Goal: Task Accomplishment & Management: Manage account settings

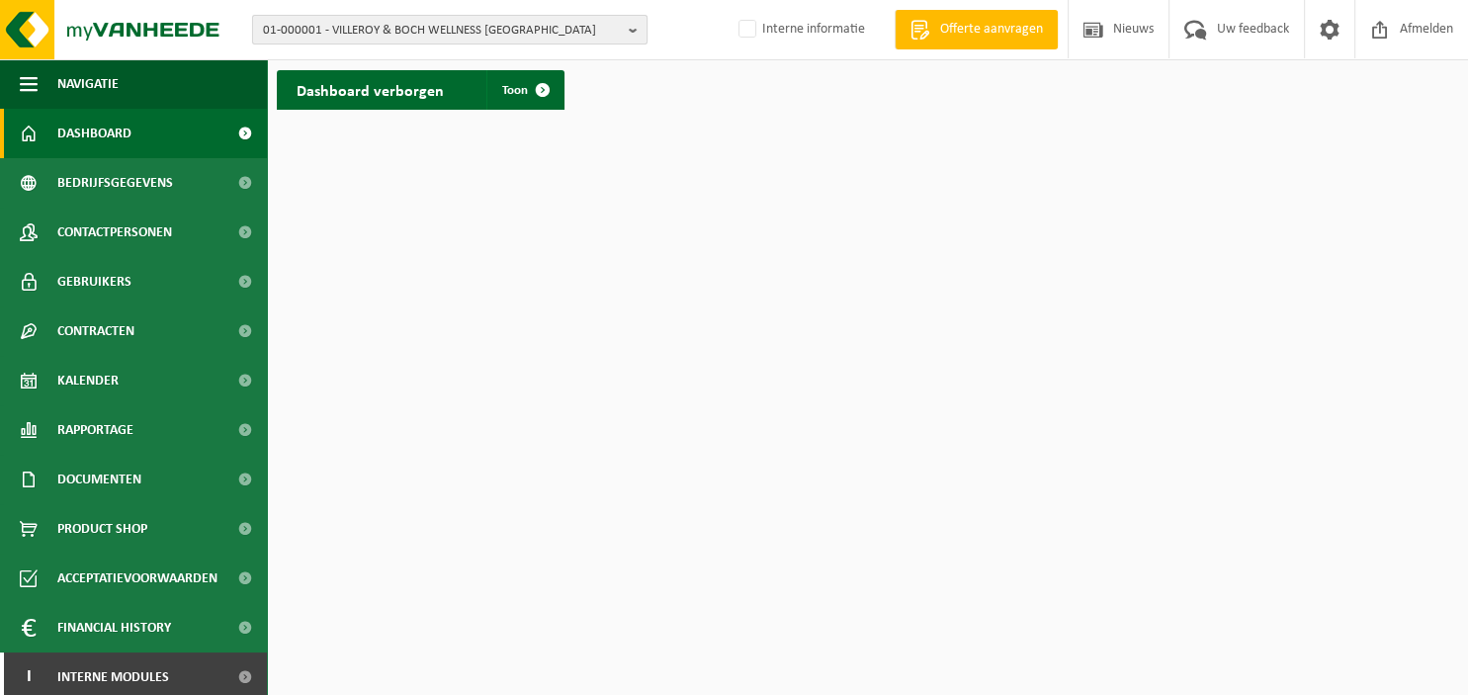
click at [629, 36] on button "01-000001 - VILLEROY & BOCH WELLNESS [GEOGRAPHIC_DATA]" at bounding box center [449, 30] width 395 height 30
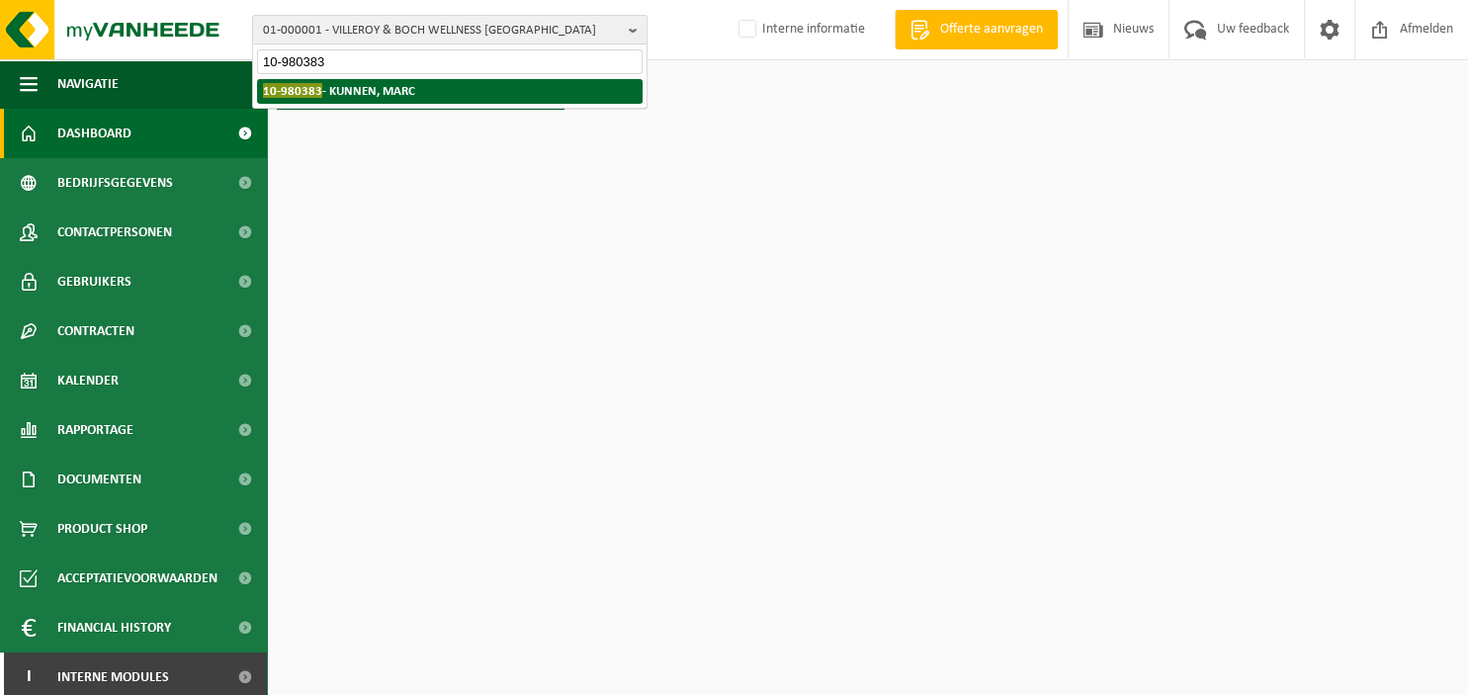
type input "10-980383"
click at [554, 93] on li "10-980383 - KUNNEN, MARC" at bounding box center [449, 91] width 385 height 25
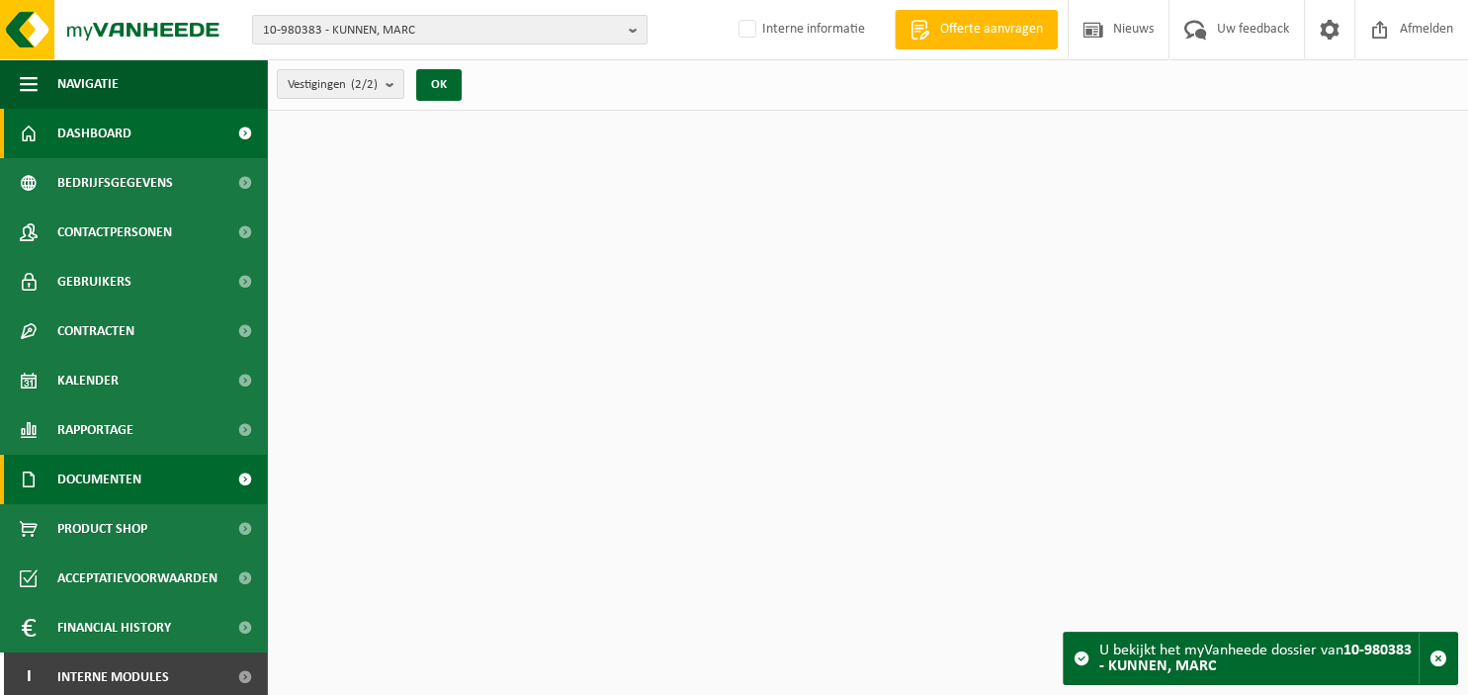
click at [93, 473] on span "Documenten" at bounding box center [99, 479] width 84 height 49
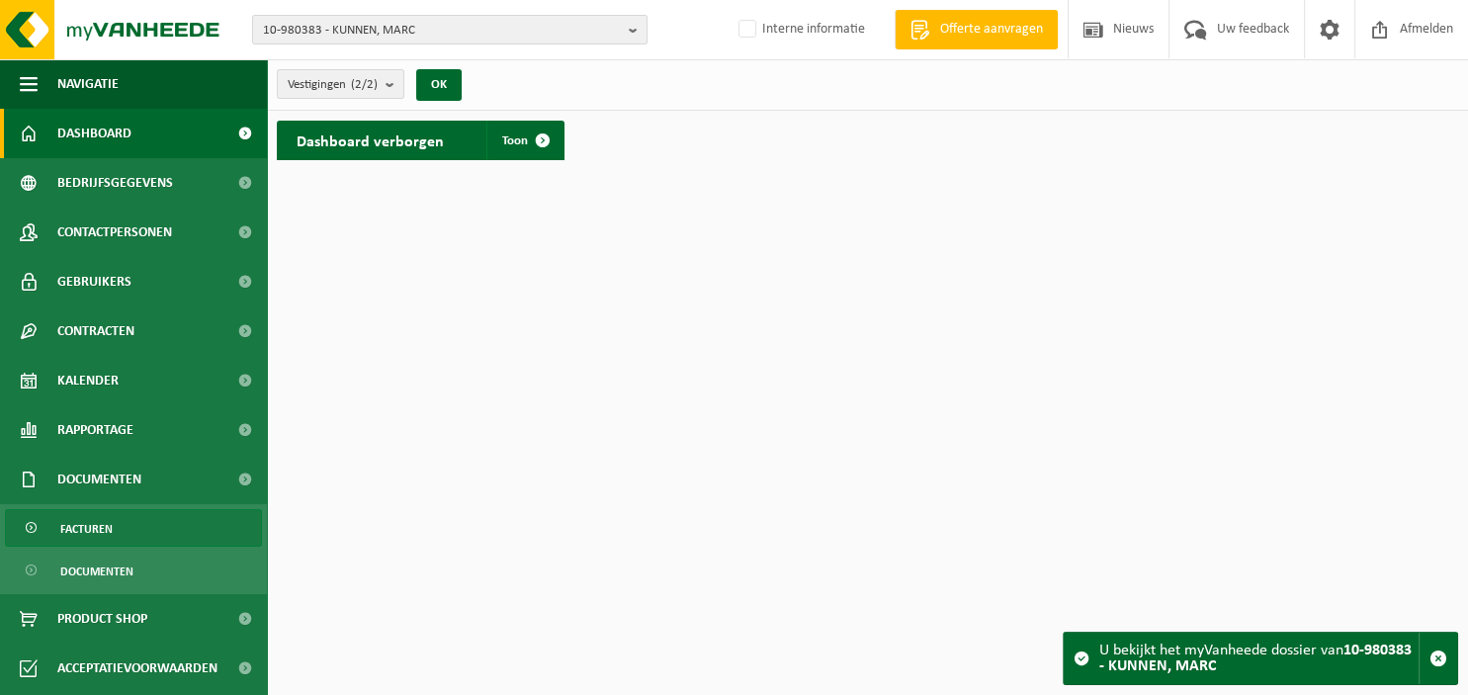
click at [100, 532] on span "Facturen" at bounding box center [86, 529] width 52 height 38
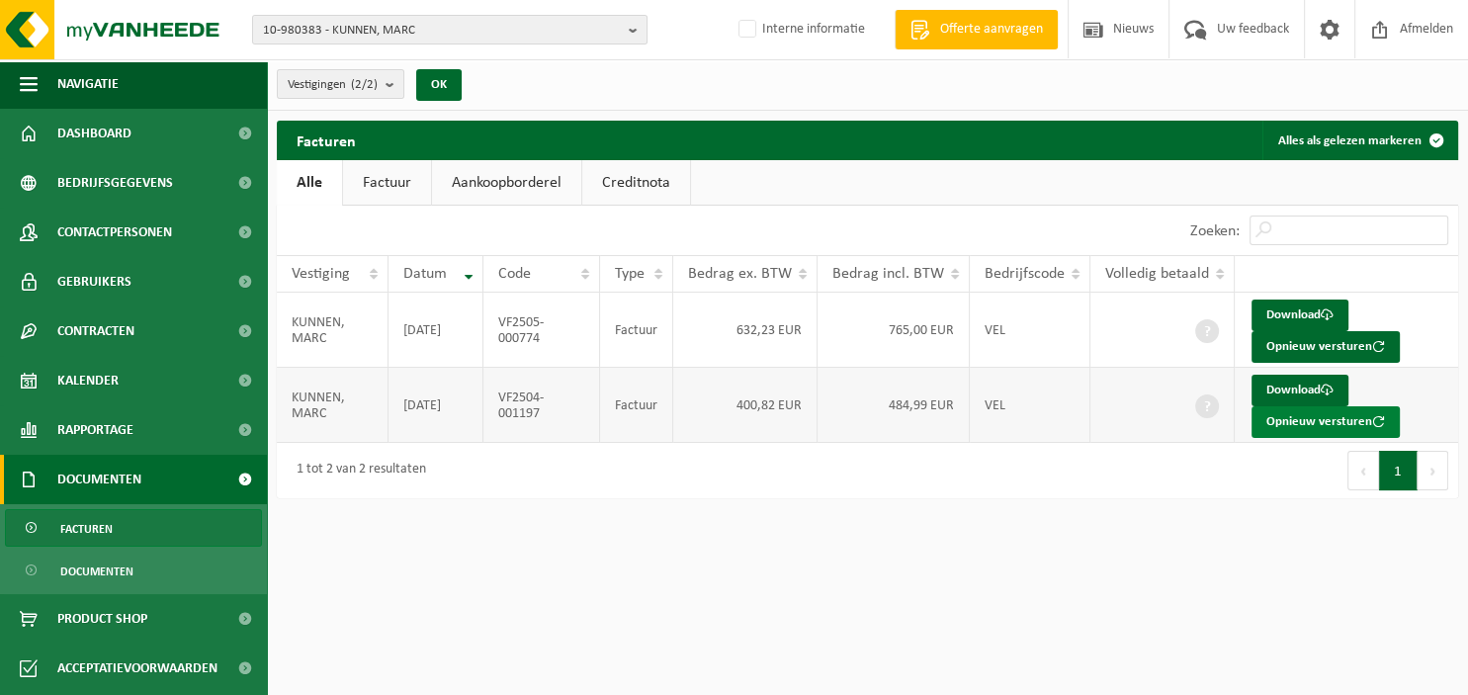
click at [1279, 421] on button "Opnieuw versturen" at bounding box center [1325, 422] width 148 height 32
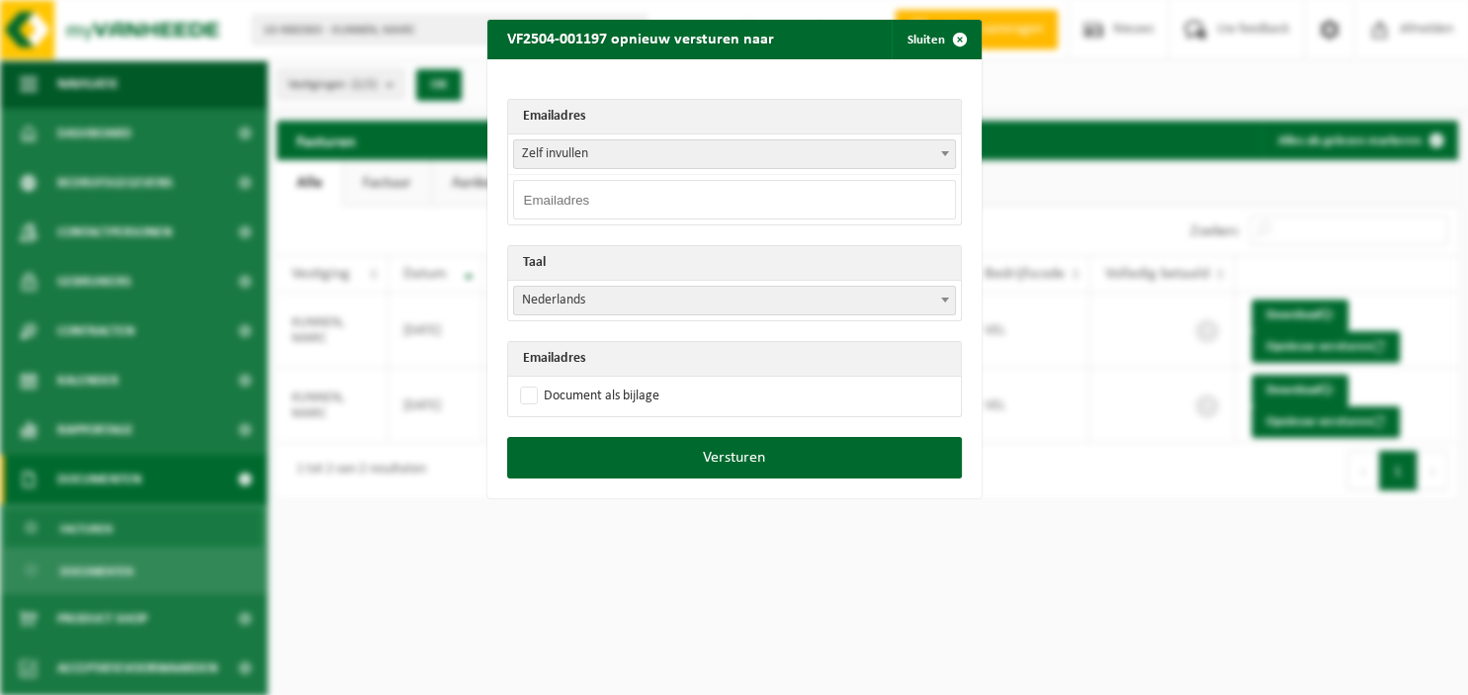
click at [945, 155] on b at bounding box center [945, 153] width 8 height 5
click at [941, 36] on span "button" at bounding box center [960, 40] width 40 height 40
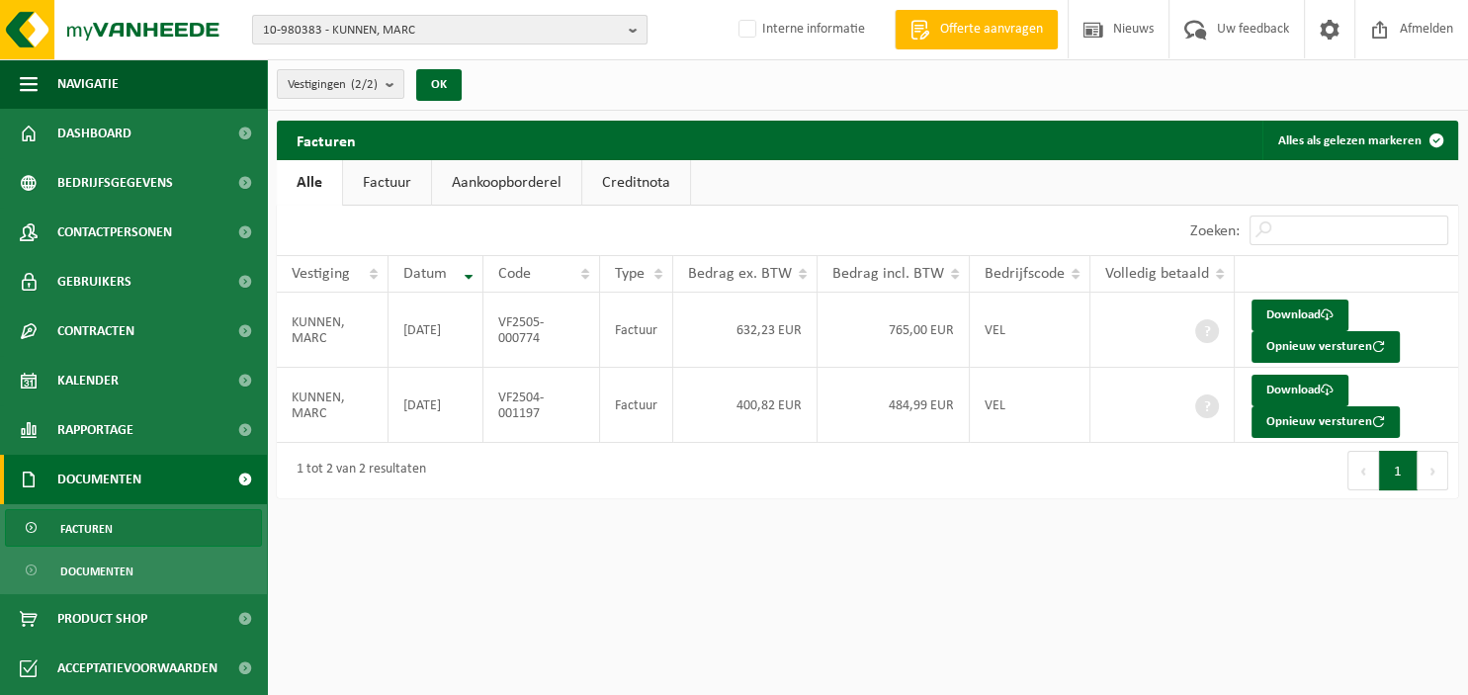
click at [640, 31] on b "button" at bounding box center [638, 30] width 18 height 28
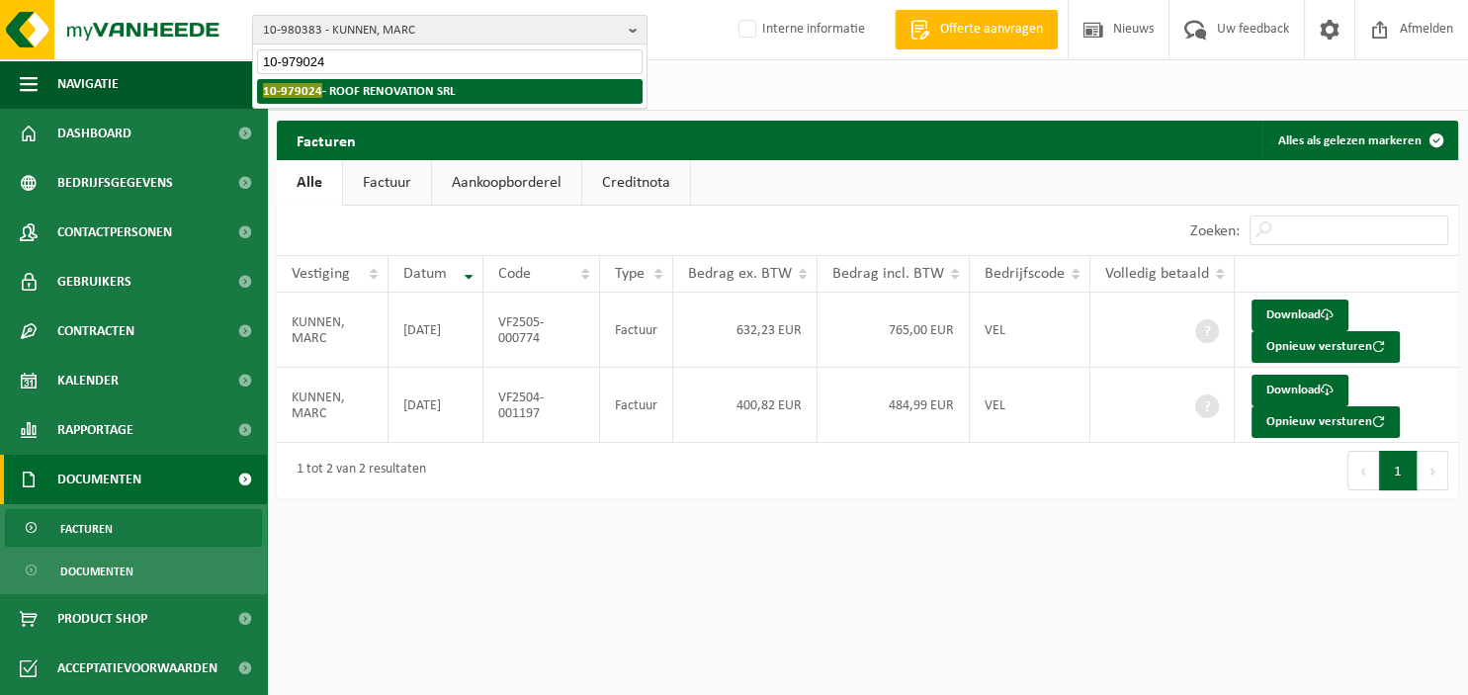
type input "10-979024"
click at [486, 92] on li "10-979024 - ROOF RENOVATION SRL" at bounding box center [449, 91] width 385 height 25
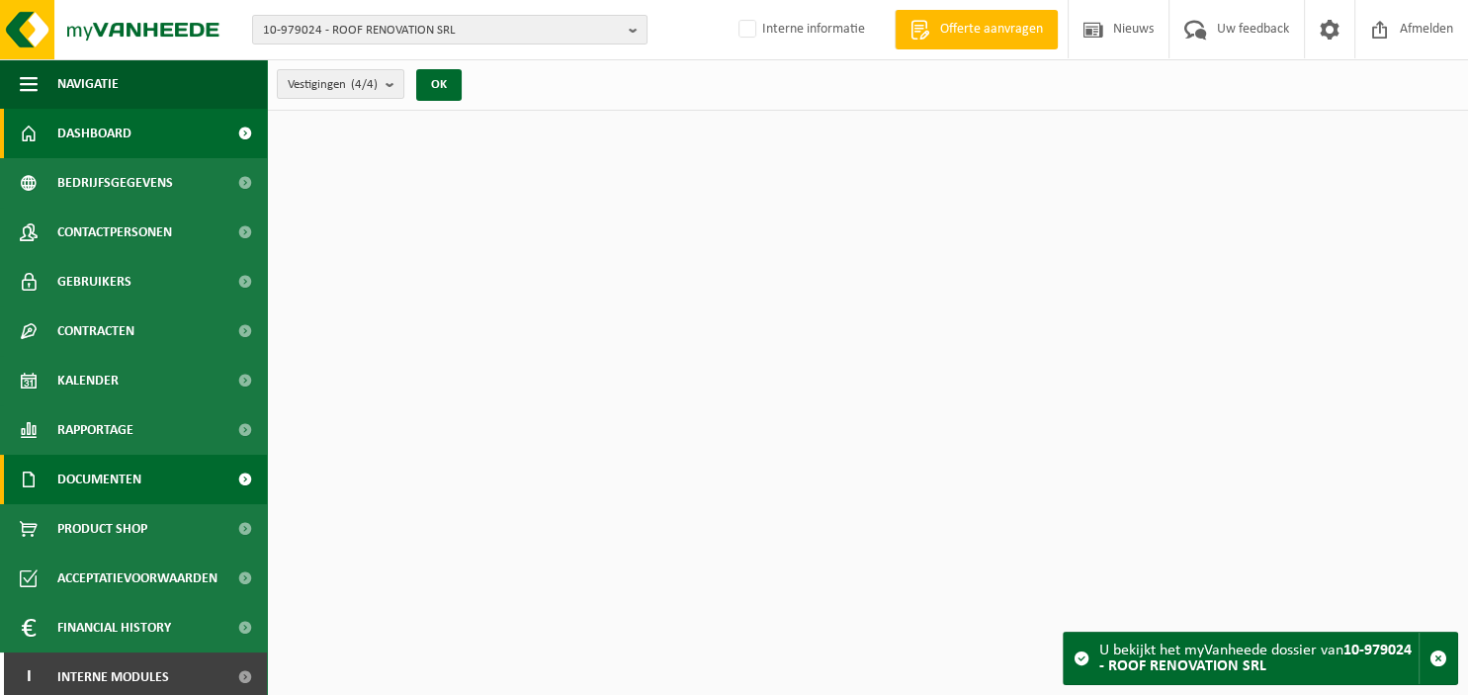
click at [109, 483] on span "Documenten" at bounding box center [99, 479] width 84 height 49
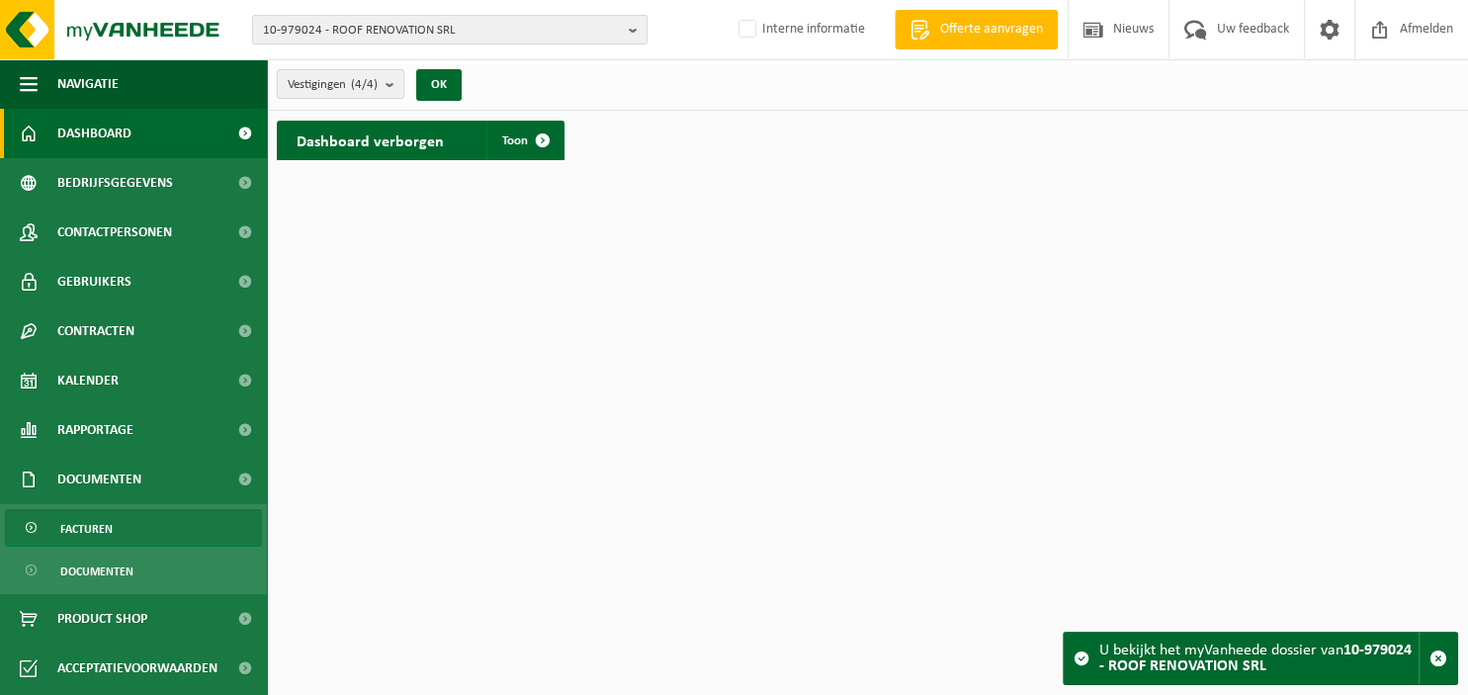
click at [107, 527] on span "Facturen" at bounding box center [86, 529] width 52 height 38
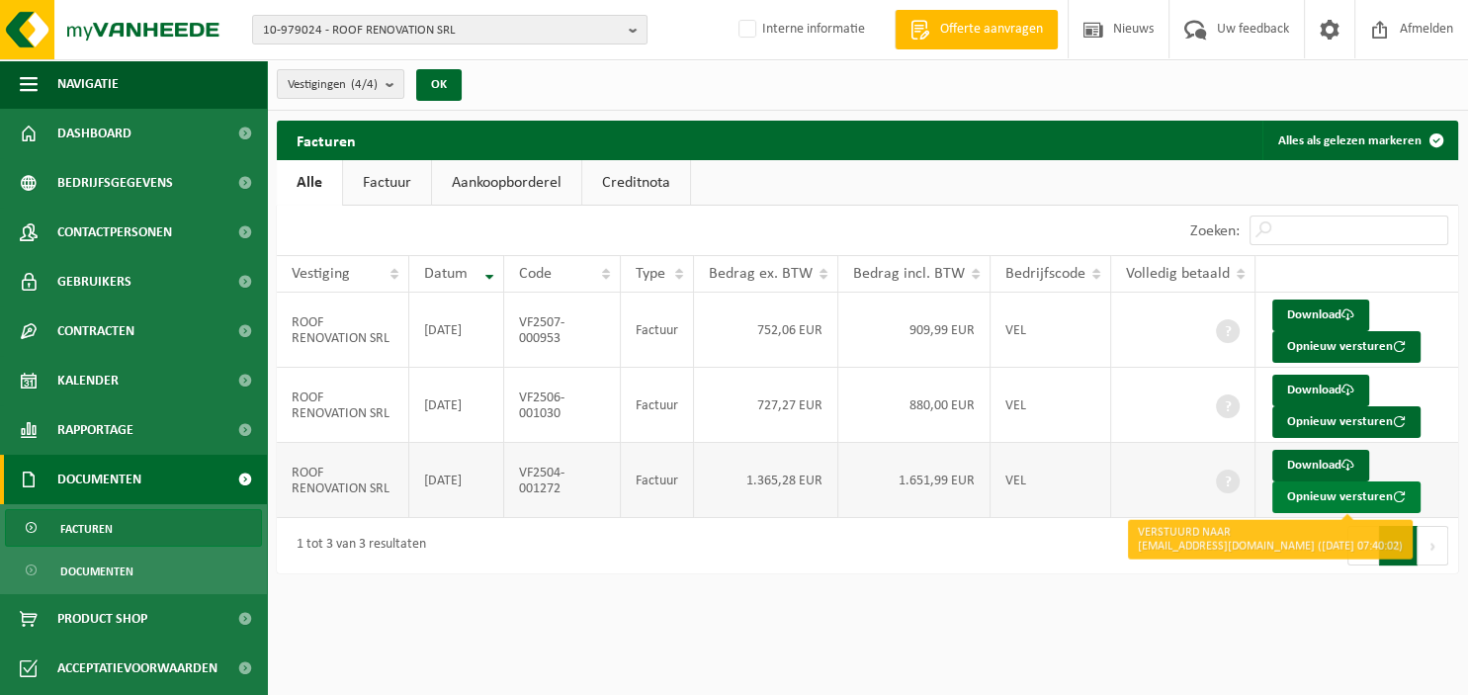
click at [1305, 496] on button "Opnieuw versturen" at bounding box center [1346, 497] width 148 height 32
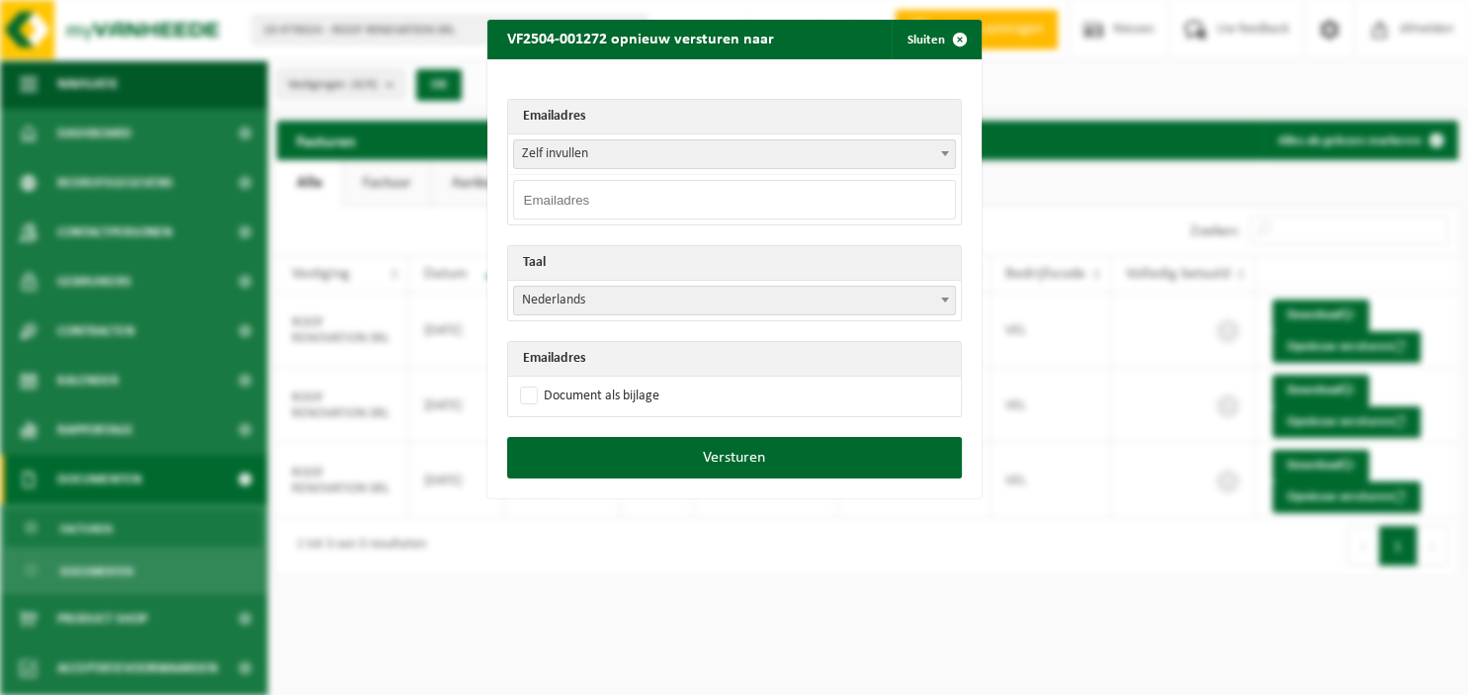
click at [948, 153] on b at bounding box center [945, 153] width 8 height 5
click at [955, 40] on span "button" at bounding box center [960, 40] width 40 height 40
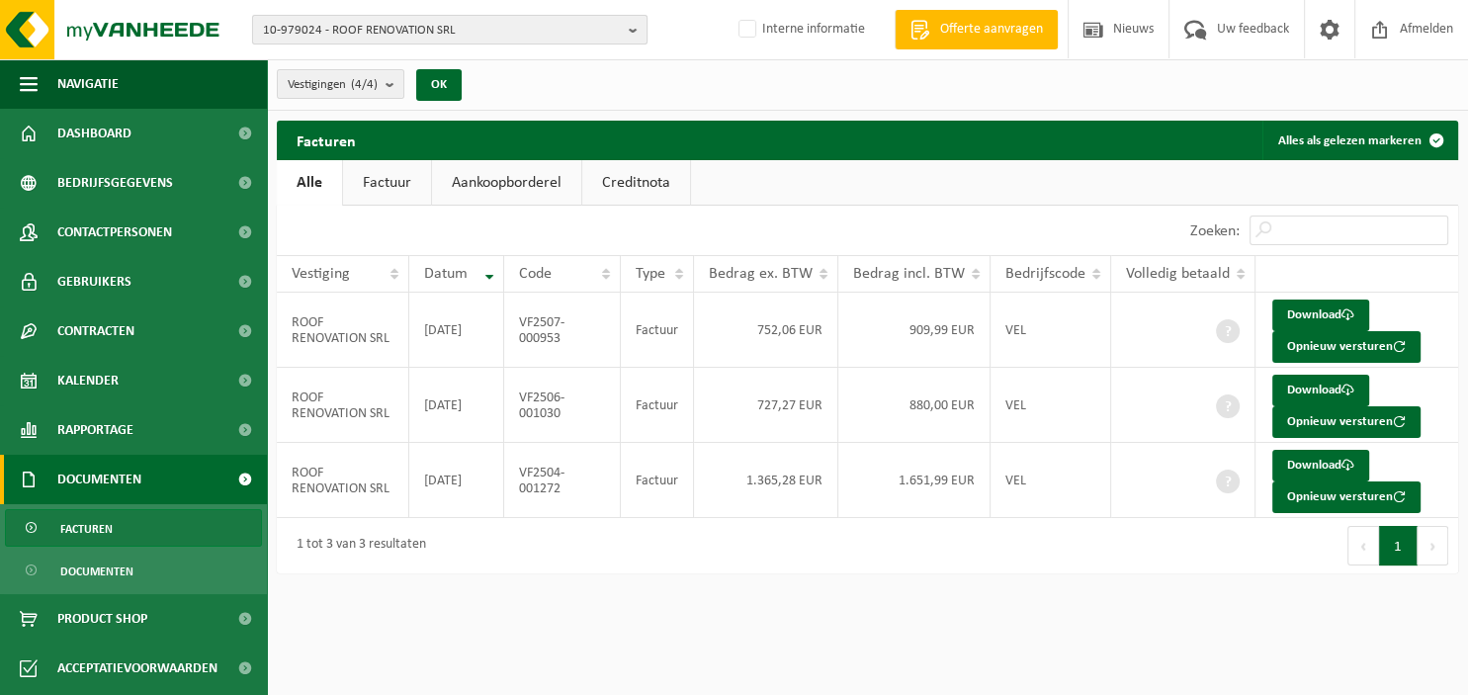
click at [632, 27] on b "button" at bounding box center [638, 30] width 18 height 28
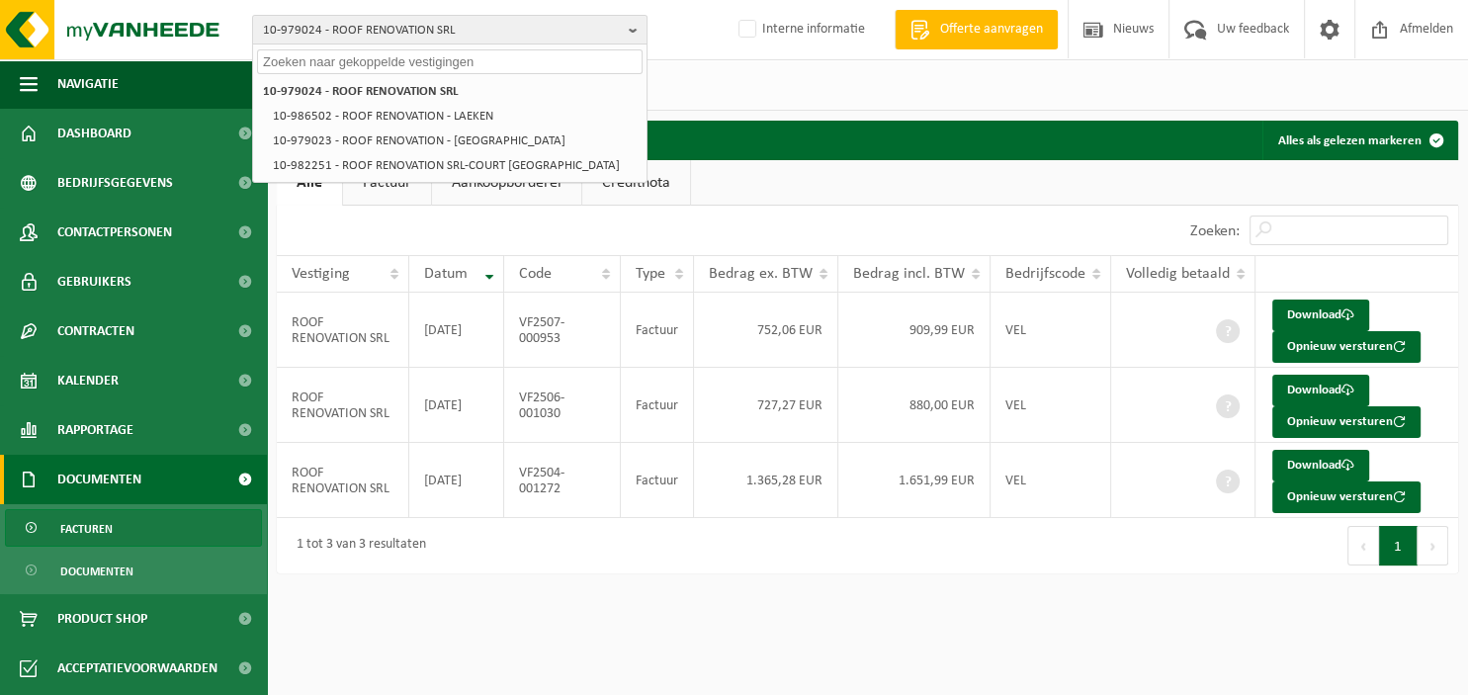
paste input "10-973970"
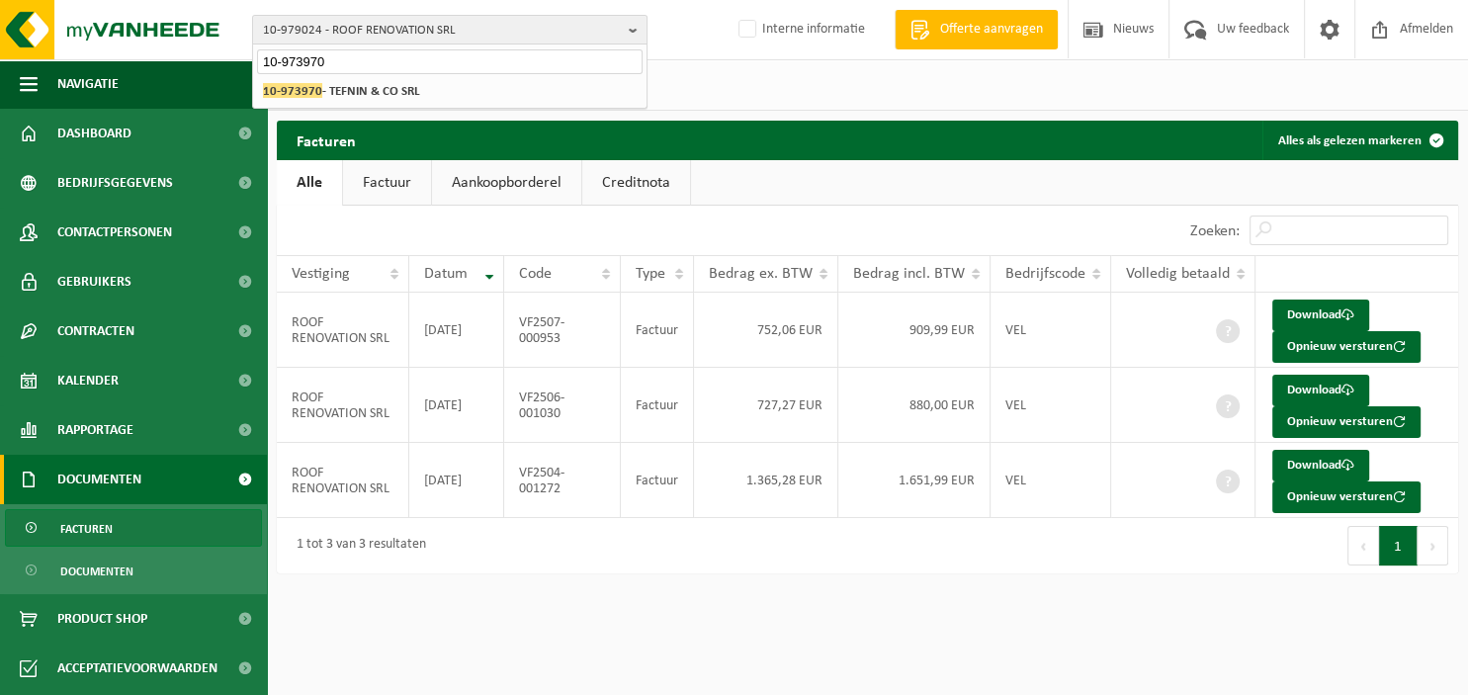
type input "10-973970"
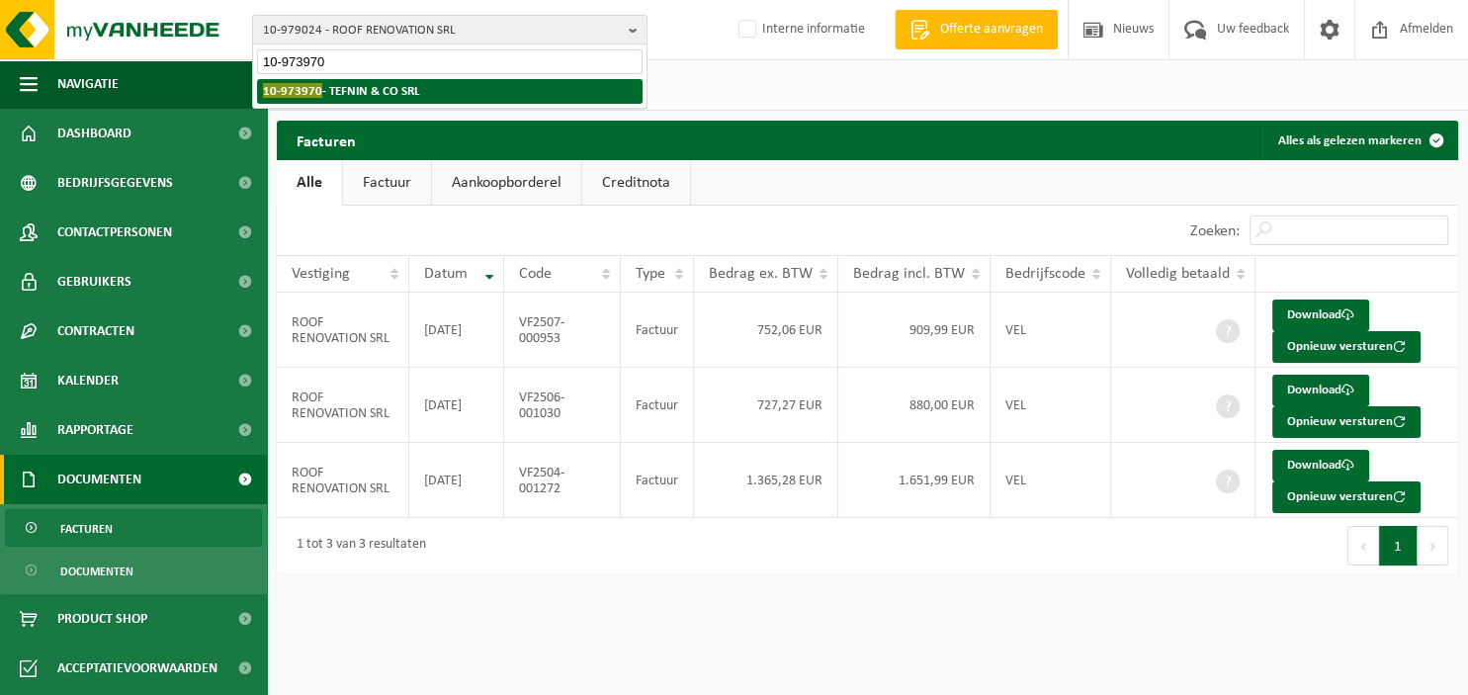
click at [464, 94] on li "10-973970 - TEFNIN & CO SRL" at bounding box center [449, 91] width 385 height 25
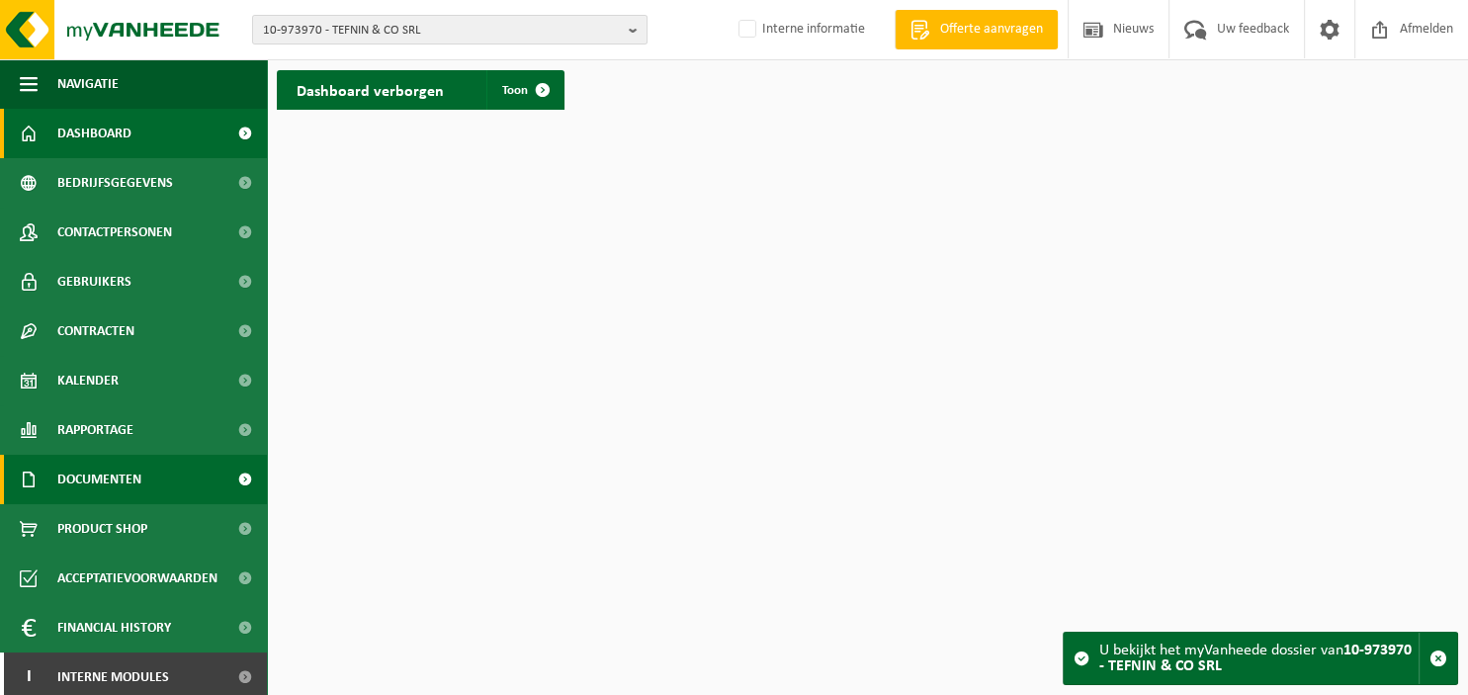
click at [140, 472] on span "Documenten" at bounding box center [99, 479] width 84 height 49
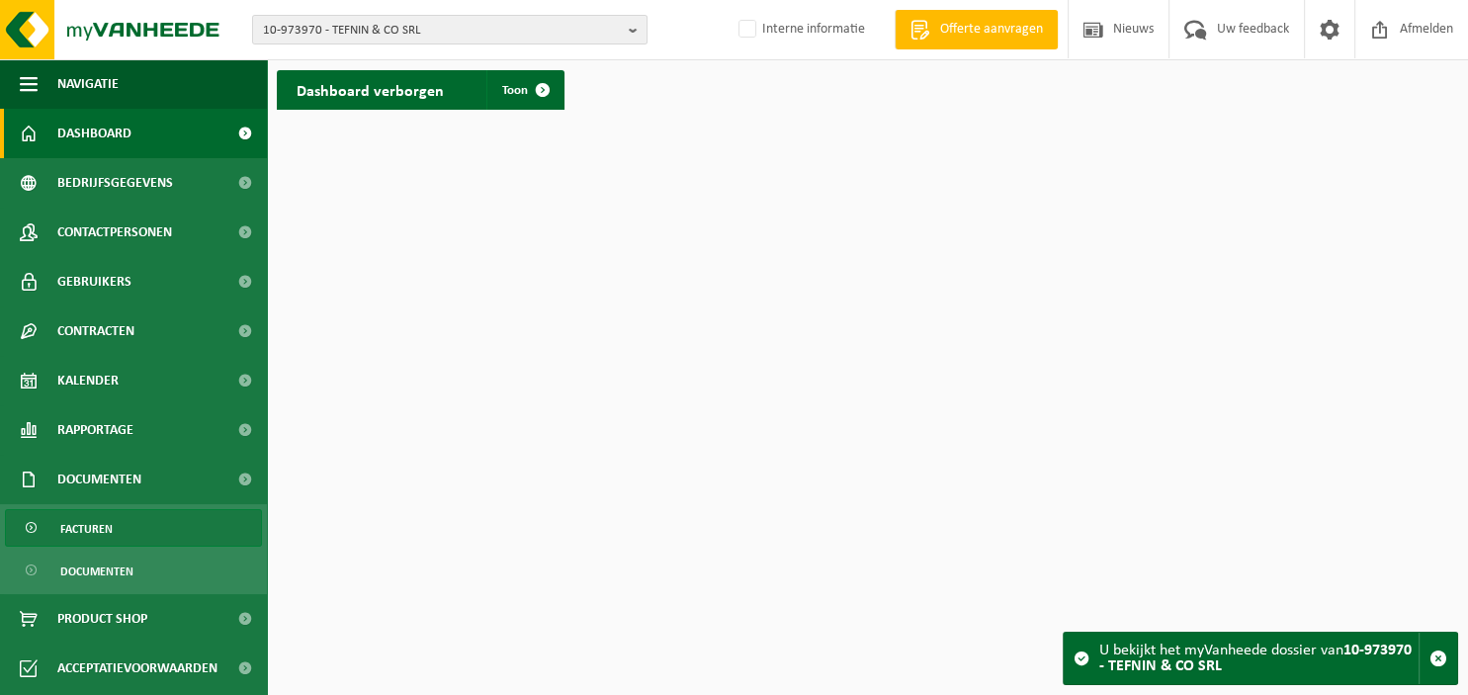
click at [94, 524] on span "Facturen" at bounding box center [86, 529] width 52 height 38
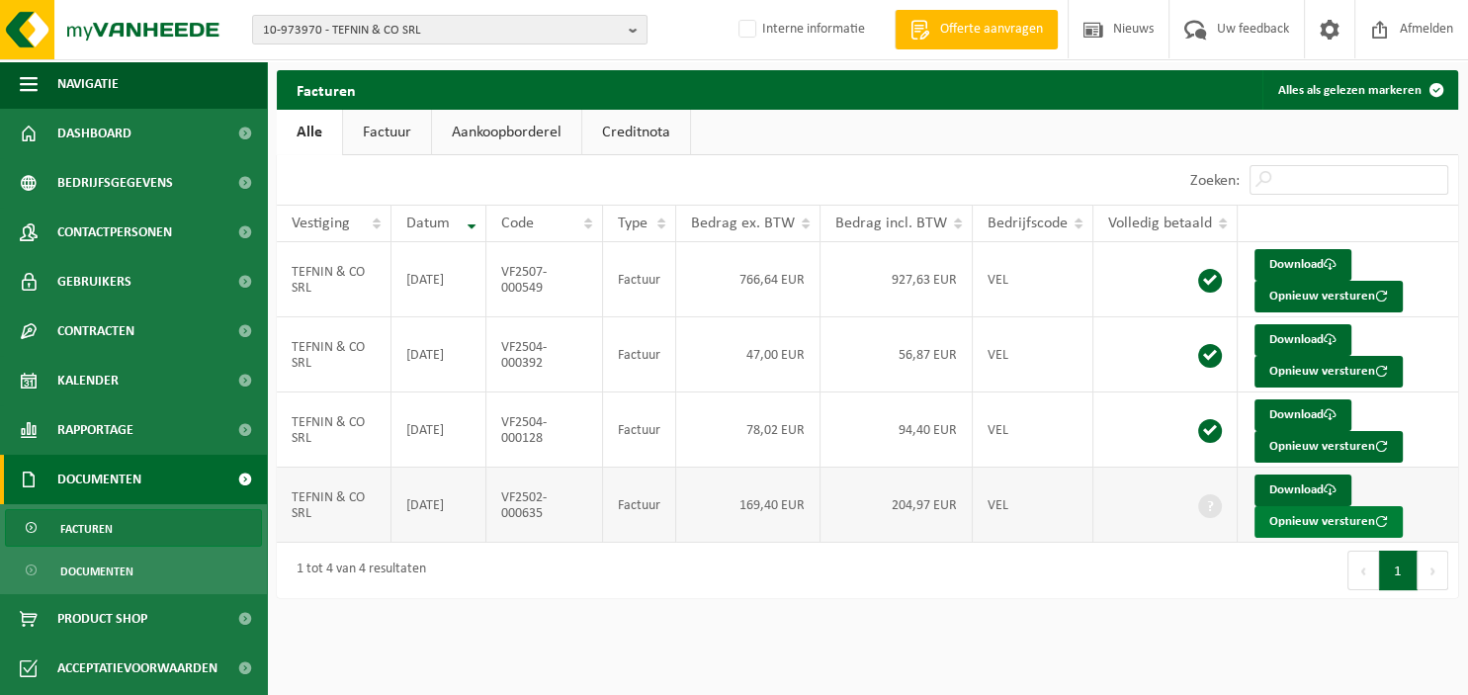
click at [1287, 518] on button "Opnieuw versturen" at bounding box center [1328, 522] width 148 height 32
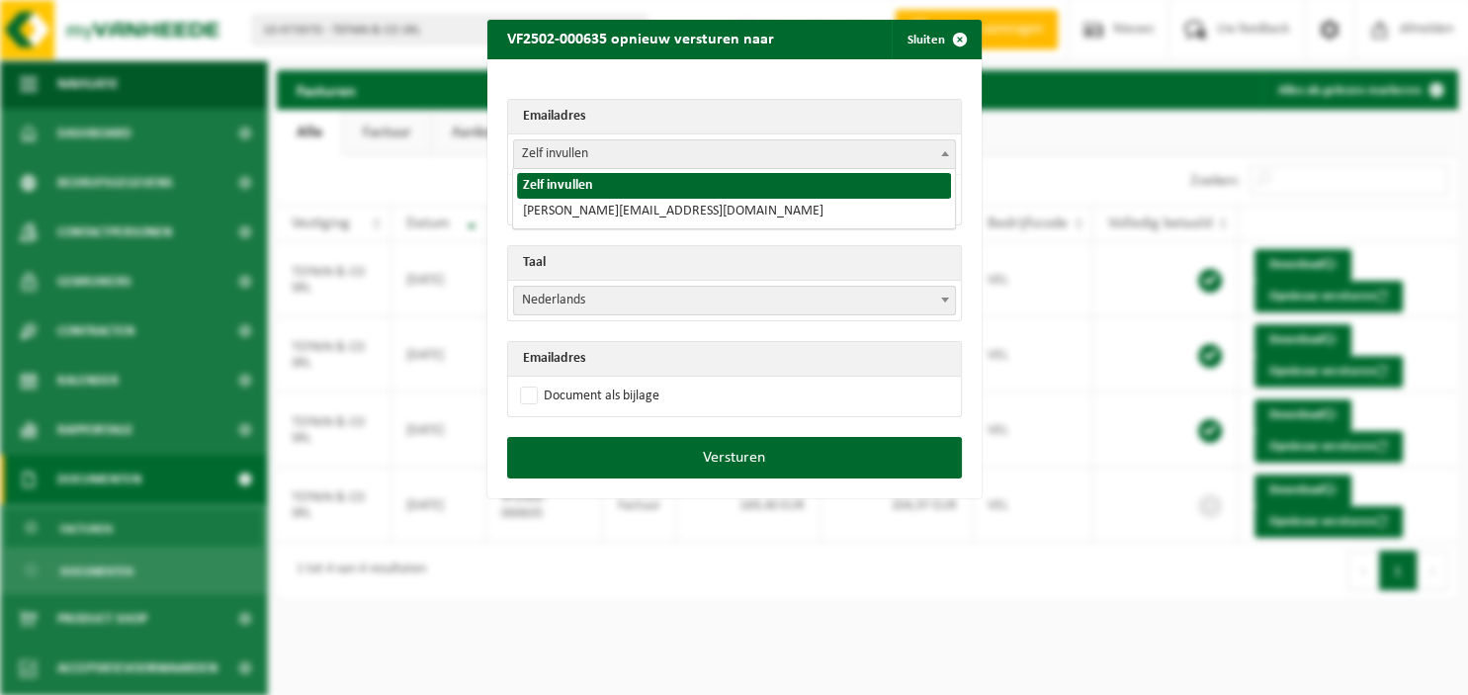
click at [936, 150] on span at bounding box center [945, 153] width 20 height 26
click at [962, 38] on span "button" at bounding box center [960, 40] width 40 height 40
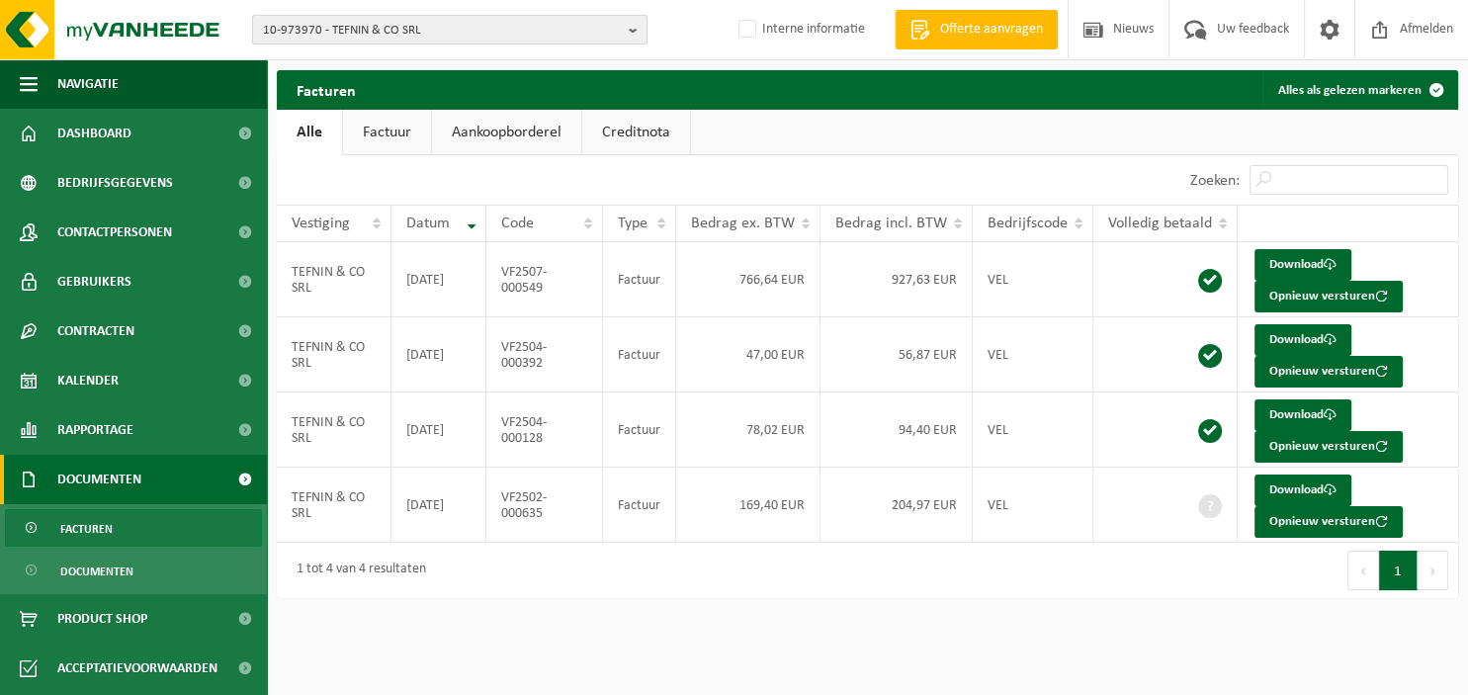
click at [631, 24] on b "button" at bounding box center [638, 30] width 18 height 28
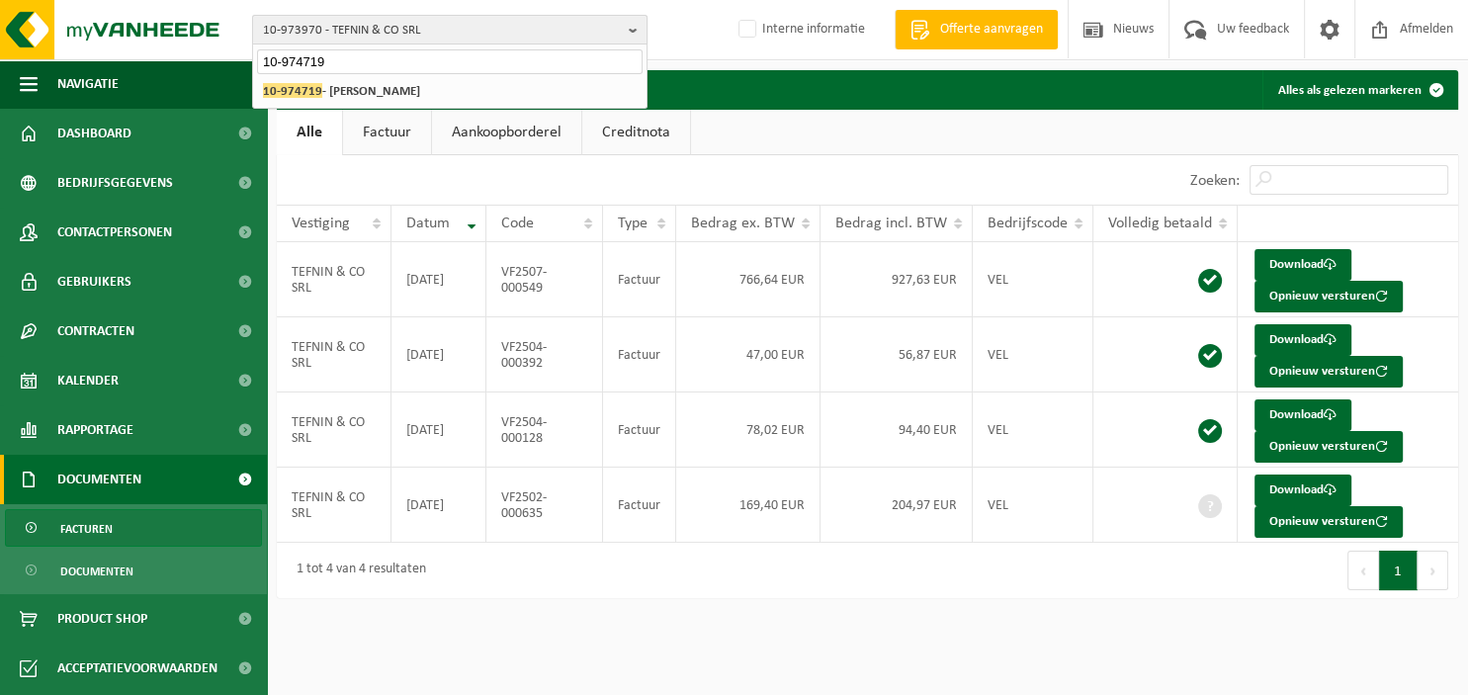
type input "10-974719"
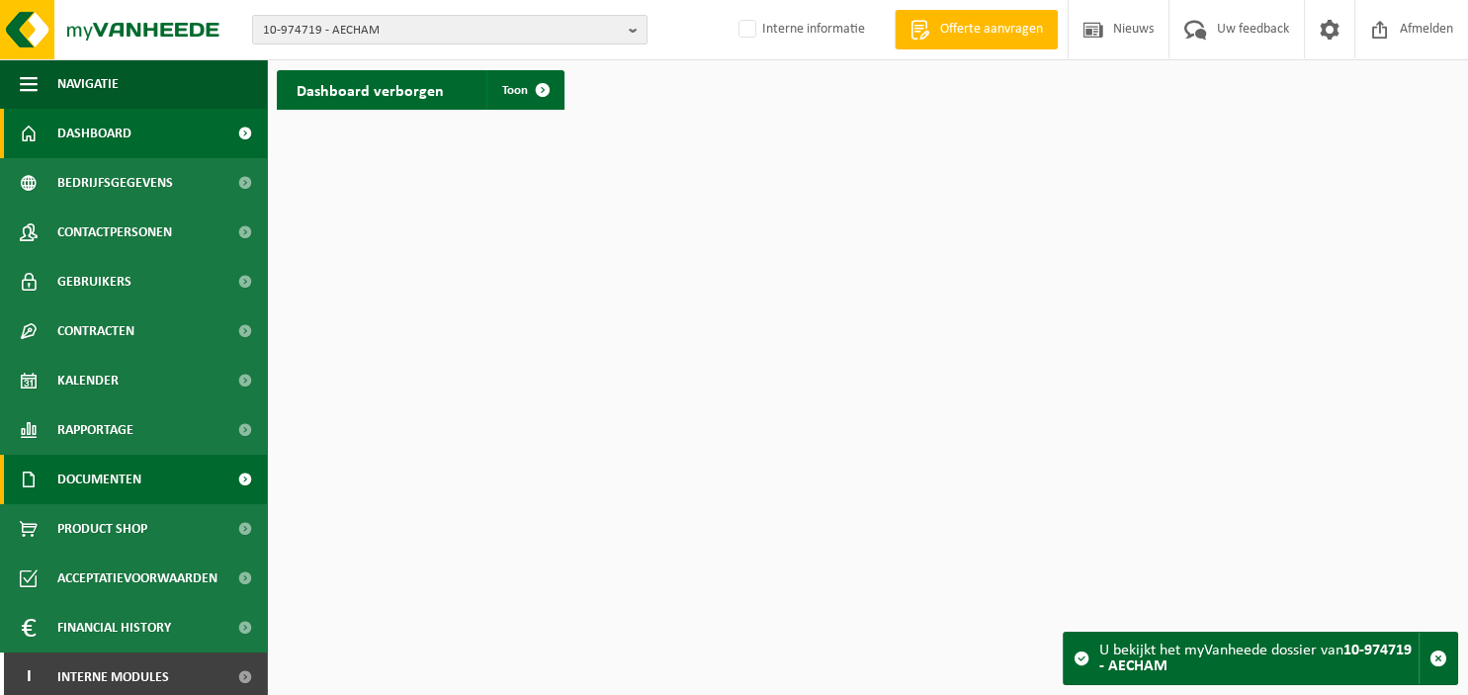
click at [140, 481] on span "Documenten" at bounding box center [99, 479] width 84 height 49
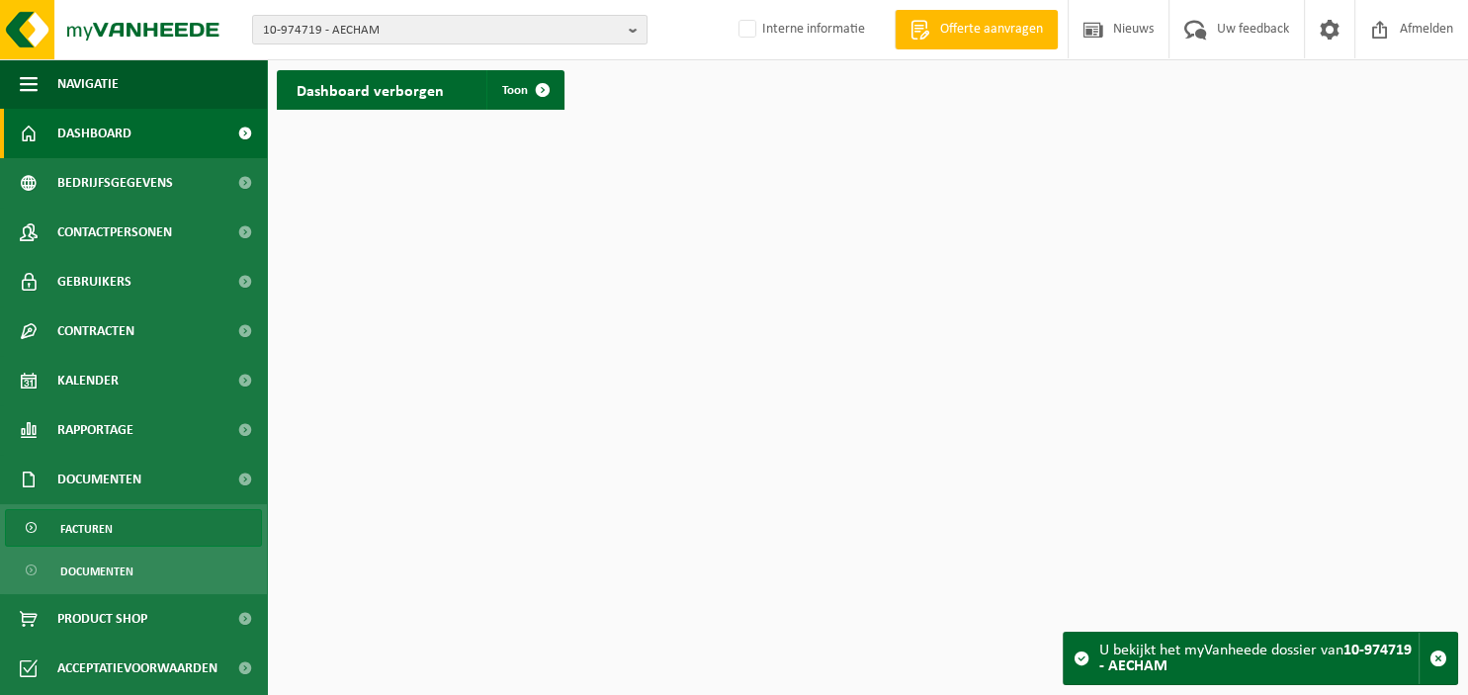
click at [136, 522] on link "Facturen" at bounding box center [133, 528] width 257 height 38
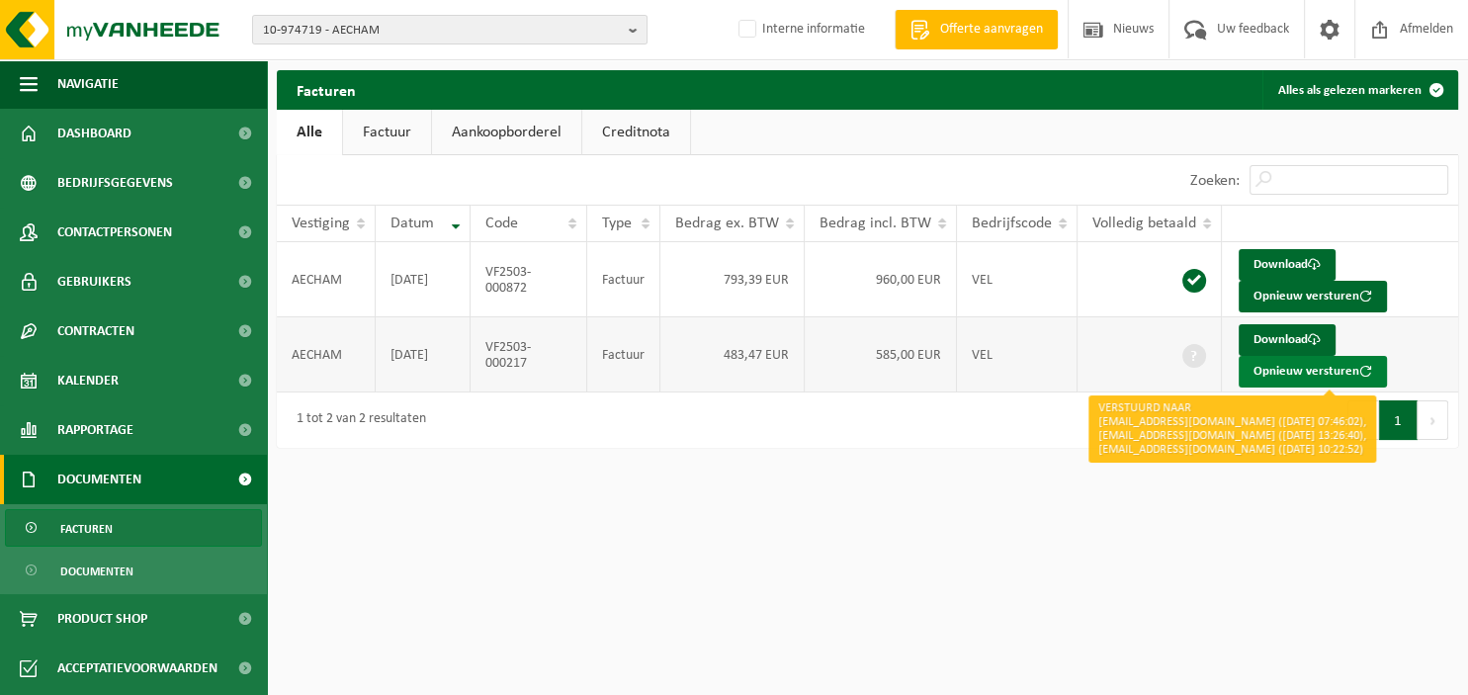
click at [1289, 369] on button "Opnieuw versturen" at bounding box center [1312, 372] width 148 height 32
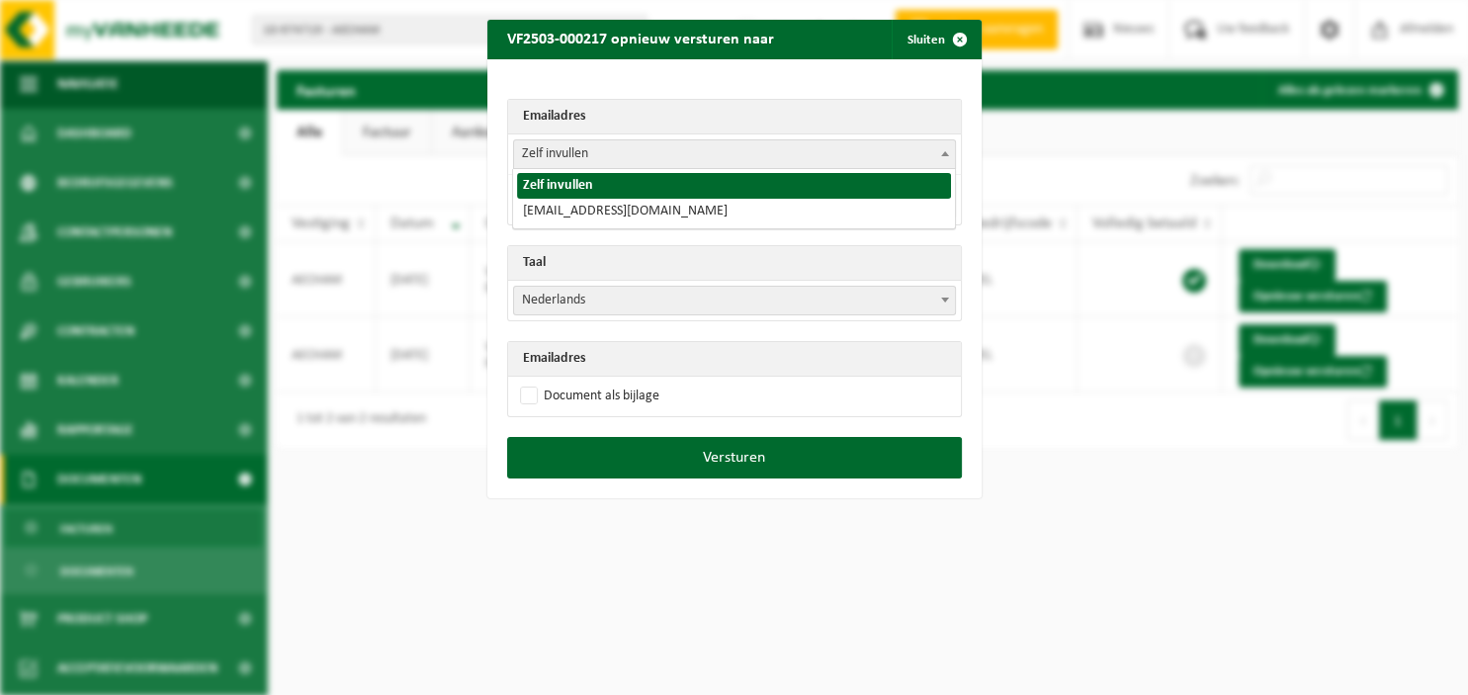
click at [944, 147] on span at bounding box center [945, 153] width 20 height 26
click at [958, 43] on span "button" at bounding box center [960, 40] width 40 height 40
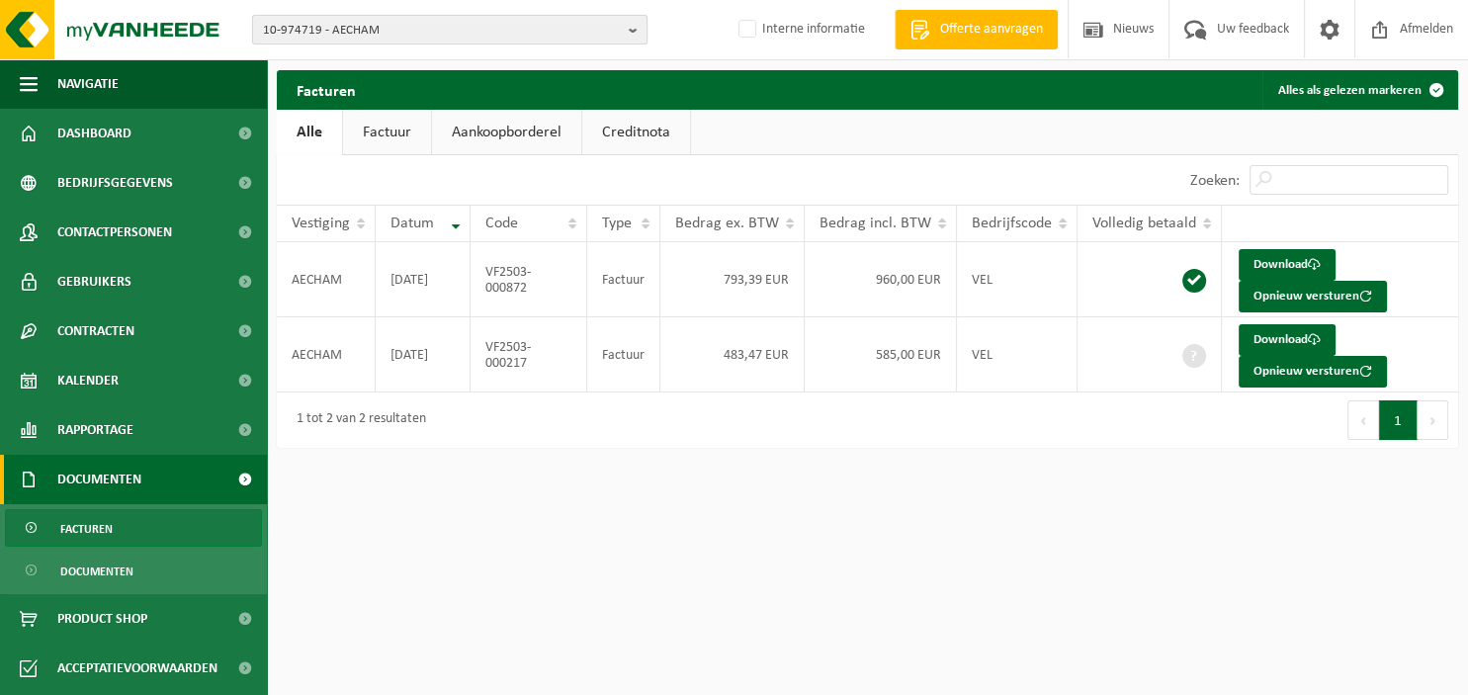
click at [634, 30] on b "button" at bounding box center [638, 30] width 18 height 28
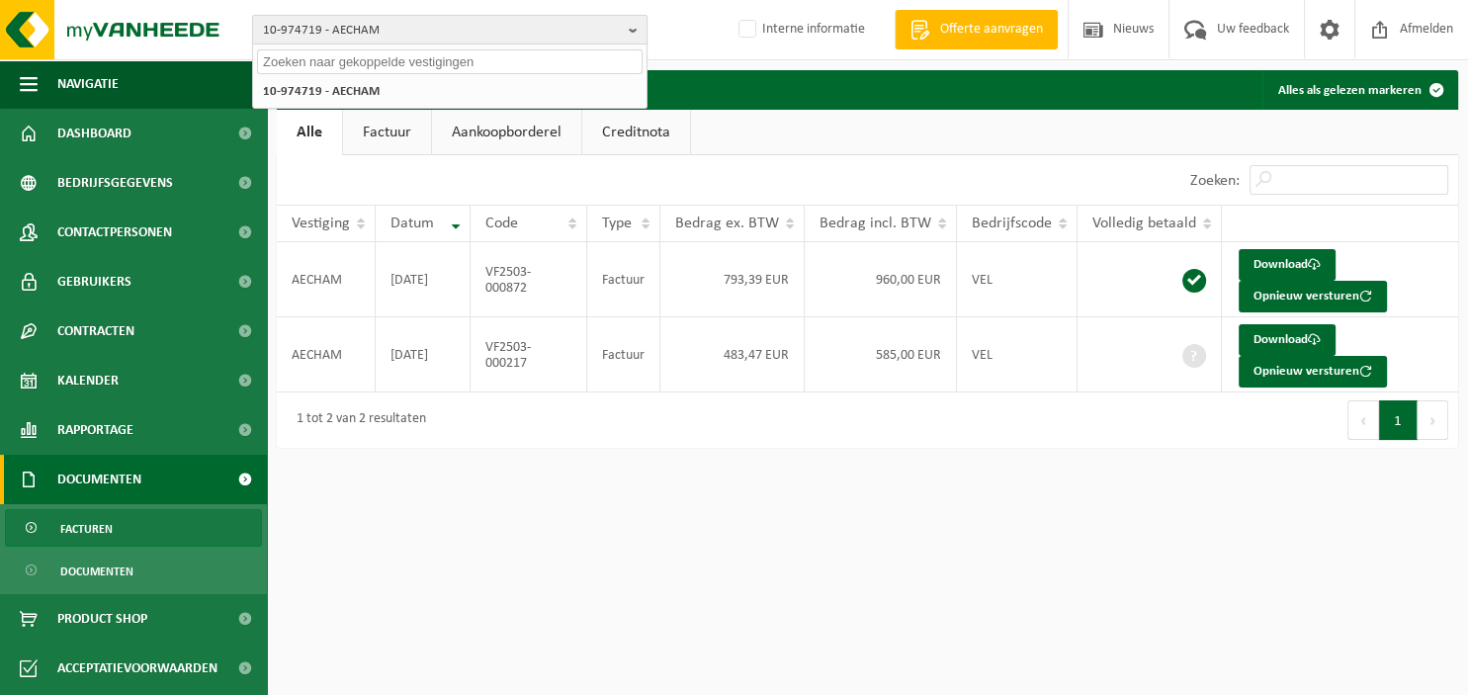
paste input "10-974839"
type input "10-974839"
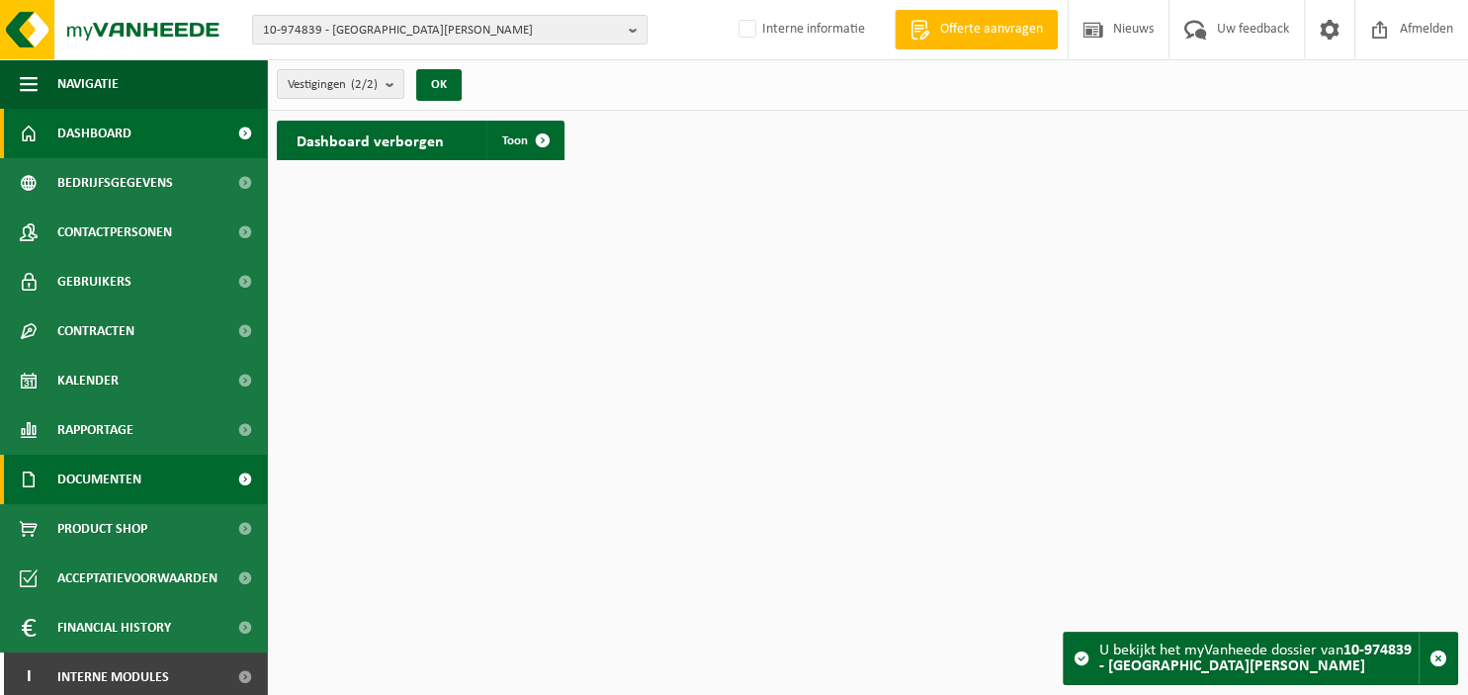
click at [118, 479] on span "Documenten" at bounding box center [99, 479] width 84 height 49
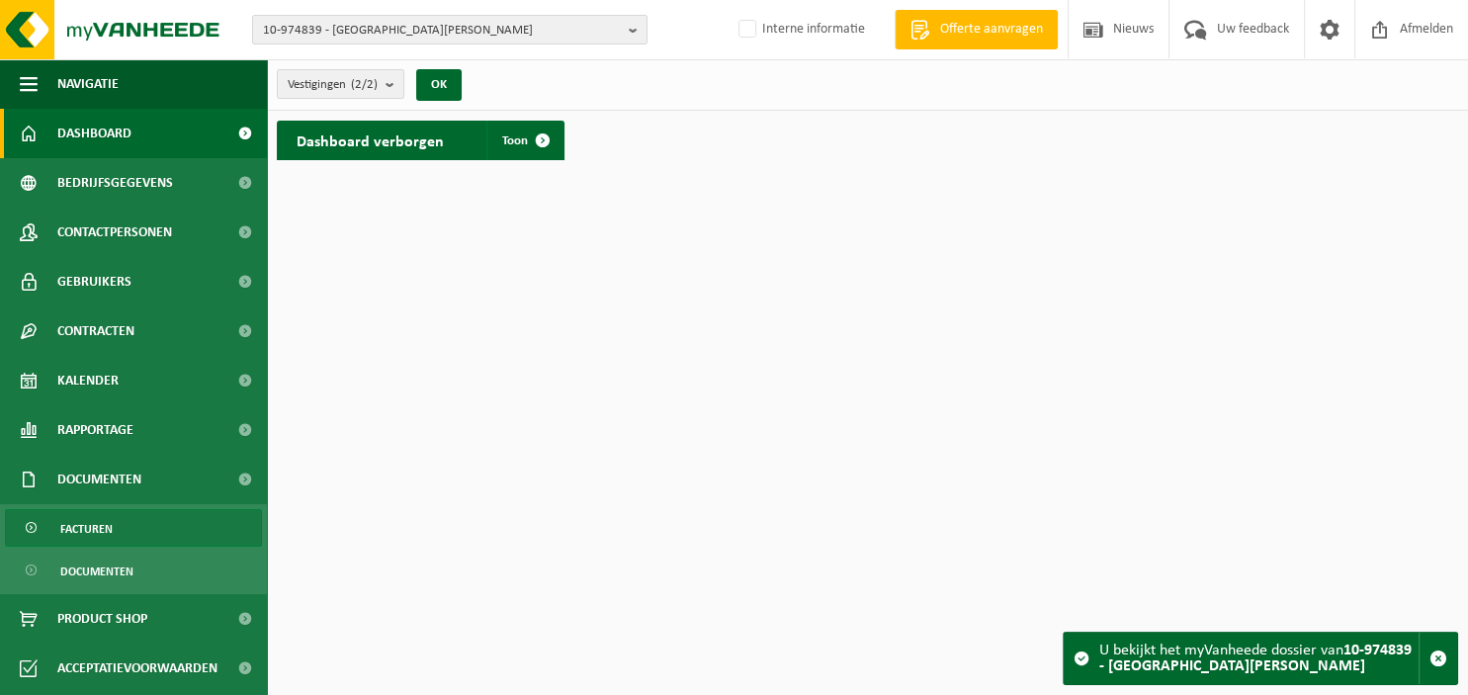
click at [114, 522] on link "Facturen" at bounding box center [133, 528] width 257 height 38
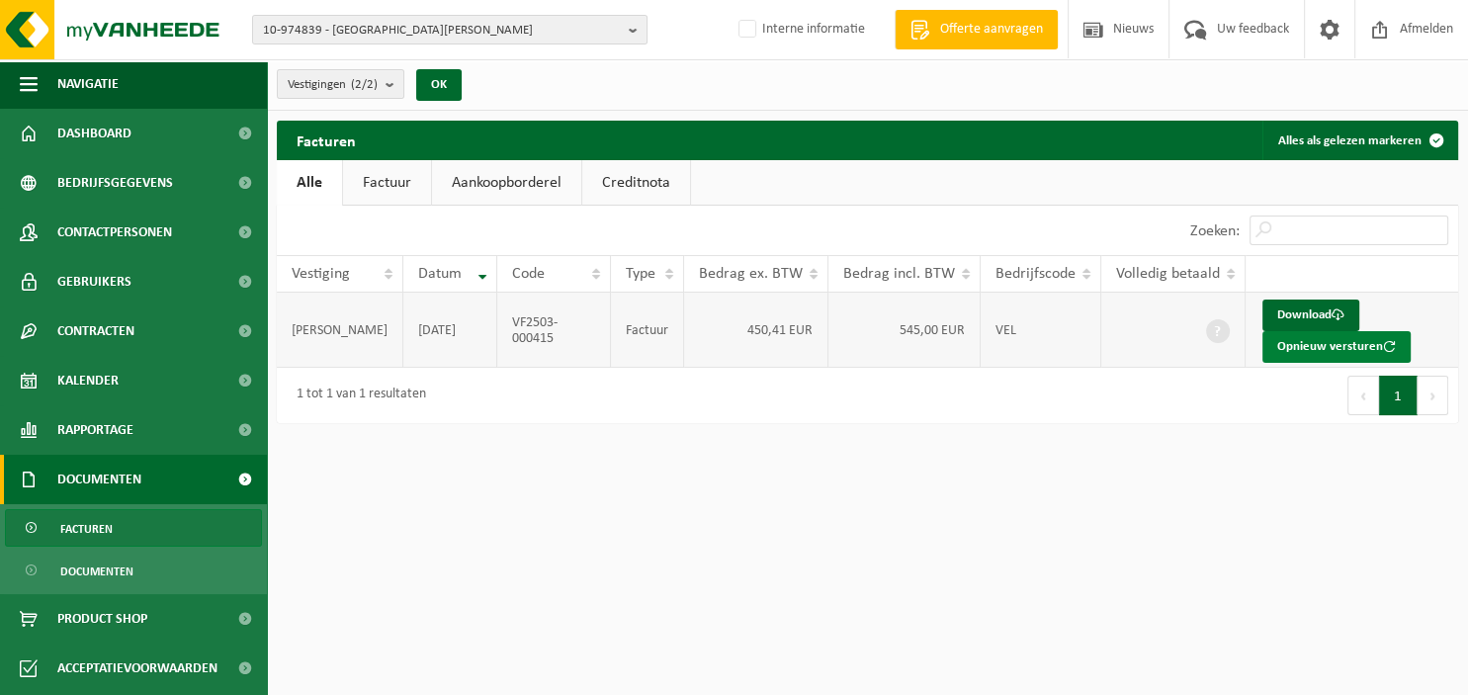
click at [1294, 343] on button "Opnieuw versturen" at bounding box center [1336, 347] width 148 height 32
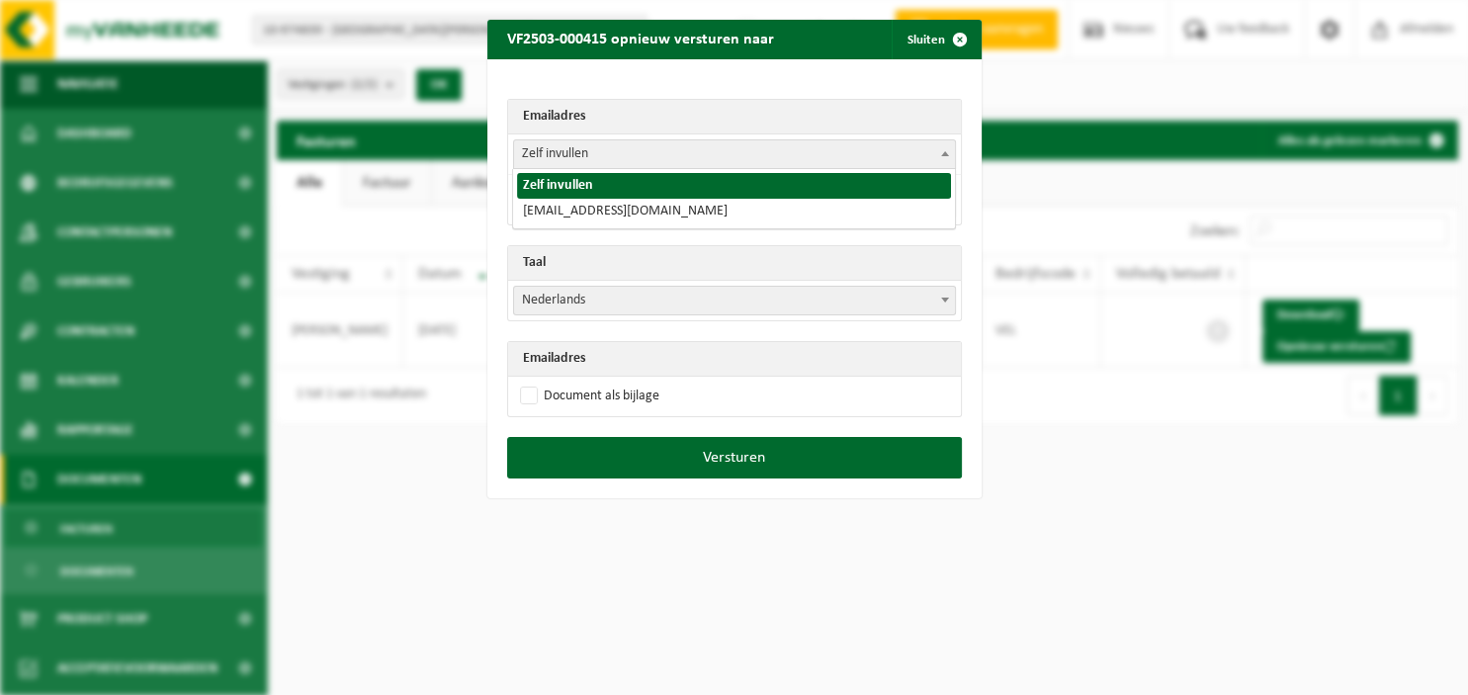
click at [951, 153] on span at bounding box center [945, 153] width 20 height 26
click at [952, 44] on span "button" at bounding box center [960, 40] width 40 height 40
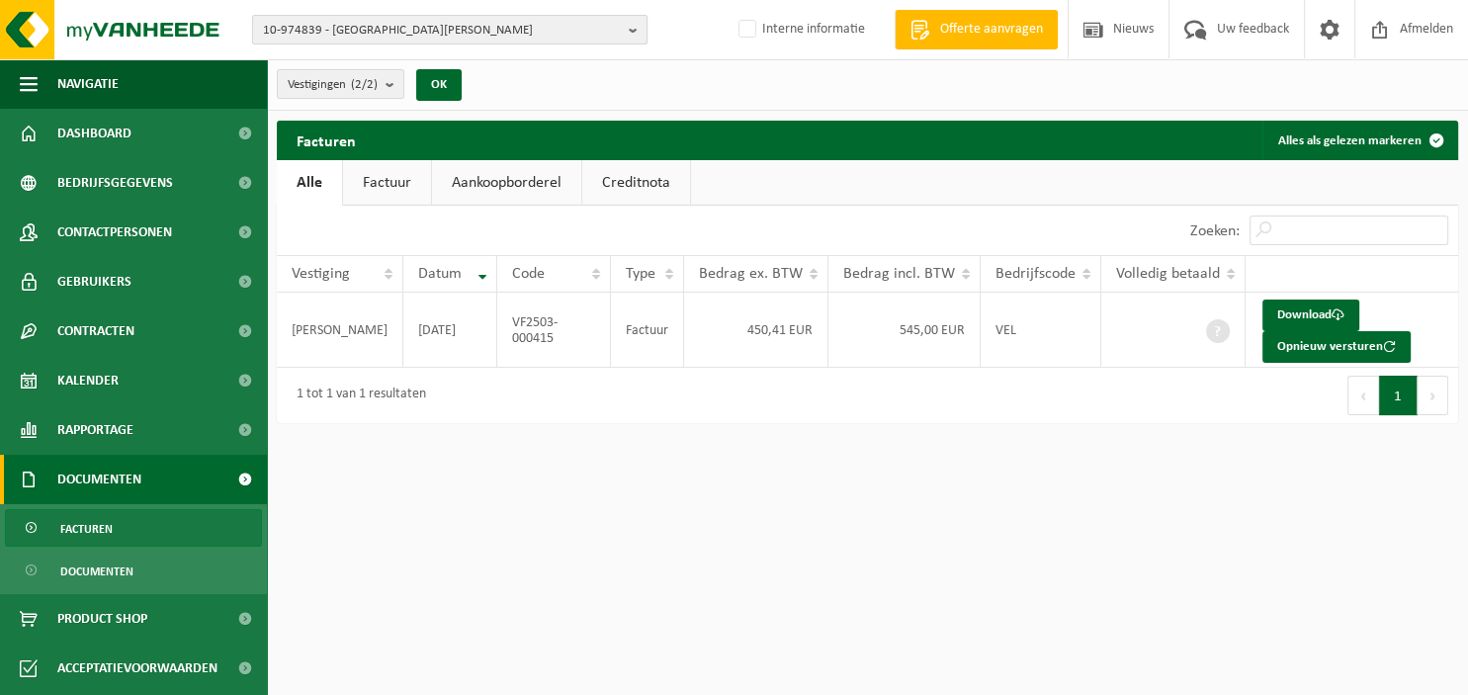
click at [632, 29] on b "button" at bounding box center [638, 30] width 18 height 28
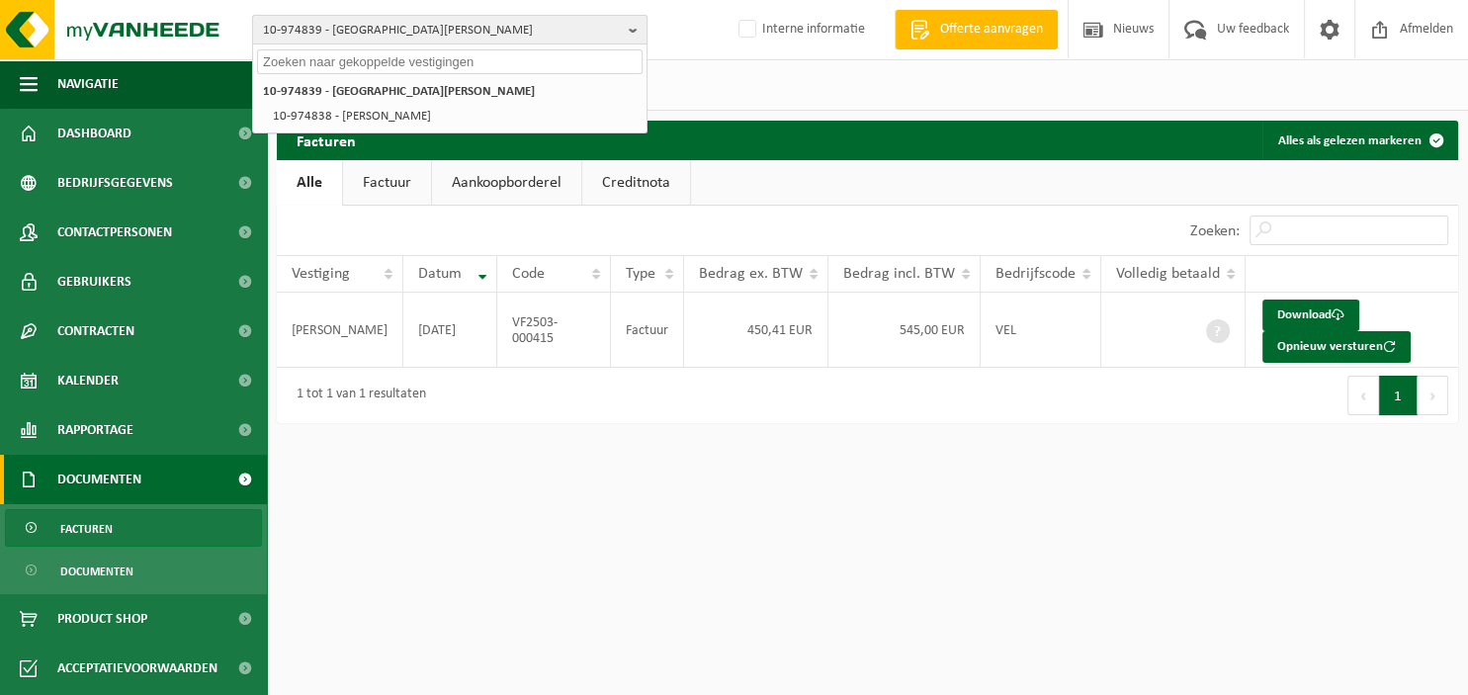
paste input "10-975199"
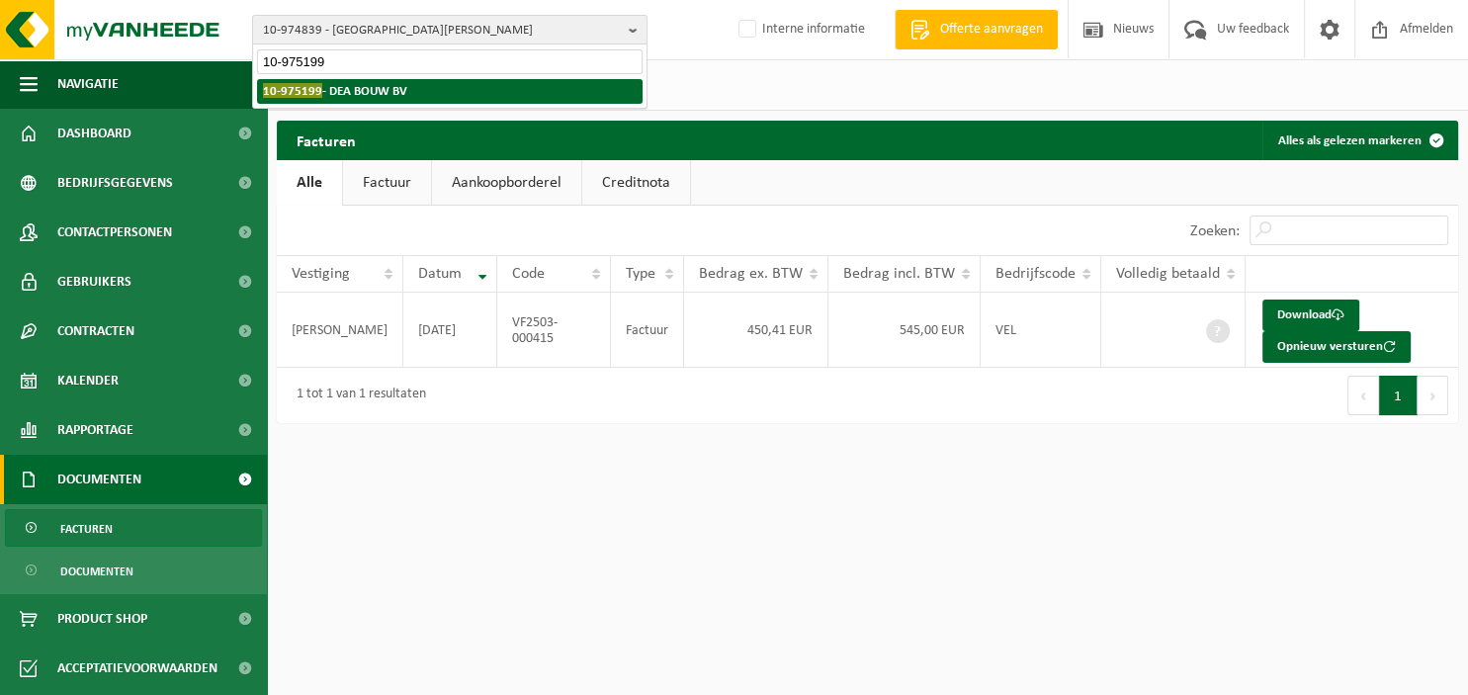
type input "10-975199"
click at [464, 99] on li "10-975199 - DEA BOUW BV" at bounding box center [449, 91] width 385 height 25
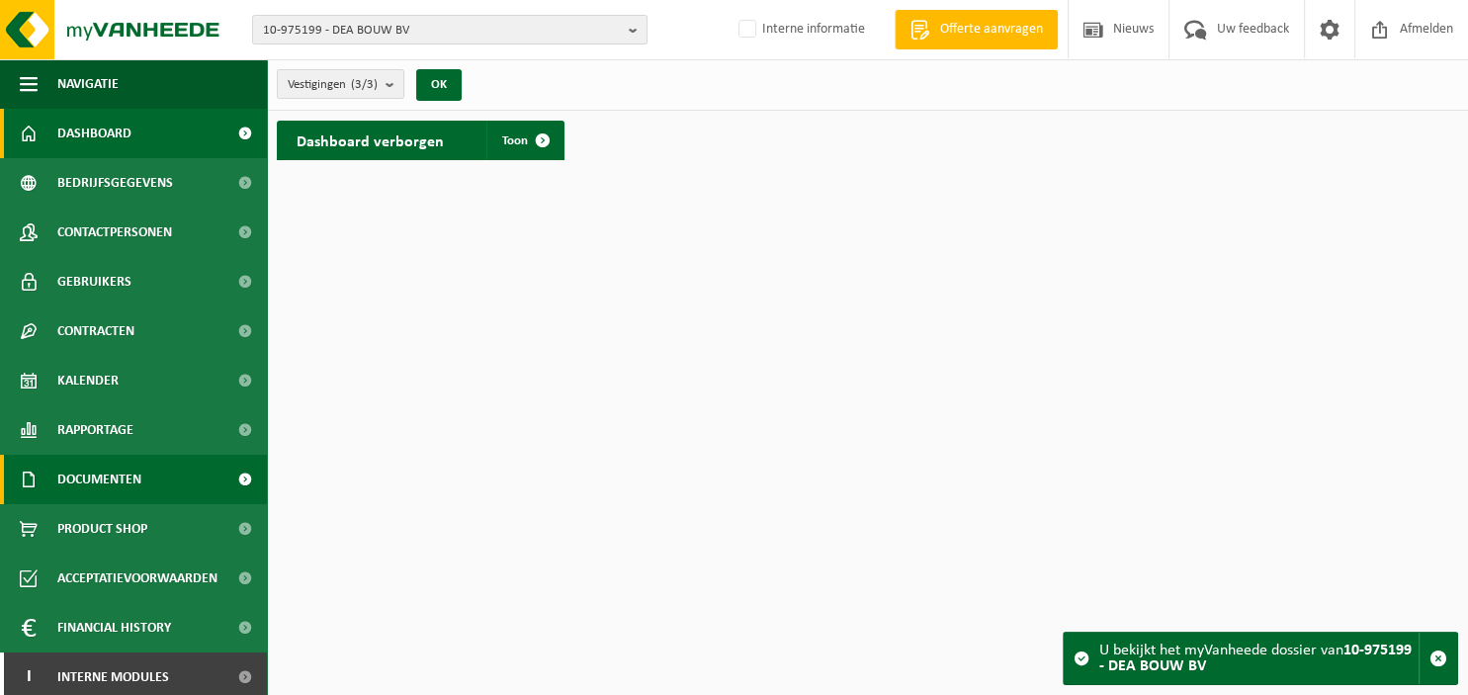
click at [146, 471] on link "Documenten" at bounding box center [133, 479] width 267 height 49
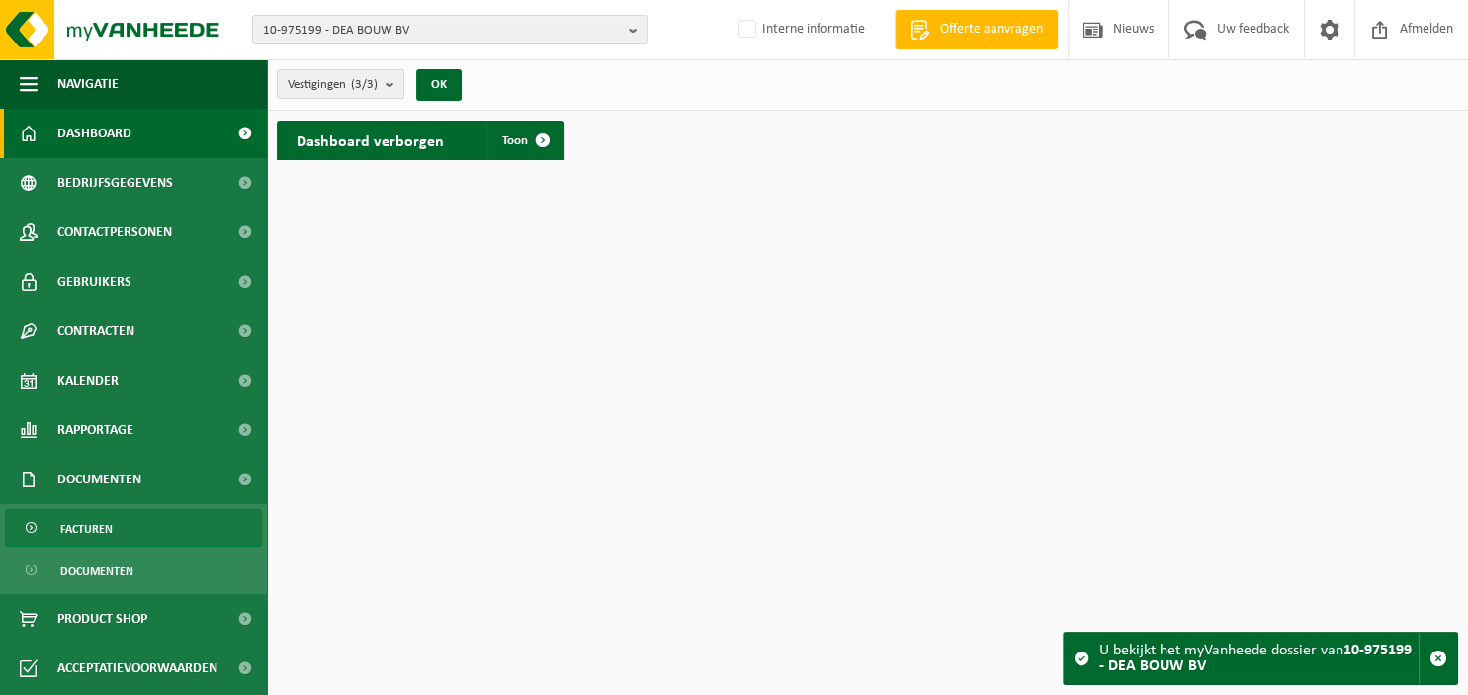
click at [121, 524] on link "Facturen" at bounding box center [133, 528] width 257 height 38
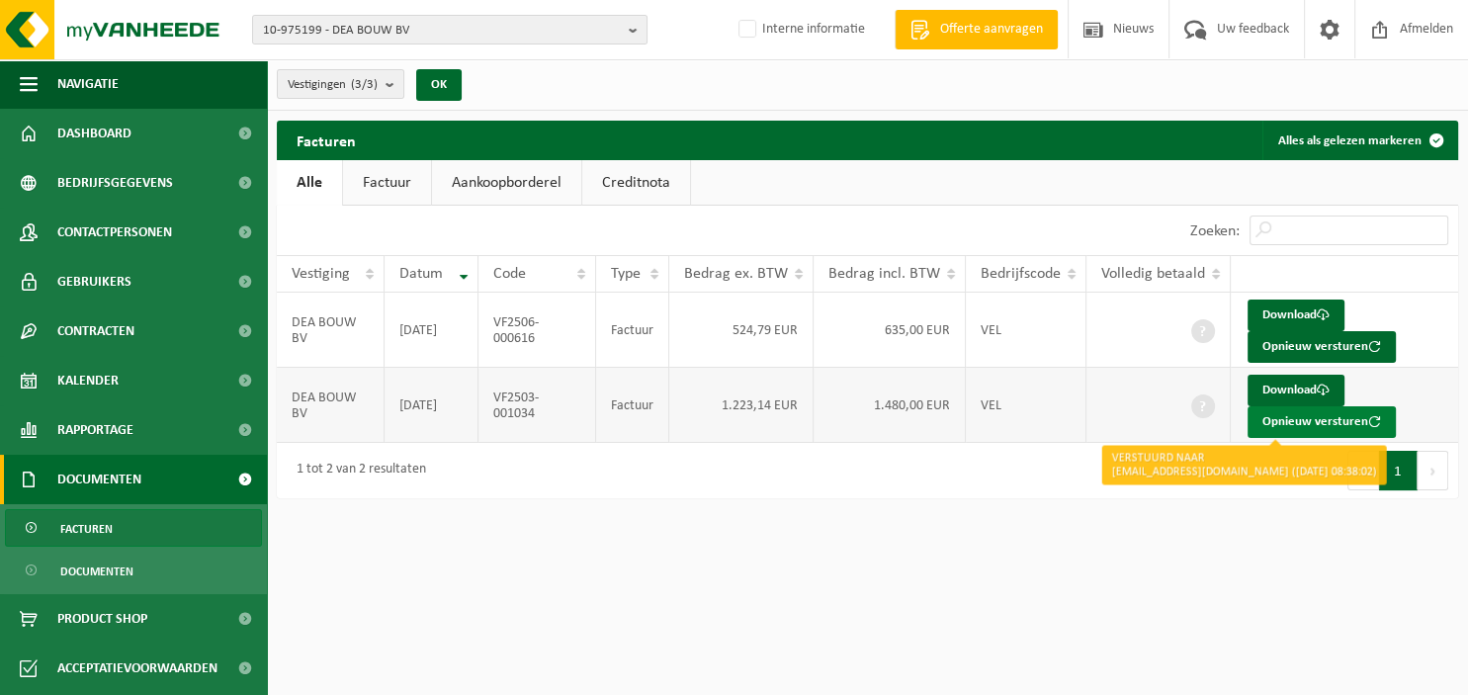
click at [1318, 421] on button "Opnieuw versturen" at bounding box center [1321, 422] width 148 height 32
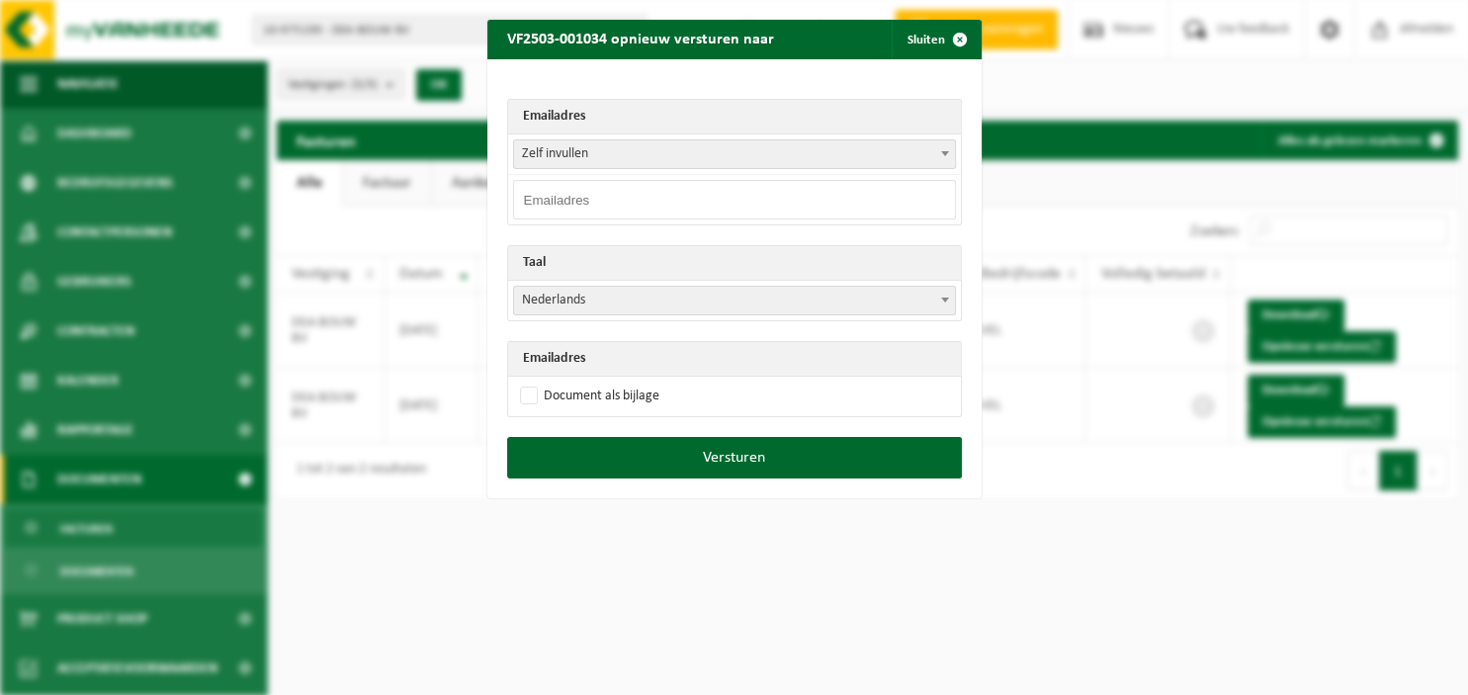
click at [946, 155] on b at bounding box center [945, 153] width 8 height 5
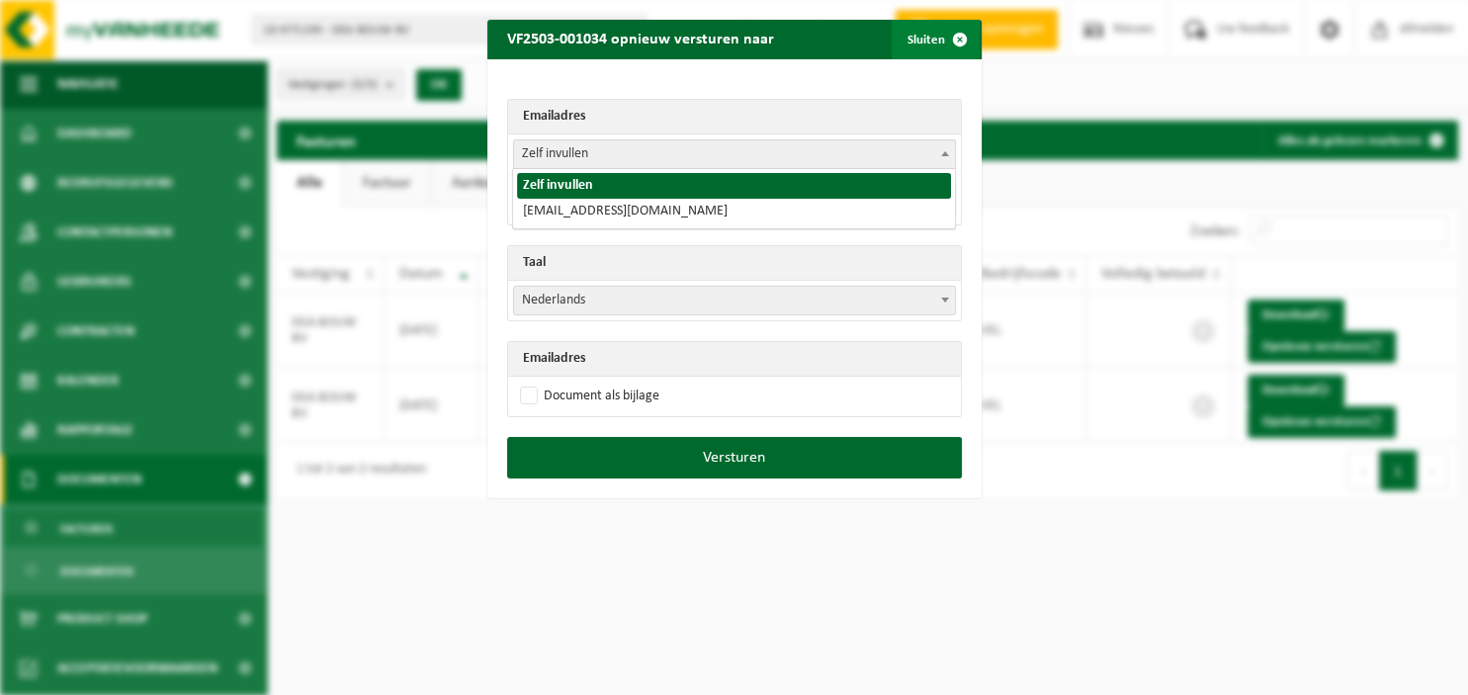
click at [967, 42] on span "button" at bounding box center [960, 40] width 40 height 40
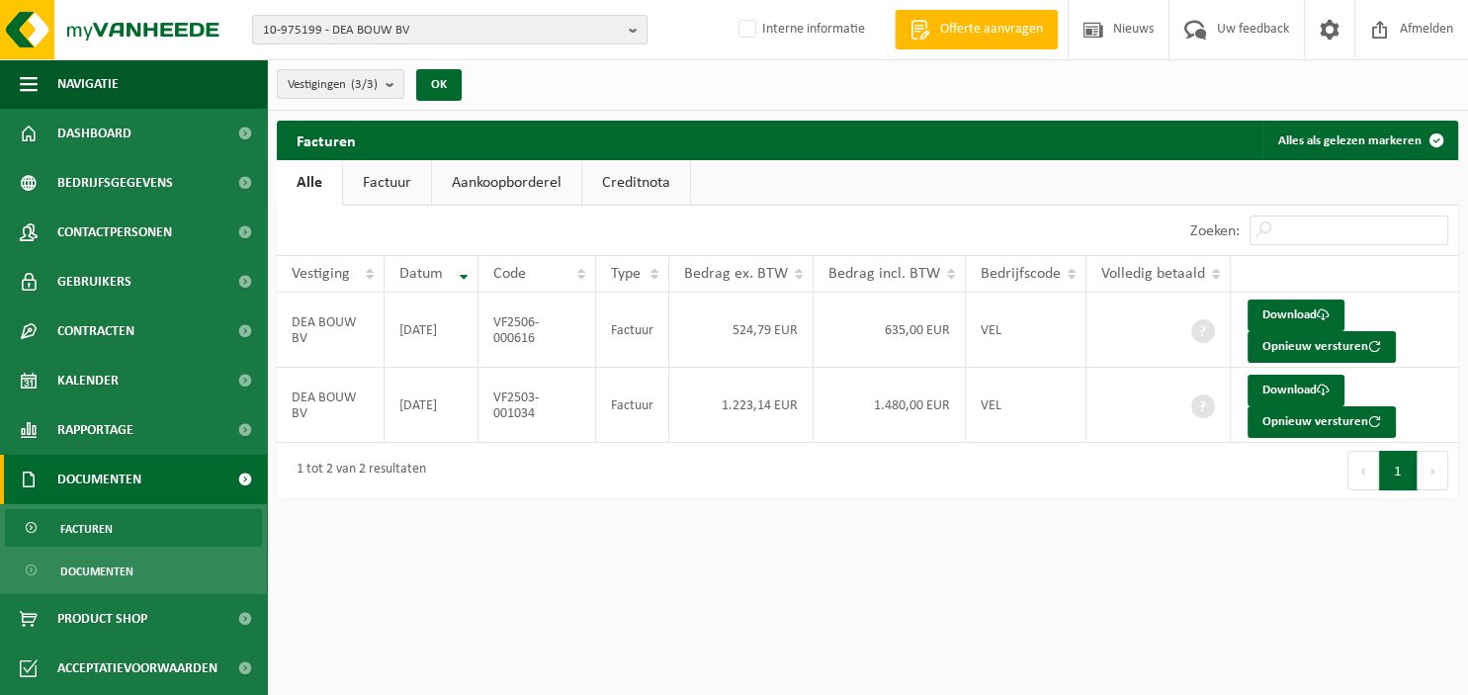
click at [635, 34] on b "button" at bounding box center [638, 30] width 18 height 28
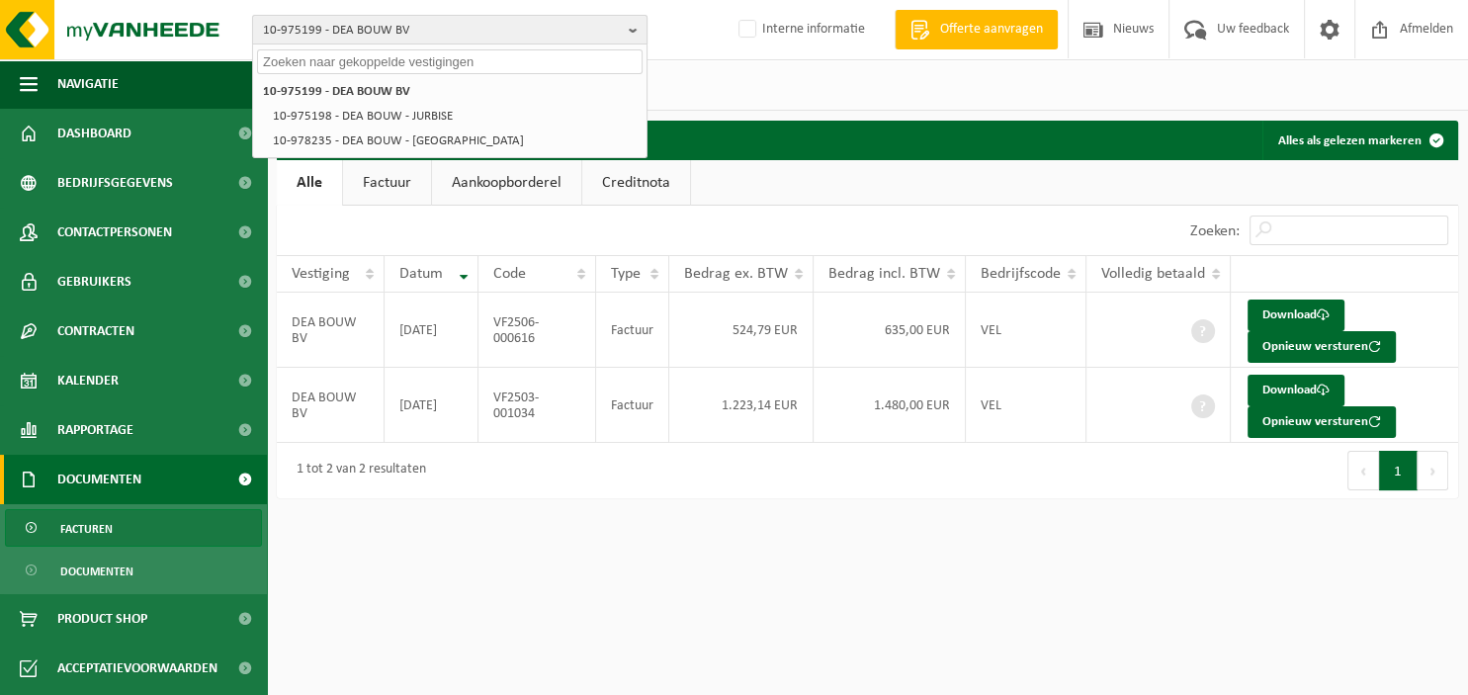
paste input "10-975309"
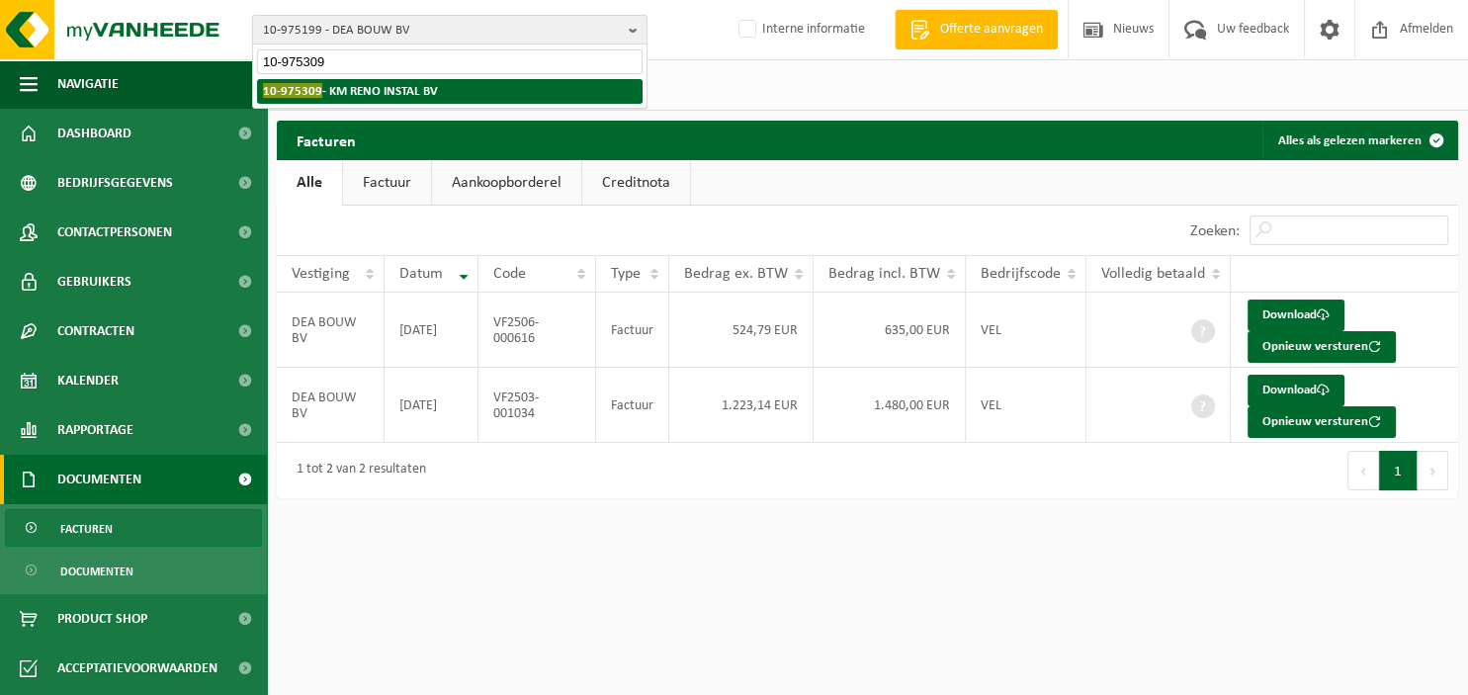
type input "10-975309"
click at [469, 97] on li "10-975309 - KM RENO INSTAL BV" at bounding box center [449, 91] width 385 height 25
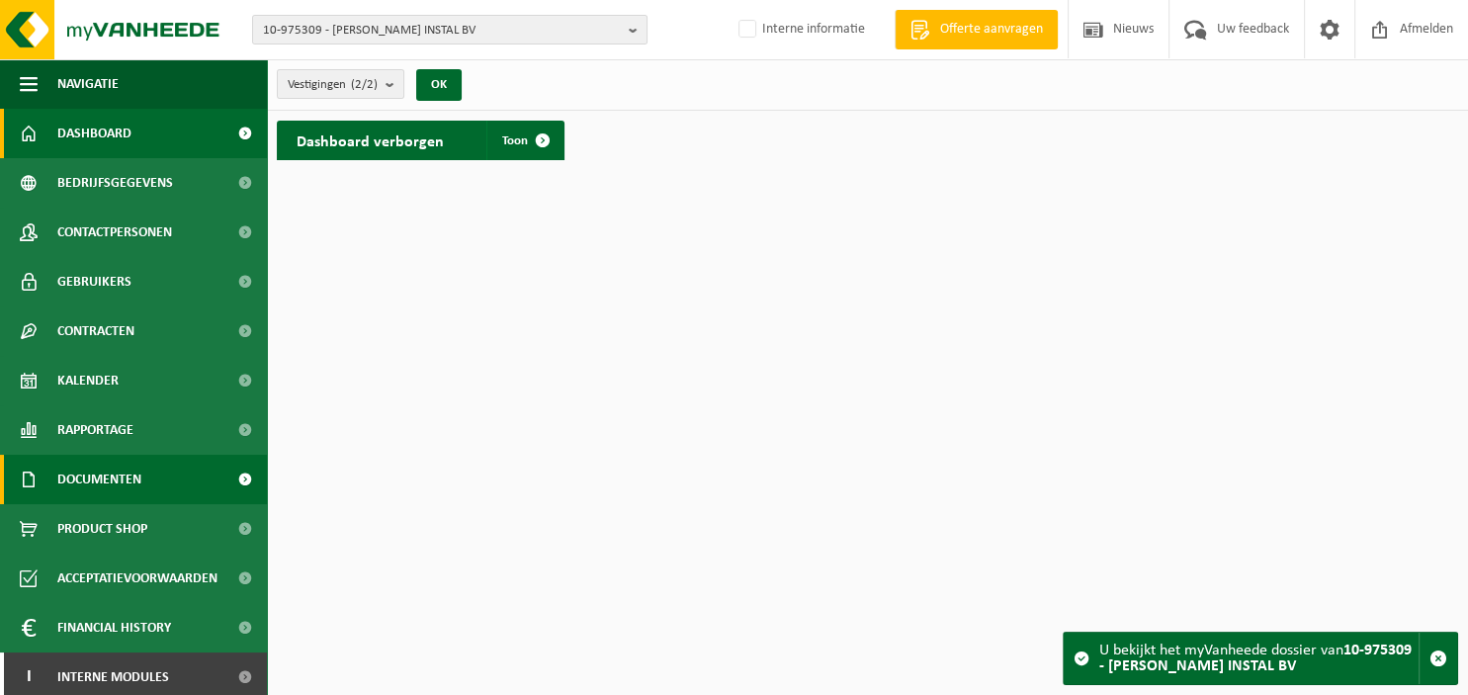
click at [136, 479] on span "Documenten" at bounding box center [99, 479] width 84 height 49
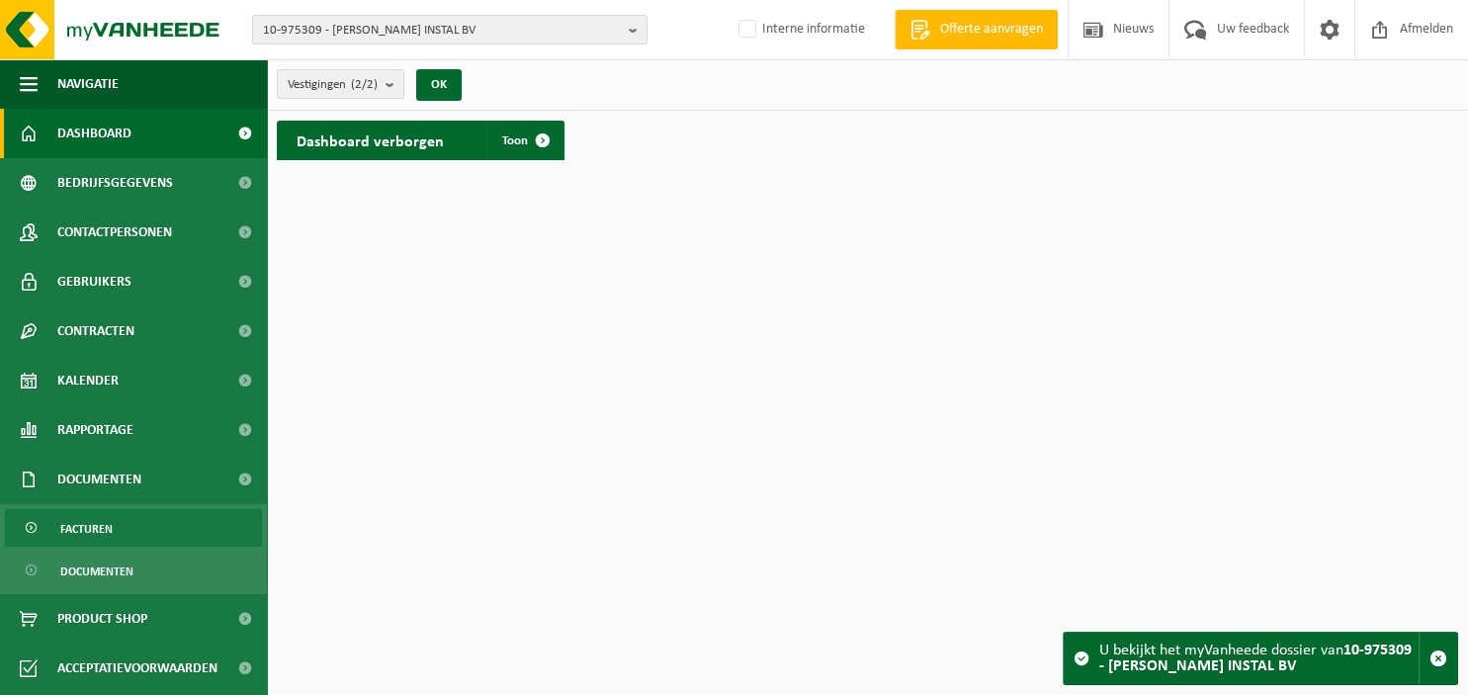
click at [104, 535] on span "Facturen" at bounding box center [86, 529] width 52 height 38
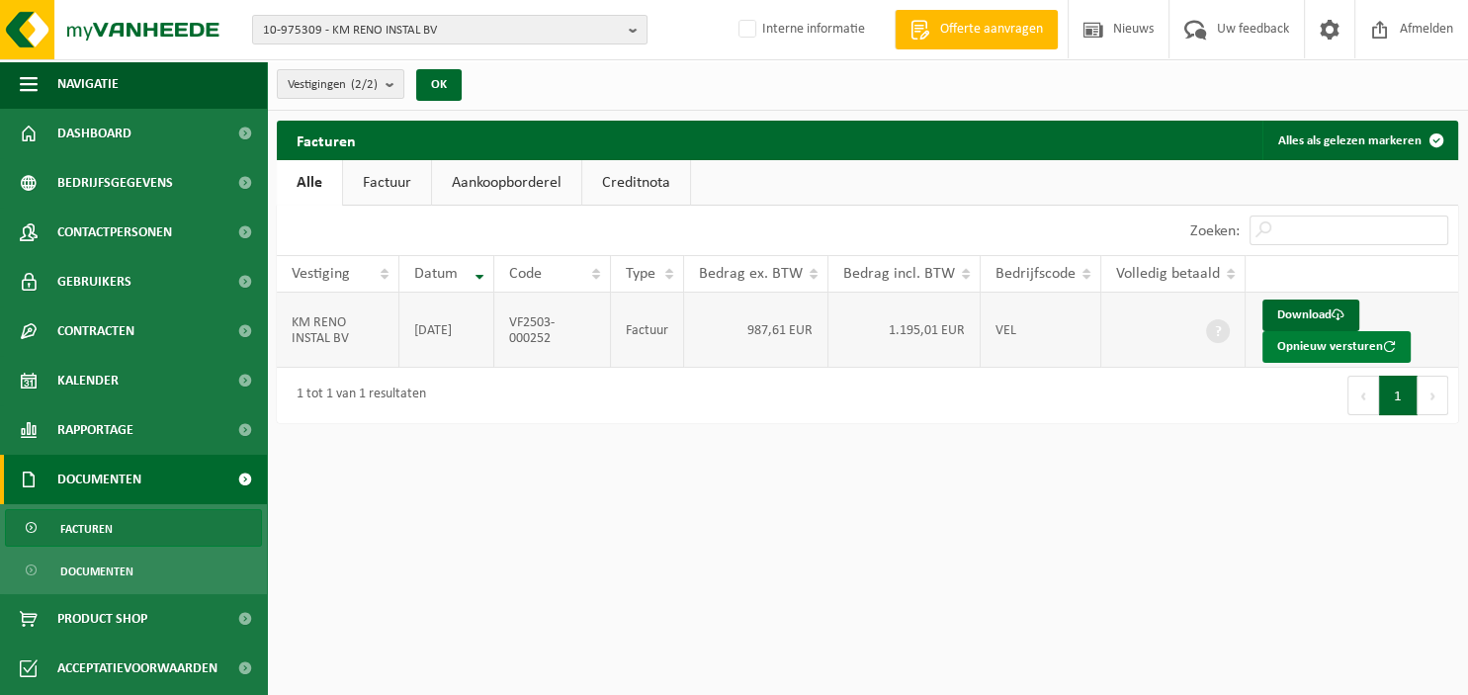
click at [1287, 349] on button "Opnieuw versturen" at bounding box center [1336, 347] width 148 height 32
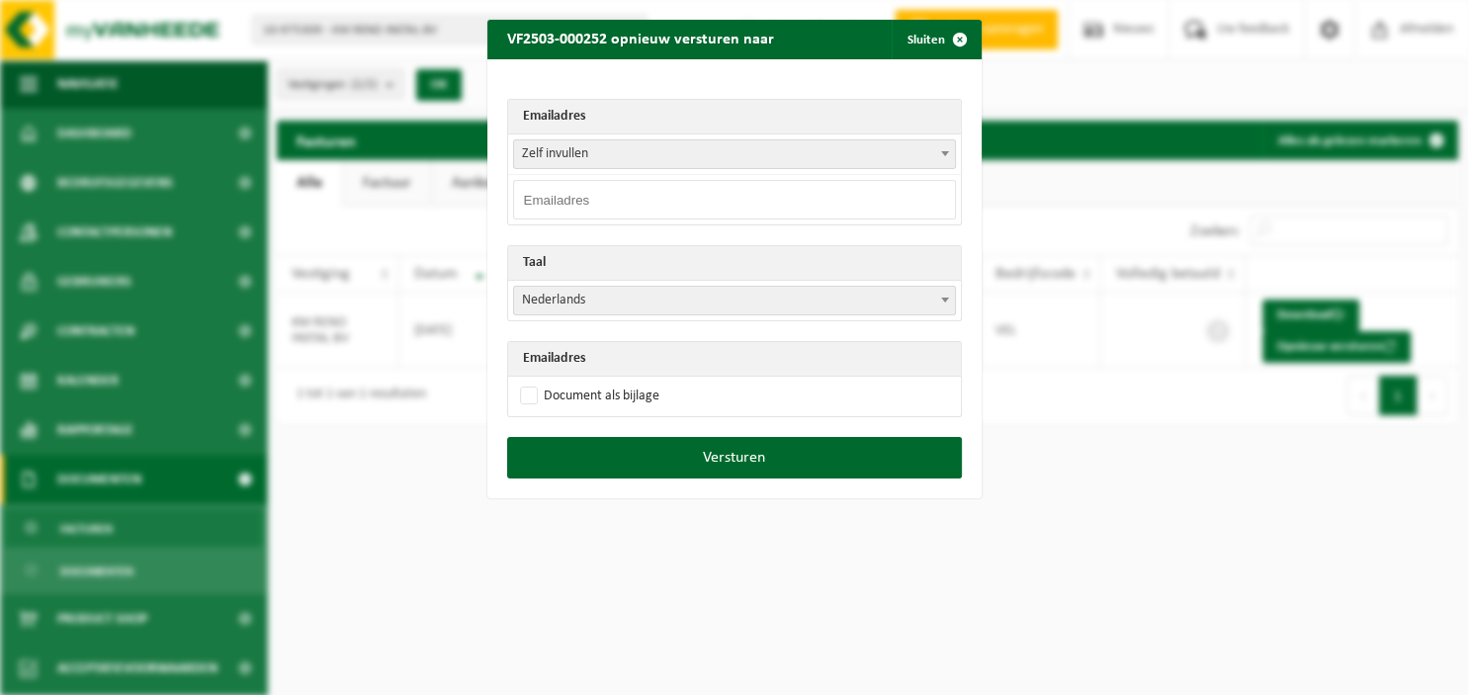
click at [937, 152] on span at bounding box center [945, 153] width 20 height 26
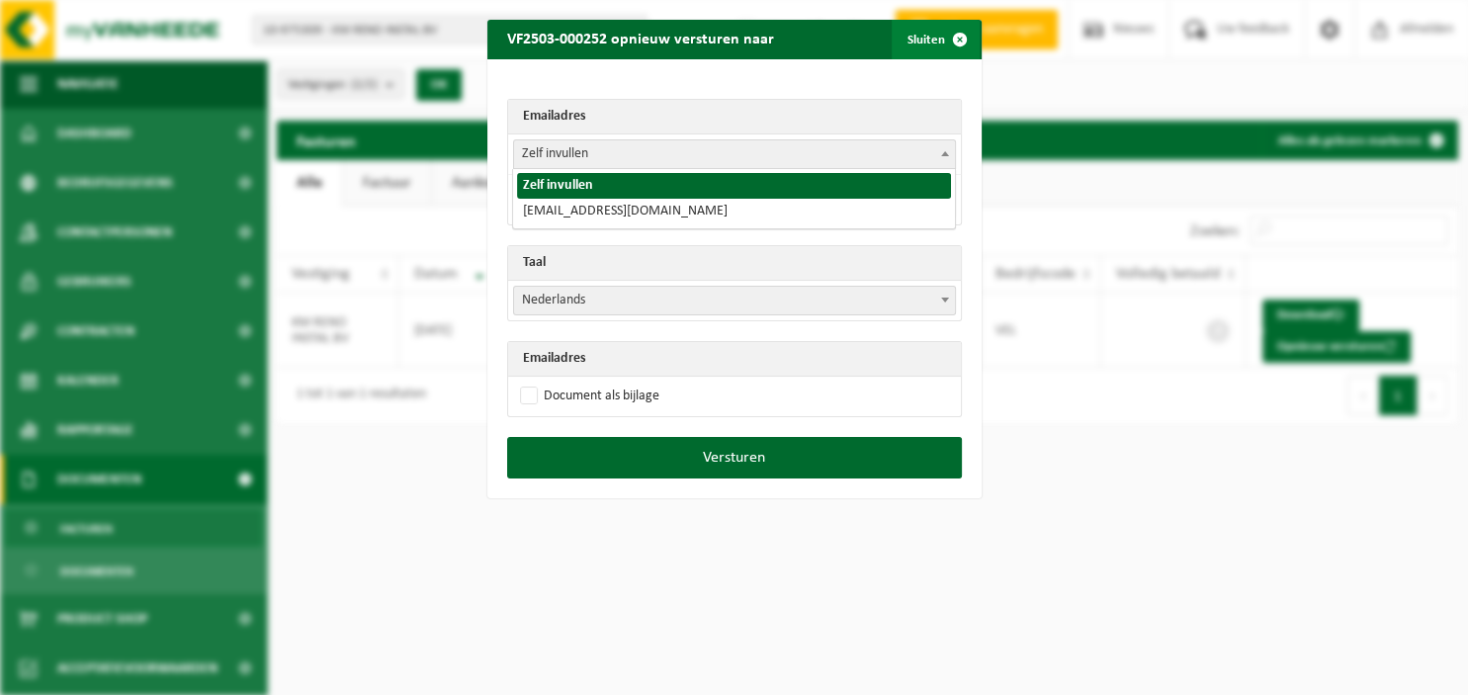
click at [959, 45] on span "button" at bounding box center [960, 40] width 40 height 40
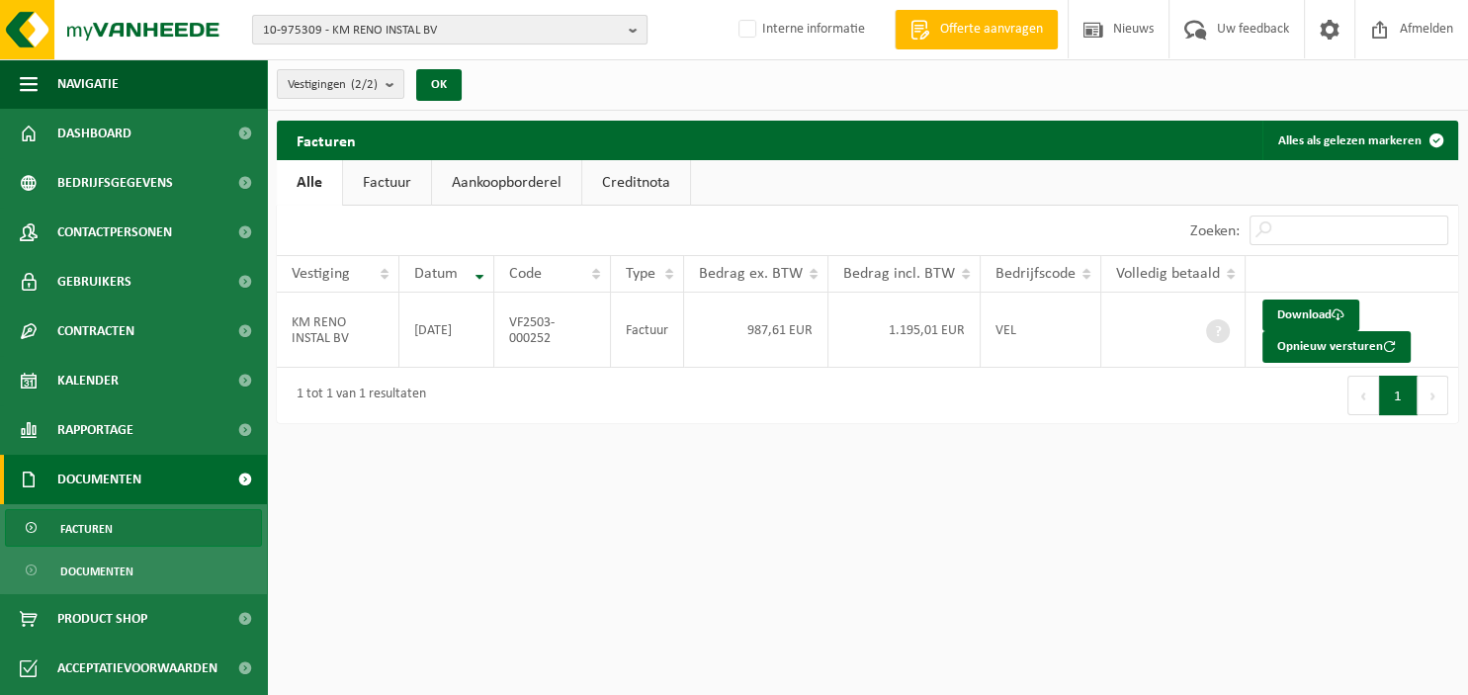
click at [636, 30] on b "button" at bounding box center [638, 30] width 18 height 28
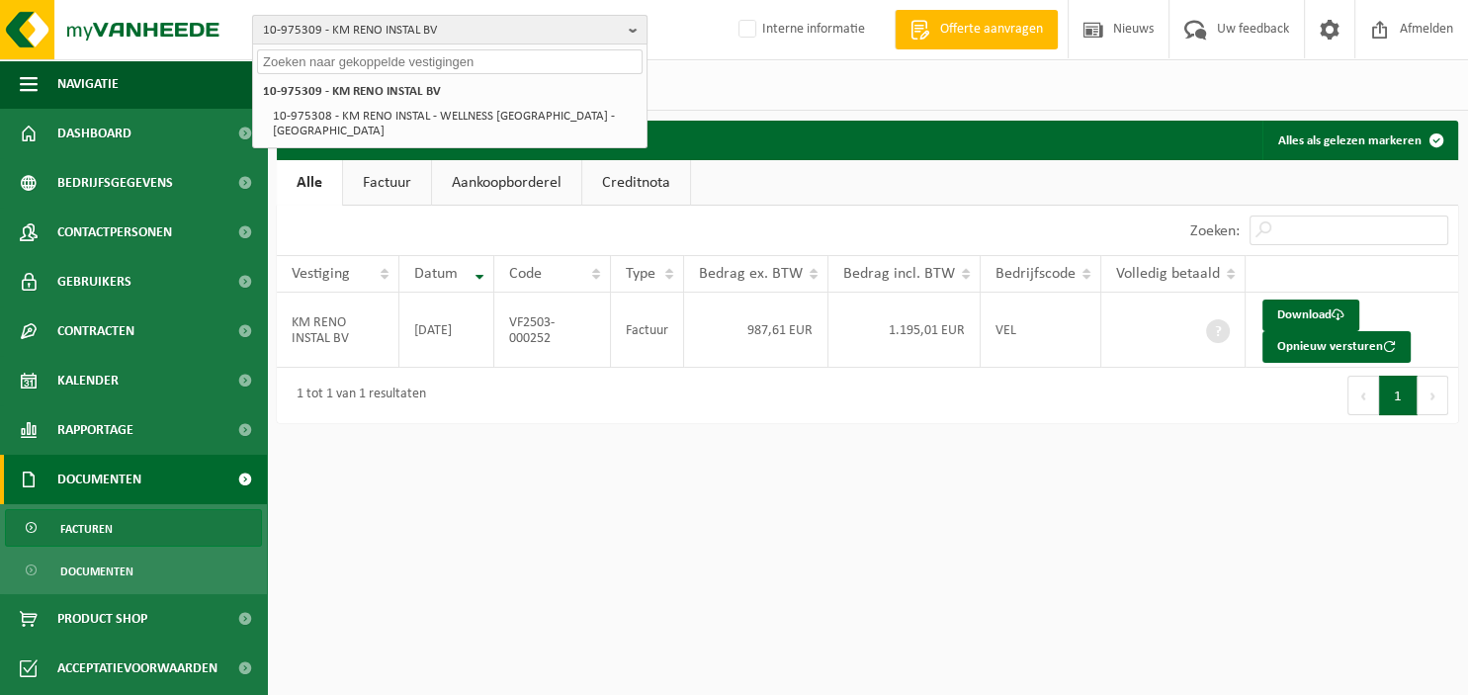
paste input "10-976173"
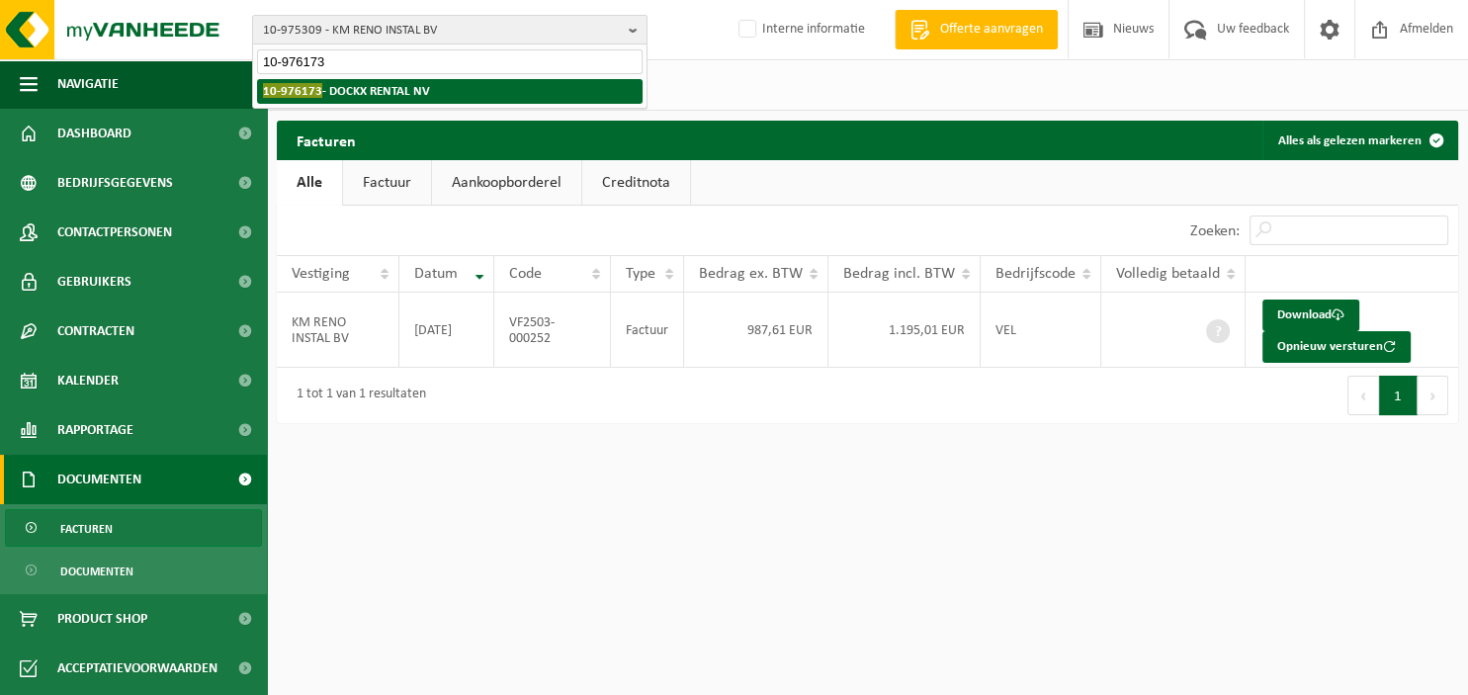
type input "10-976173"
click at [471, 82] on li "10-976173 - DOCKX RENTAL NV" at bounding box center [449, 91] width 385 height 25
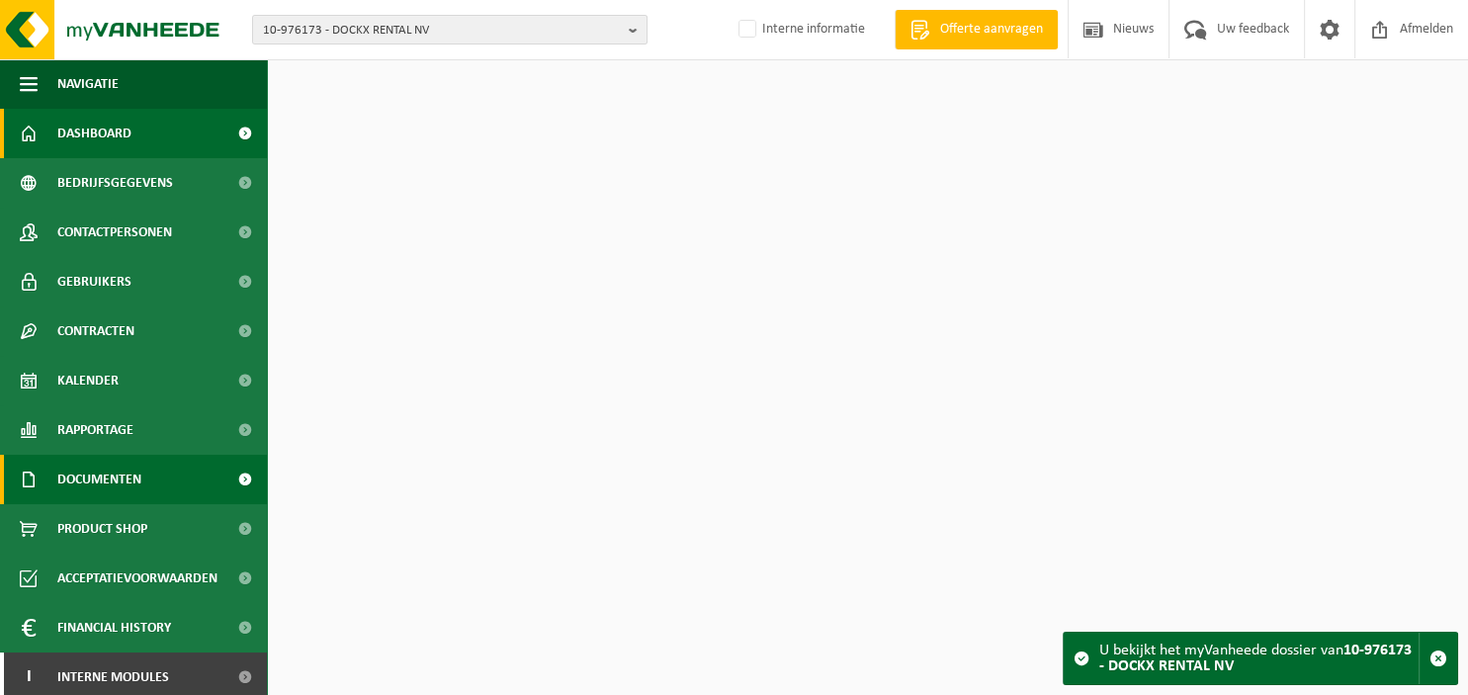
click at [129, 491] on span "Documenten" at bounding box center [99, 479] width 84 height 49
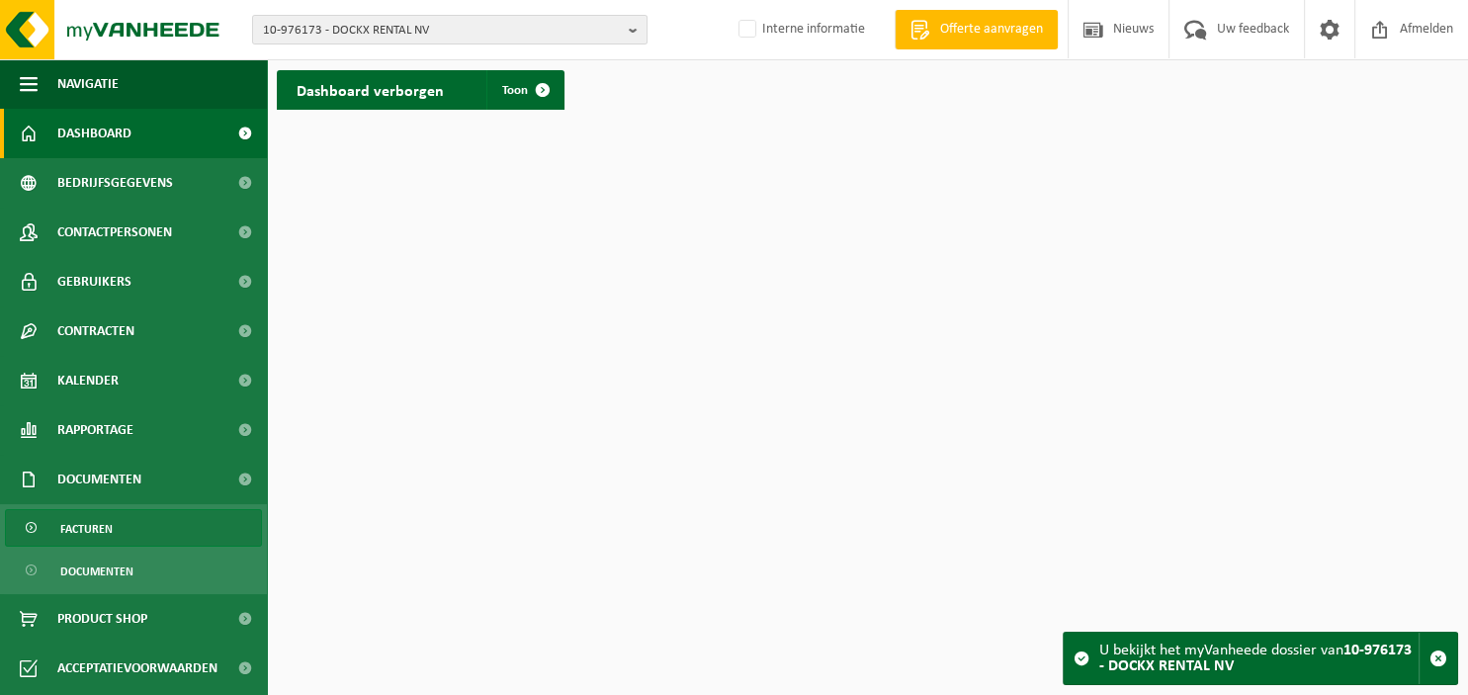
click at [117, 530] on link "Facturen" at bounding box center [133, 528] width 257 height 38
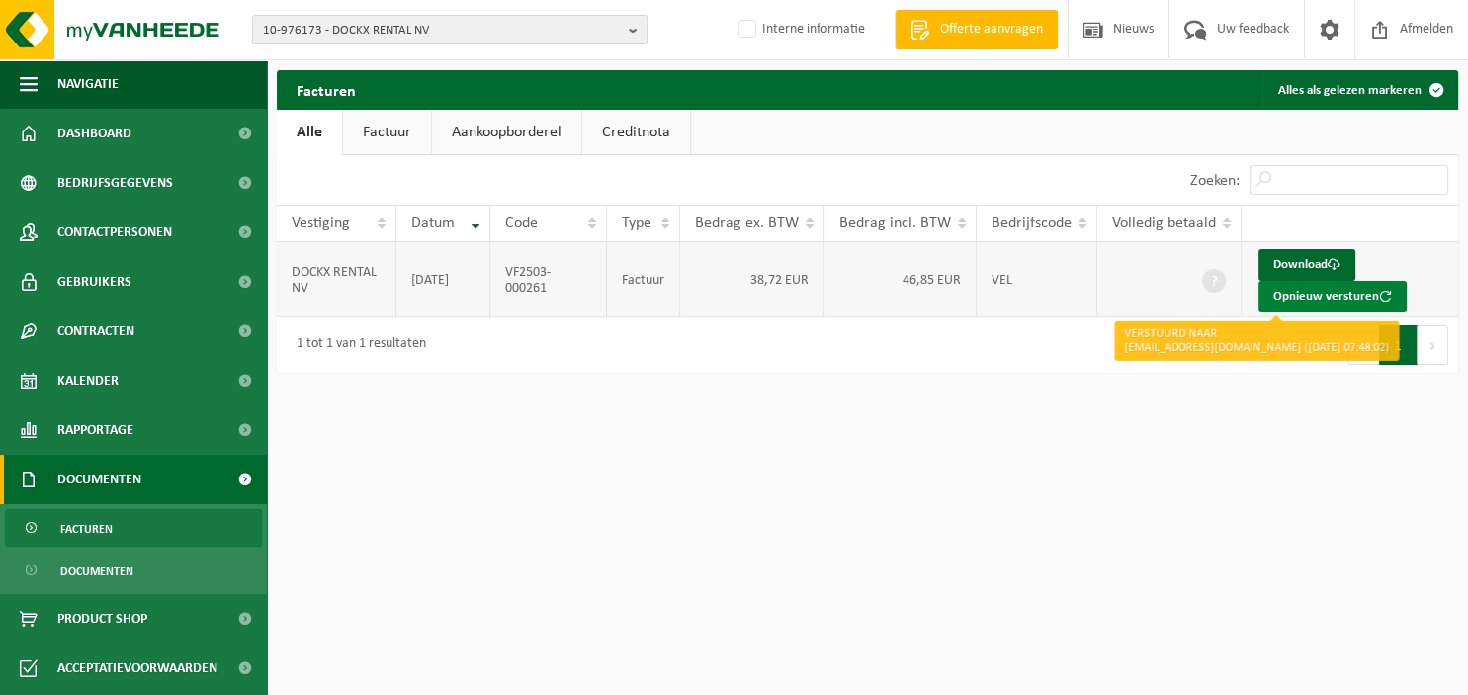
click at [1326, 296] on button "Opnieuw versturen" at bounding box center [1332, 297] width 148 height 32
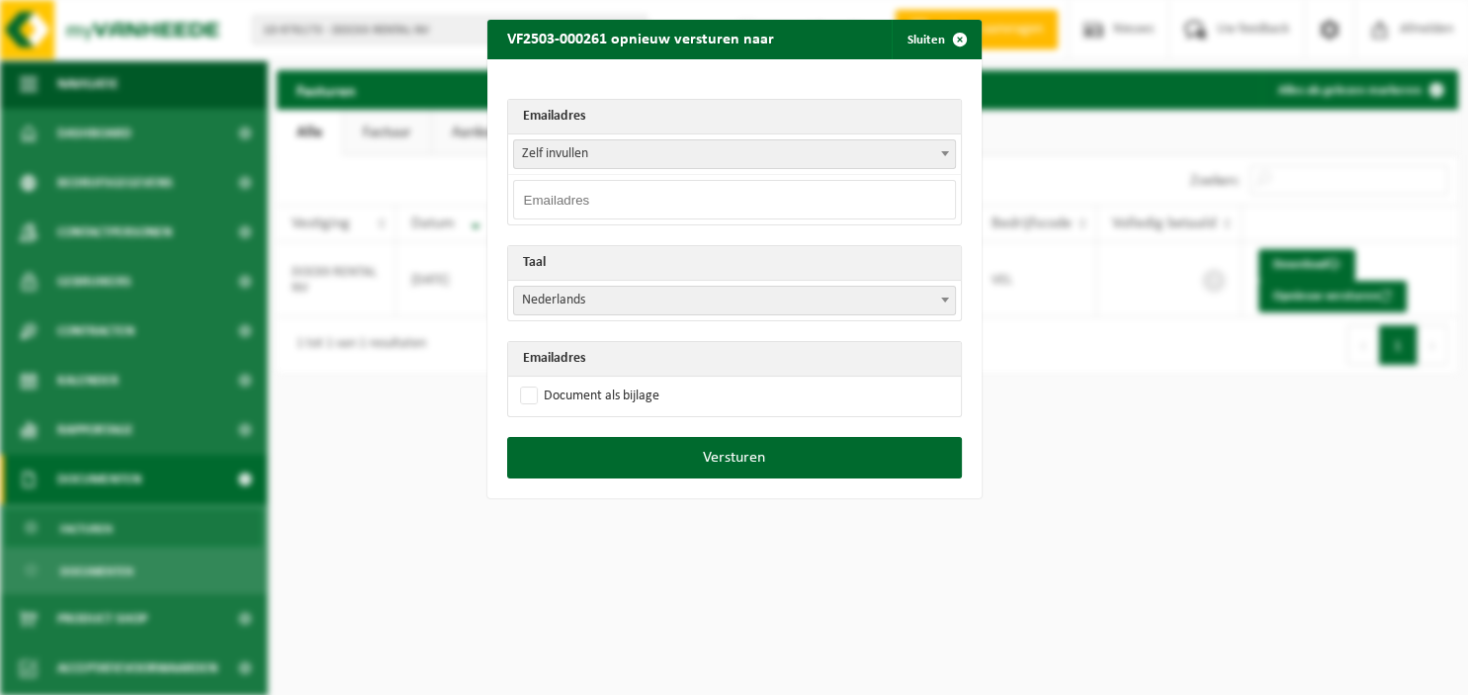
click at [946, 151] on b at bounding box center [945, 153] width 8 height 5
click at [961, 38] on span "button" at bounding box center [960, 40] width 40 height 40
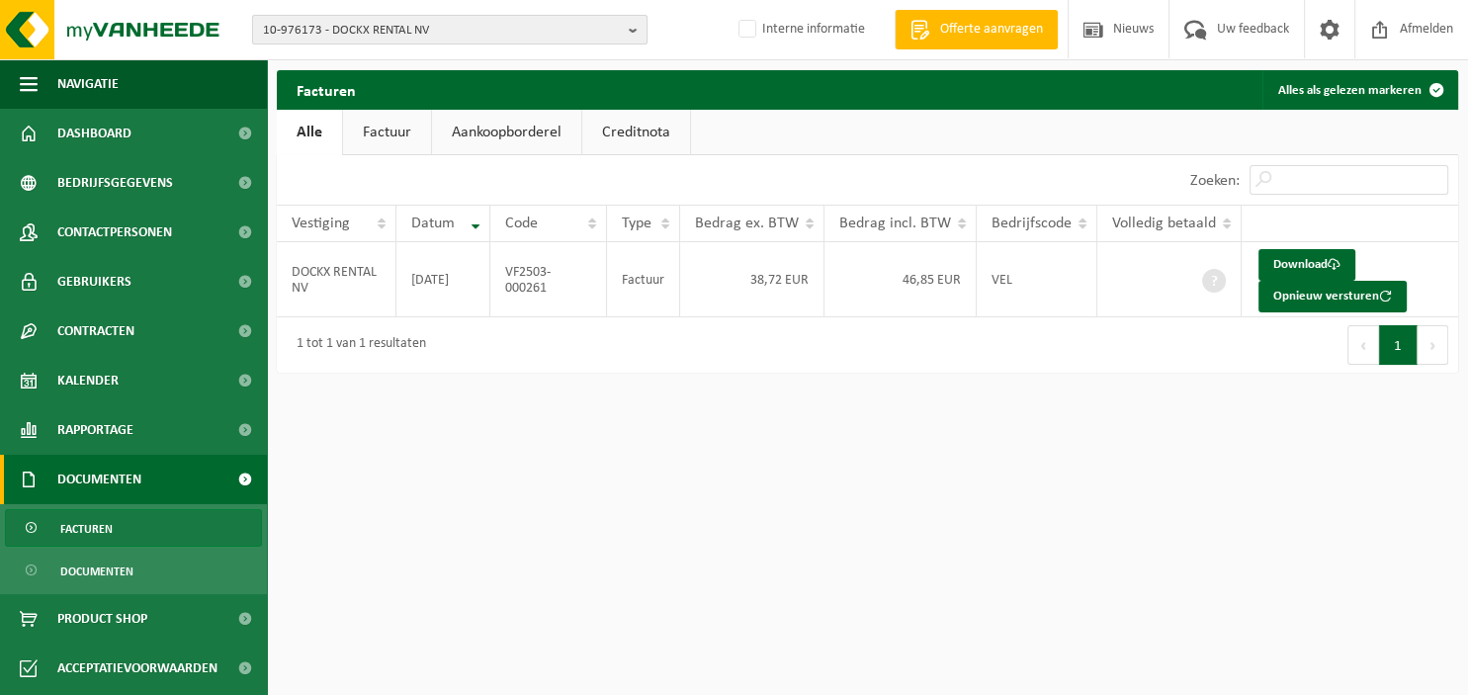
click at [641, 30] on b "button" at bounding box center [638, 30] width 18 height 28
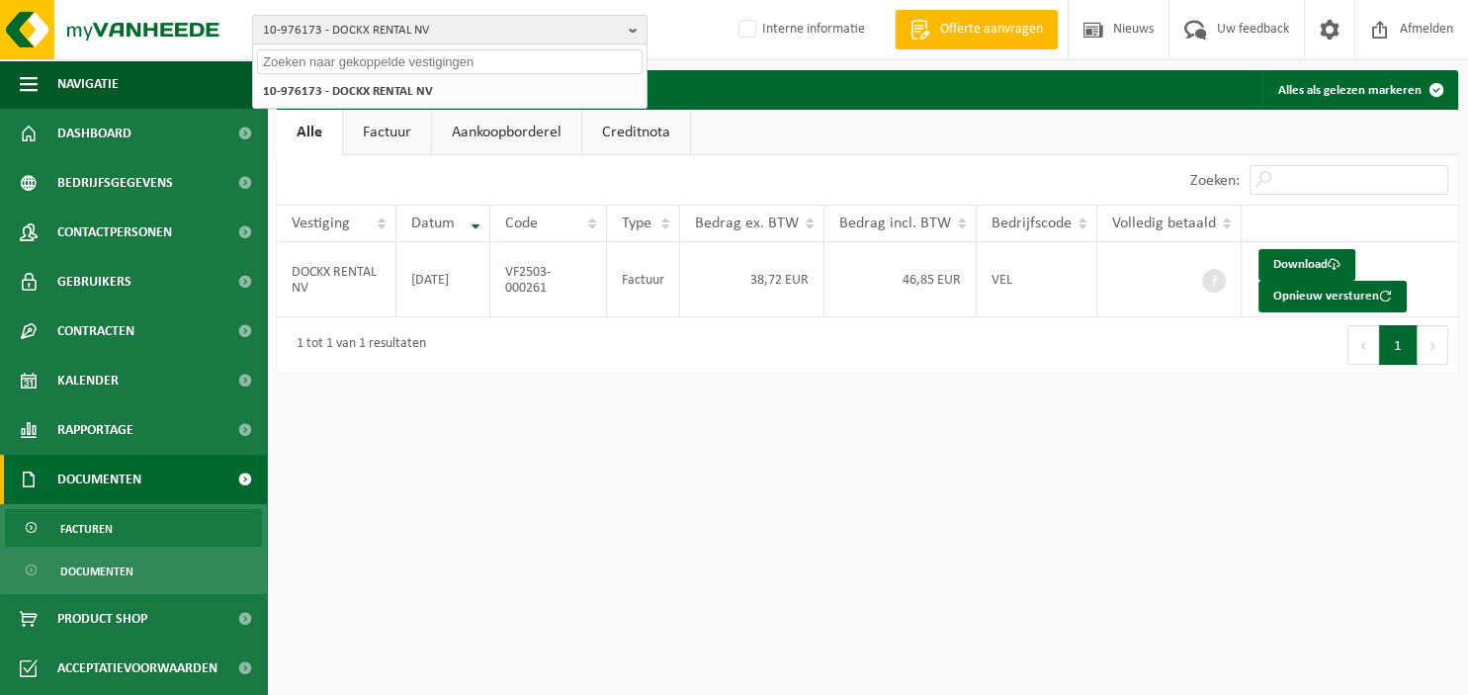
click at [500, 70] on input "text" at bounding box center [449, 61] width 385 height 25
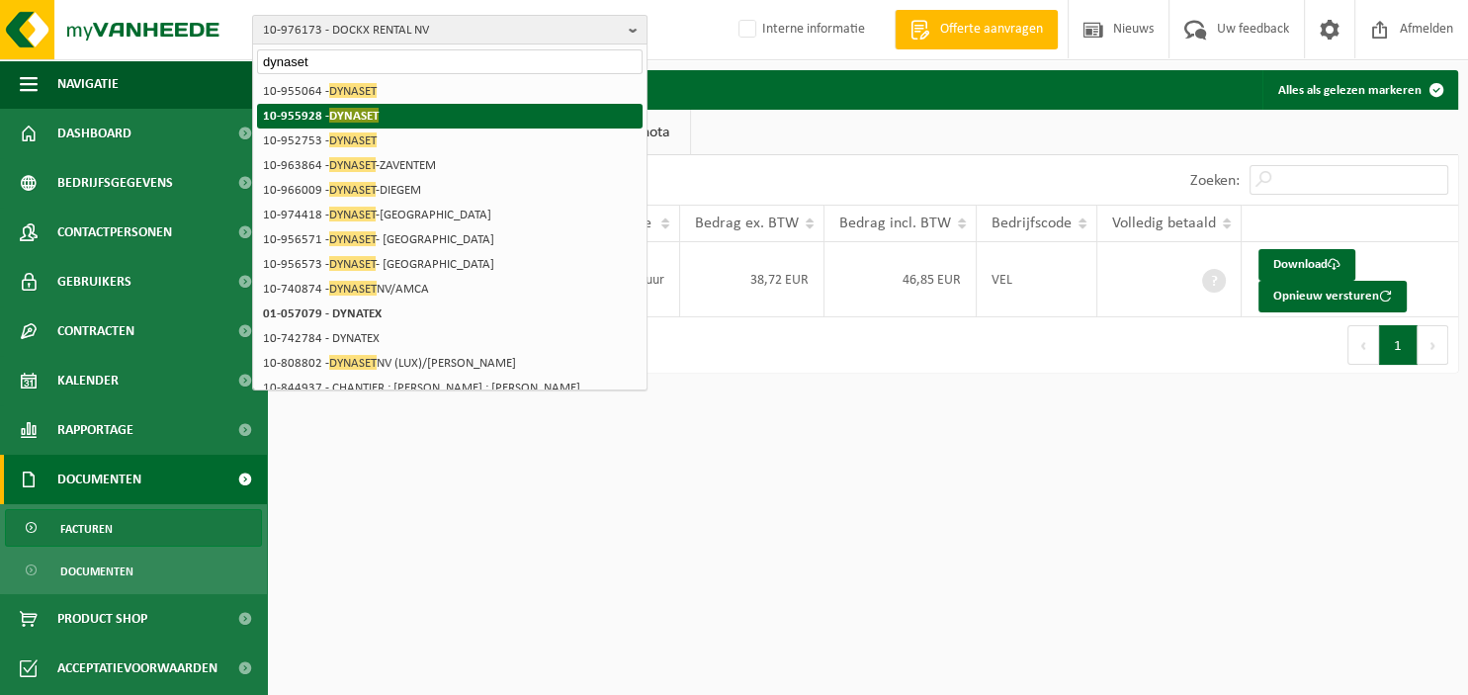
type input "dynaset"
click at [295, 121] on strong "10-955928 - DYNASET" at bounding box center [321, 115] width 116 height 15
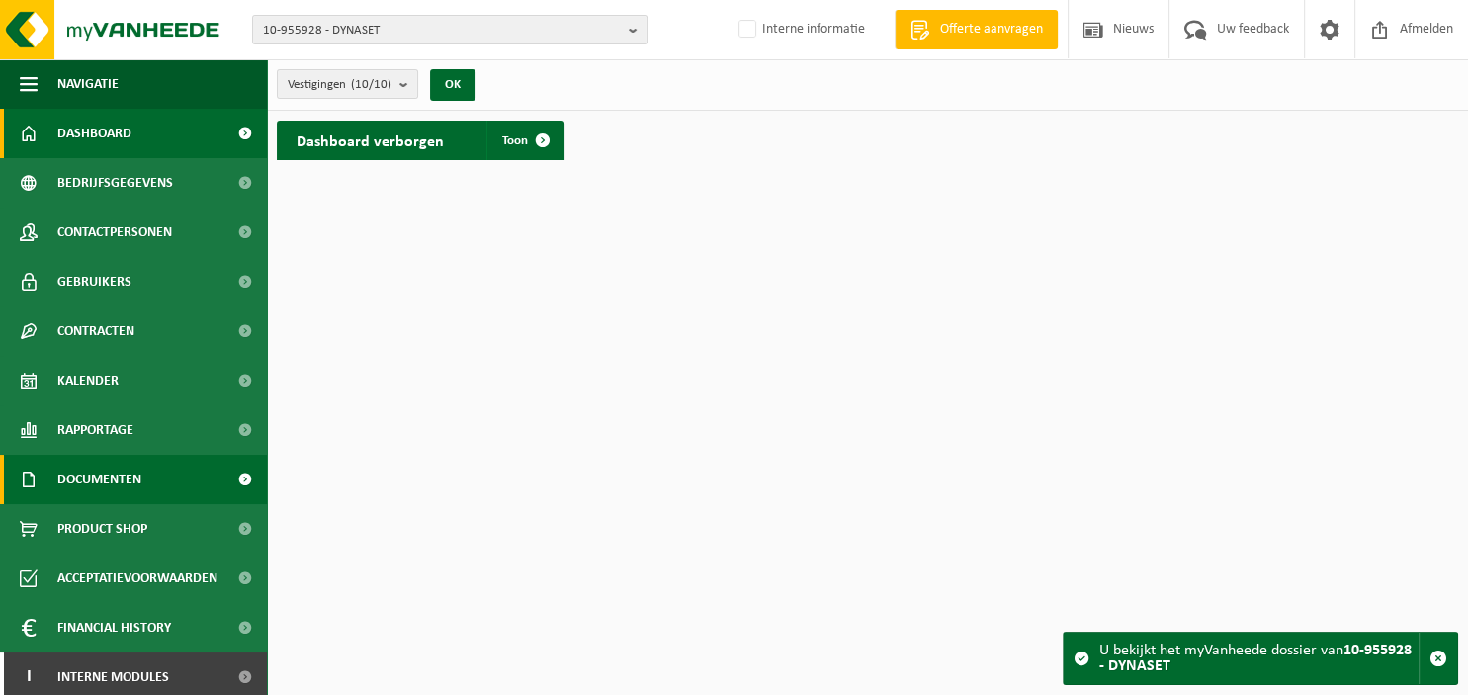
click at [132, 473] on span "Documenten" at bounding box center [99, 479] width 84 height 49
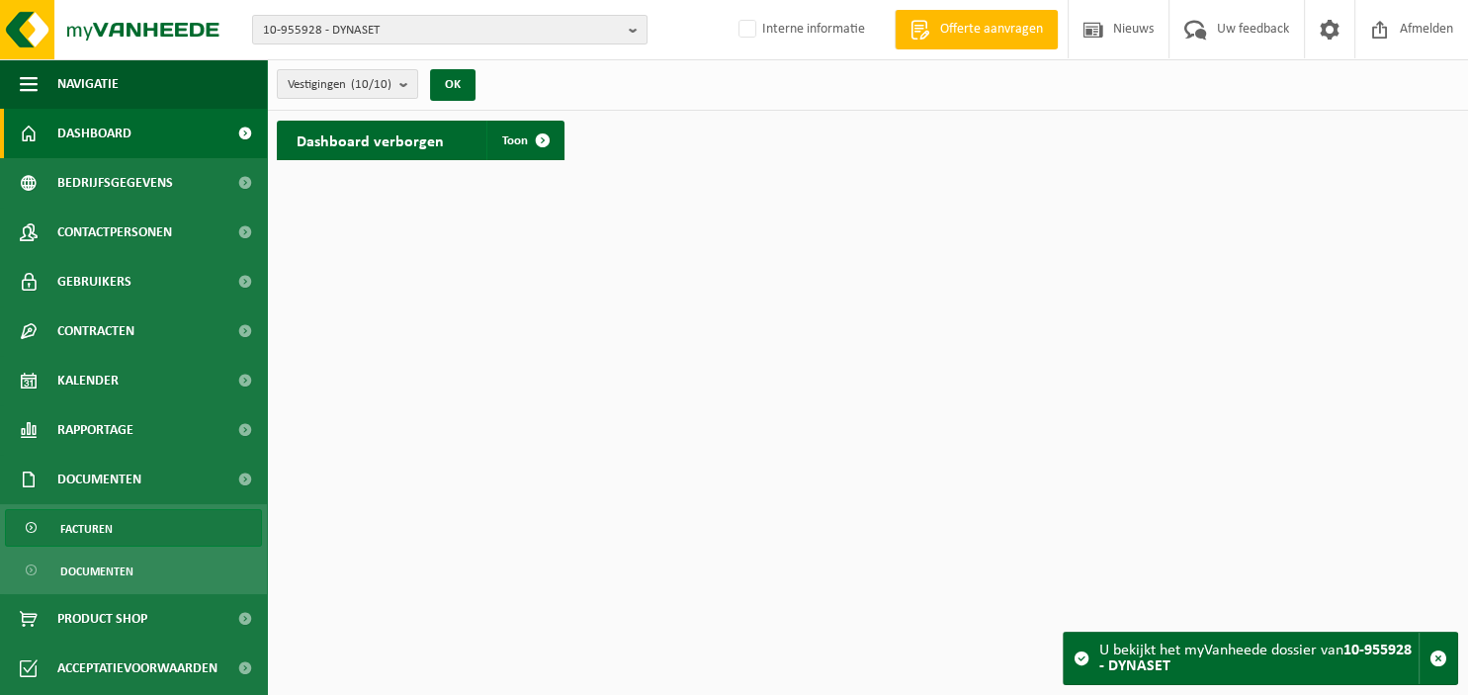
click at [125, 527] on link "Facturen" at bounding box center [133, 528] width 257 height 38
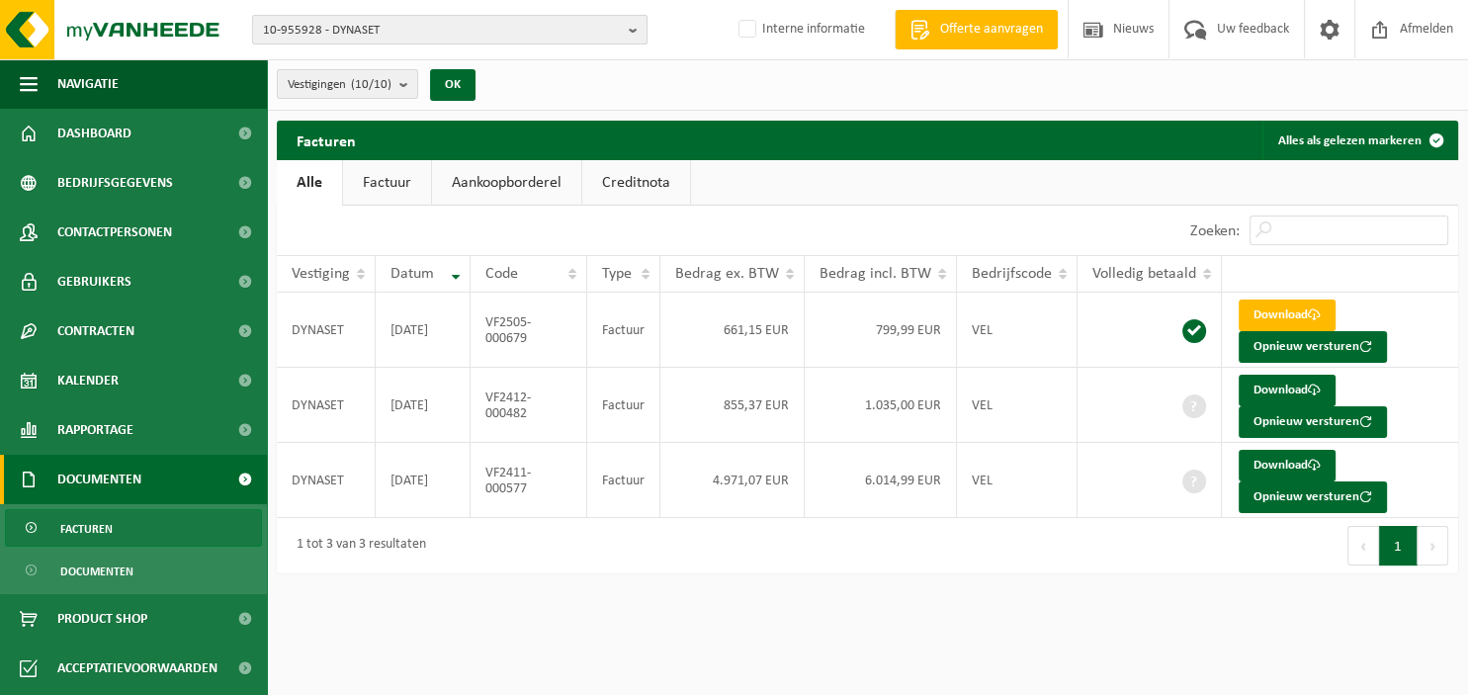
click at [630, 33] on b "button" at bounding box center [638, 30] width 18 height 28
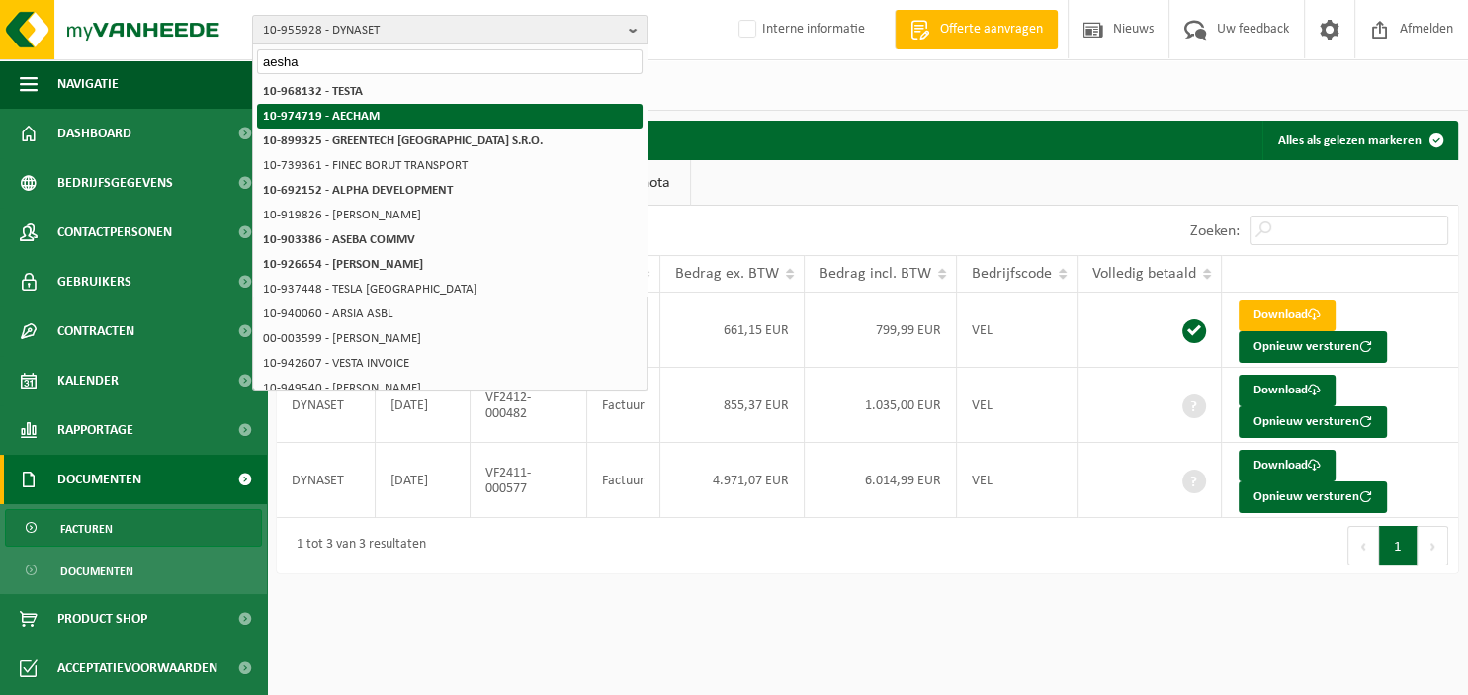
type input "aesha"
click at [530, 110] on li "10-974719 - AECHAM" at bounding box center [449, 116] width 385 height 25
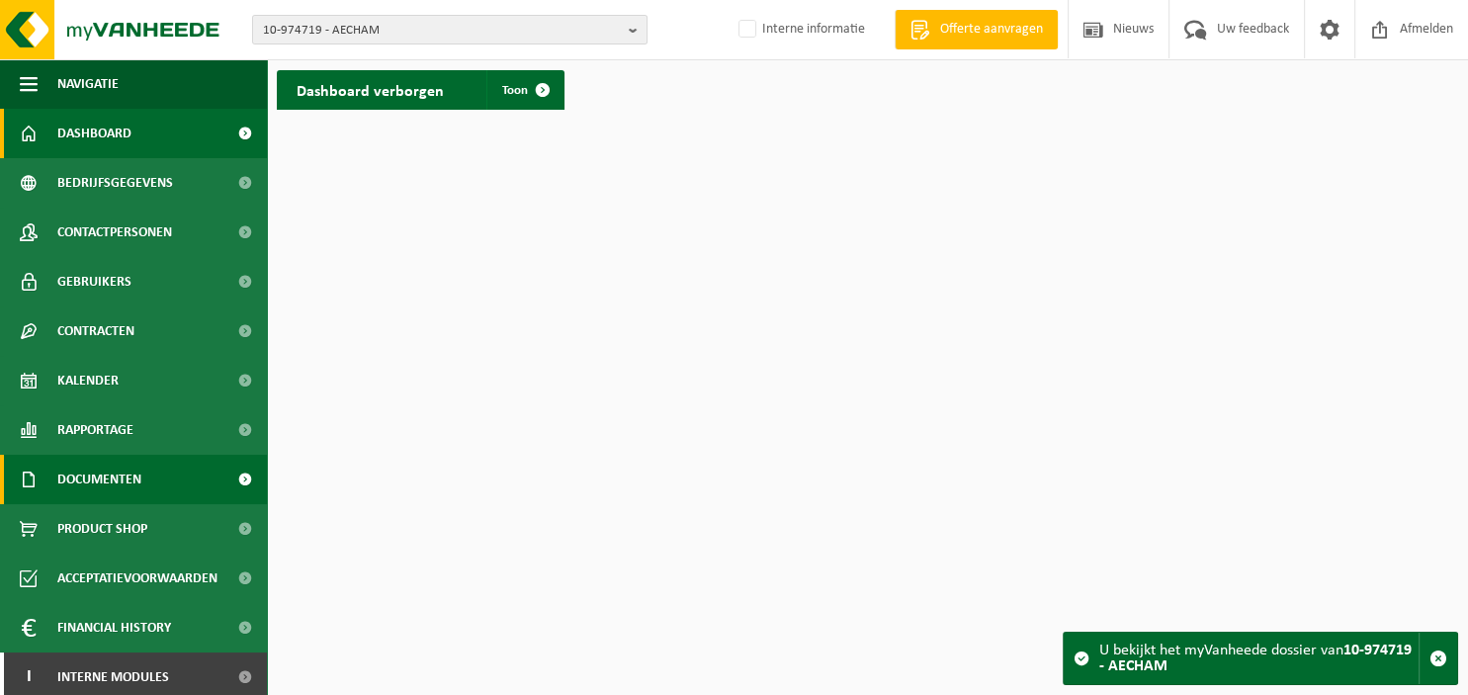
click at [128, 477] on span "Documenten" at bounding box center [99, 479] width 84 height 49
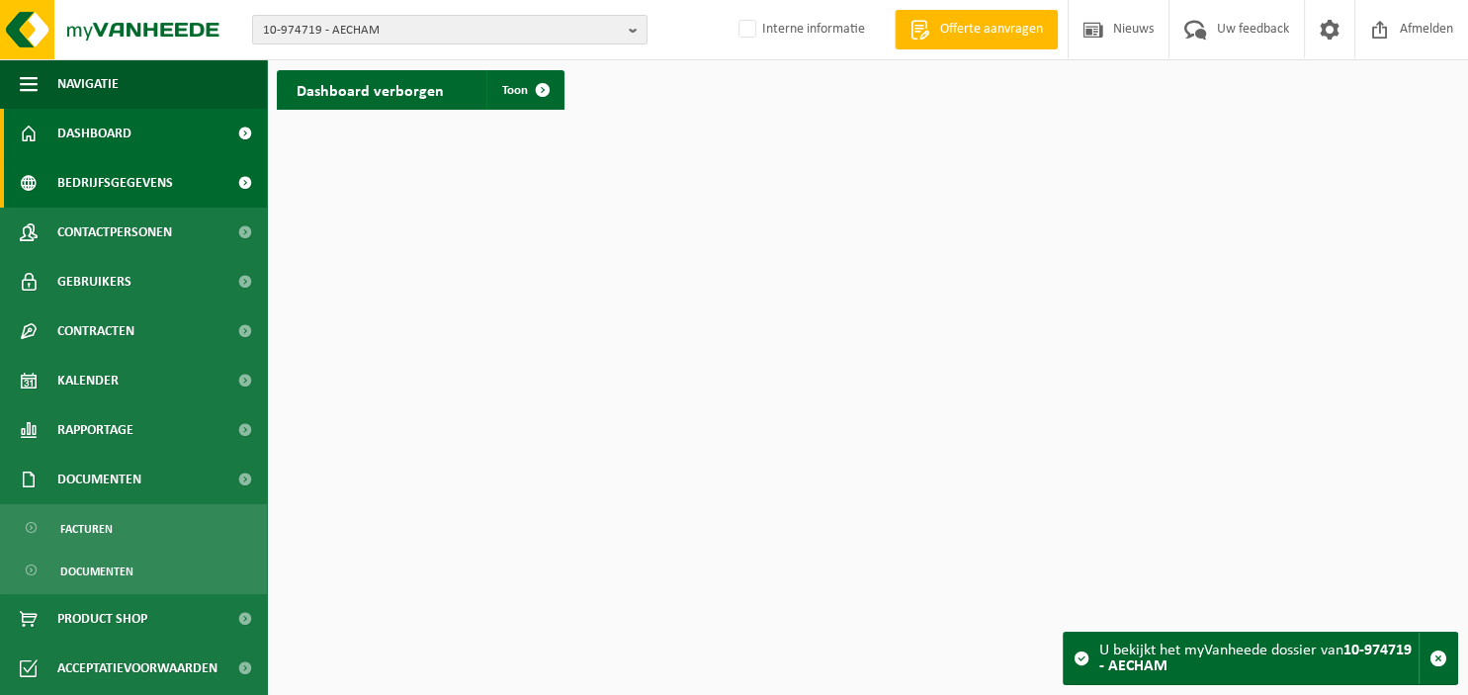
click at [152, 187] on span "Bedrijfsgegevens" at bounding box center [115, 182] width 116 height 49
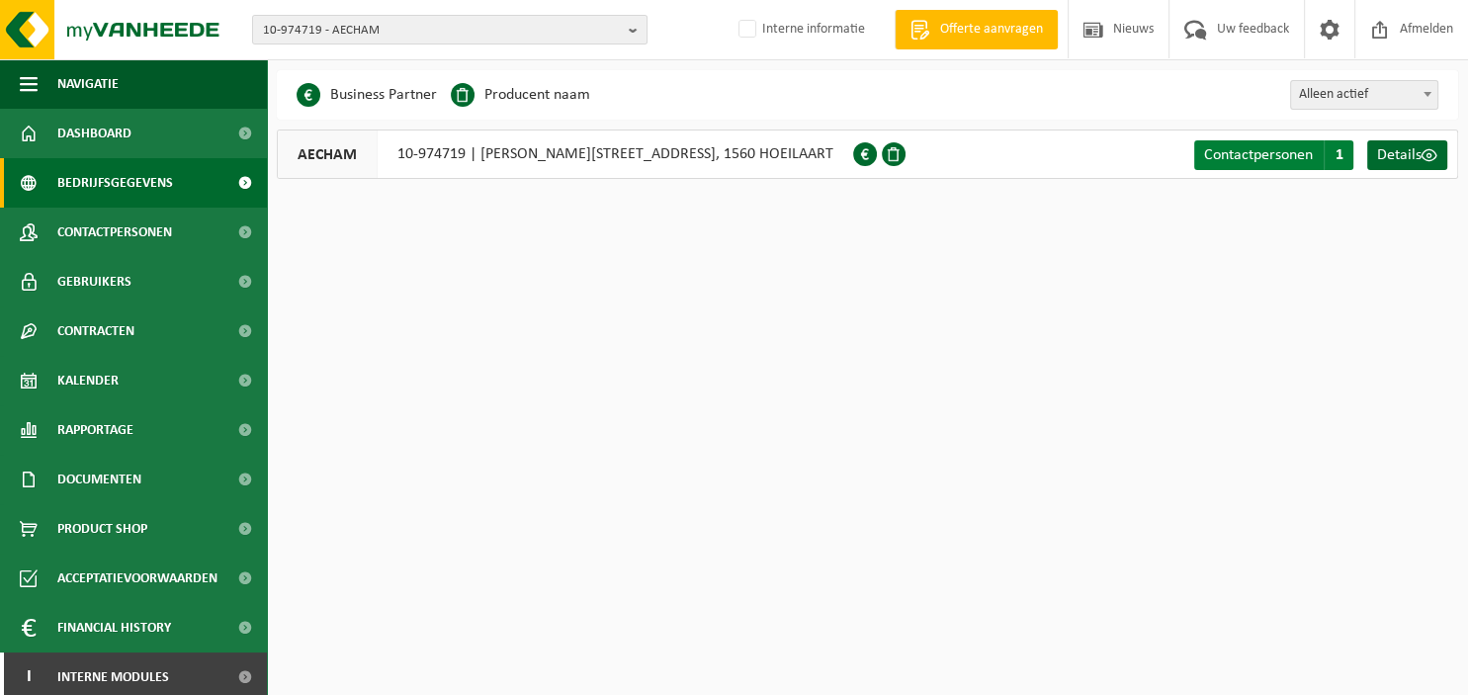
click at [1291, 151] on span "Contactpersonen" at bounding box center [1258, 155] width 109 height 16
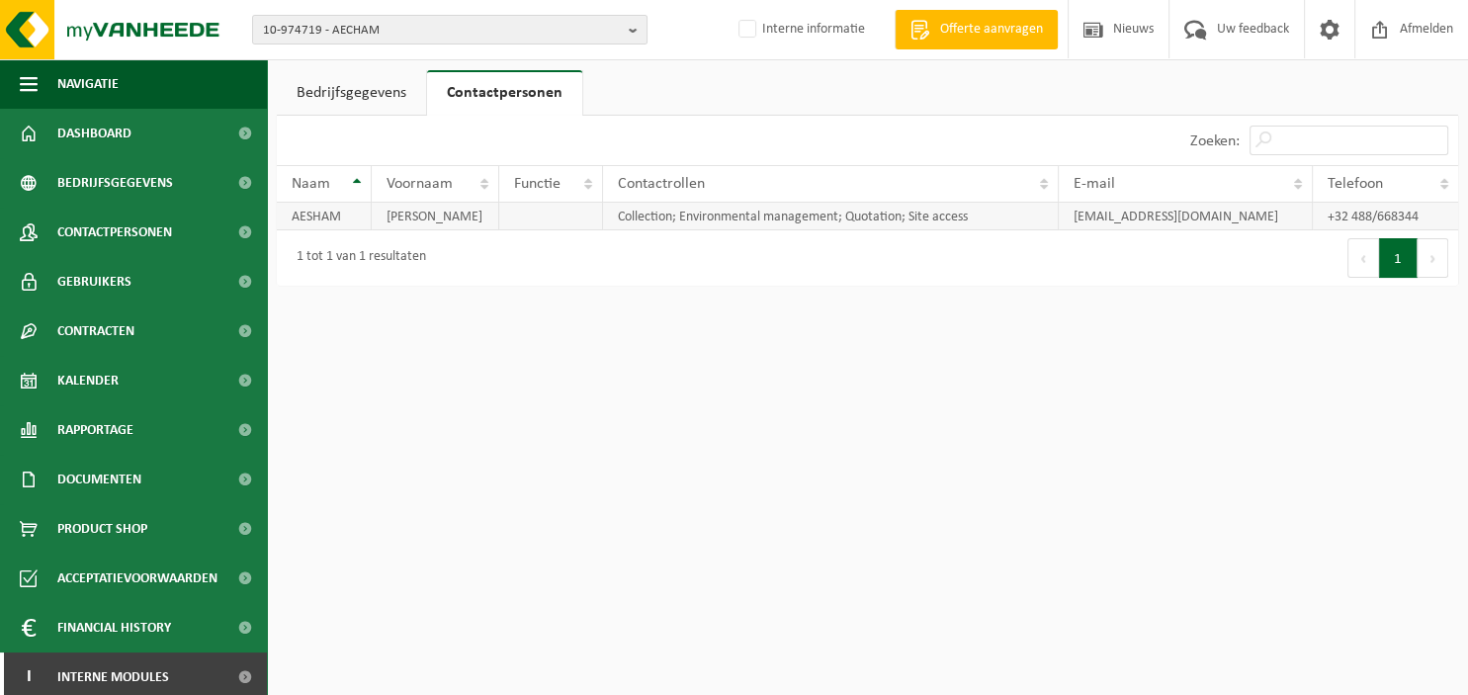
click at [1185, 216] on td "[EMAIL_ADDRESS][DOMAIN_NAME]" at bounding box center [1185, 217] width 254 height 28
click at [1260, 215] on td "[EMAIL_ADDRESS][DOMAIN_NAME]" at bounding box center [1185, 217] width 254 height 28
drag, startPoint x: 1256, startPoint y: 216, endPoint x: 1065, endPoint y: 219, distance: 190.8
click at [1065, 219] on td "[EMAIL_ADDRESS][DOMAIN_NAME]" at bounding box center [1185, 217] width 254 height 28
copy td "aesham3abdelwhab@gmail.com"
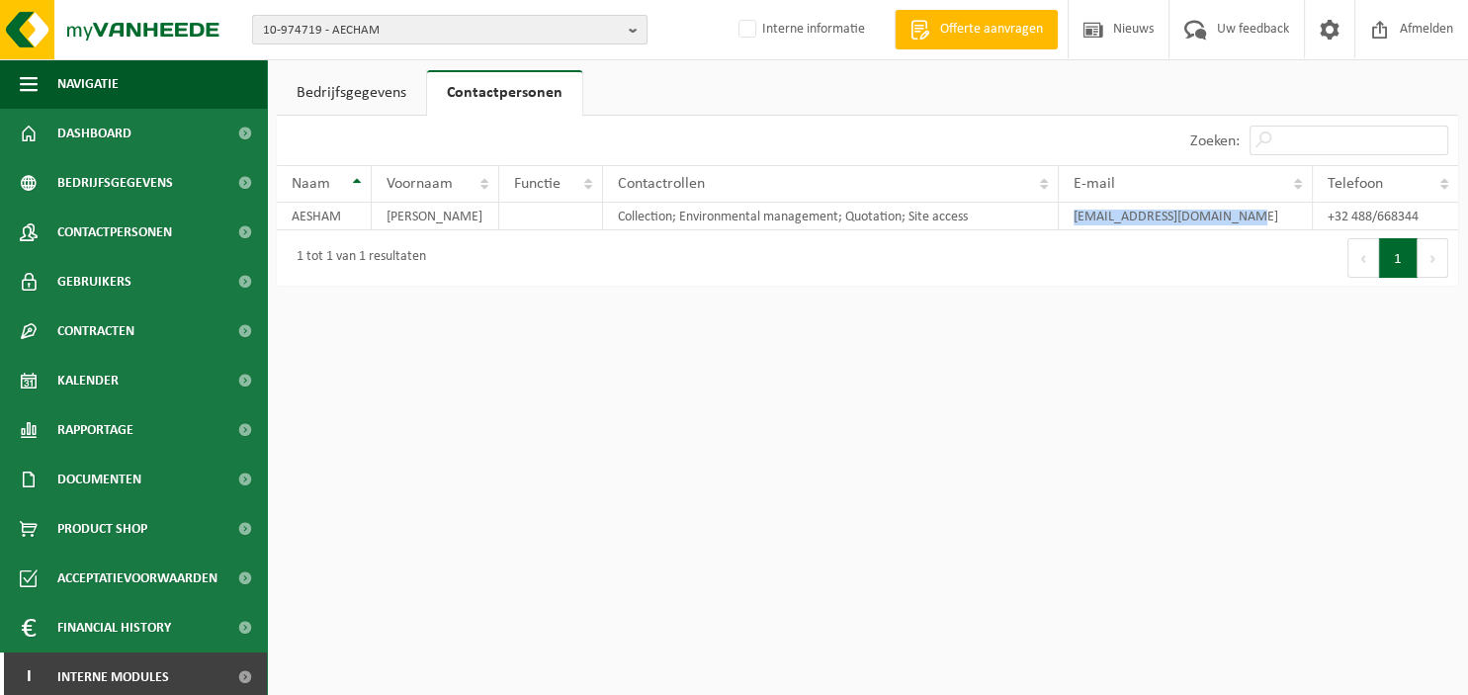
click at [631, 31] on b "button" at bounding box center [638, 30] width 18 height 28
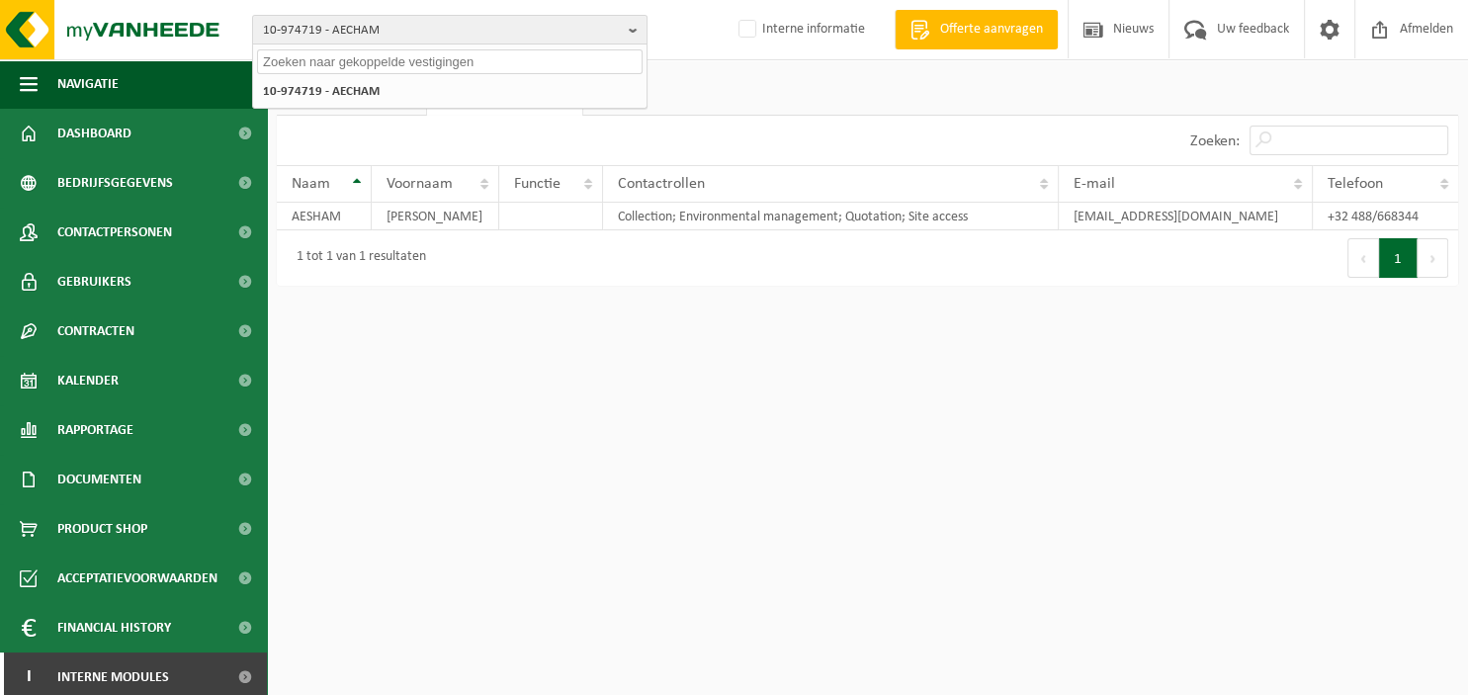
paste input "10-976177"
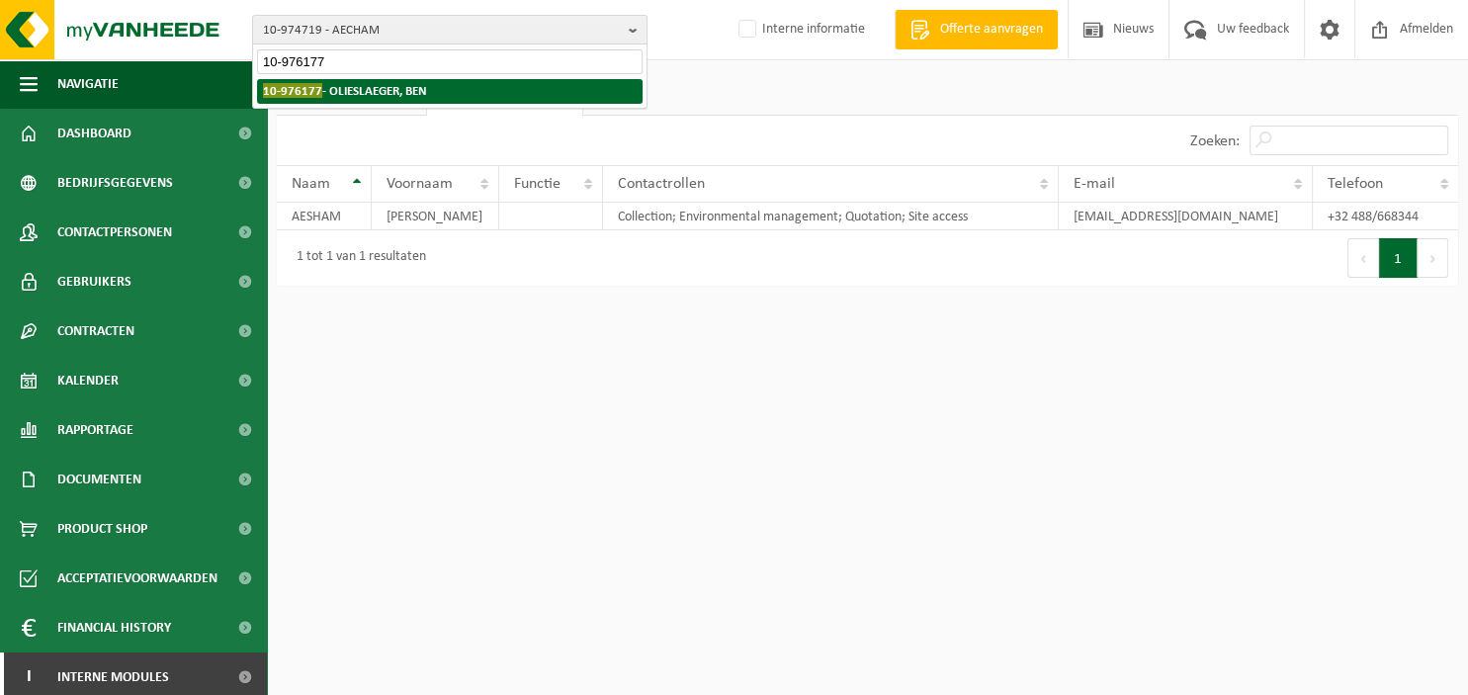
type input "10-976177"
click at [383, 93] on strong "10-976177 - OLIESLAEGER, BEN" at bounding box center [345, 90] width 164 height 15
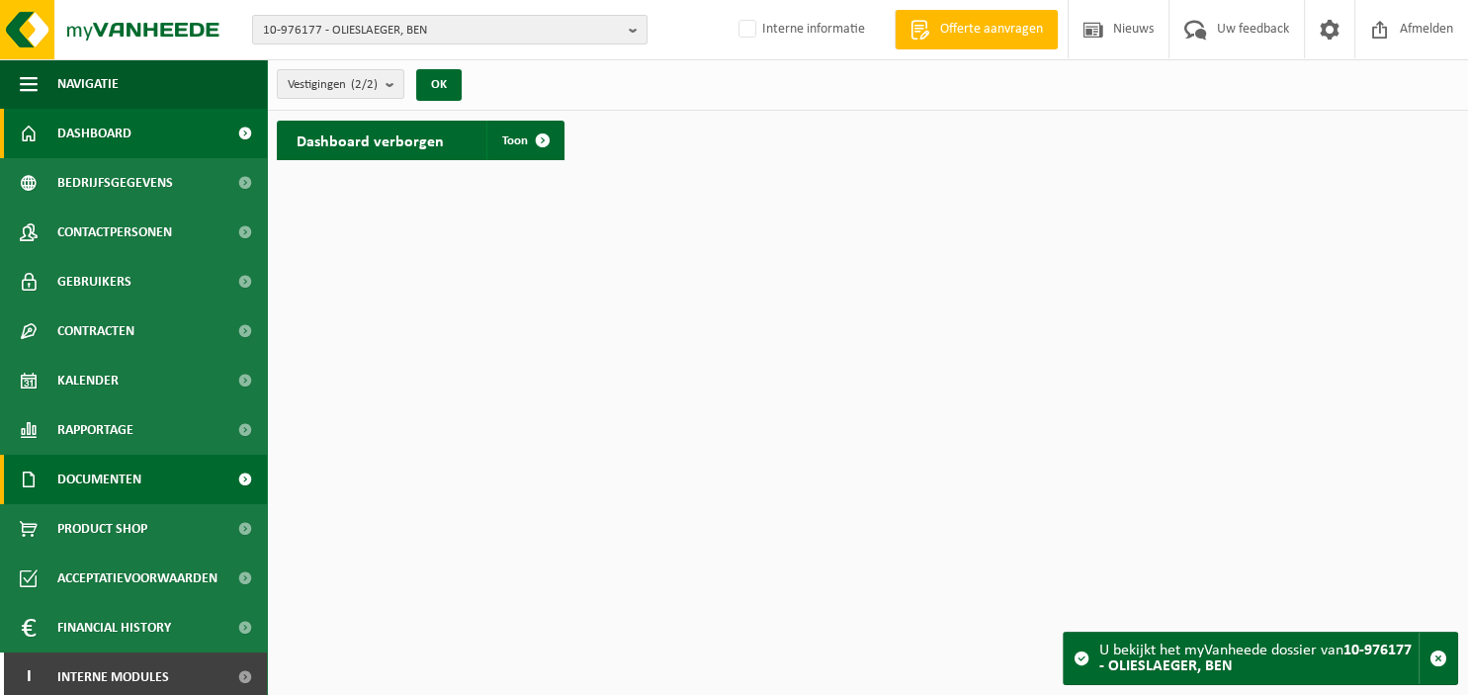
click at [117, 485] on span "Documenten" at bounding box center [99, 479] width 84 height 49
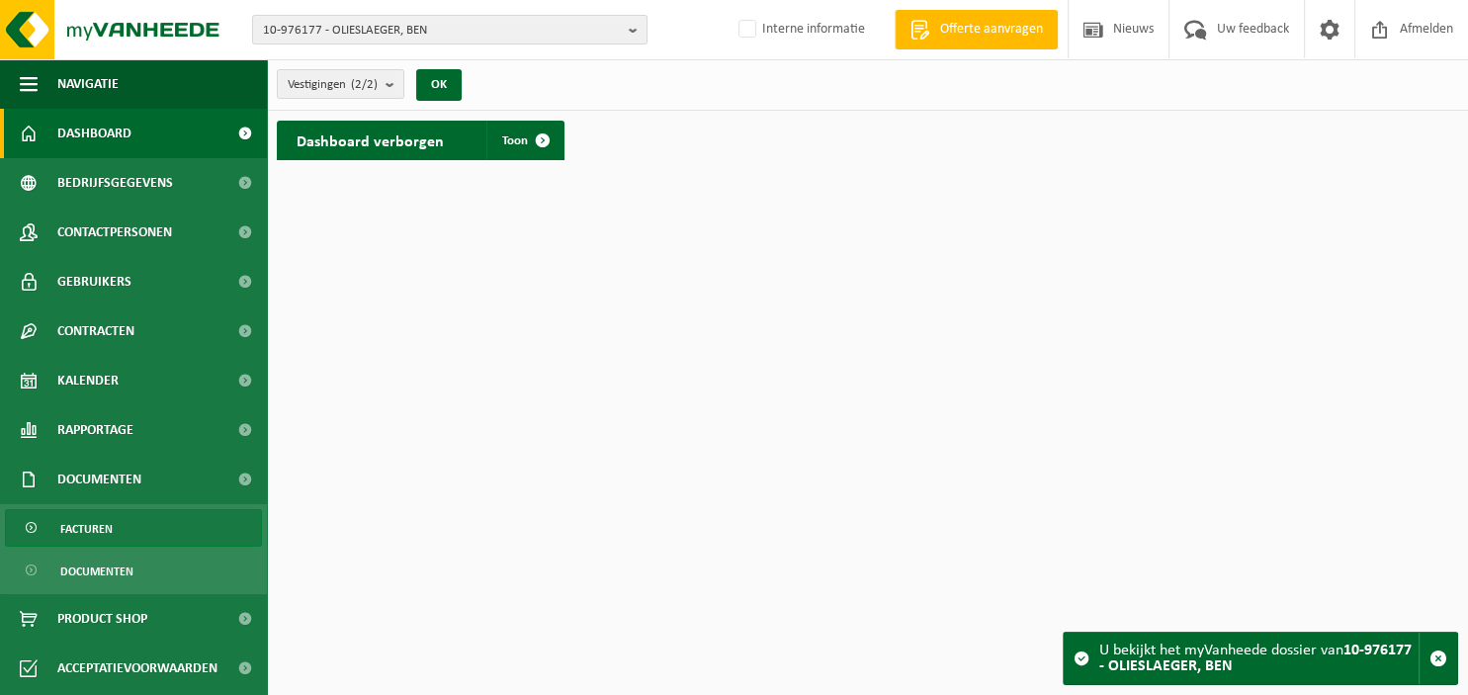
click at [107, 531] on span "Facturen" at bounding box center [86, 529] width 52 height 38
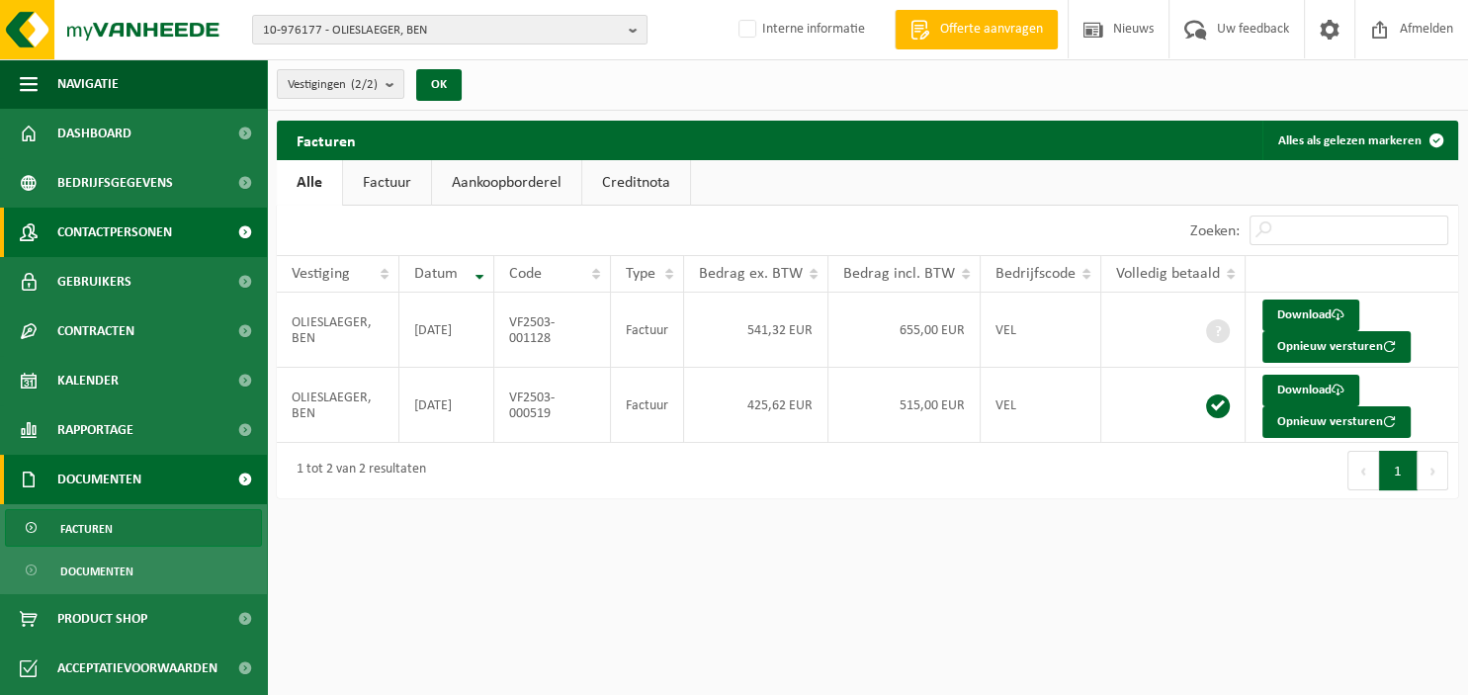
click at [111, 226] on span "Contactpersonen" at bounding box center [114, 232] width 115 height 49
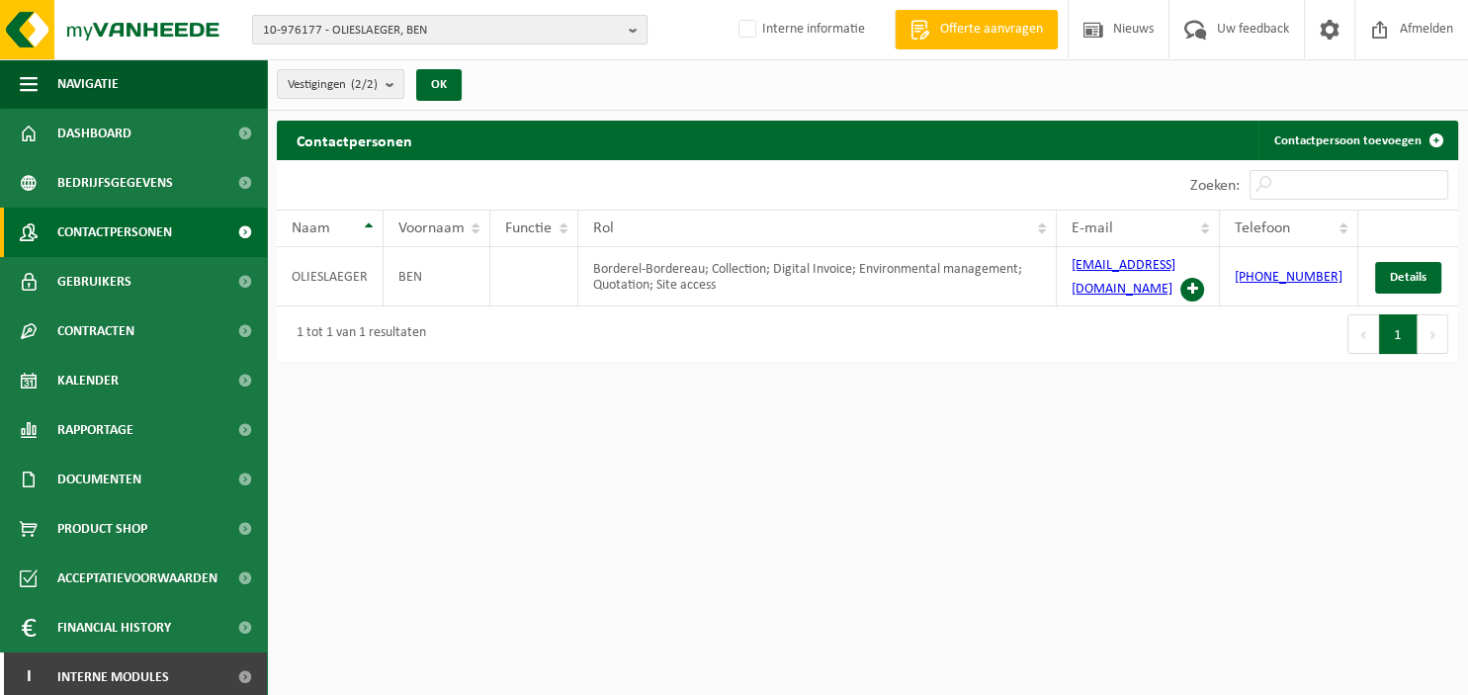
click at [634, 33] on b "button" at bounding box center [638, 30] width 18 height 28
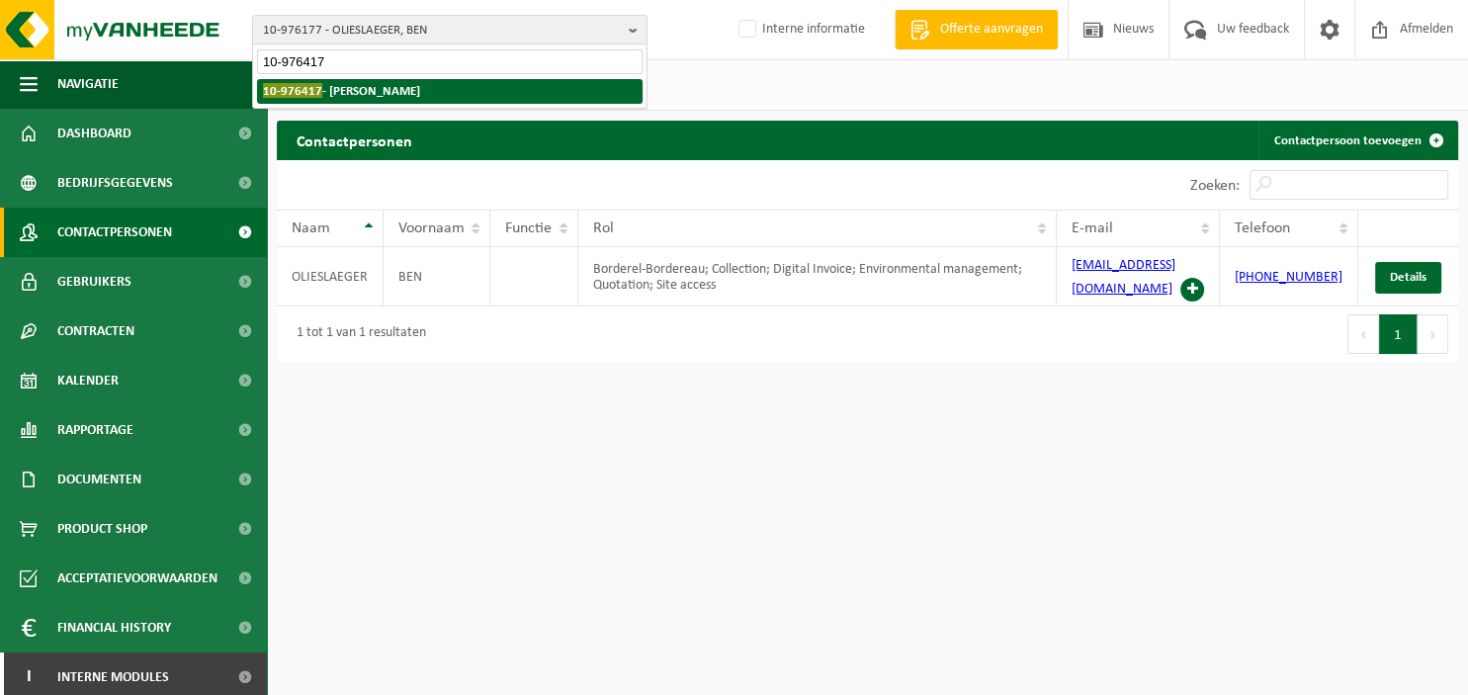
type input "10-976417"
click at [564, 80] on li "10-976417 - VAN DER MEERSCHEN" at bounding box center [449, 91] width 385 height 25
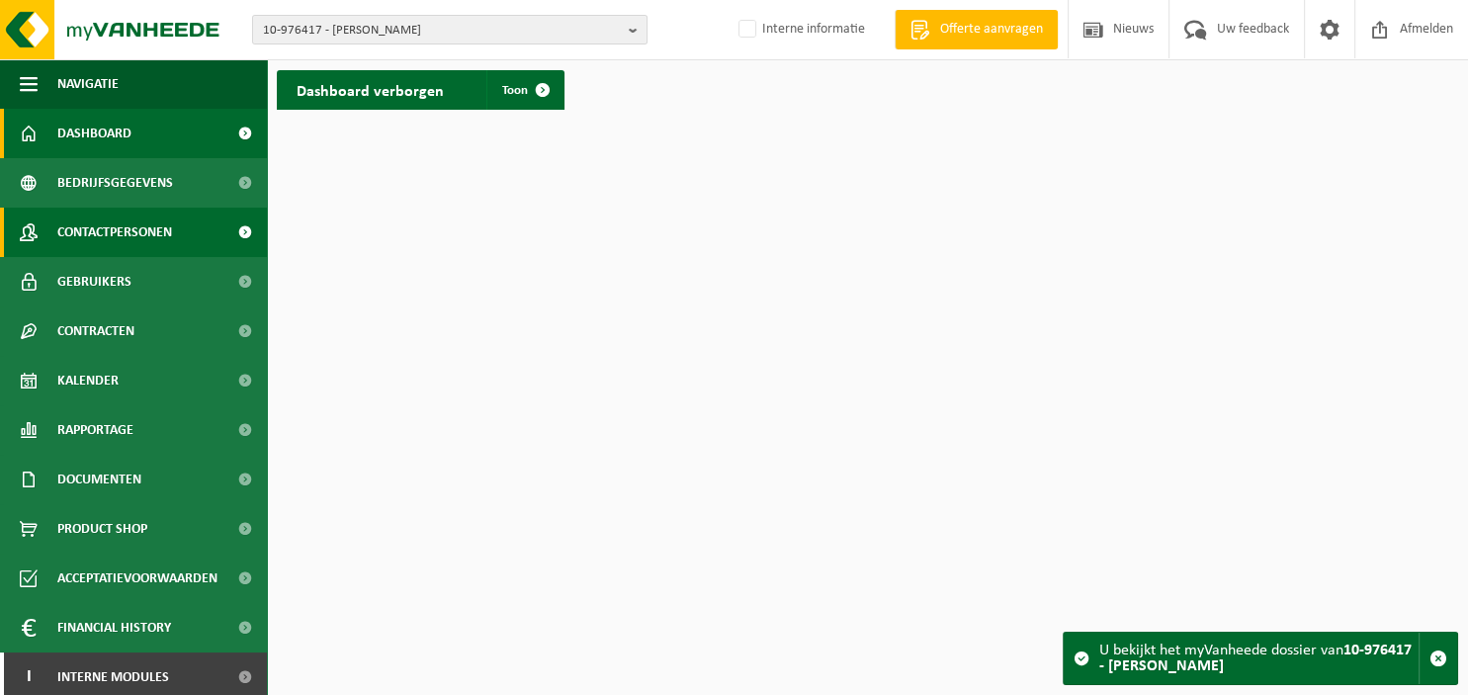
click at [126, 231] on span "Contactpersonen" at bounding box center [114, 232] width 115 height 49
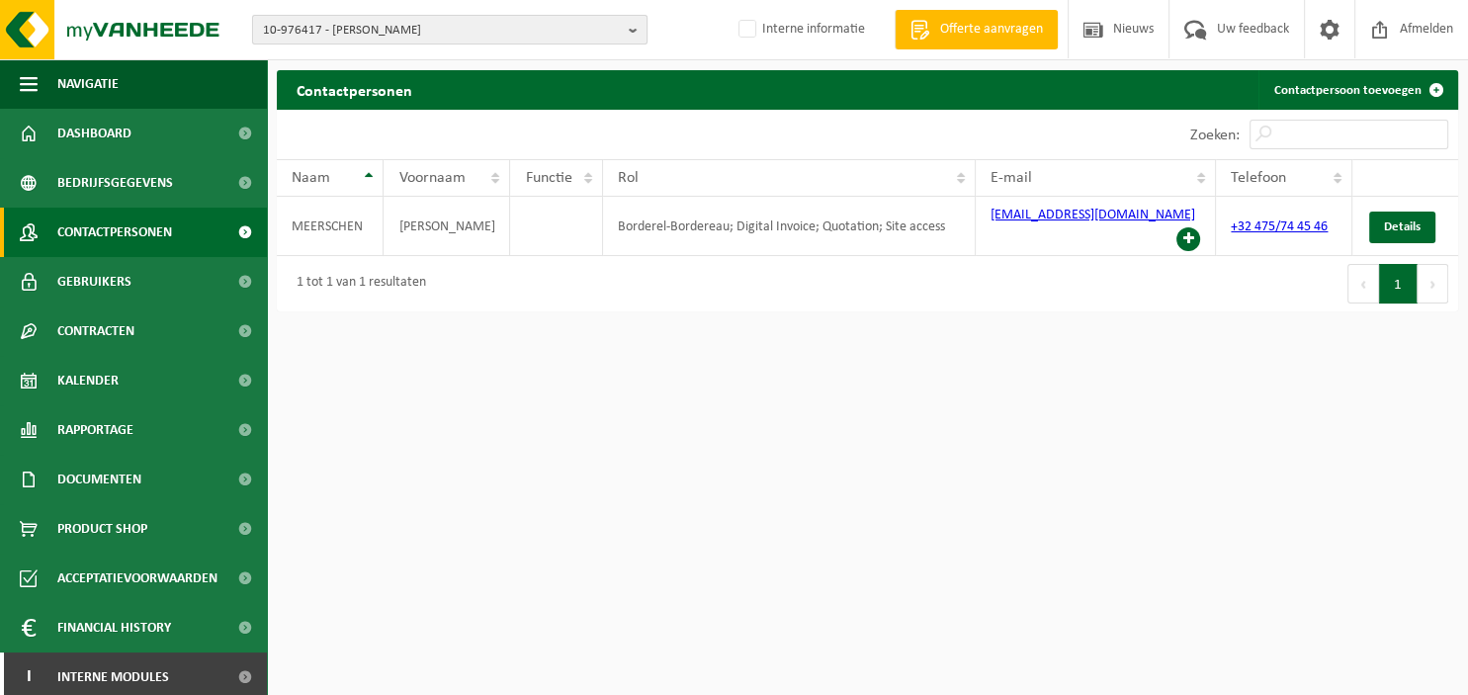
click at [624, 33] on button "10-976417 - VAN DER MEERSCHEN" at bounding box center [449, 30] width 395 height 30
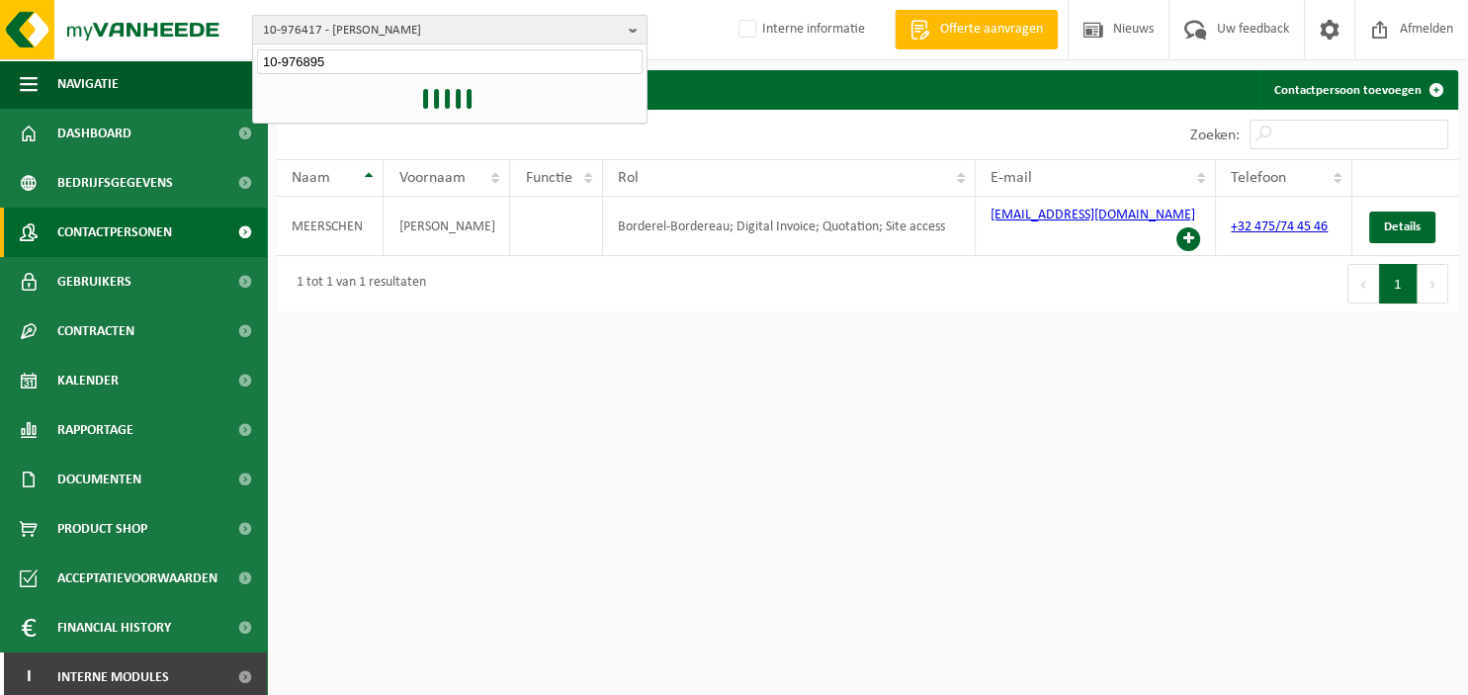
type input "10-976895"
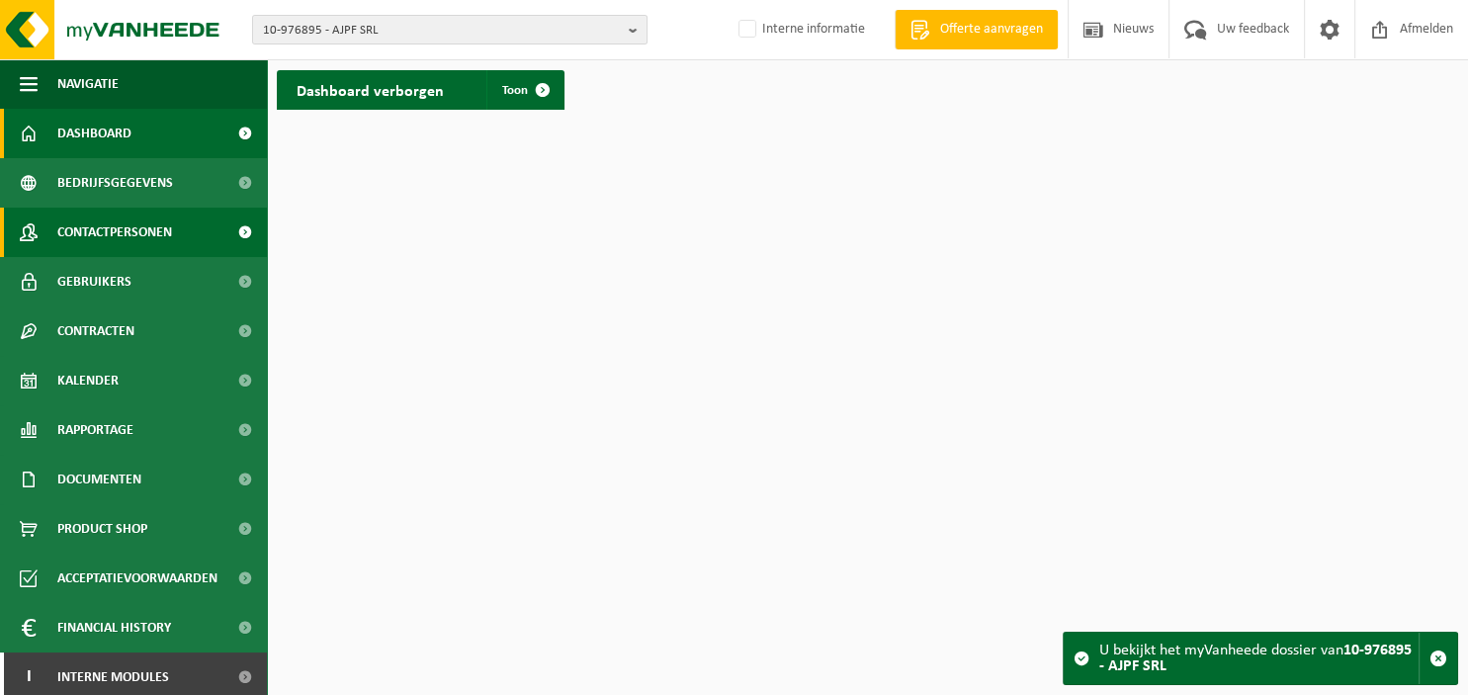
click at [117, 227] on span "Contactpersonen" at bounding box center [114, 232] width 115 height 49
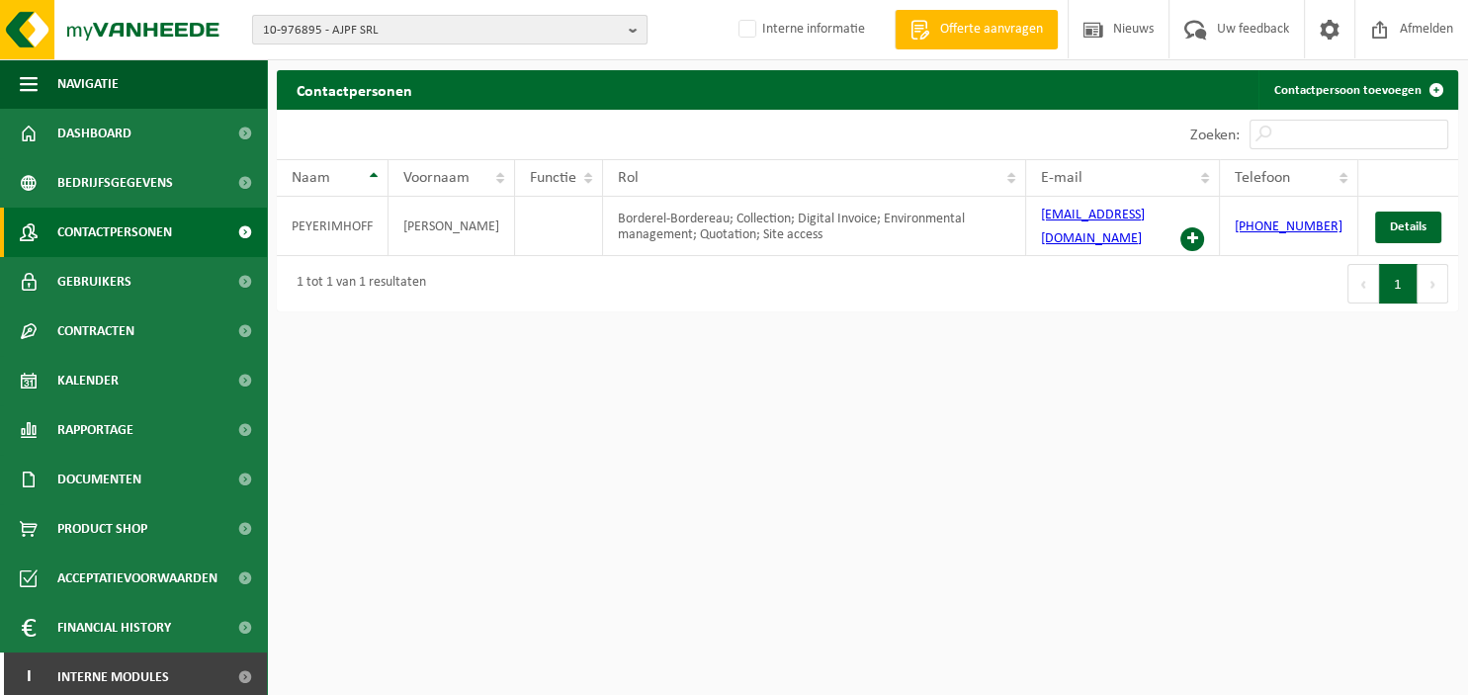
click at [631, 26] on b "button" at bounding box center [638, 30] width 18 height 28
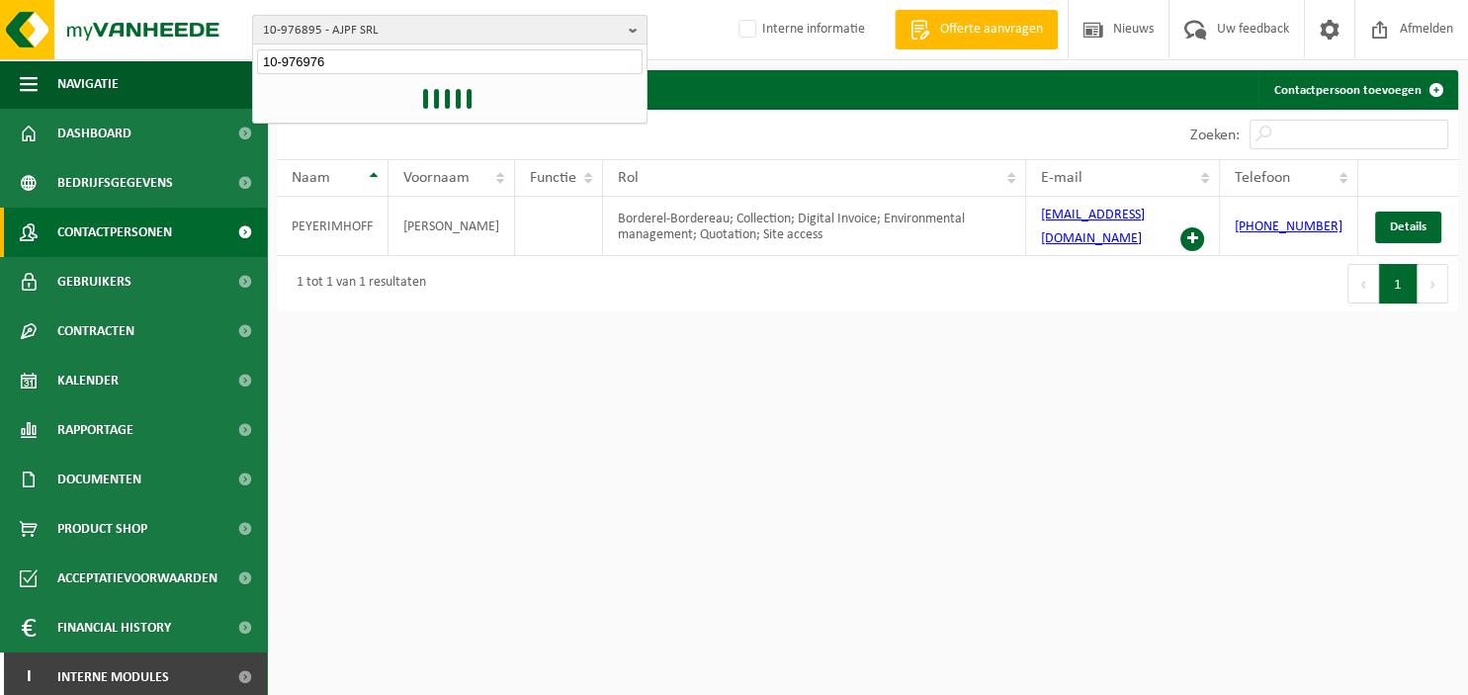
type input "10-976976"
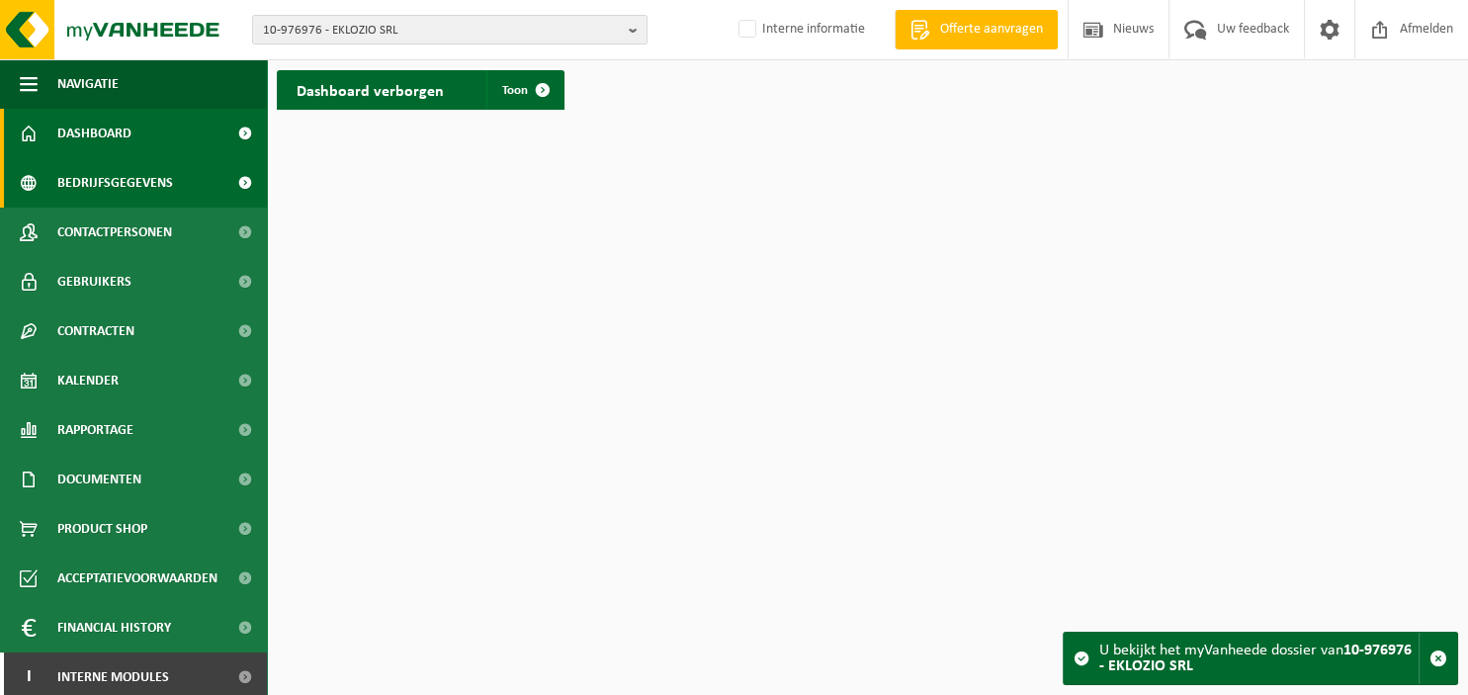
click at [90, 185] on span "Bedrijfsgegevens" at bounding box center [115, 182] width 116 height 49
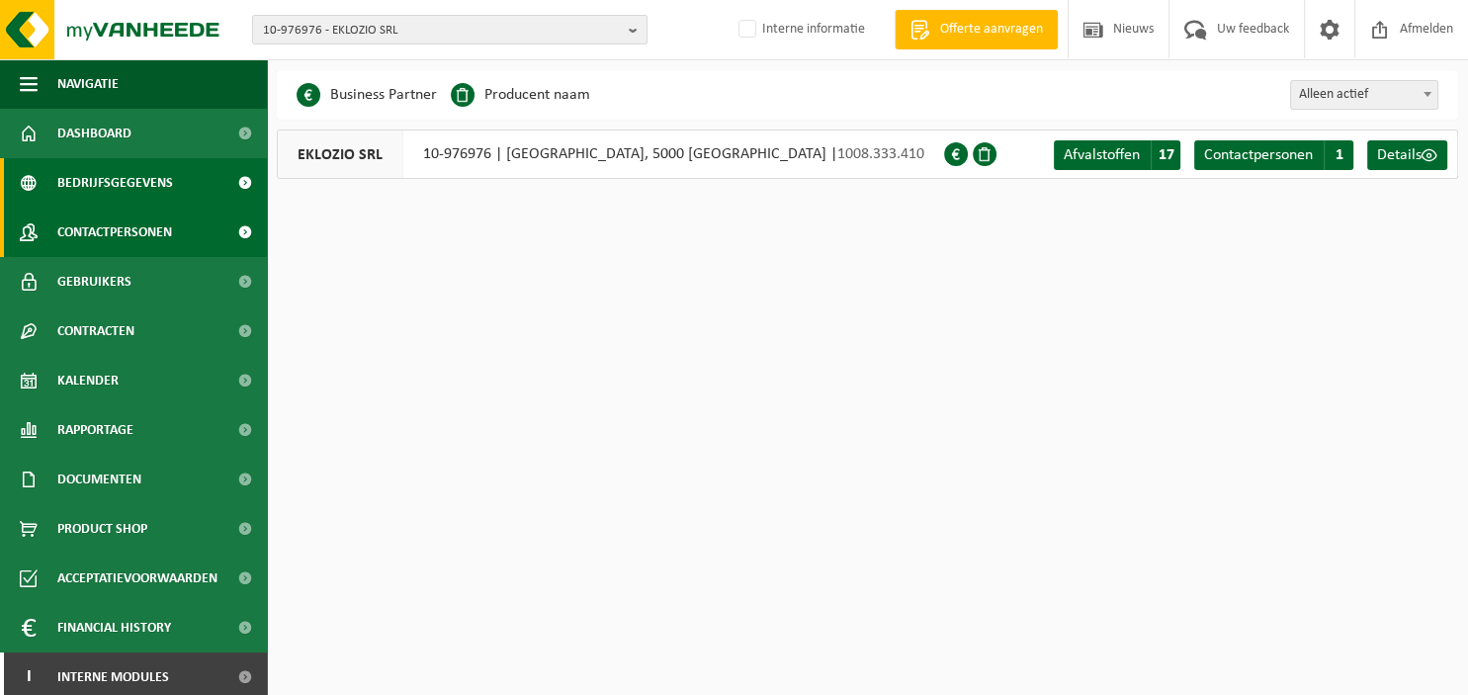
click at [76, 228] on span "Contactpersonen" at bounding box center [114, 232] width 115 height 49
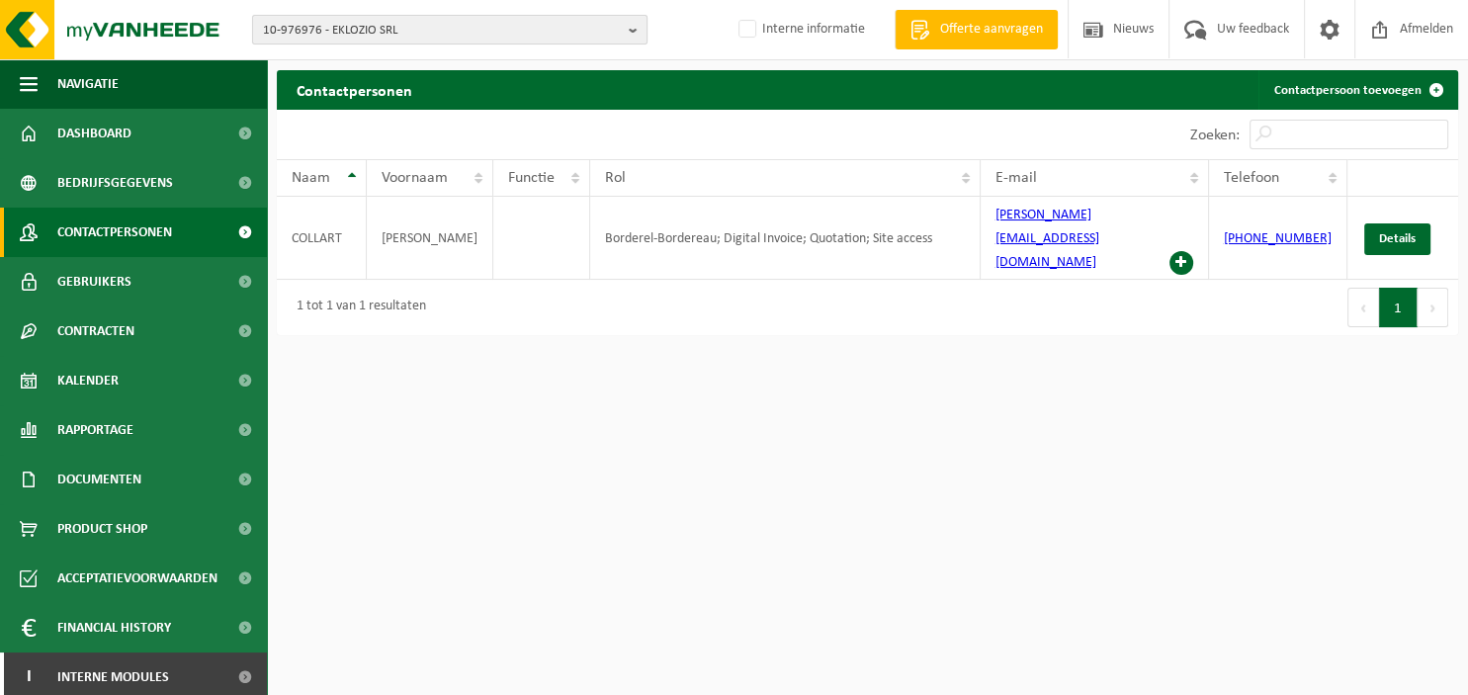
click at [636, 26] on b "button" at bounding box center [638, 30] width 18 height 28
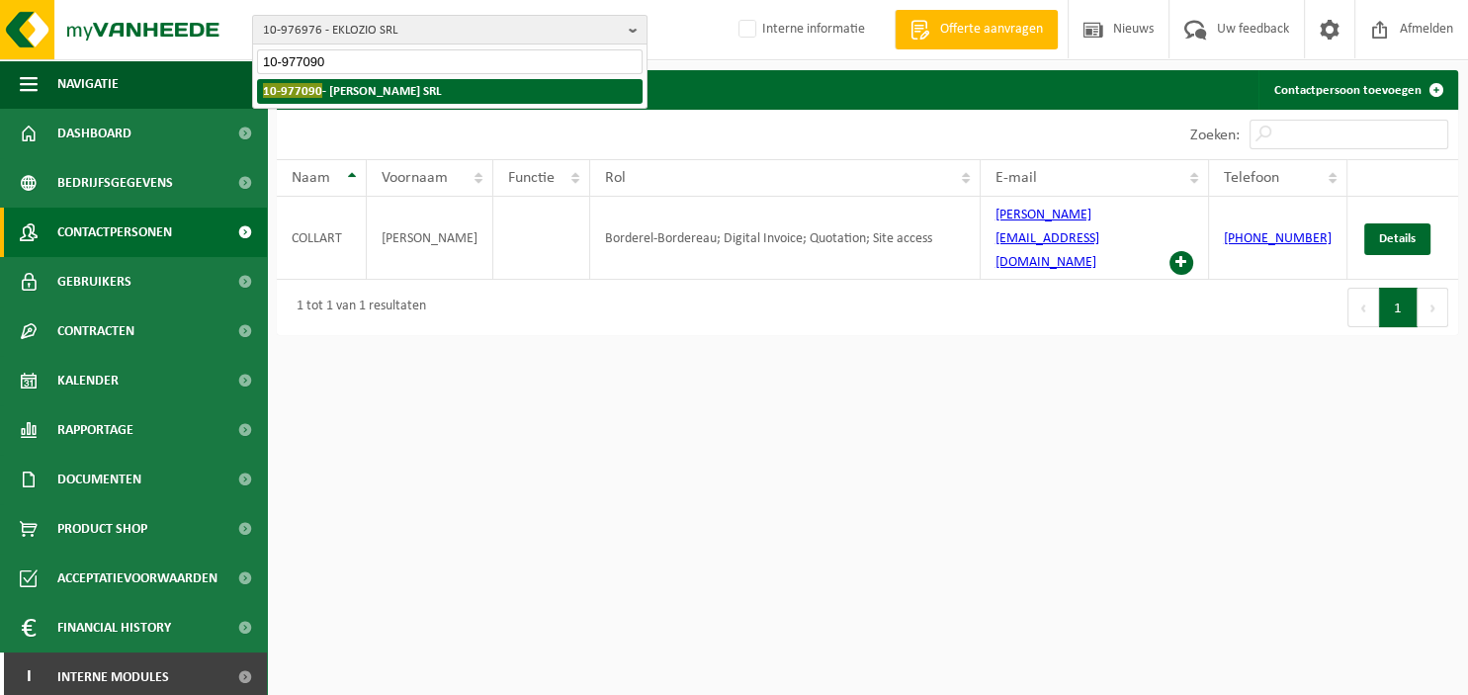
type input "10-977090"
click at [412, 85] on strong "10-977090 - JONATHAN CRÉATIONS SRL" at bounding box center [352, 90] width 179 height 15
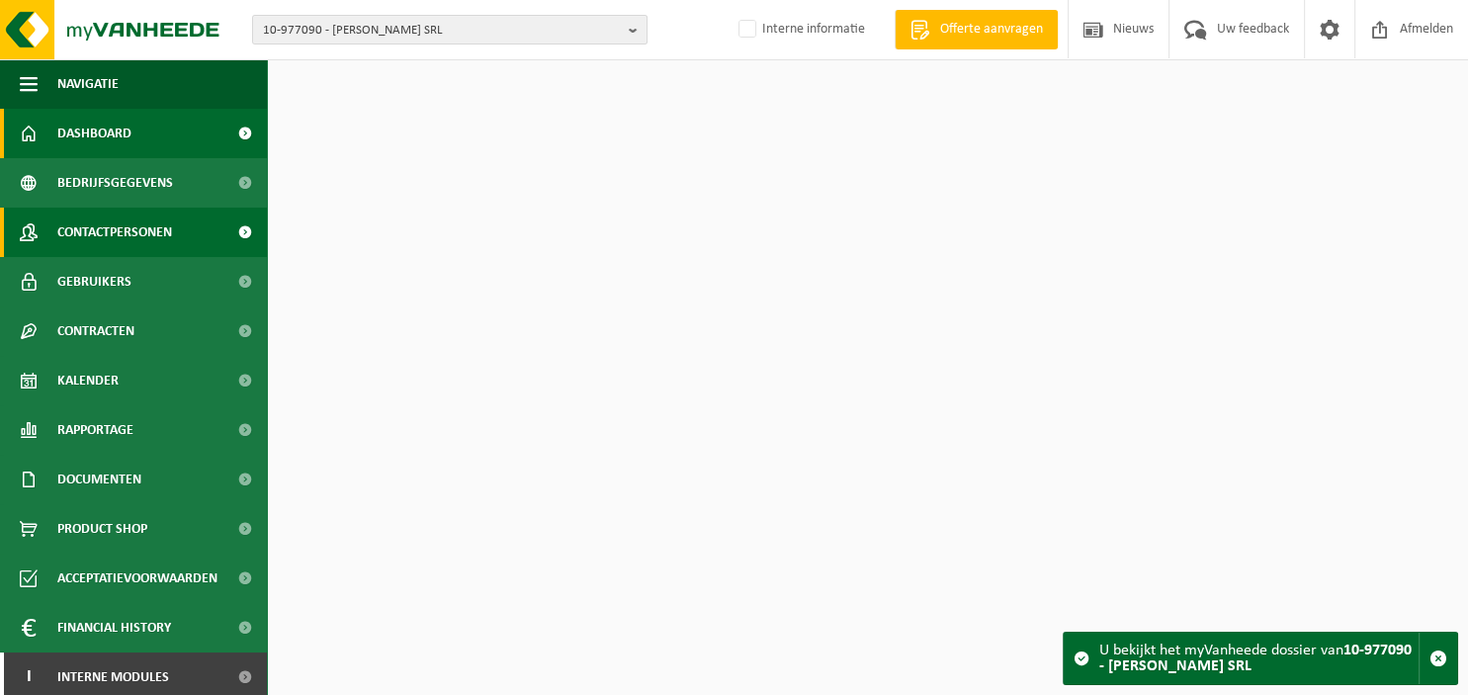
click at [151, 223] on span "Contactpersonen" at bounding box center [114, 232] width 115 height 49
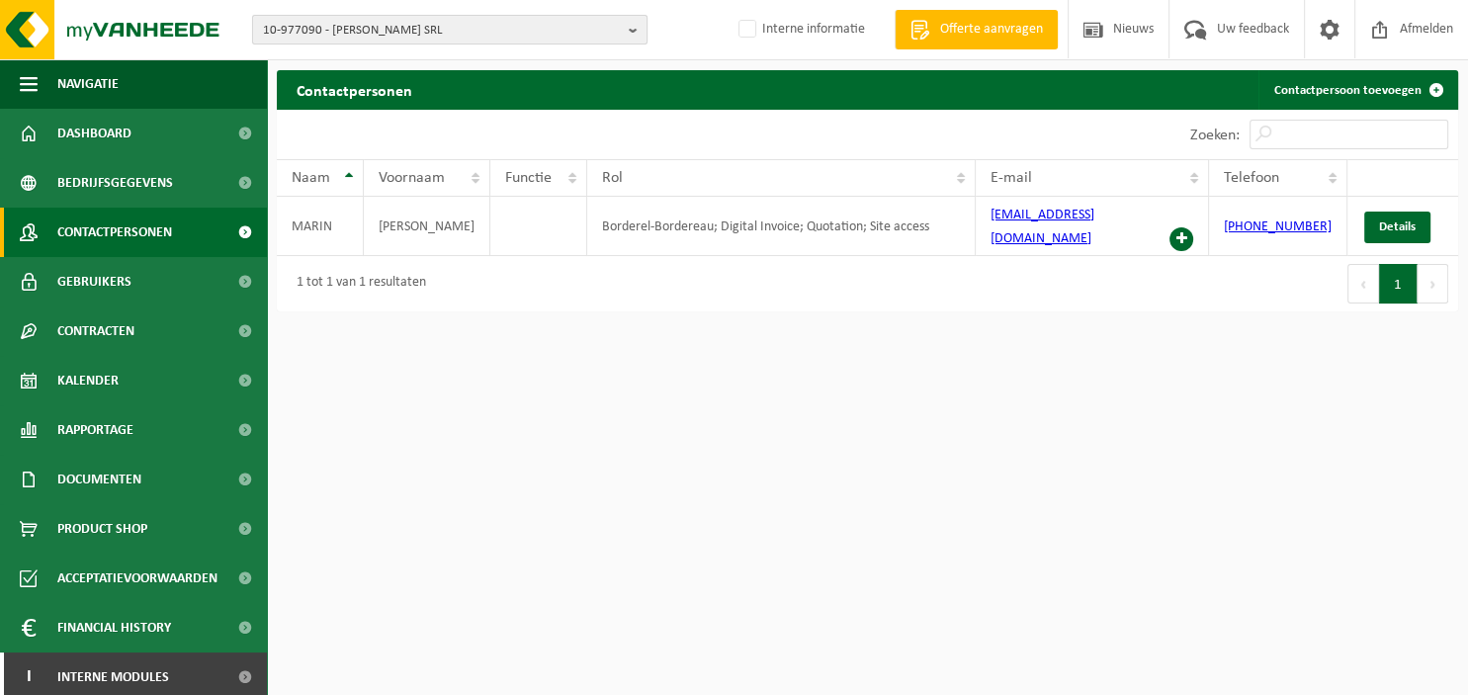
click at [634, 22] on b "button" at bounding box center [638, 30] width 18 height 28
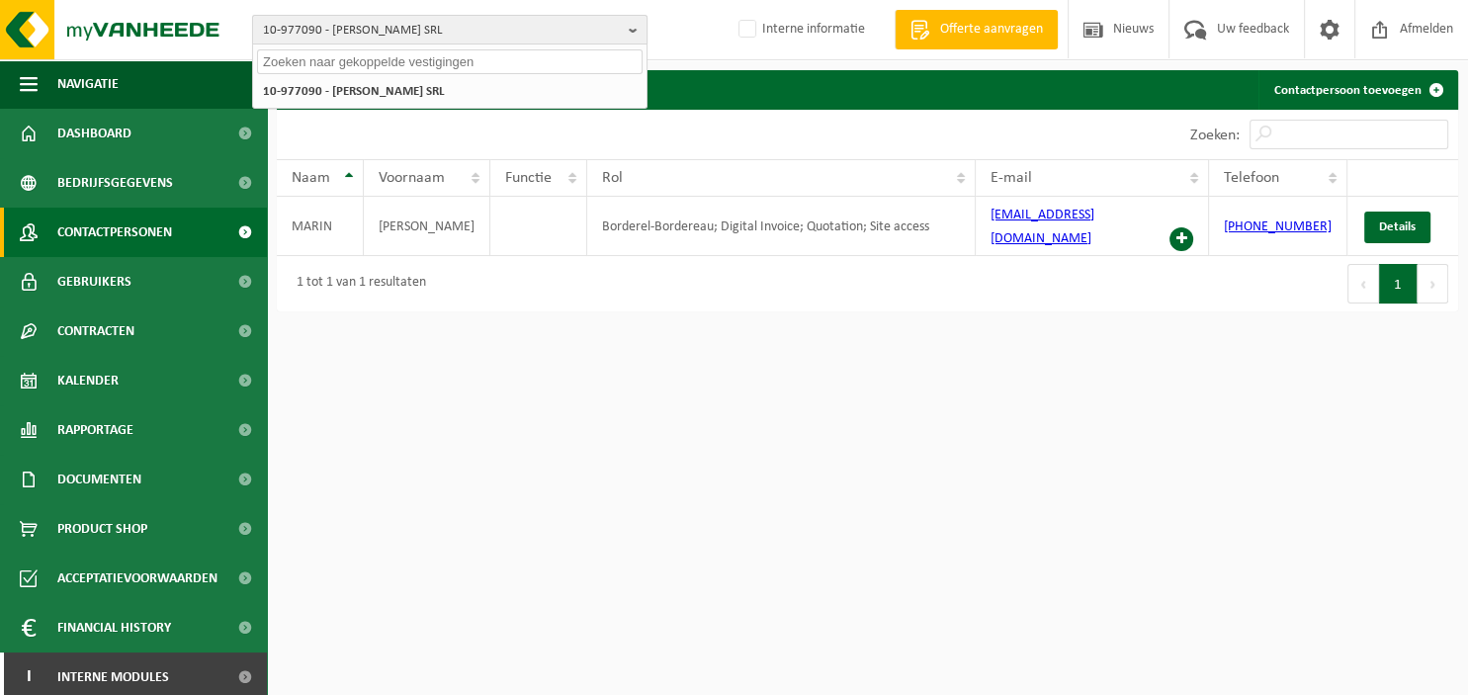
paste input "10-977550"
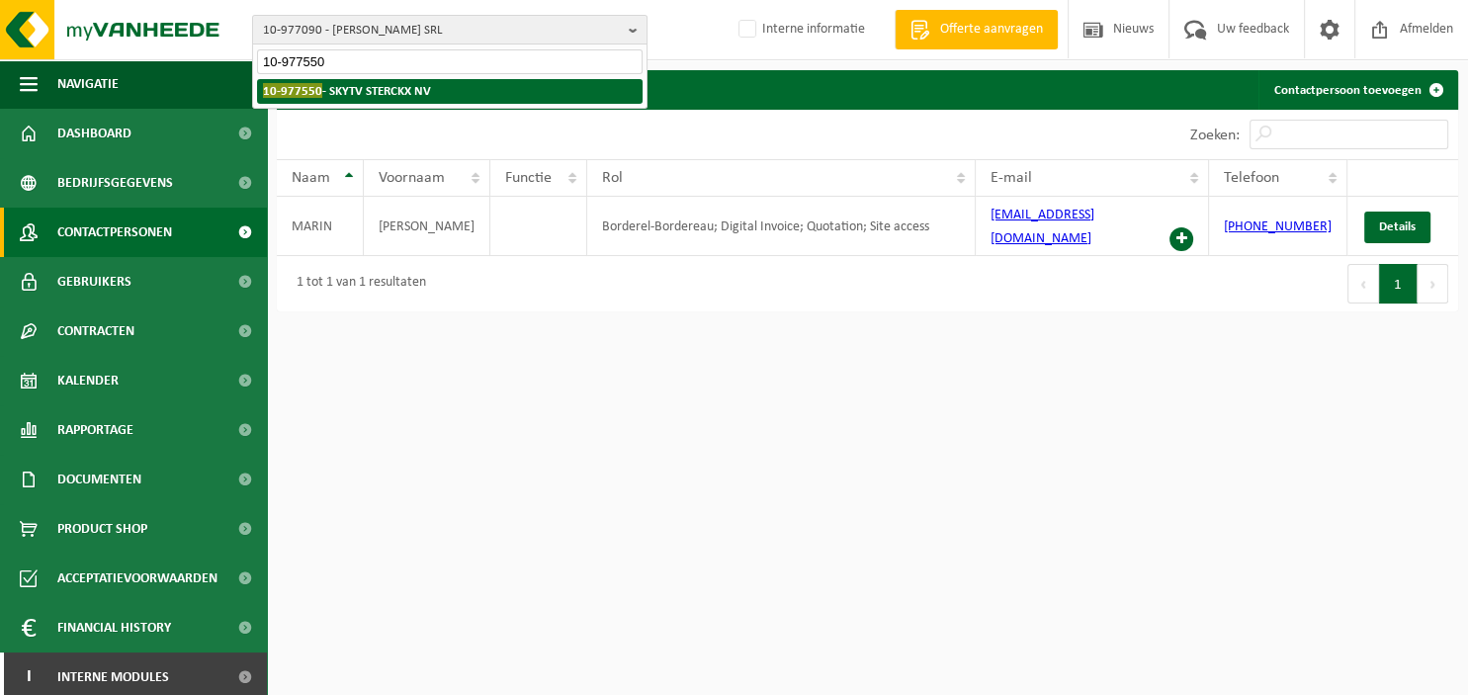
type input "10-977550"
click at [382, 87] on strong "10-977550 - SKYTV STERCKX NV" at bounding box center [347, 90] width 168 height 15
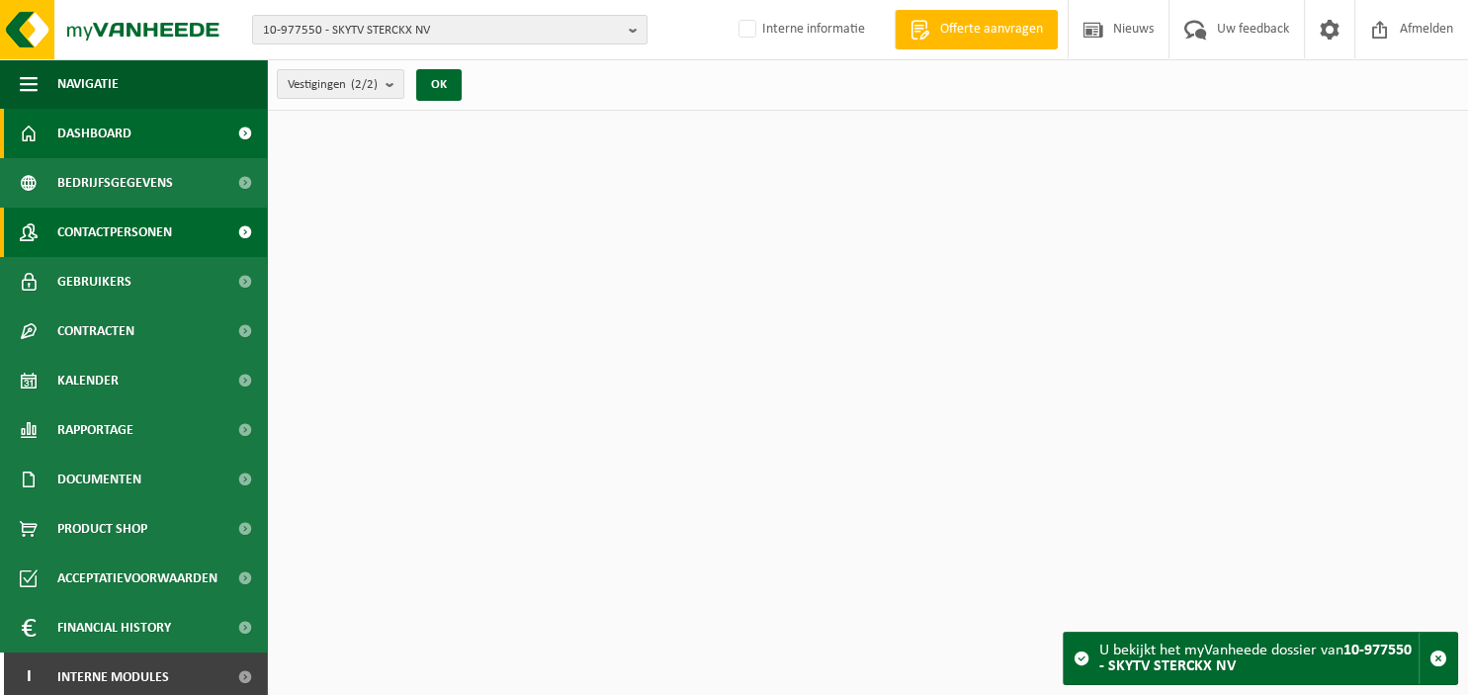
click at [138, 221] on span "Contactpersonen" at bounding box center [114, 232] width 115 height 49
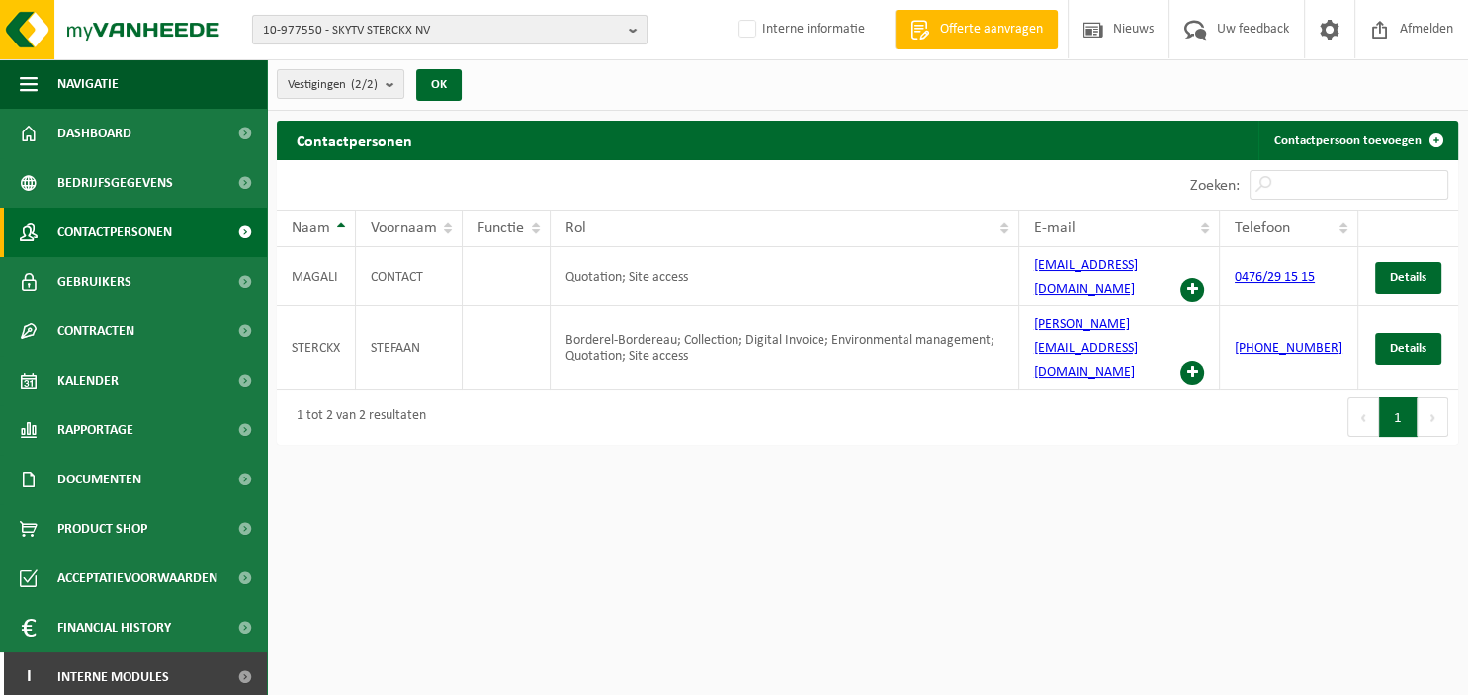
click at [630, 26] on b "button" at bounding box center [638, 30] width 18 height 28
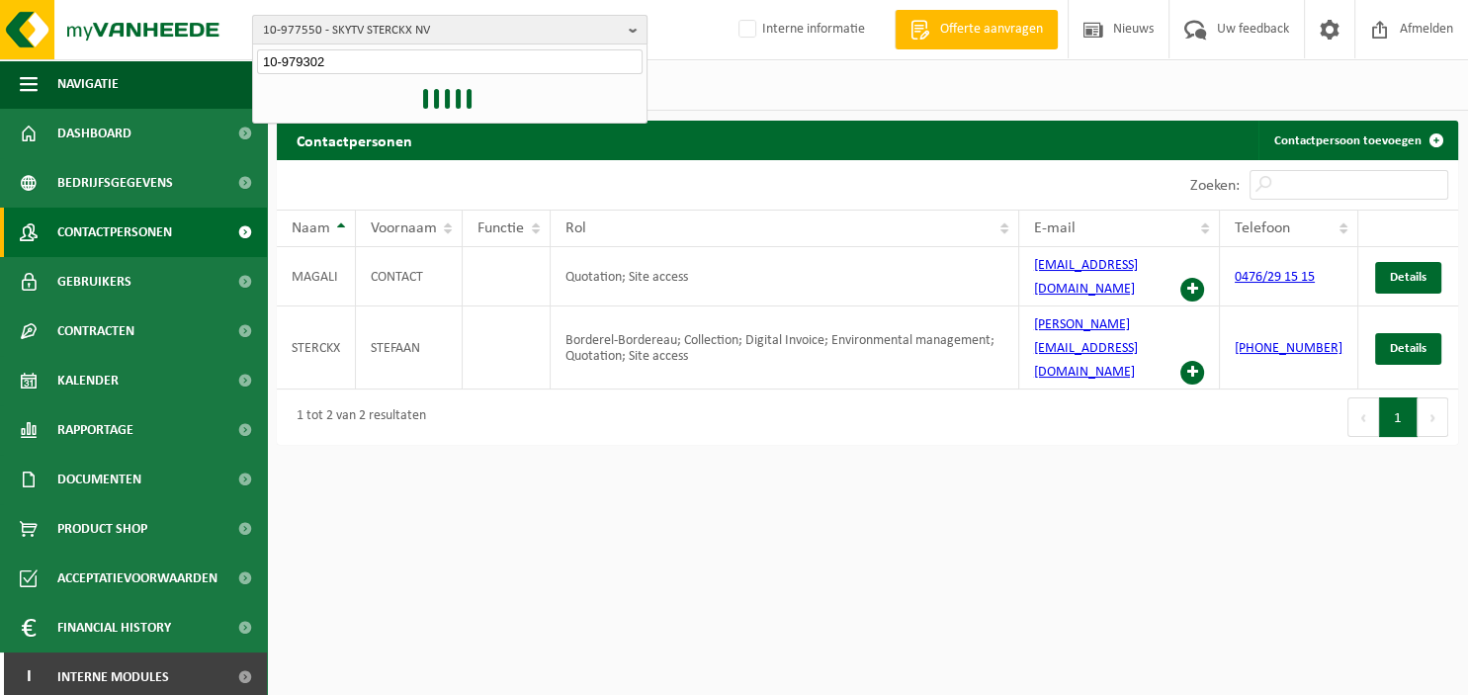
type input "10-979302"
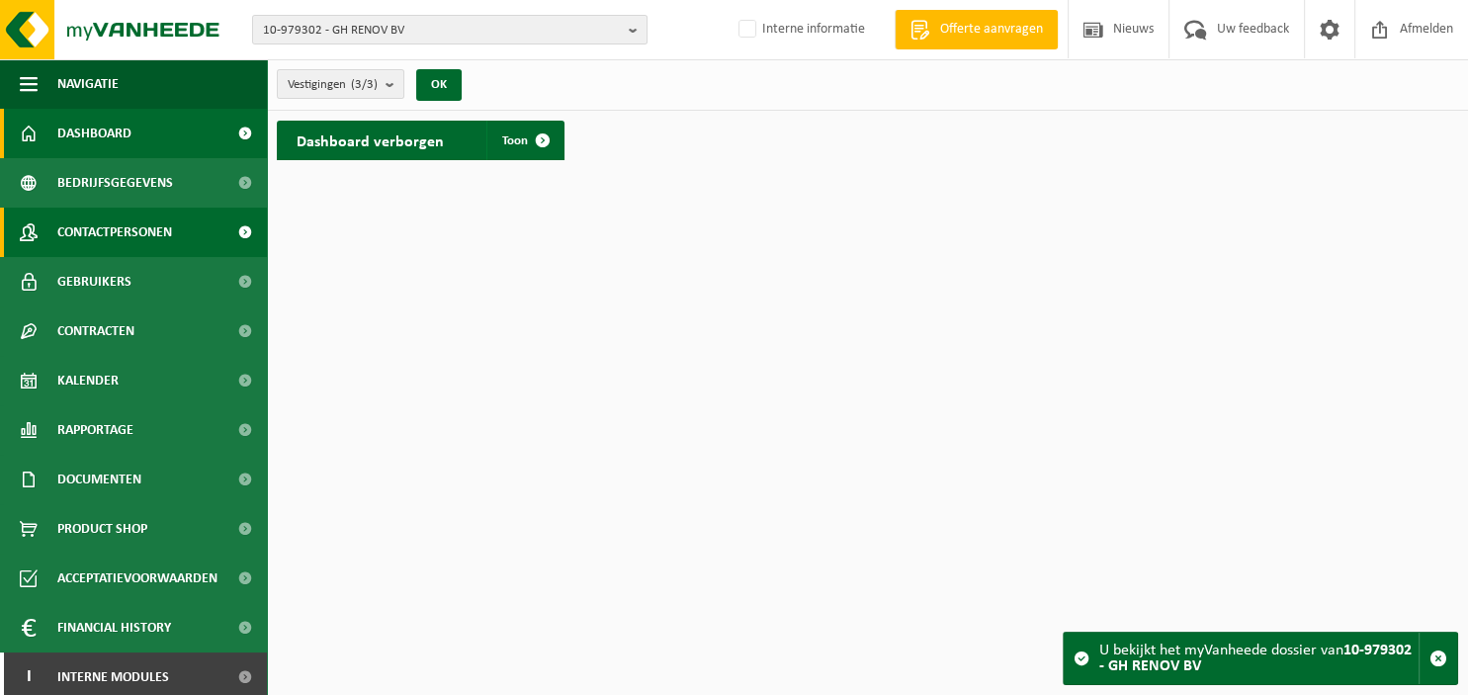
click at [105, 231] on span "Contactpersonen" at bounding box center [114, 232] width 115 height 49
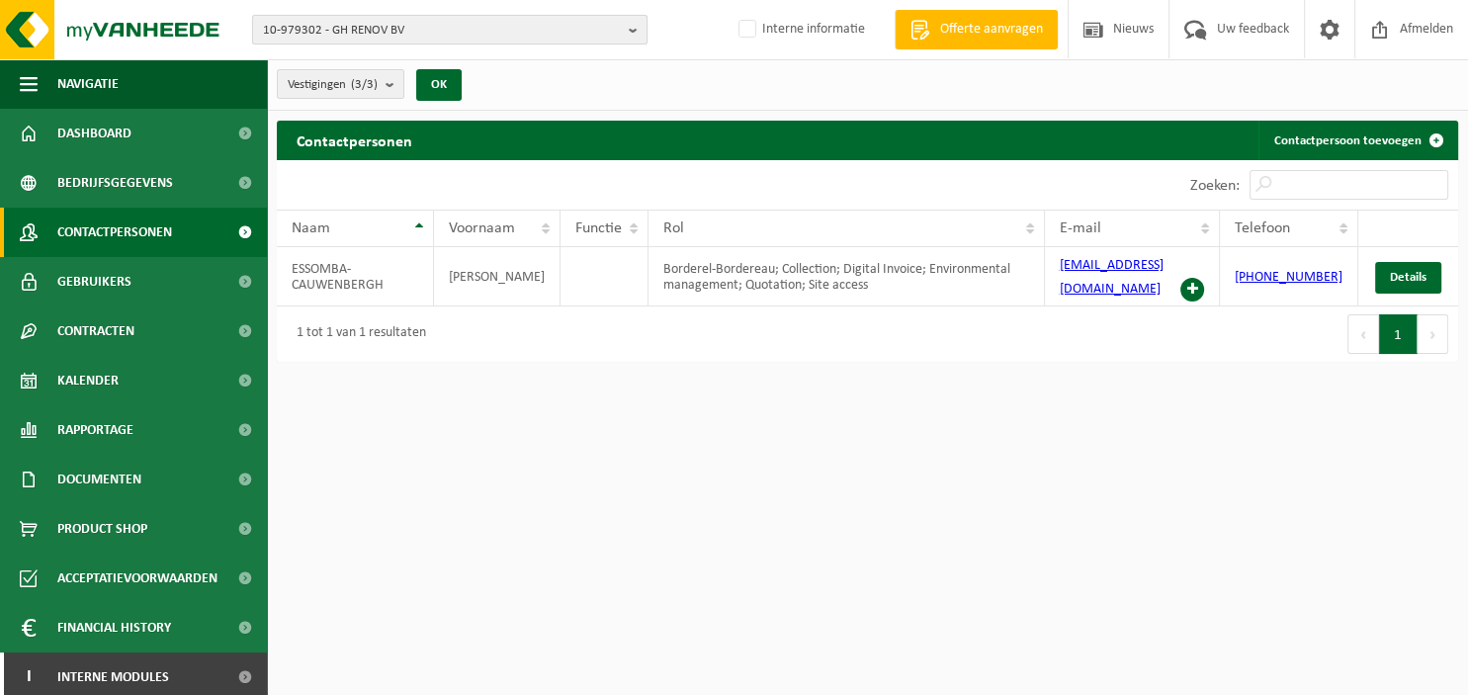
click at [631, 27] on b "button" at bounding box center [638, 30] width 18 height 28
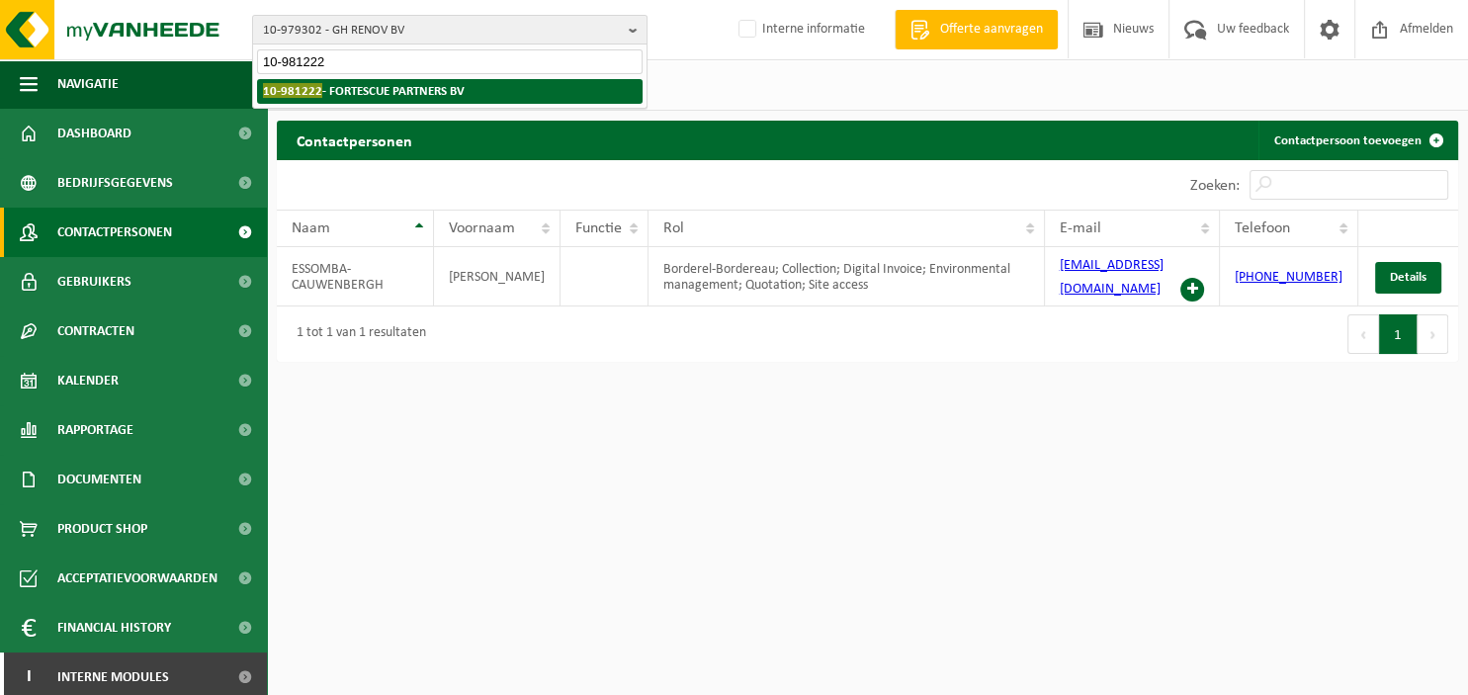
type input "10-981222"
click at [473, 99] on li "10-981222 - FORTESCUE PARTNERS BV" at bounding box center [449, 91] width 385 height 25
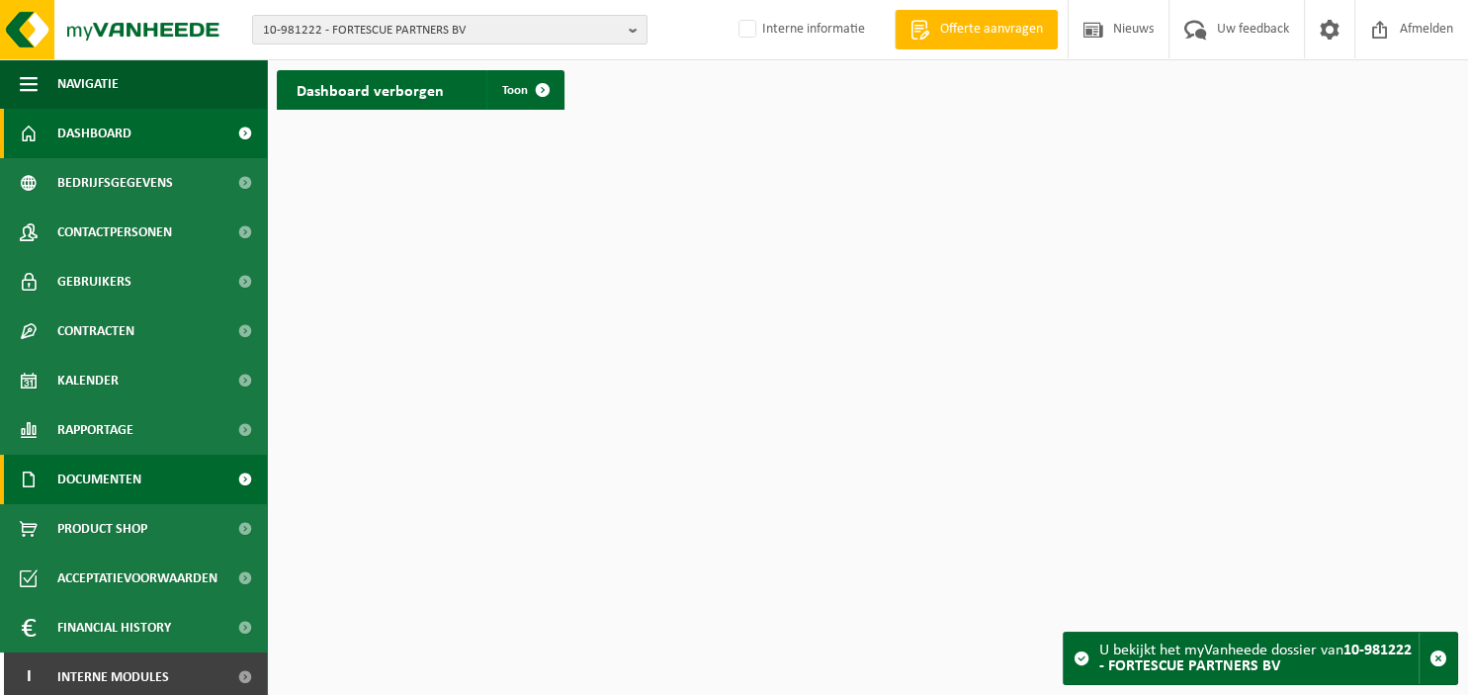
click at [117, 484] on span "Documenten" at bounding box center [99, 479] width 84 height 49
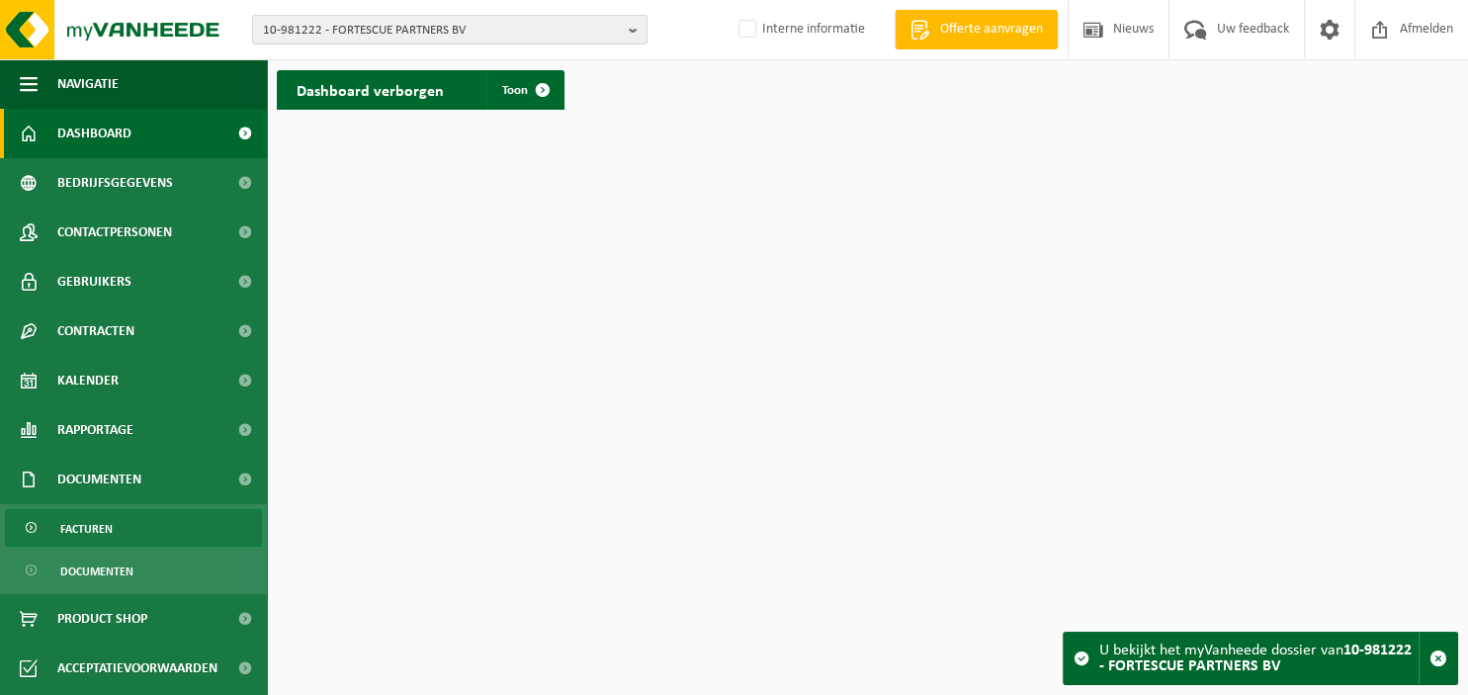
click at [116, 519] on link "Facturen" at bounding box center [133, 528] width 257 height 38
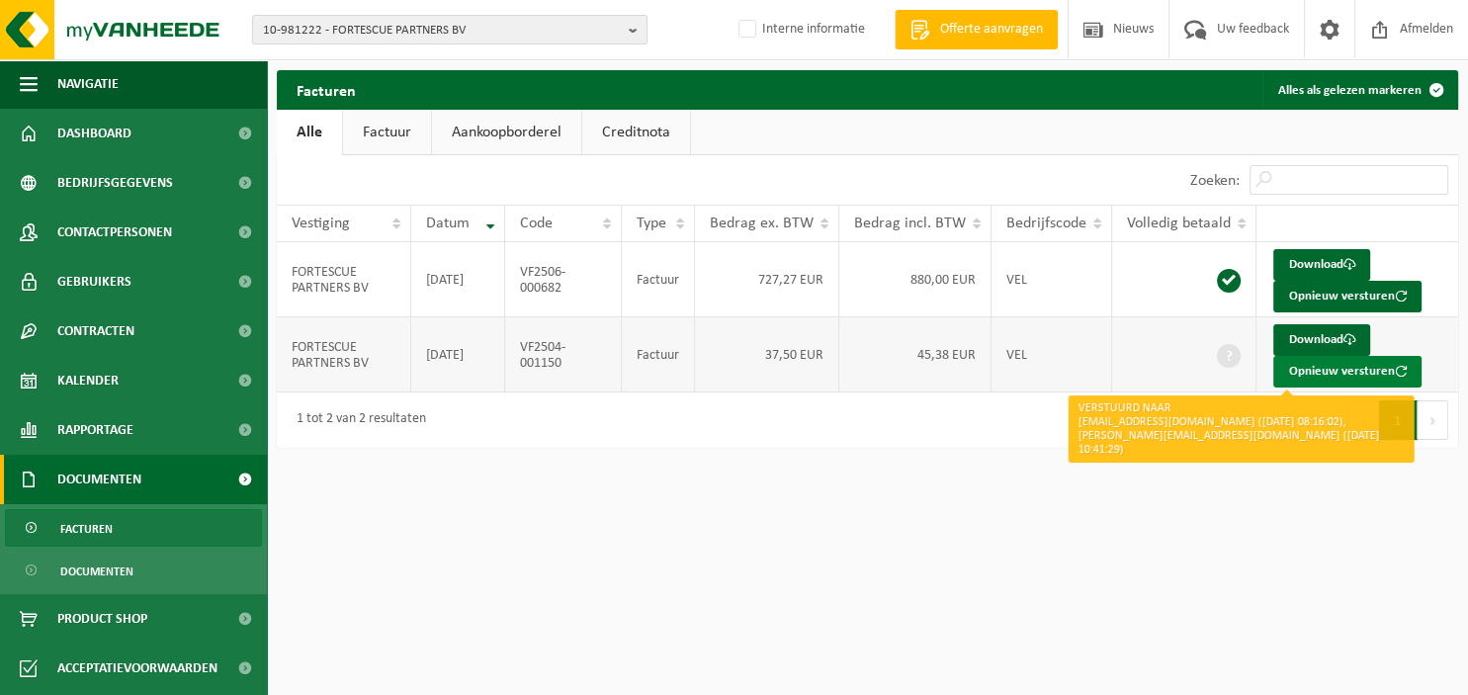
click at [1305, 371] on button "Opnieuw versturen" at bounding box center [1347, 372] width 148 height 32
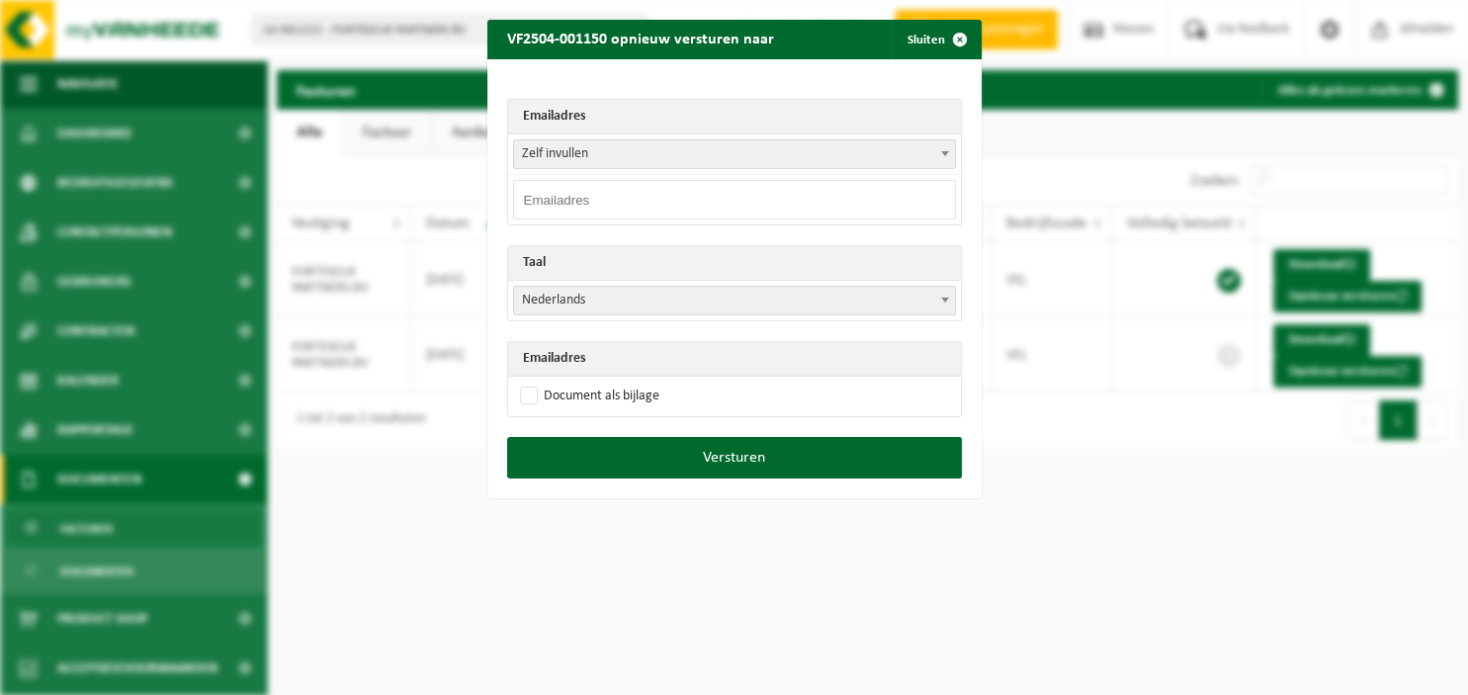
click at [947, 153] on b at bounding box center [945, 153] width 8 height 5
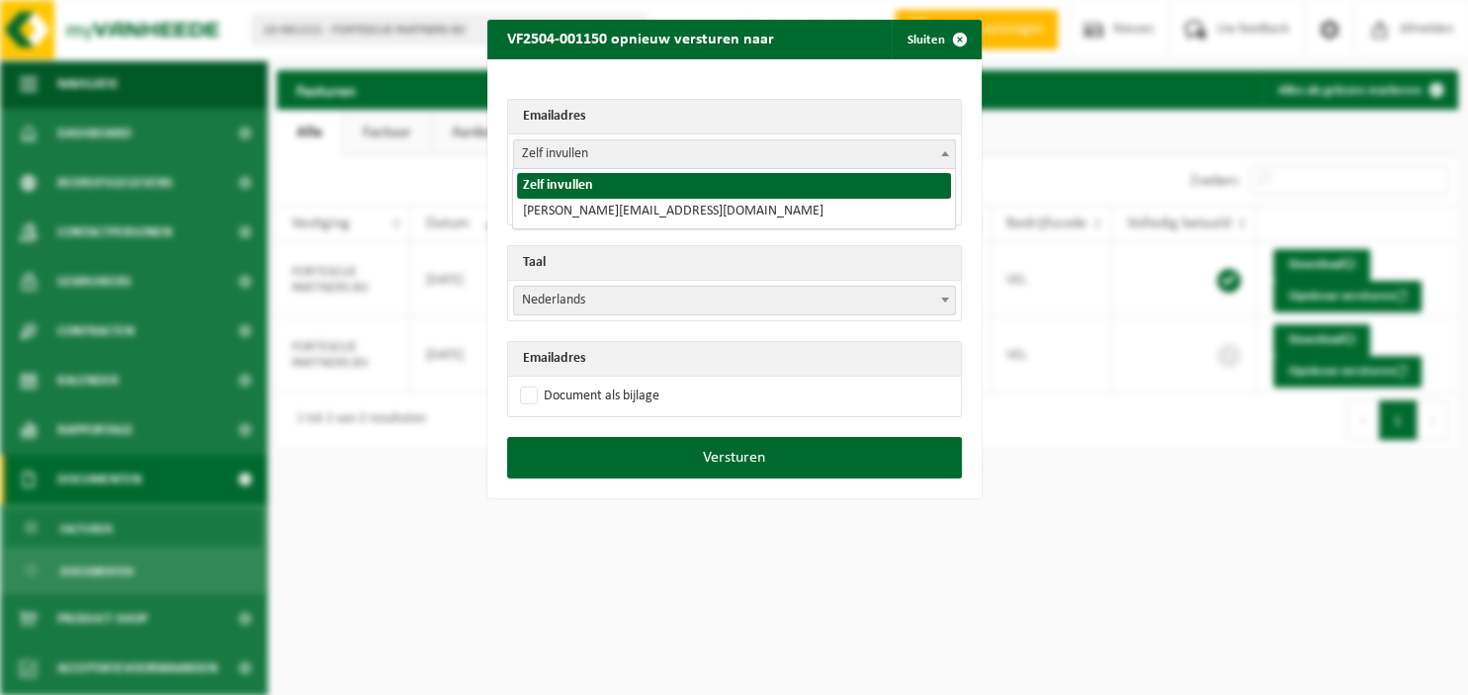
click at [40, 182] on div "VF2504-001150 opnieuw versturen naar Sluiten Emailadres Zelf invullen james.for…" at bounding box center [734, 347] width 1468 height 695
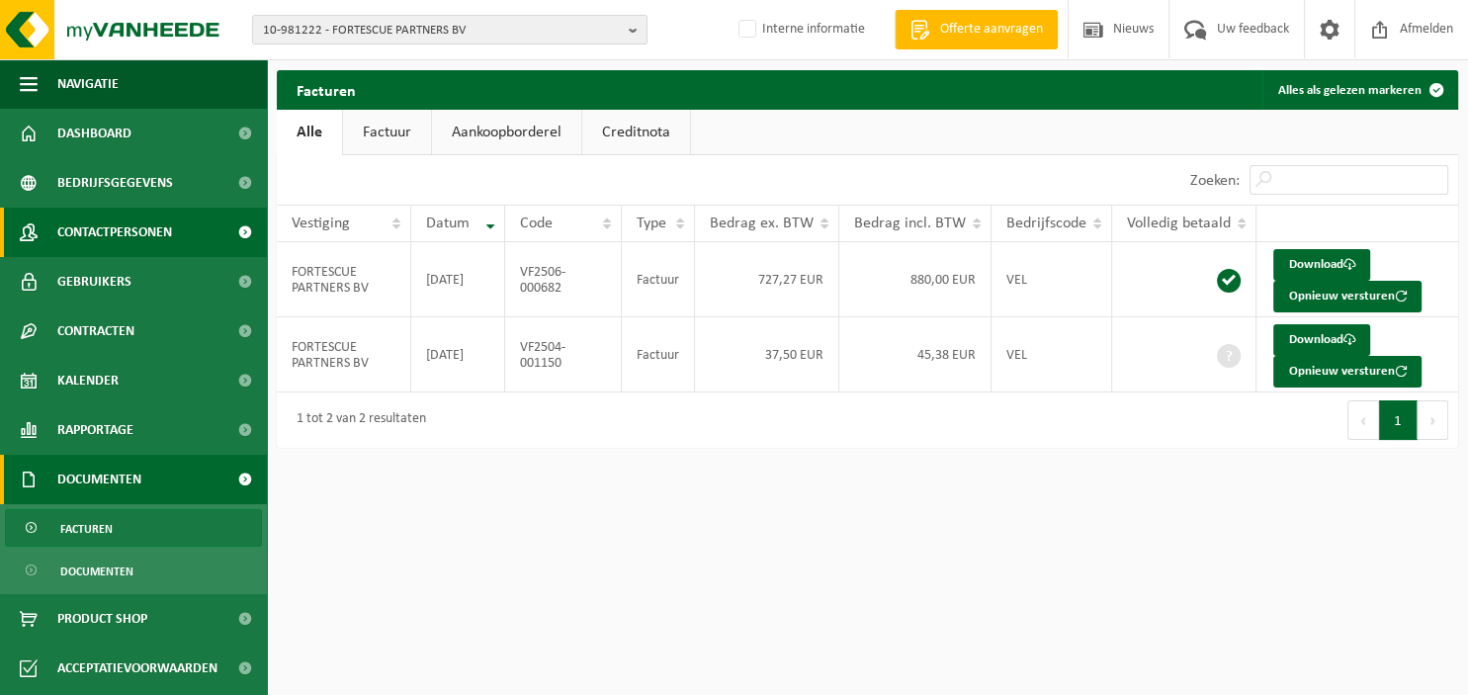
click at [78, 225] on span "Contactpersonen" at bounding box center [114, 232] width 115 height 49
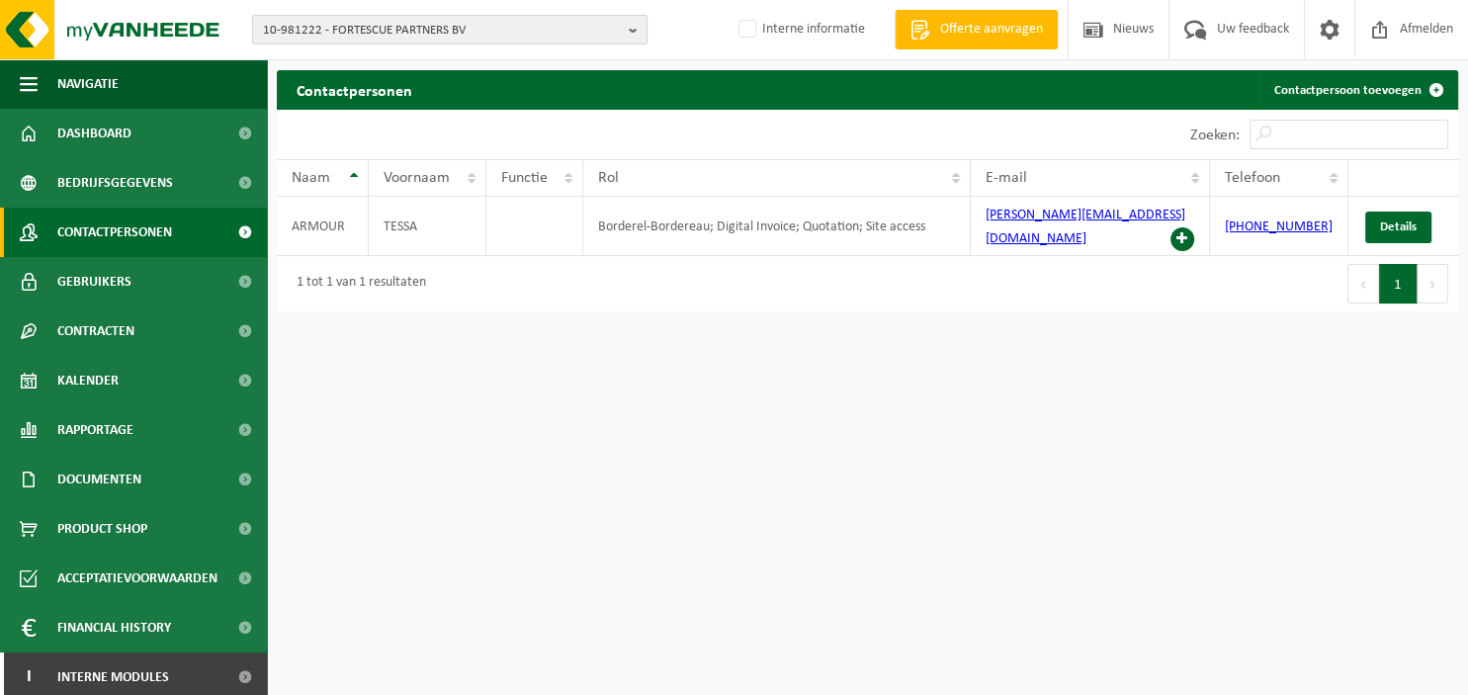
click at [631, 24] on b "button" at bounding box center [638, 30] width 18 height 28
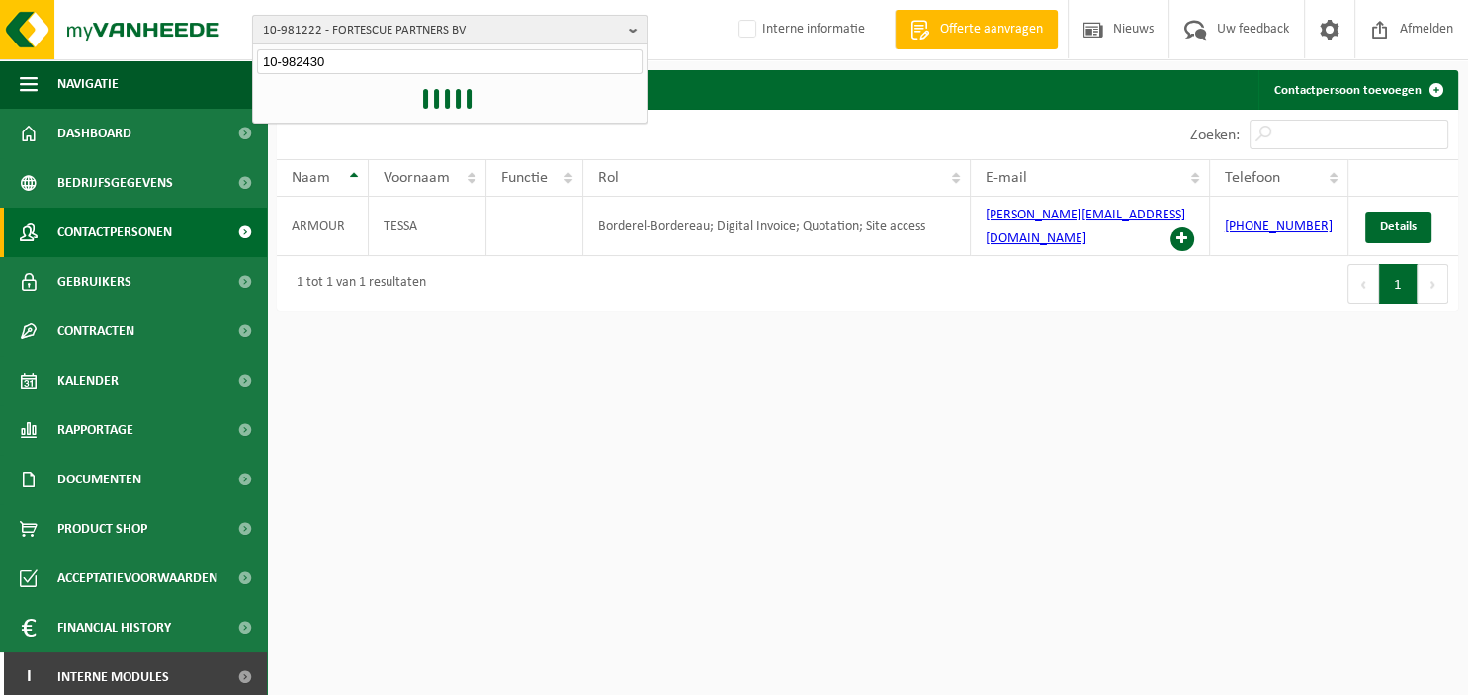
type input "10-982430"
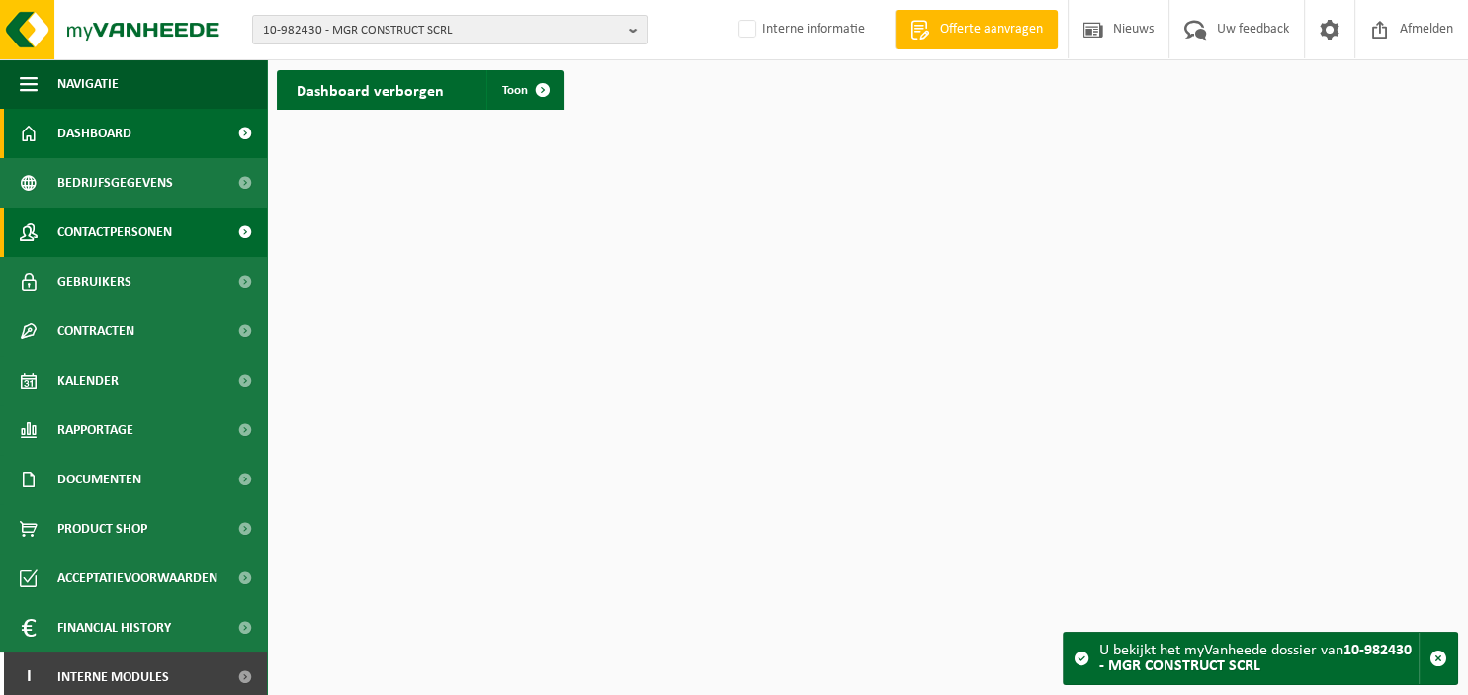
click at [130, 240] on span "Contactpersonen" at bounding box center [114, 232] width 115 height 49
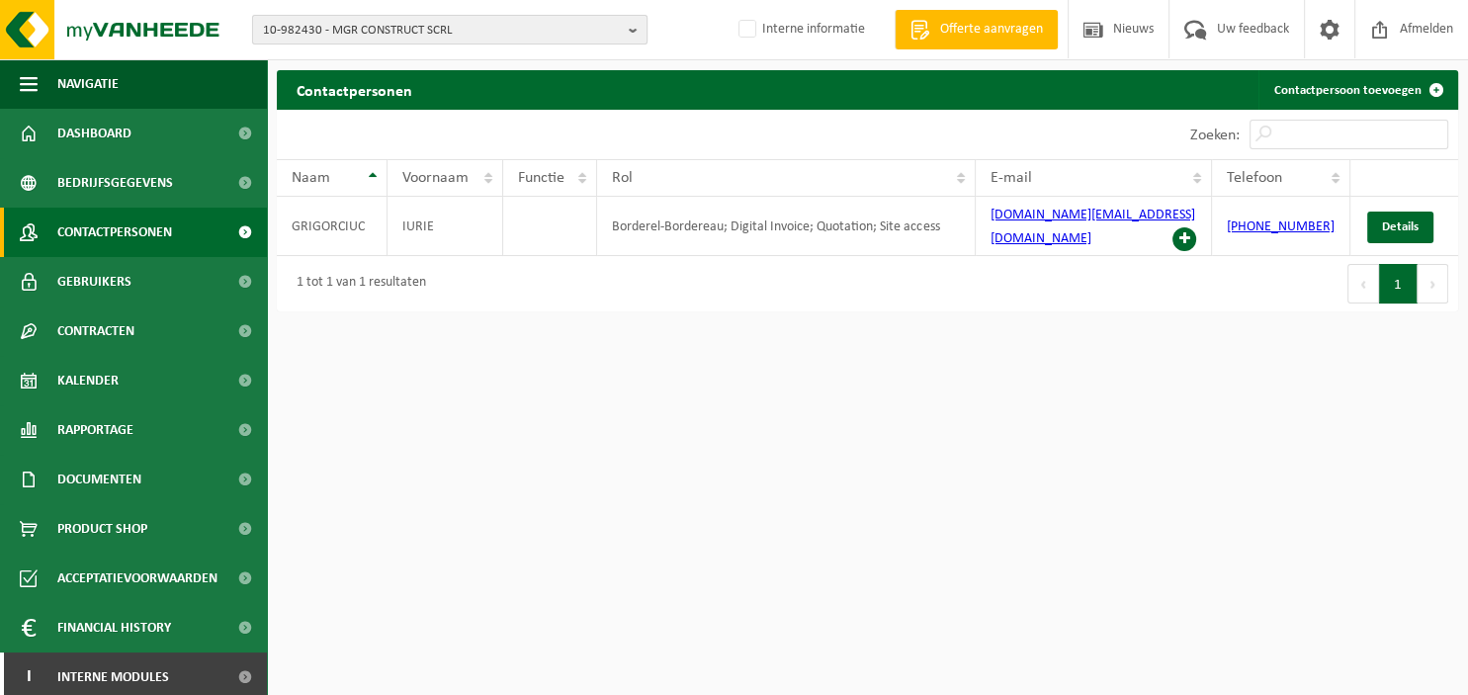
click at [636, 28] on b "button" at bounding box center [638, 30] width 18 height 28
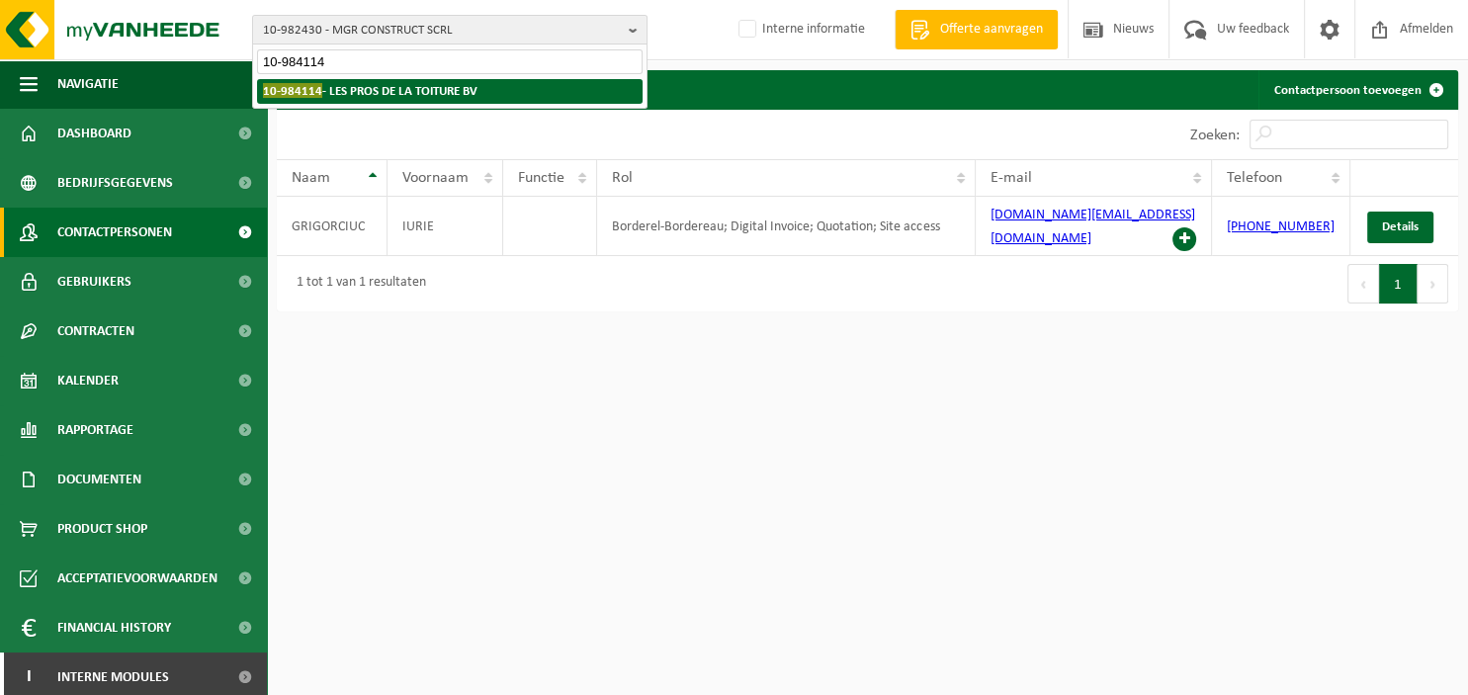
type input "10-984114"
click at [462, 88] on strong "10-984114 - LES PROS DE LA TOITURE BV" at bounding box center [370, 90] width 214 height 15
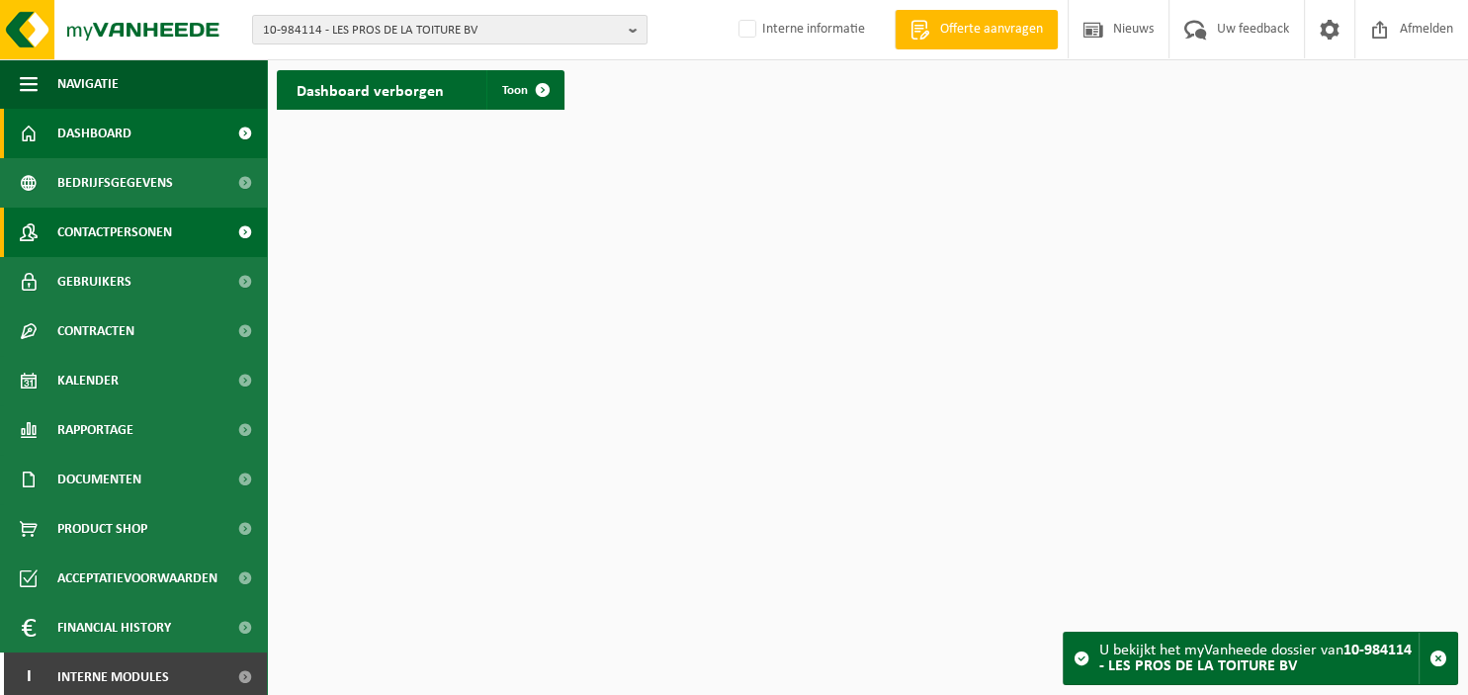
click at [113, 237] on span "Contactpersonen" at bounding box center [114, 232] width 115 height 49
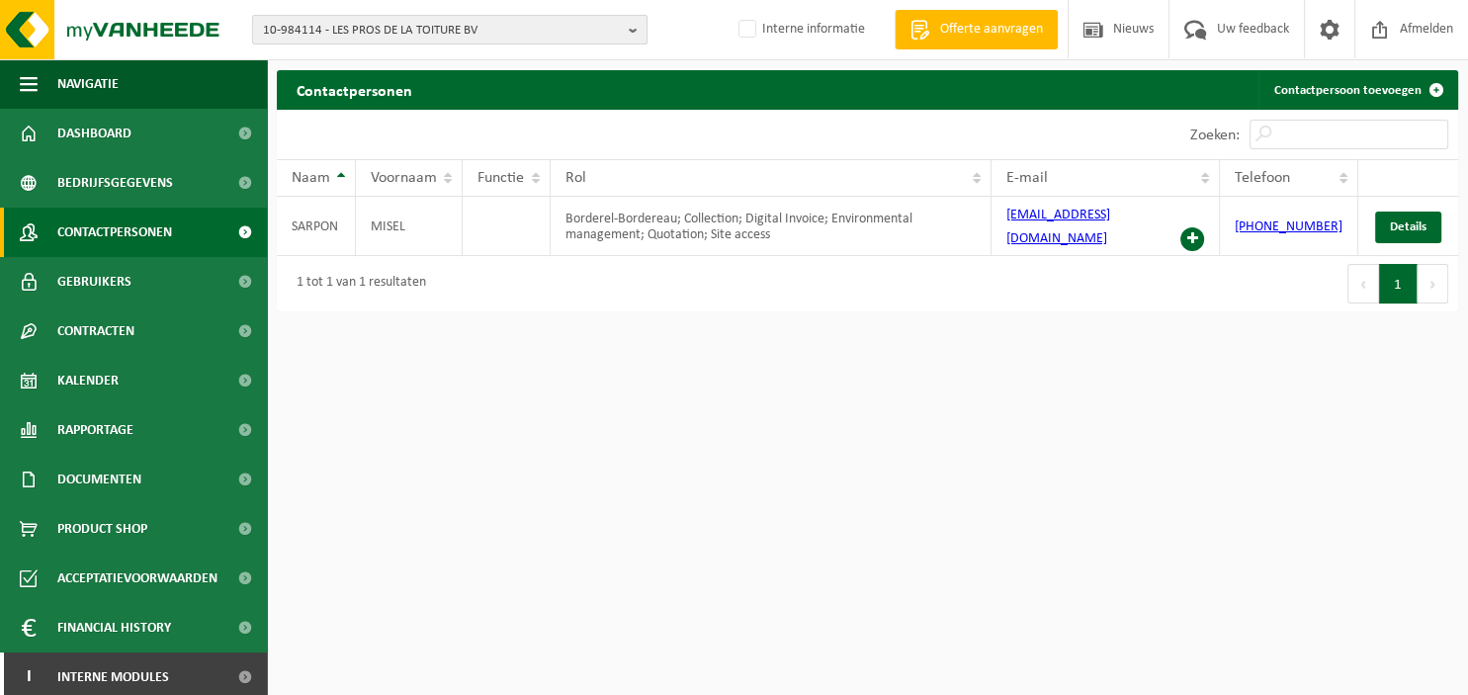
click at [641, 25] on b "button" at bounding box center [638, 30] width 18 height 28
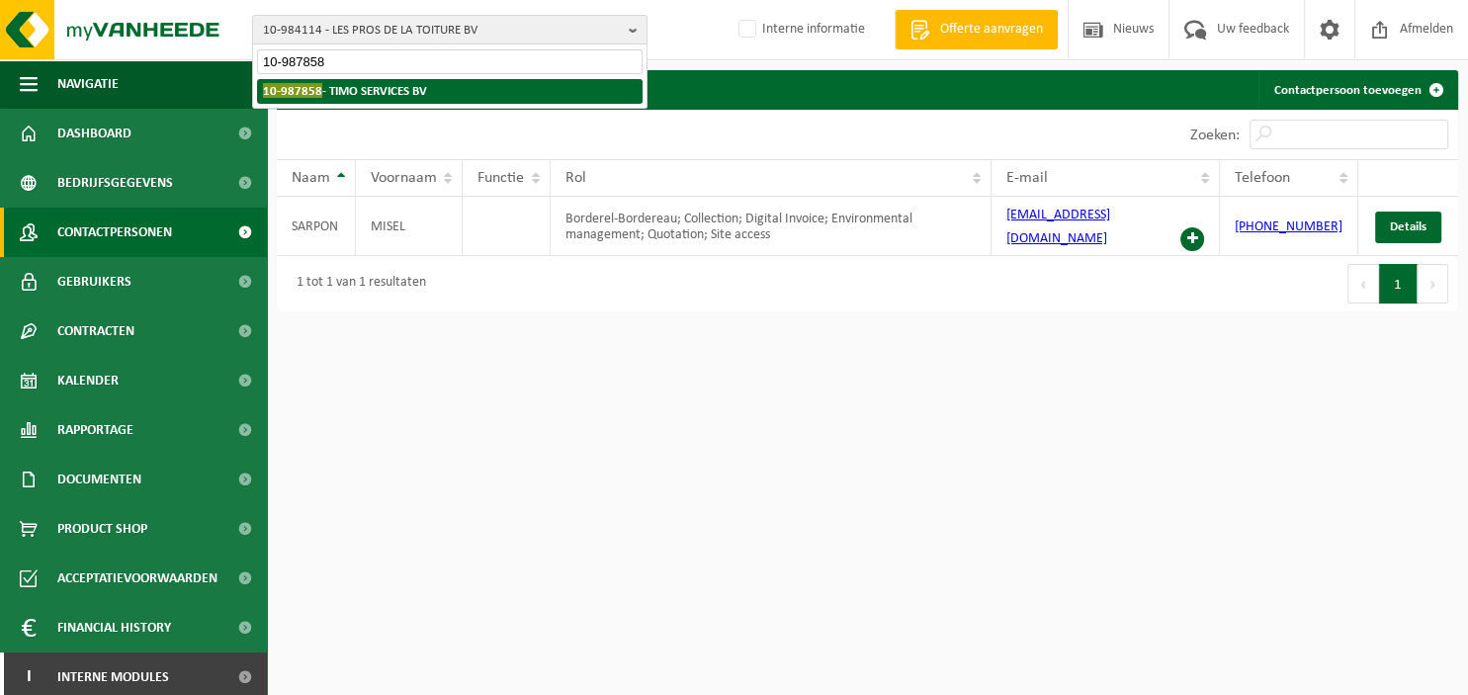
type input "10-987858"
click at [528, 90] on li "10-987858 - TIMO SERVICES BV" at bounding box center [449, 91] width 385 height 25
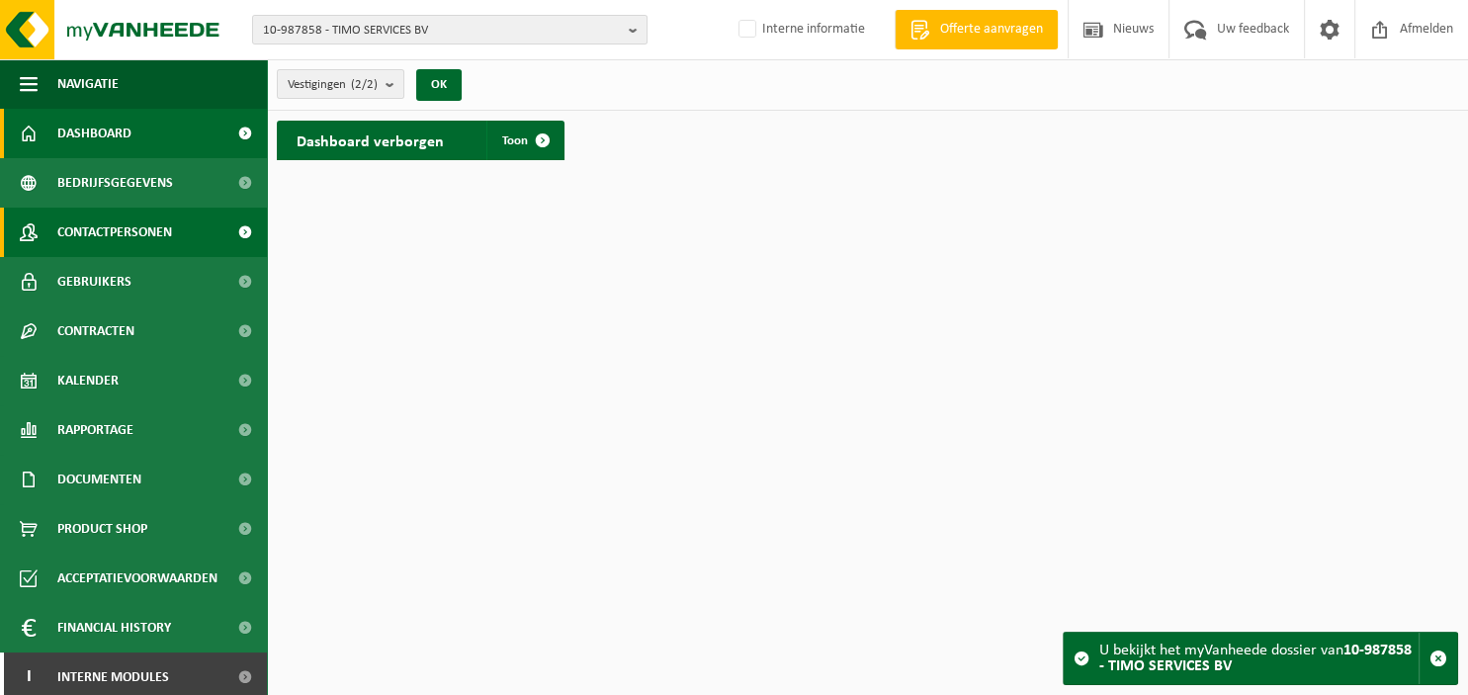
click at [159, 234] on span "Contactpersonen" at bounding box center [114, 232] width 115 height 49
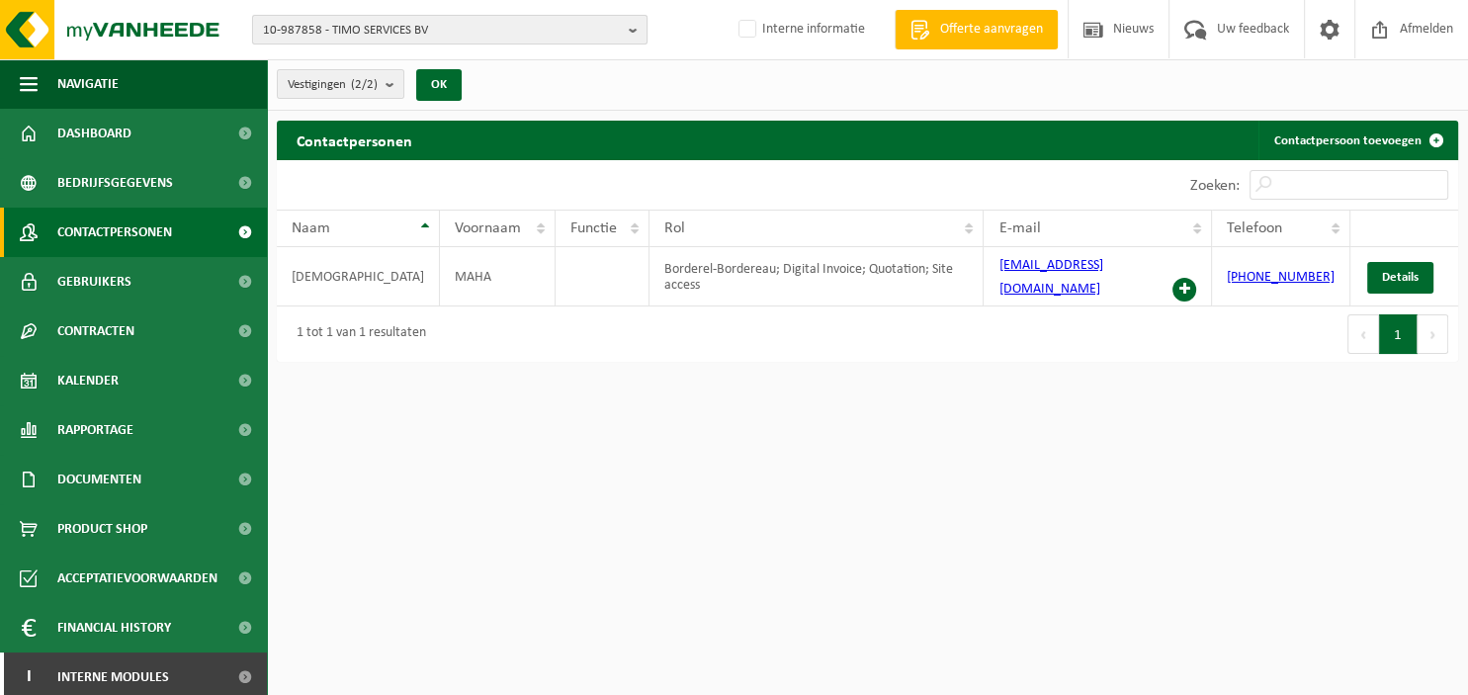
click at [634, 31] on b "button" at bounding box center [638, 30] width 18 height 28
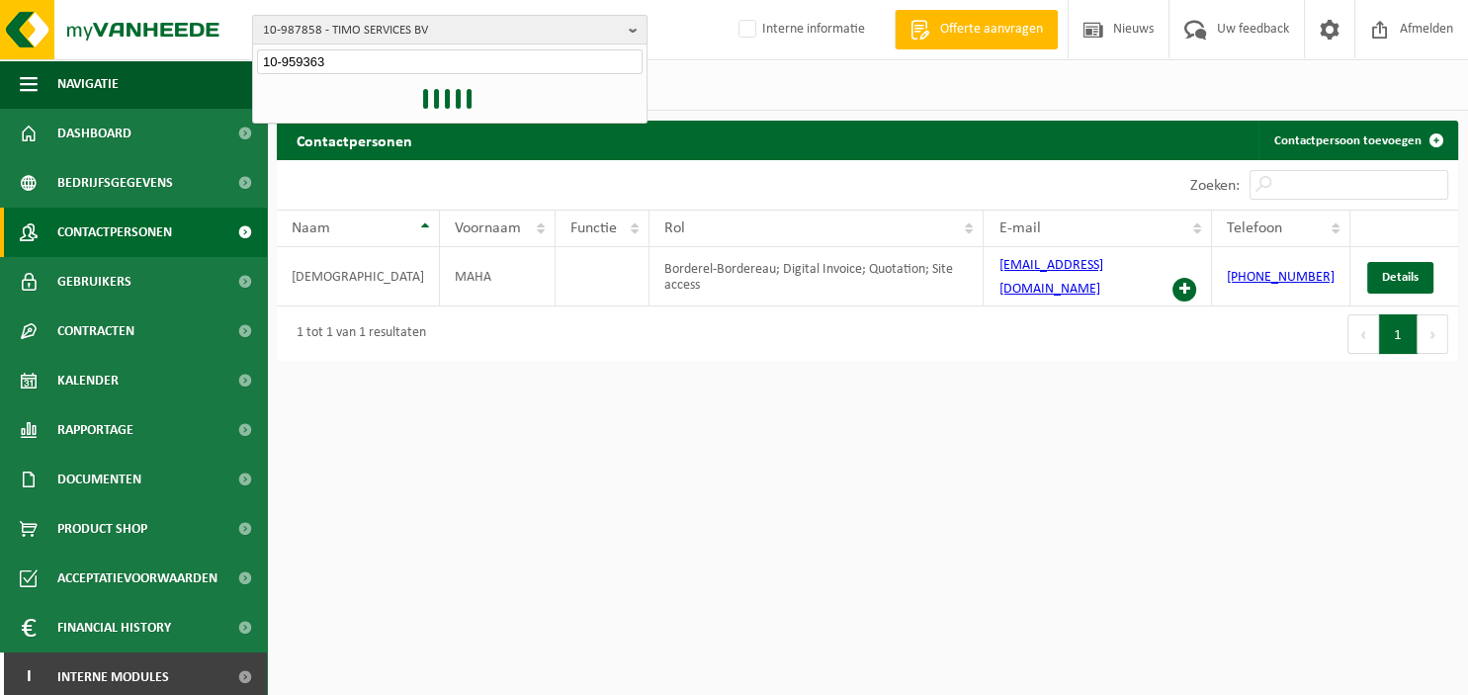
type input "10-959363"
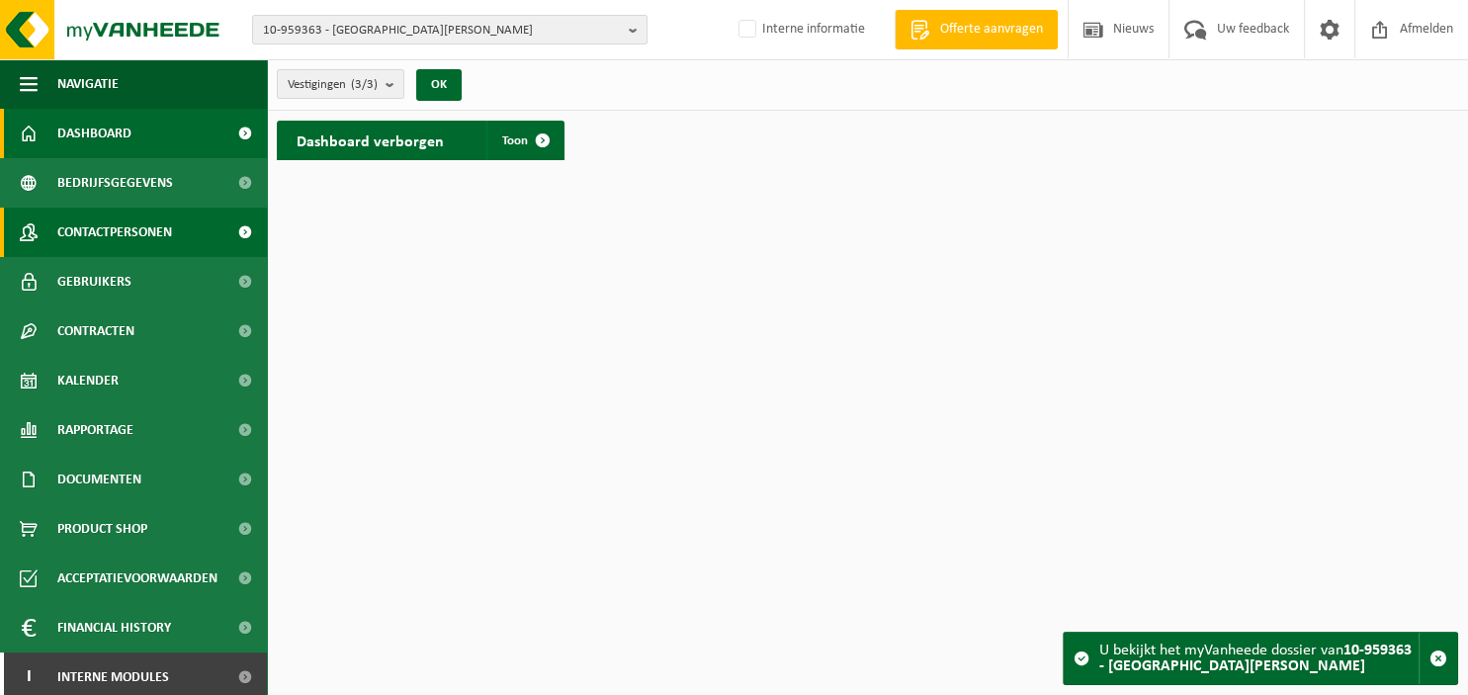
click at [157, 224] on span "Contactpersonen" at bounding box center [114, 232] width 115 height 49
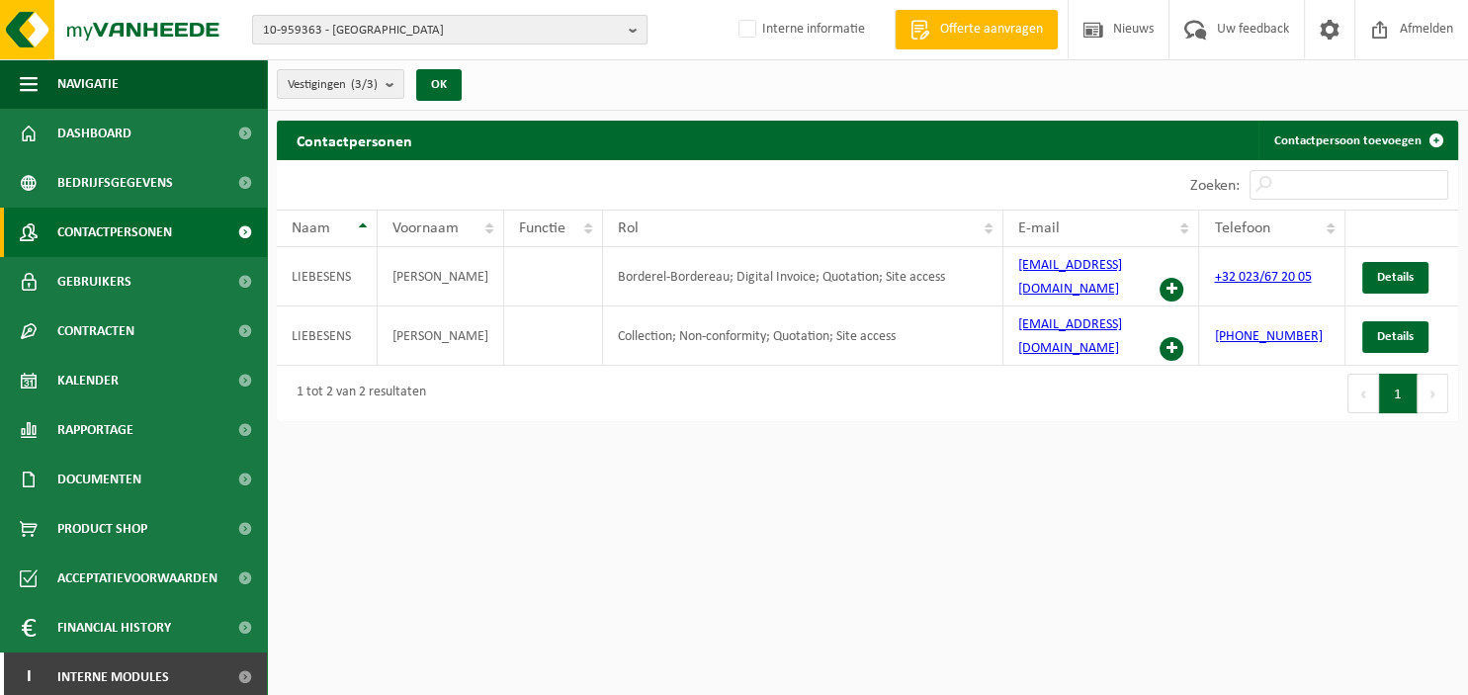
click at [635, 26] on b "button" at bounding box center [638, 30] width 18 height 28
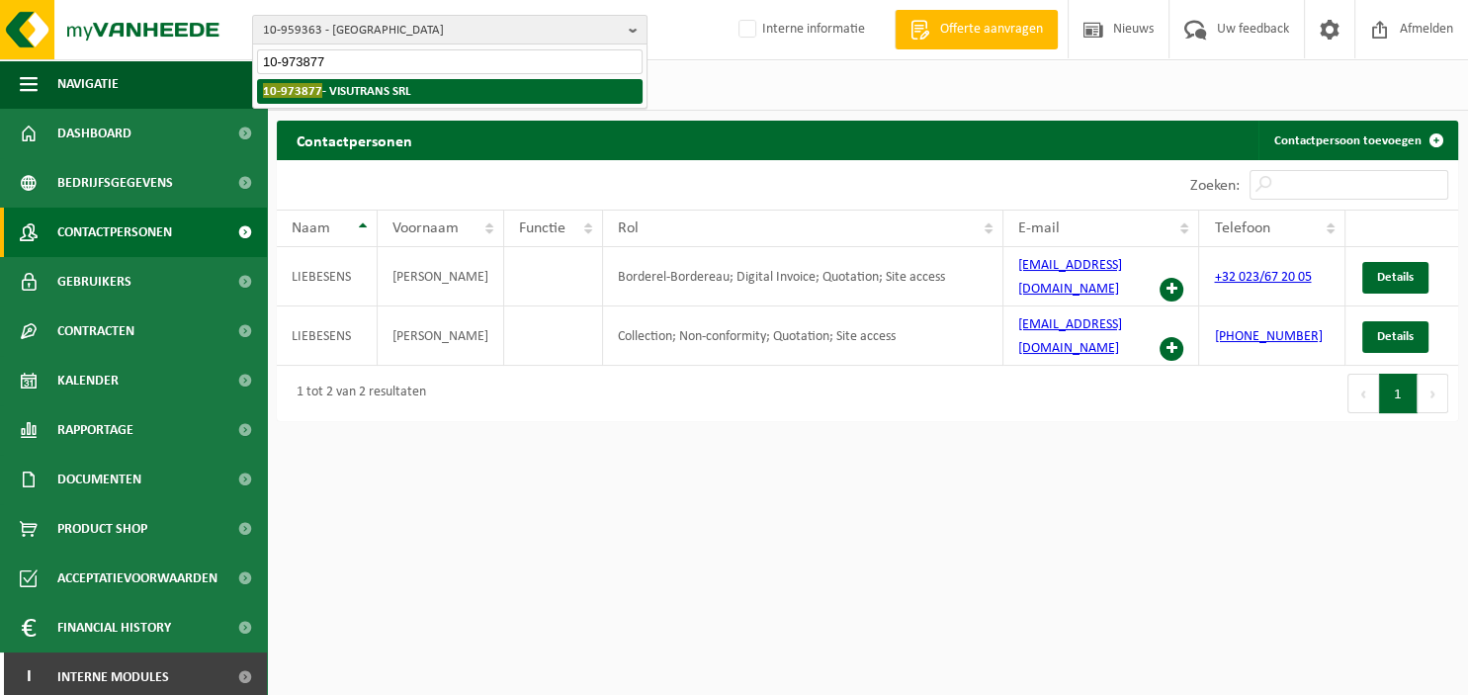
type input "10-973877"
click at [512, 88] on li "10-973877 - VISUTRANS SRL" at bounding box center [449, 91] width 385 height 25
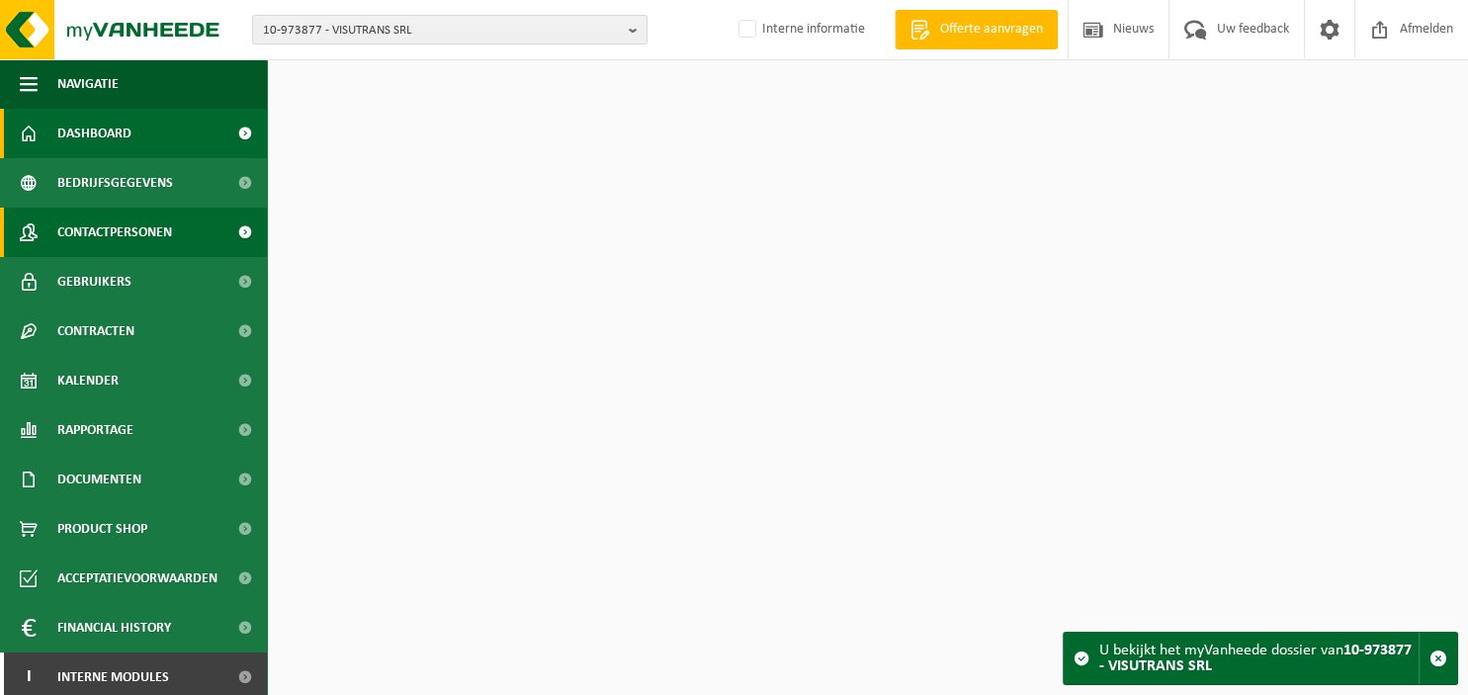
click at [164, 223] on span "Contactpersonen" at bounding box center [114, 232] width 115 height 49
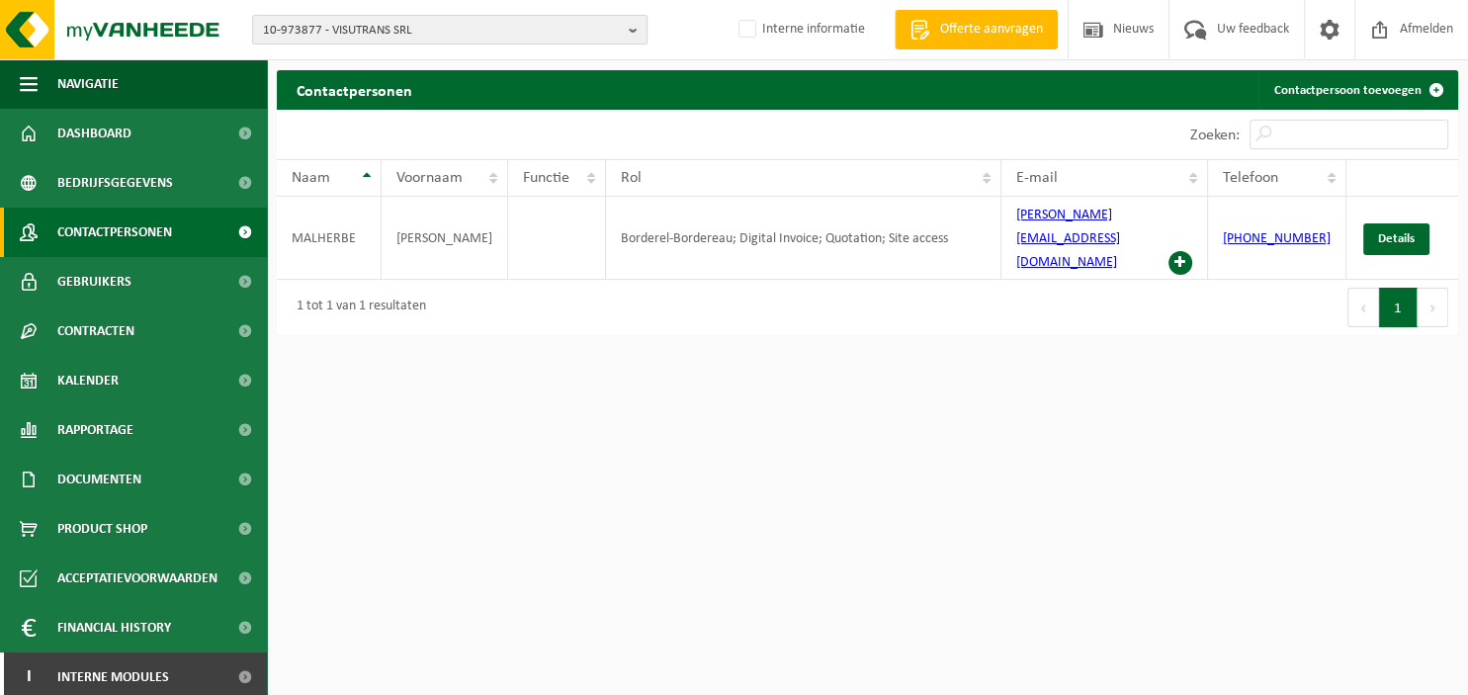
click at [627, 26] on button "10-973877 - VISUTRANS SRL" at bounding box center [449, 30] width 395 height 30
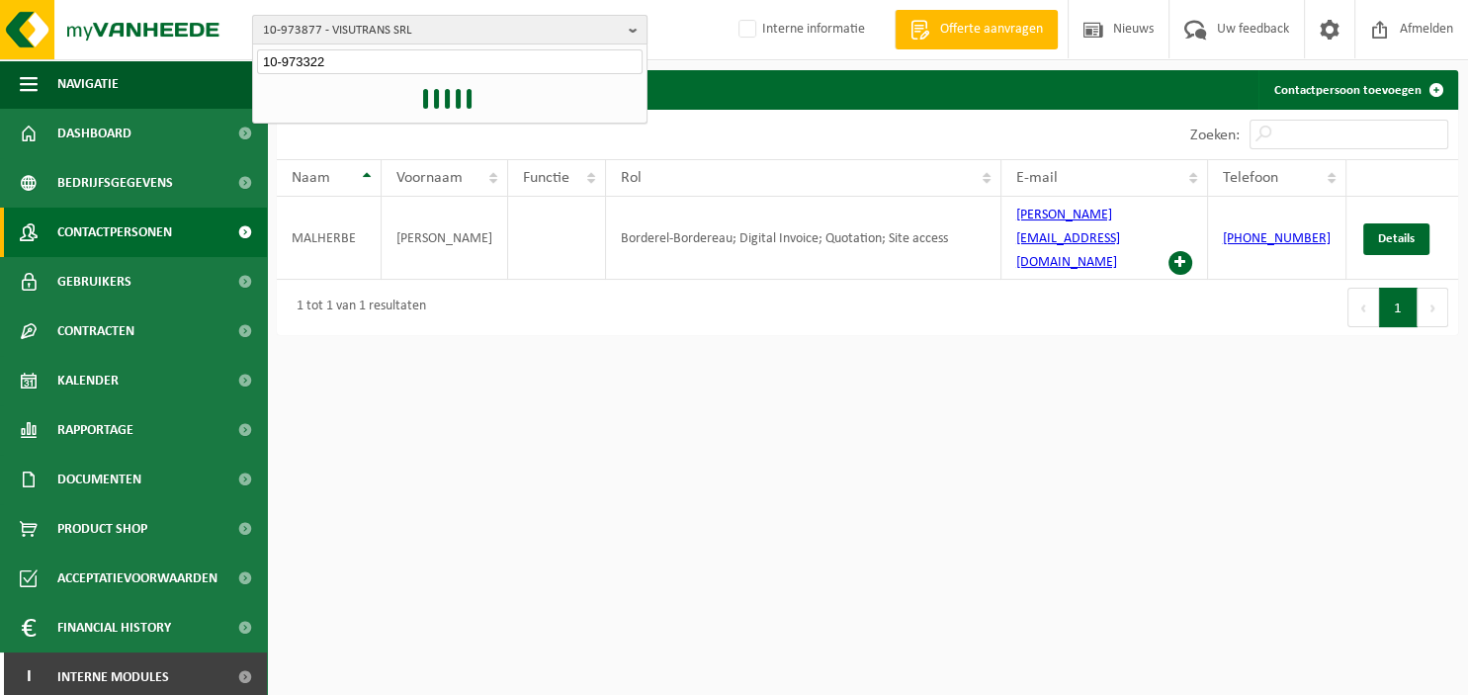
type input "10-973322"
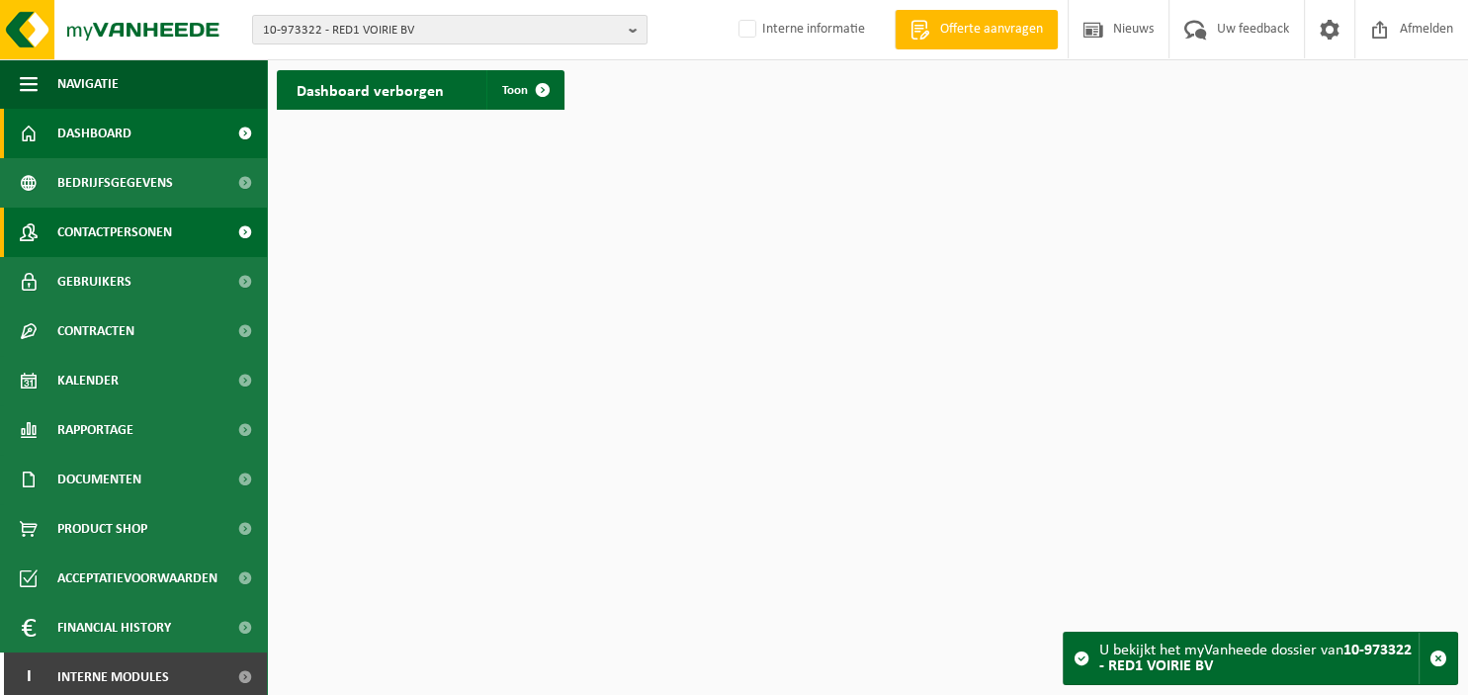
click at [136, 233] on span "Contactpersonen" at bounding box center [114, 232] width 115 height 49
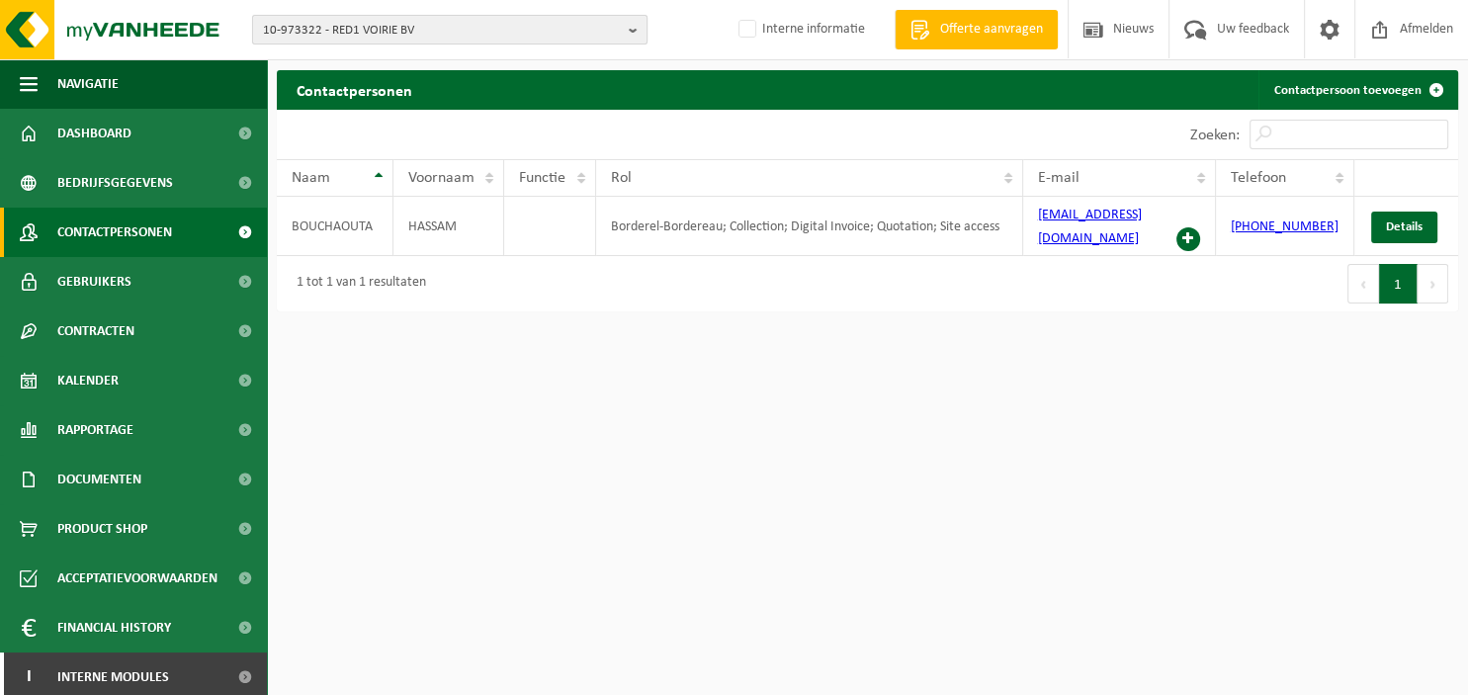
click at [631, 25] on b "button" at bounding box center [638, 30] width 18 height 28
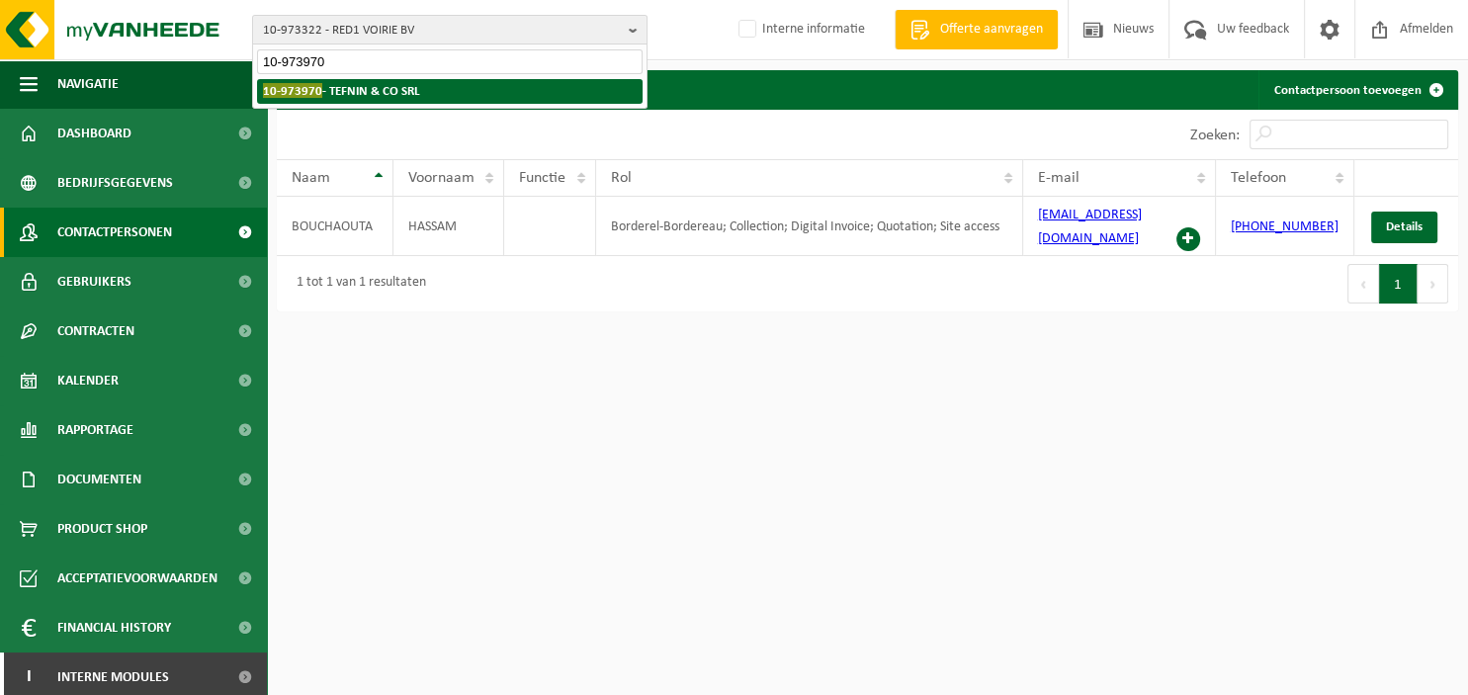
type input "10-973970"
click at [408, 101] on li "10-973970 - TEFNIN & CO SRL" at bounding box center [449, 91] width 385 height 25
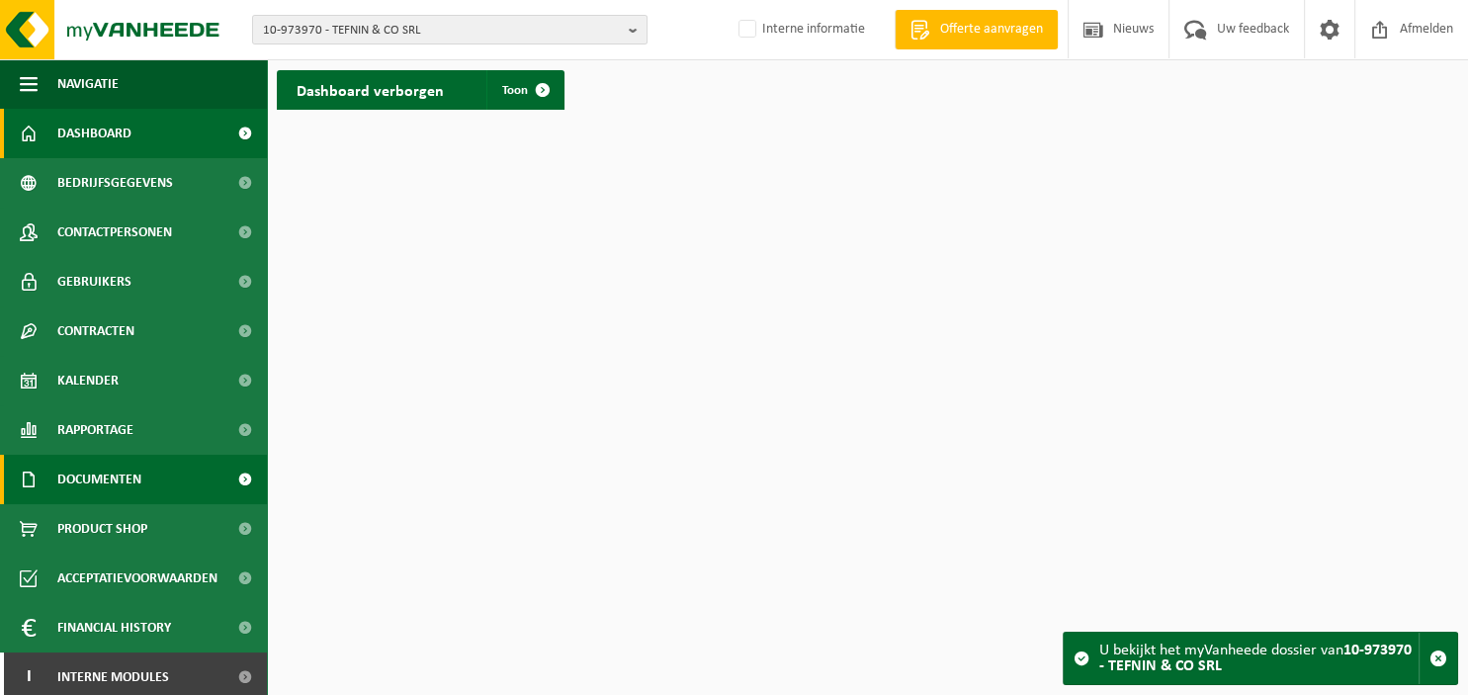
click at [105, 472] on span "Documenten" at bounding box center [99, 479] width 84 height 49
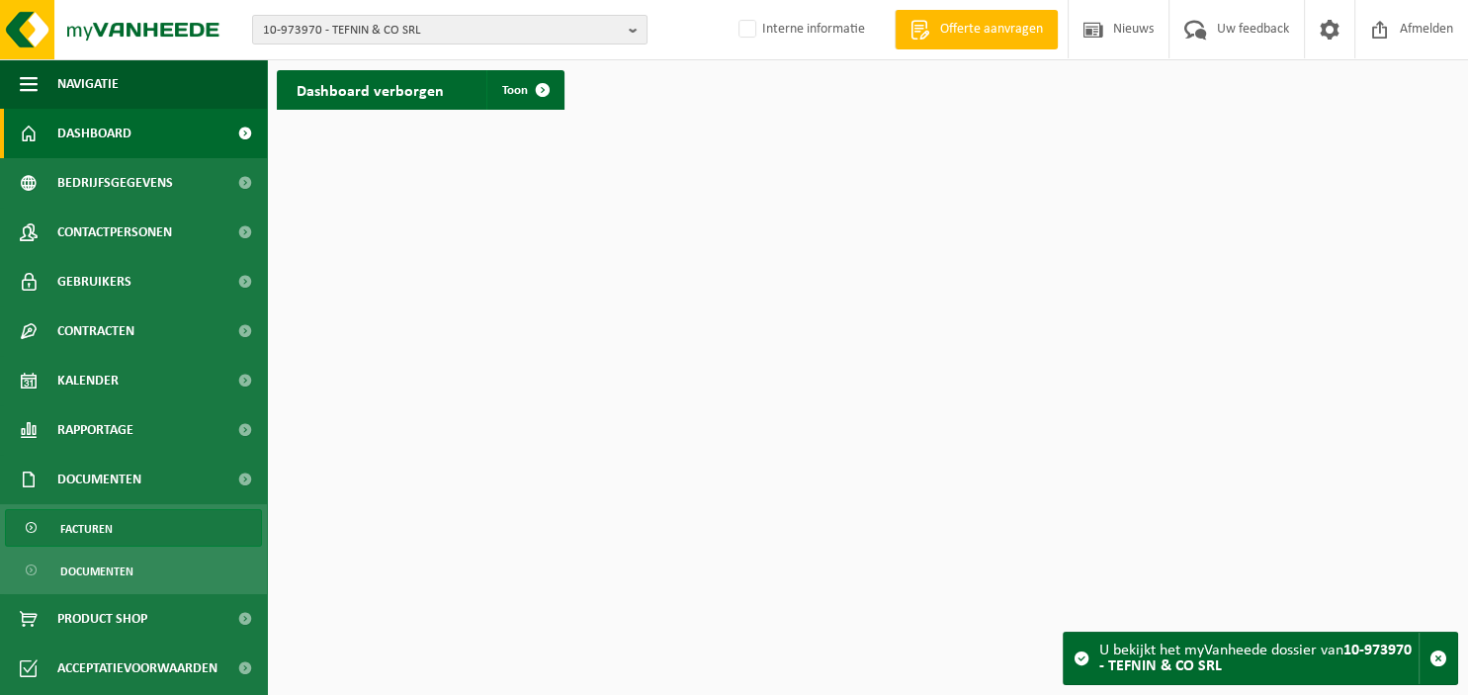
click at [108, 529] on span "Facturen" at bounding box center [86, 529] width 52 height 38
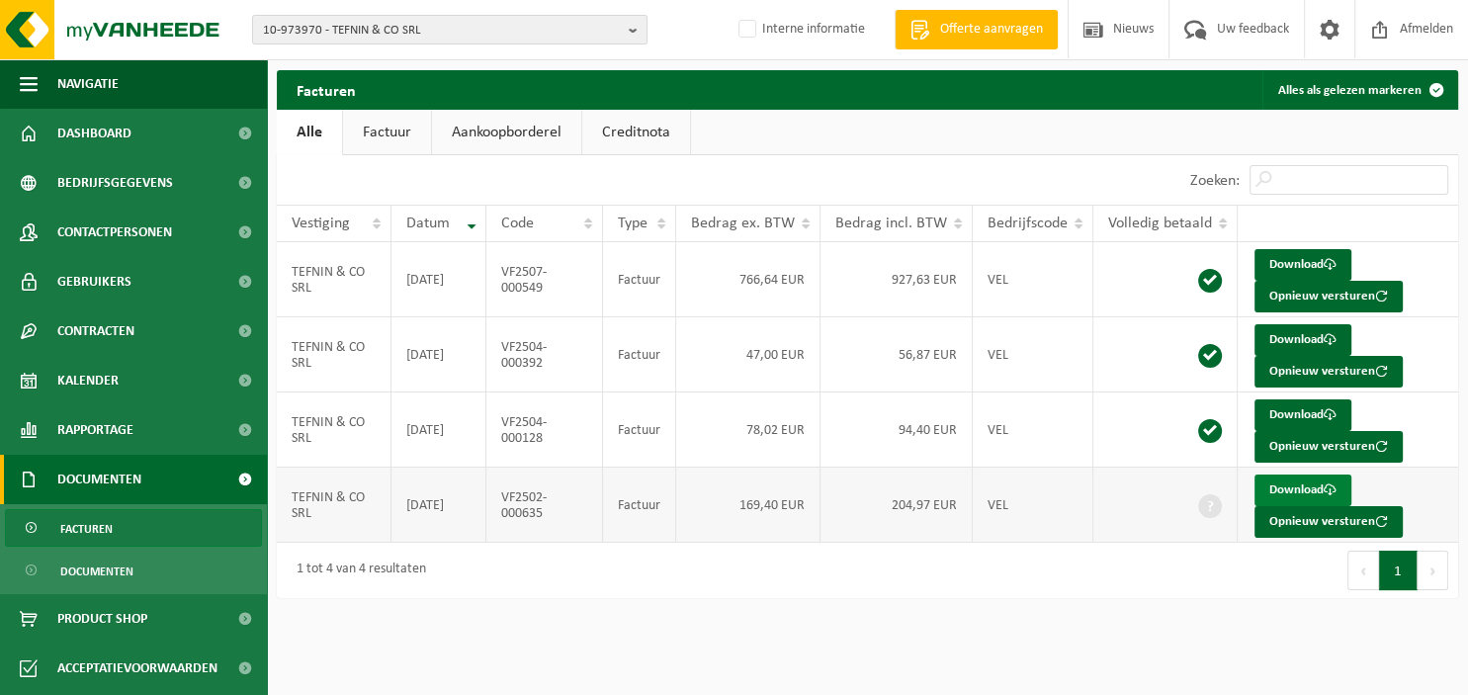
click at [1278, 485] on link "Download" at bounding box center [1302, 490] width 97 height 32
click at [638, 28] on b "button" at bounding box center [638, 30] width 18 height 28
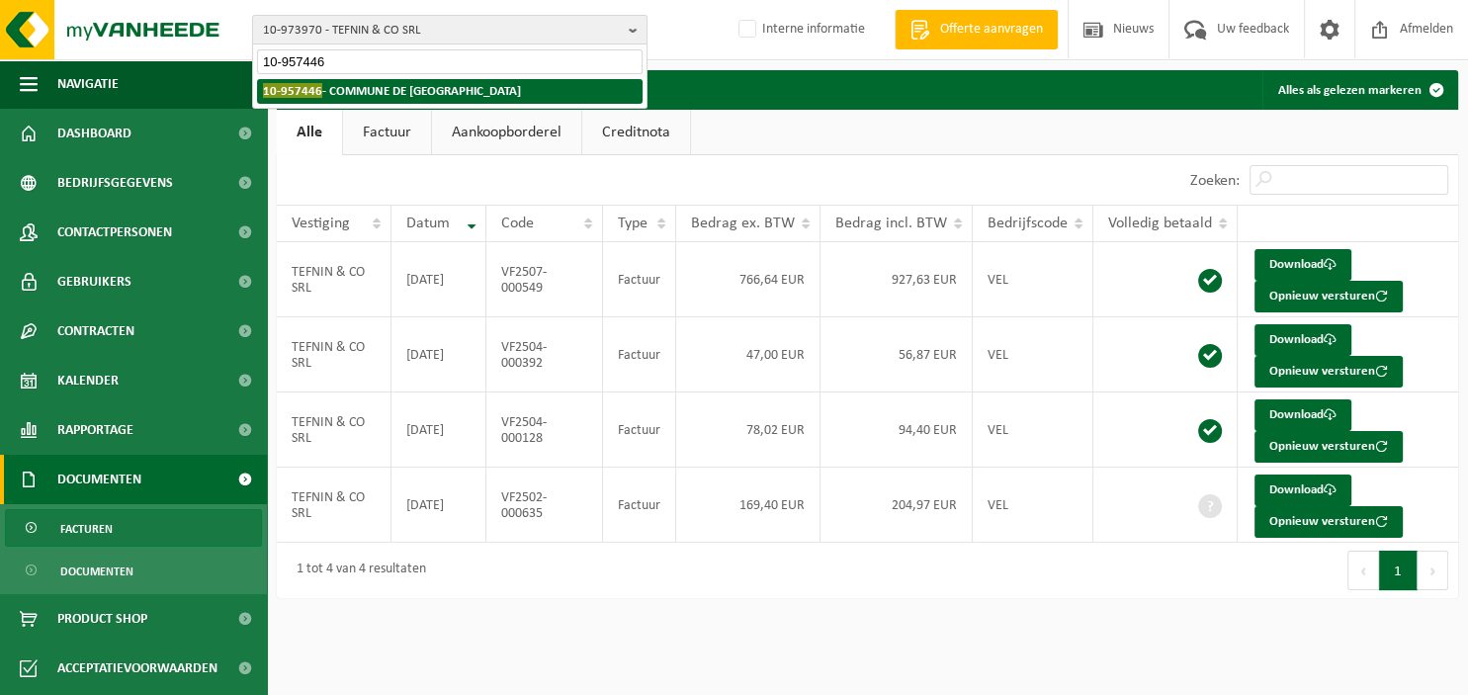
type input "10-957446"
click at [459, 96] on strong "10-957446 - COMMUNE DE GREZ-DOICEAU" at bounding box center [392, 90] width 258 height 15
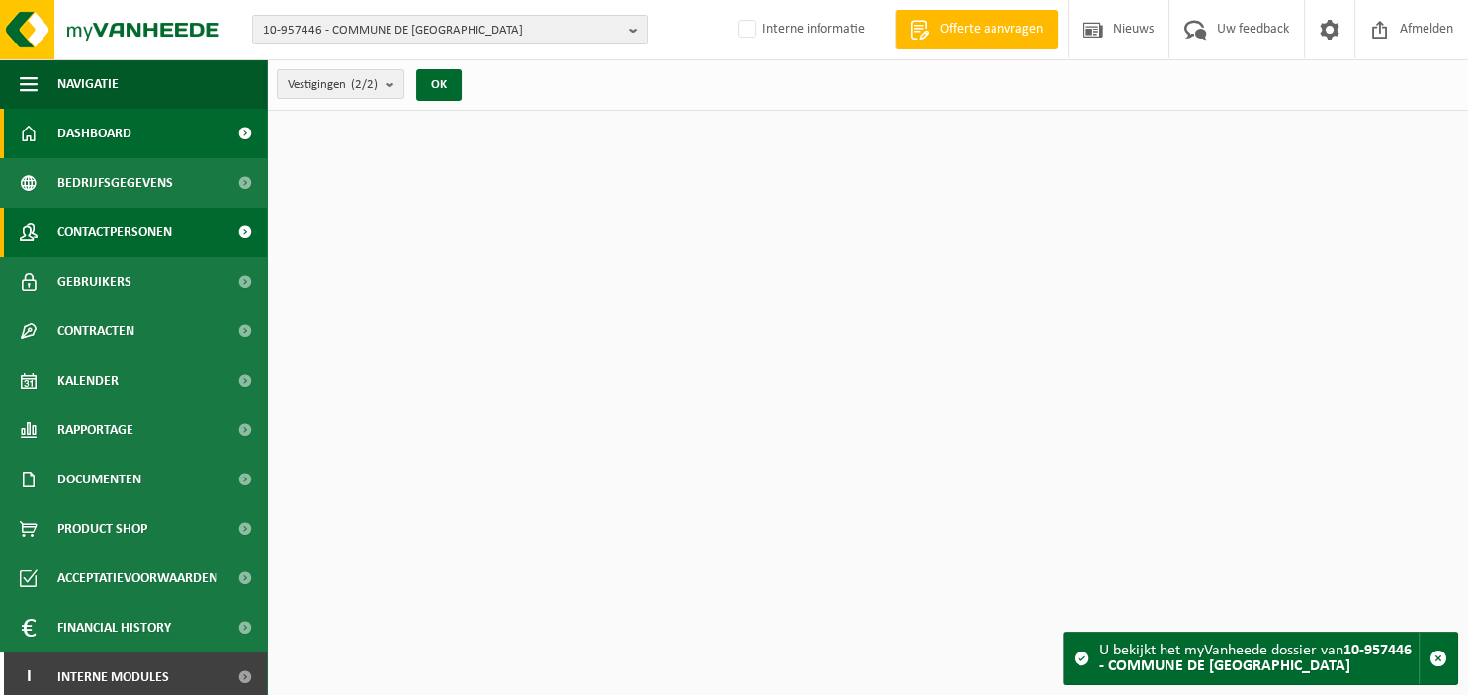
click at [149, 223] on span "Contactpersonen" at bounding box center [114, 232] width 115 height 49
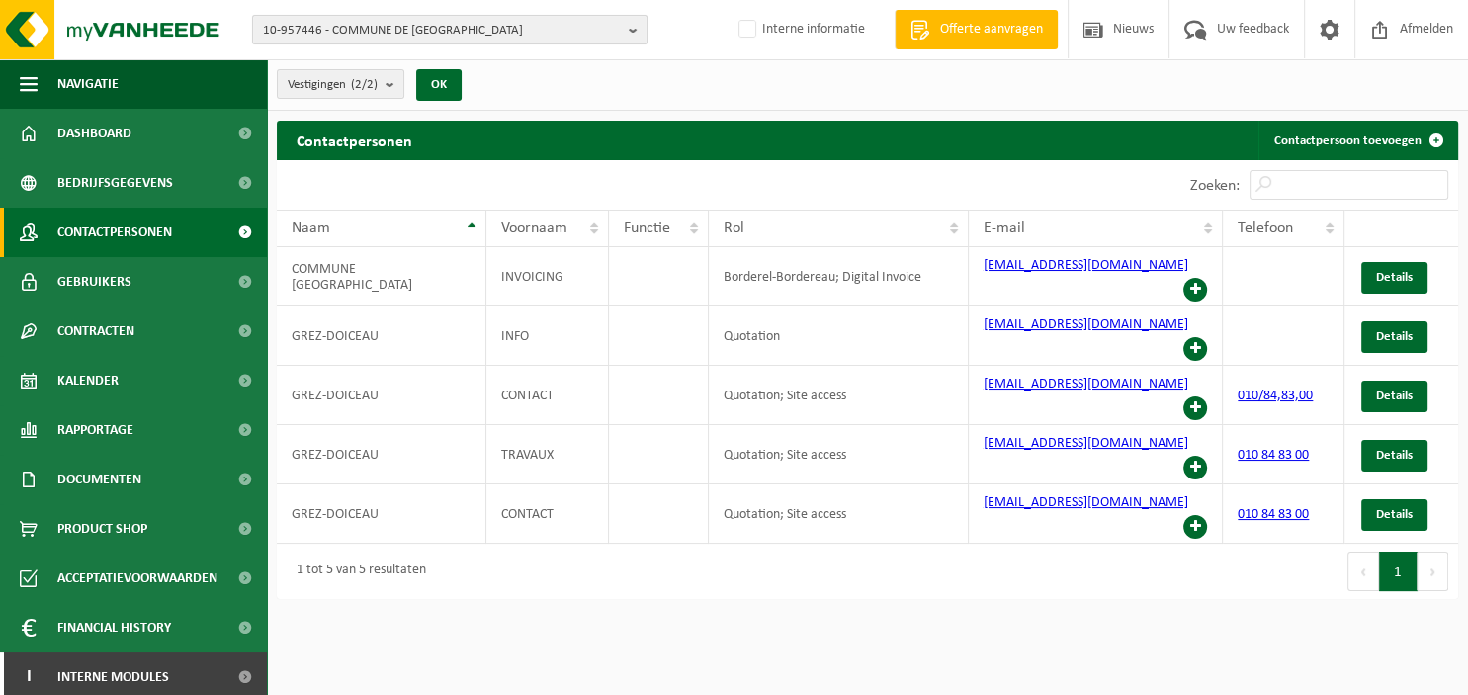
click at [638, 26] on b "button" at bounding box center [638, 30] width 18 height 28
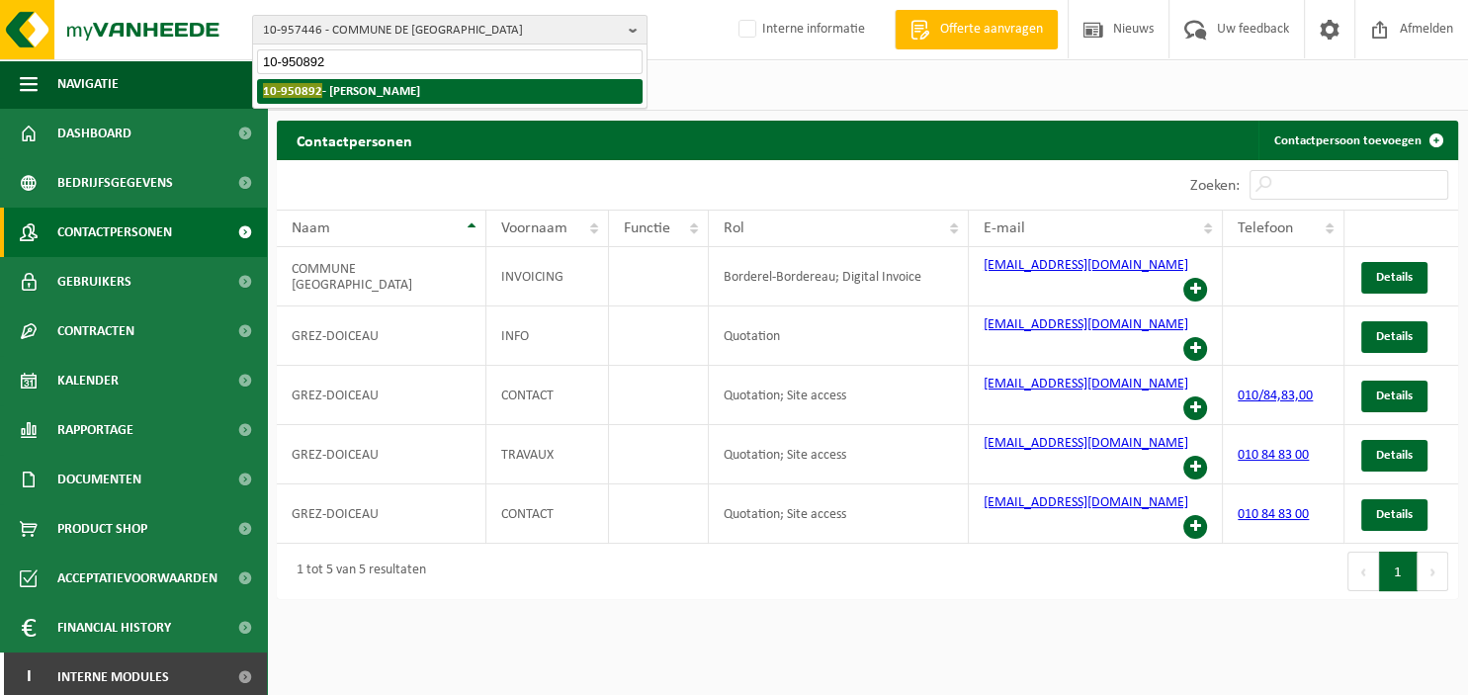
type input "10-950892"
click at [376, 93] on strong "10-950892 - GOMES ARTUR" at bounding box center [341, 90] width 157 height 15
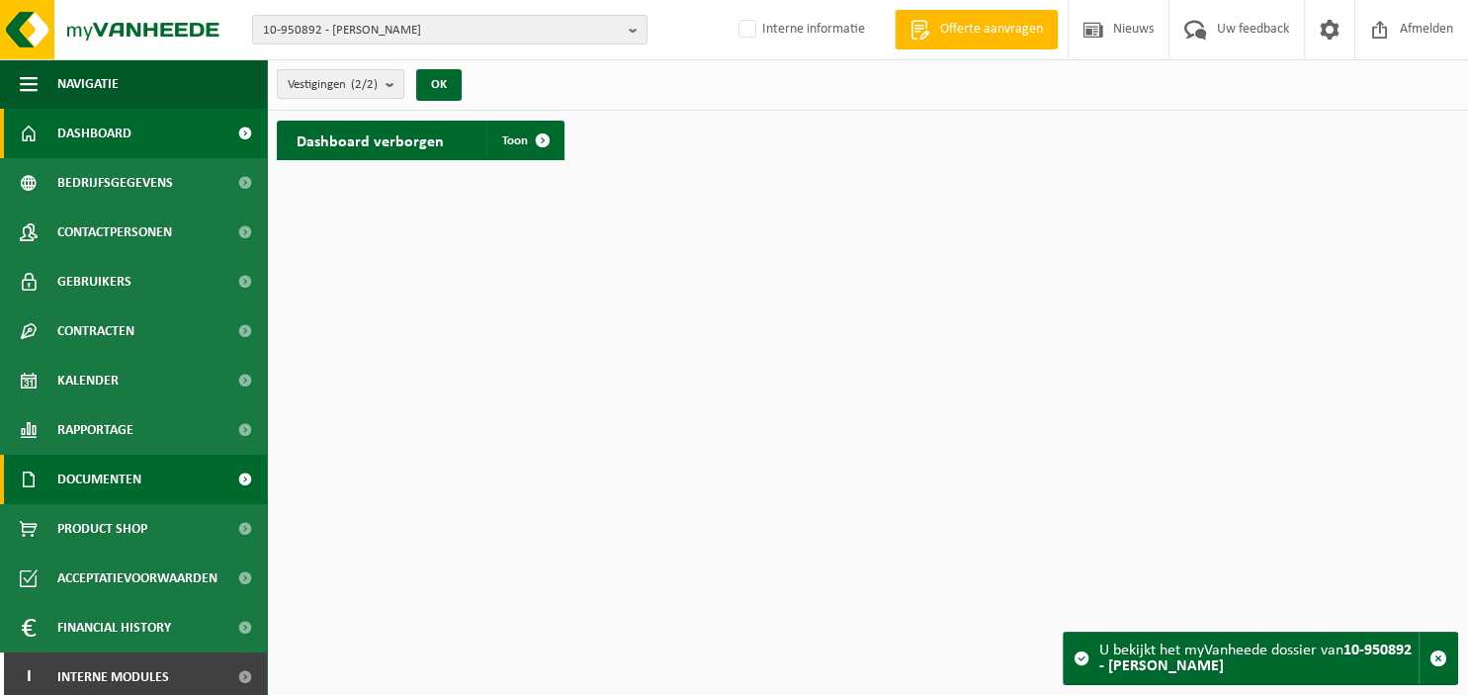
click at [132, 481] on span "Documenten" at bounding box center [99, 479] width 84 height 49
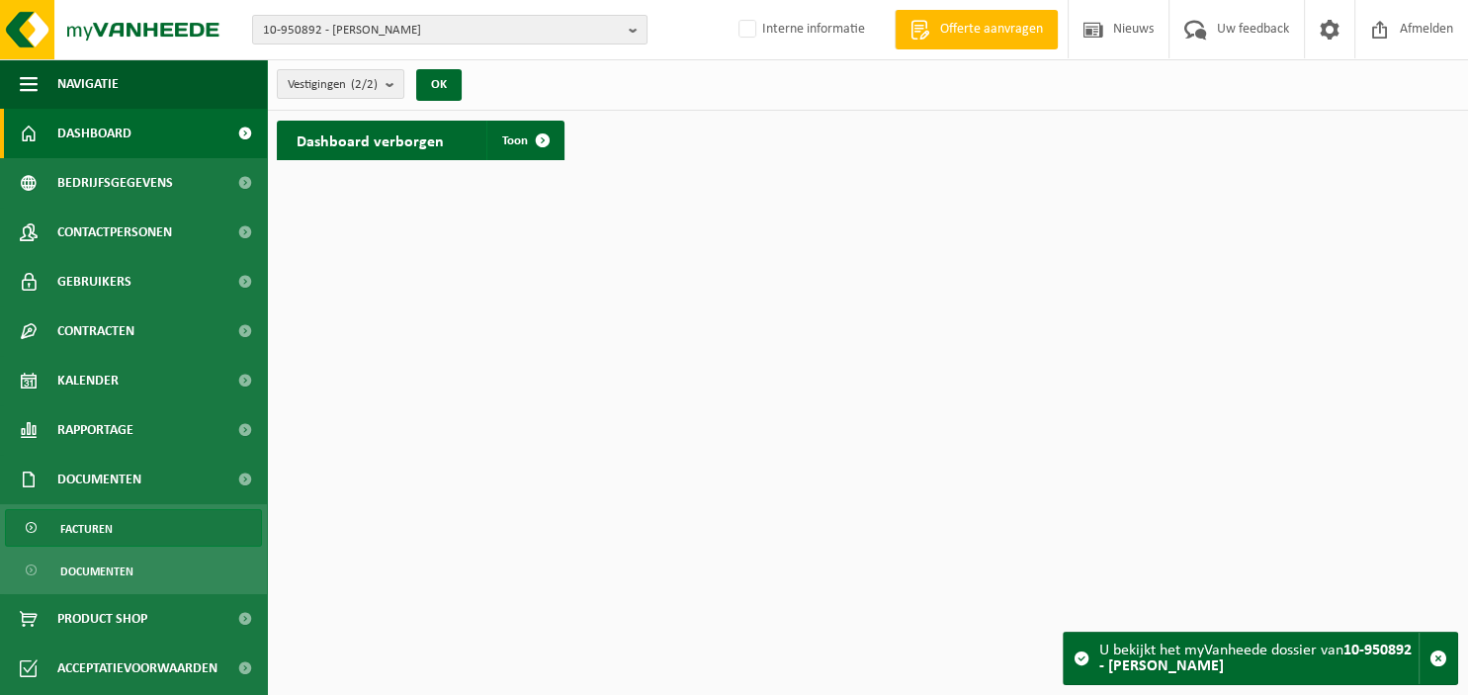
click at [122, 524] on link "Facturen" at bounding box center [133, 528] width 257 height 38
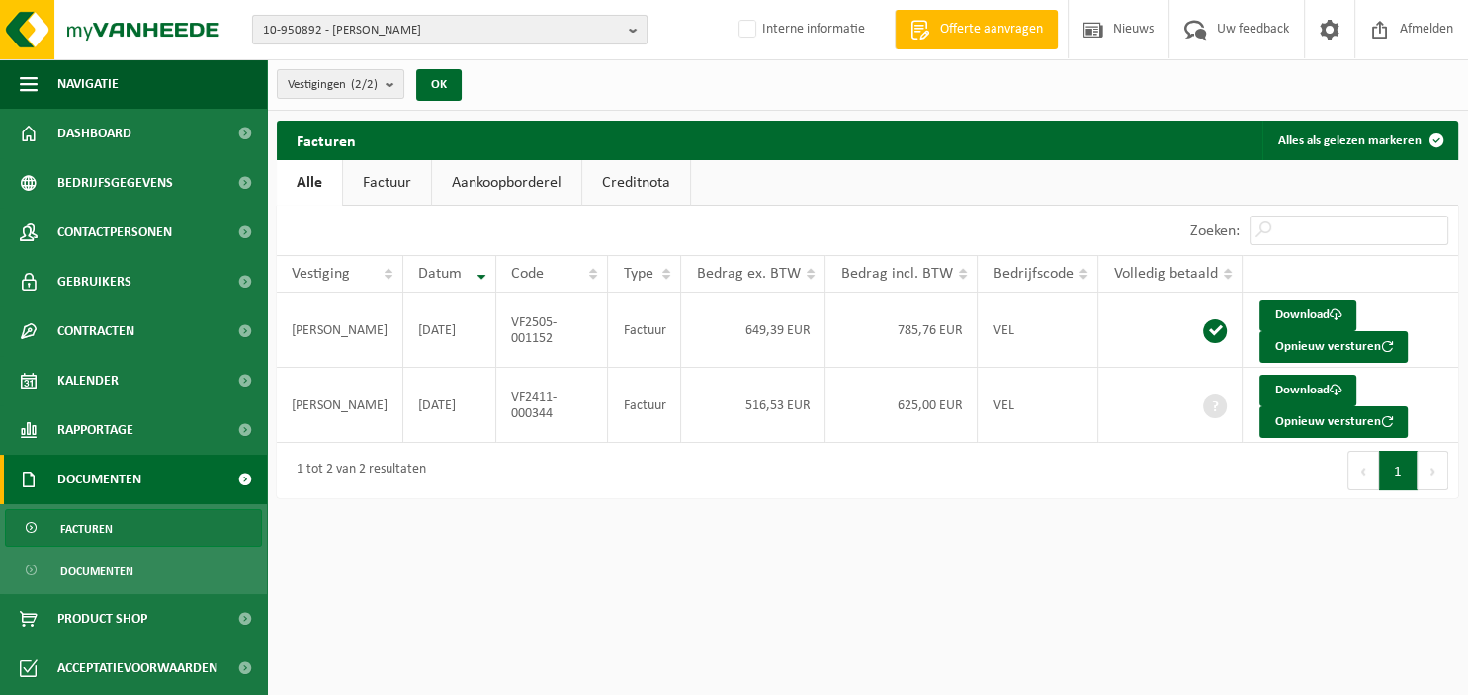
click at [639, 27] on b "button" at bounding box center [638, 30] width 18 height 28
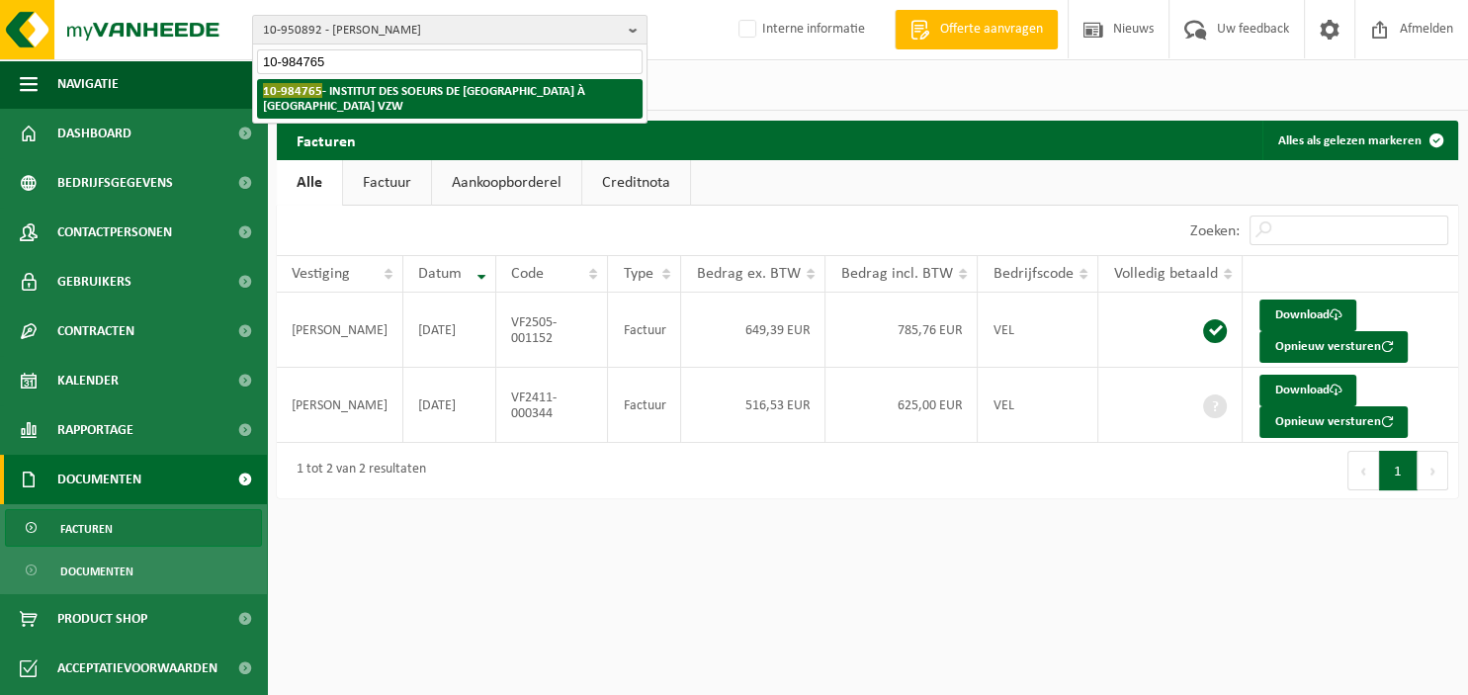
type input "10-984765"
click at [540, 101] on li "10-984765 - INSTITUT DES SOEURS DE NOTRE-DAME À ANDERLECHT VZW" at bounding box center [449, 99] width 385 height 40
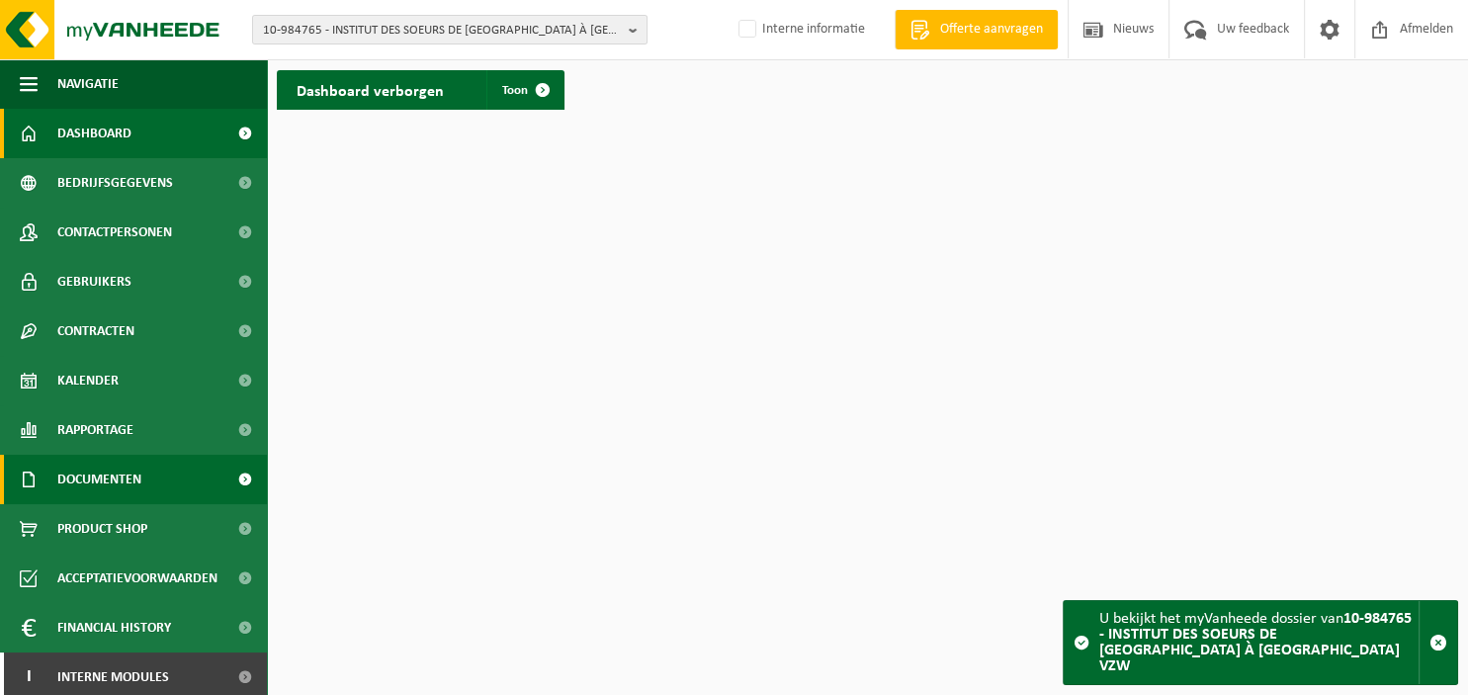
click at [109, 475] on span "Documenten" at bounding box center [99, 479] width 84 height 49
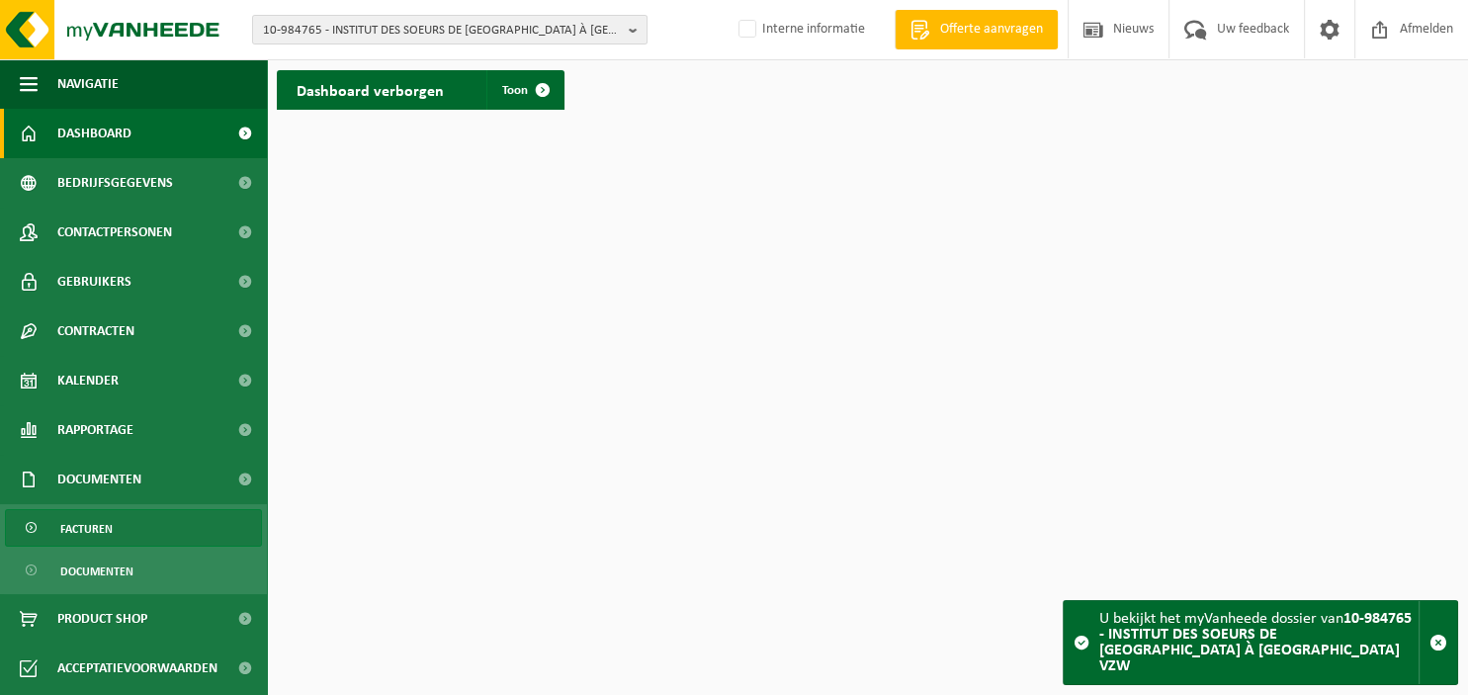
click at [121, 526] on link "Facturen" at bounding box center [133, 528] width 257 height 38
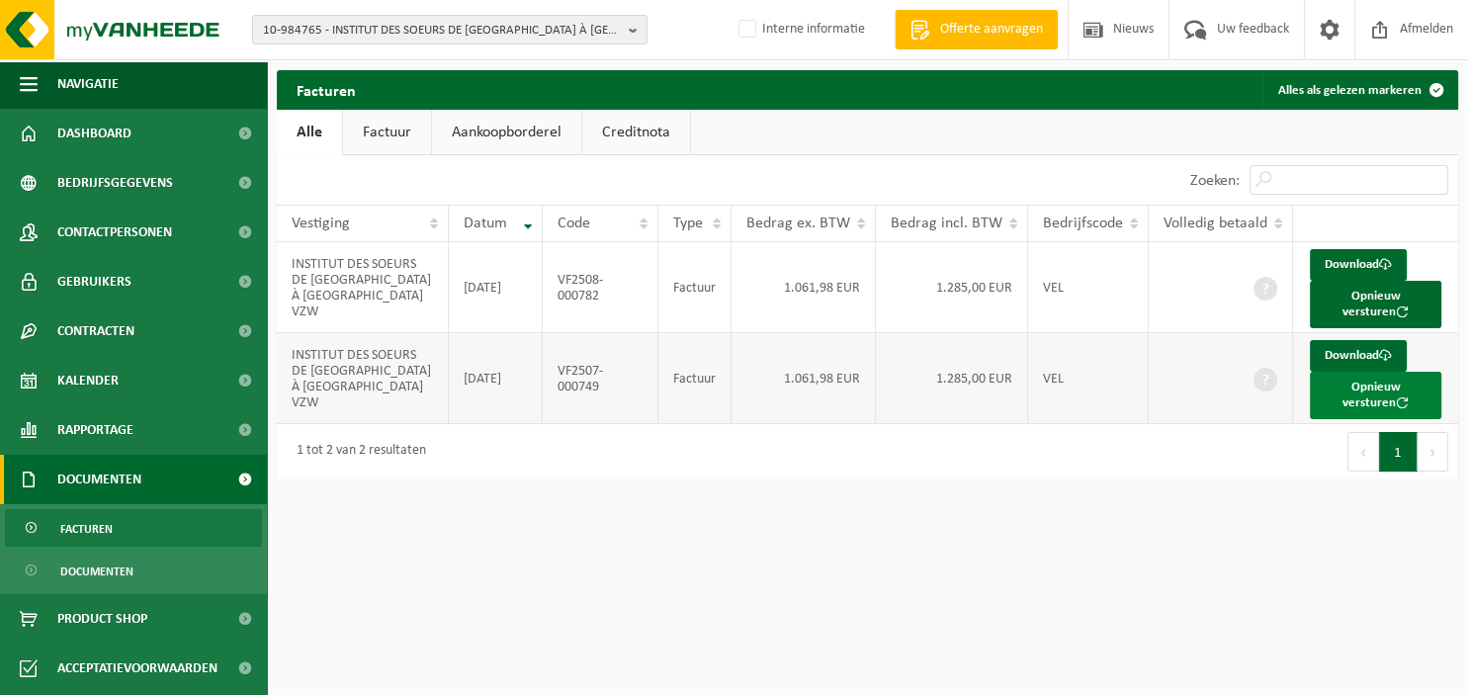
click at [1350, 395] on button "Opnieuw versturen" at bounding box center [1374, 395] width 131 height 47
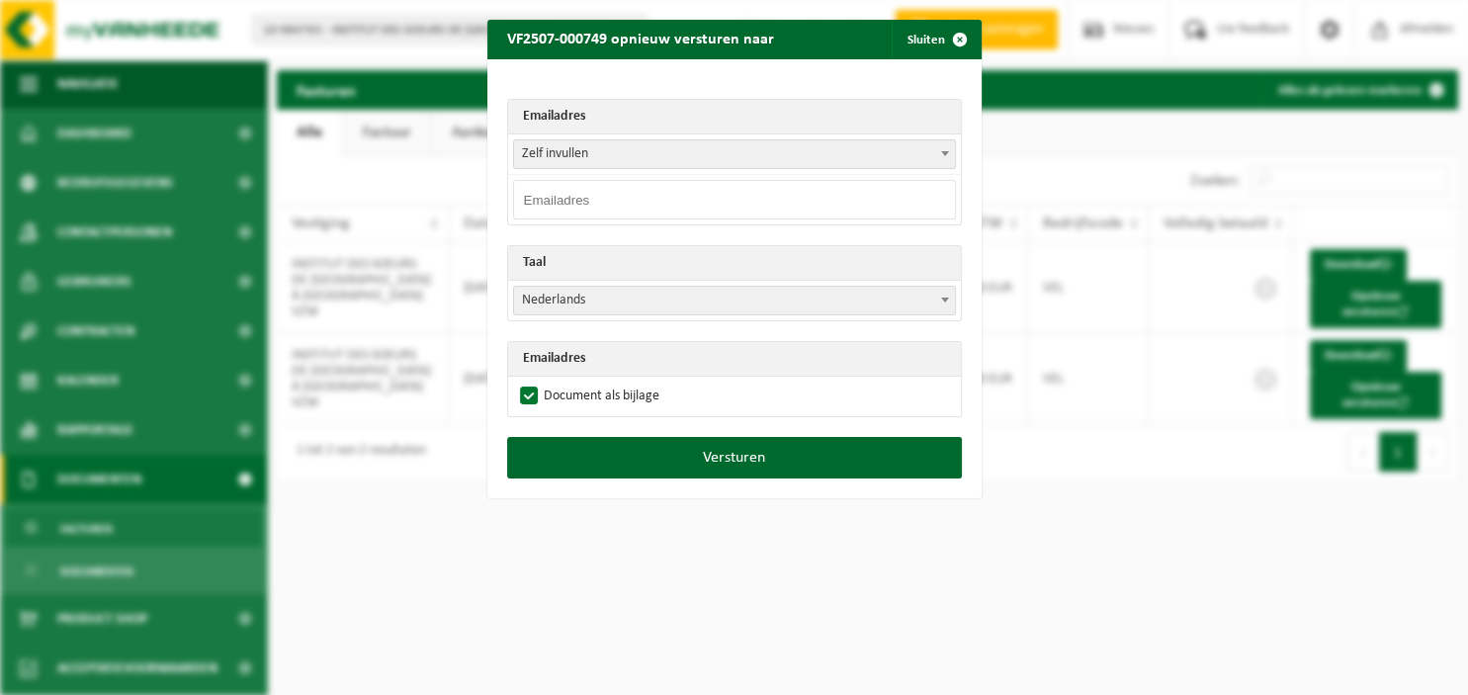
click at [941, 160] on span at bounding box center [945, 153] width 20 height 26
click at [698, 233] on div "Emailadres Zelf invullen maltr@isnd.be Zelf invullen Taal Nederlands Français E…" at bounding box center [734, 248] width 494 height 378
click at [650, 197] on input "email" at bounding box center [734, 200] width 443 height 40
drag, startPoint x: 644, startPoint y: 194, endPoint x: 509, endPoint y: 192, distance: 135.4
click at [513, 192] on input "MALTER@ISND.BE" at bounding box center [734, 200] width 443 height 40
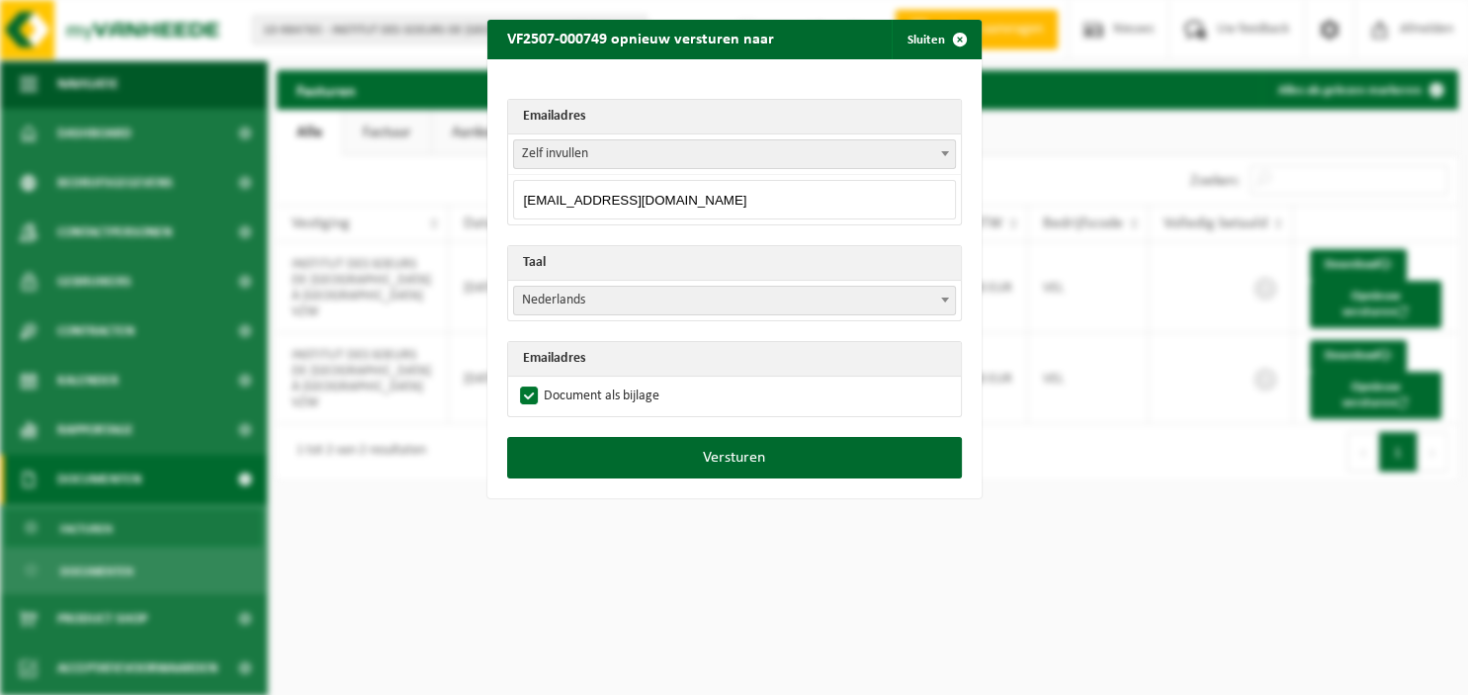
type input "MALTER@ISND.BE"
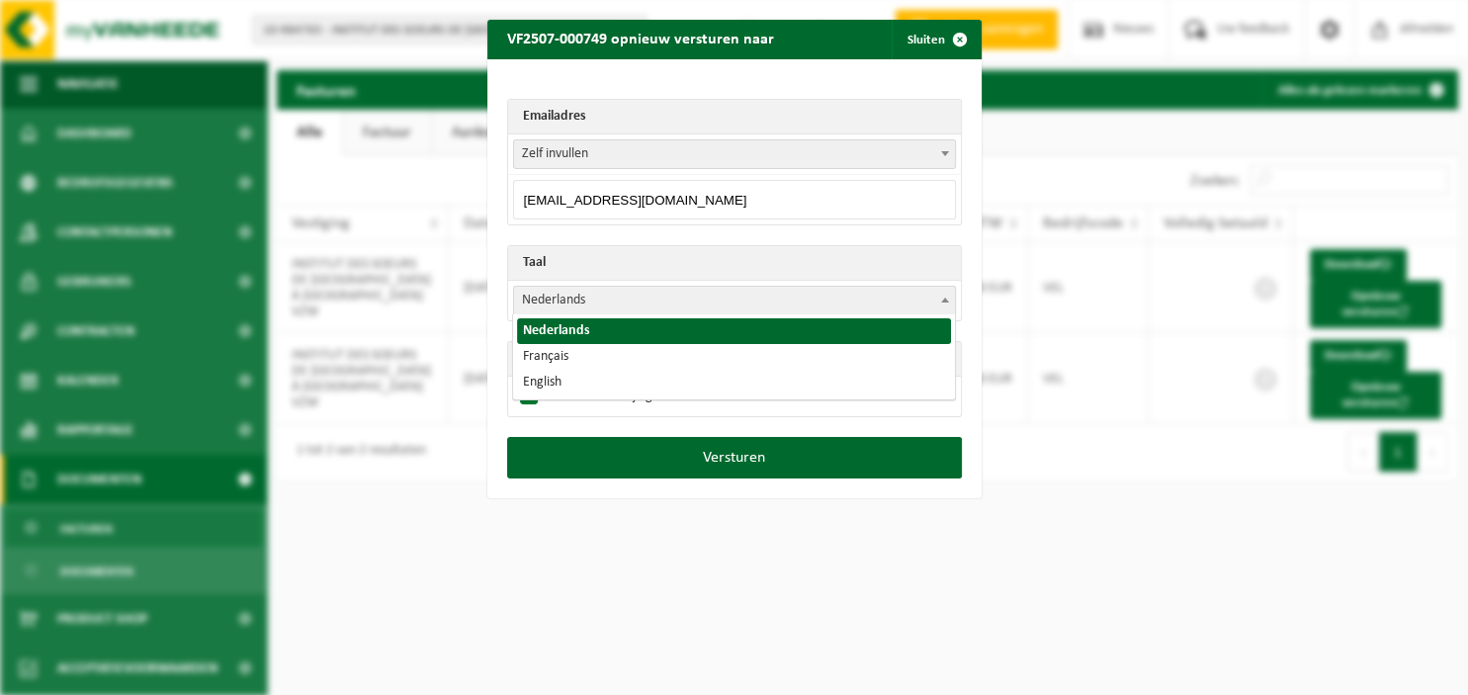
click at [950, 295] on span at bounding box center [945, 300] width 20 height 26
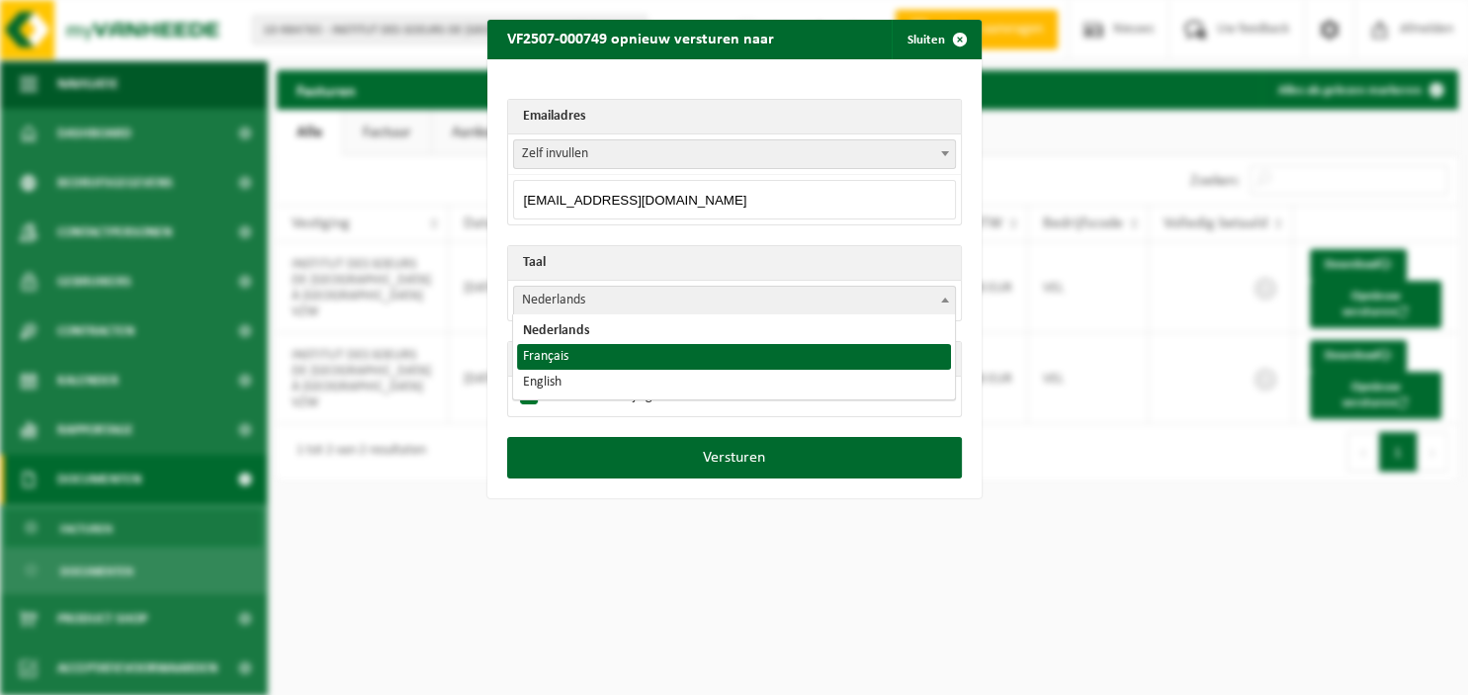
select select "fr"
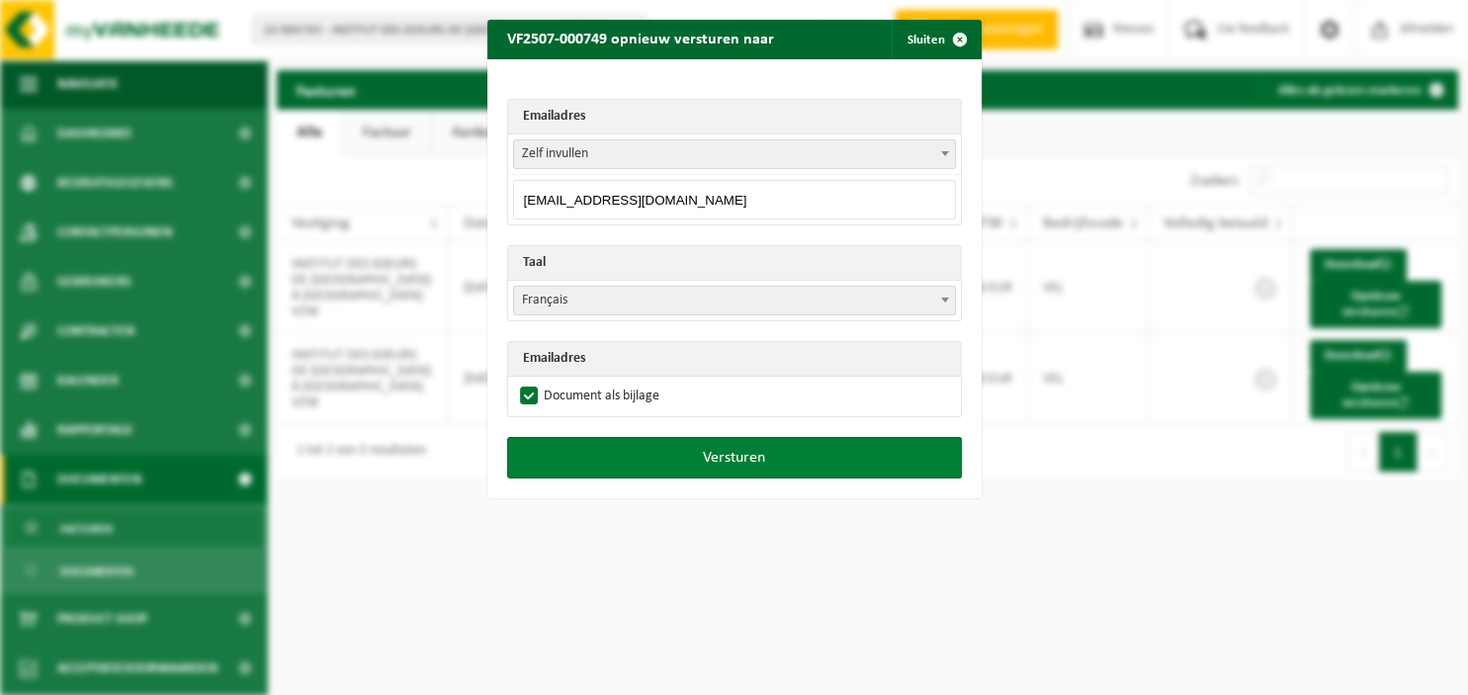
click at [749, 451] on button "Versturen" at bounding box center [734, 458] width 455 height 42
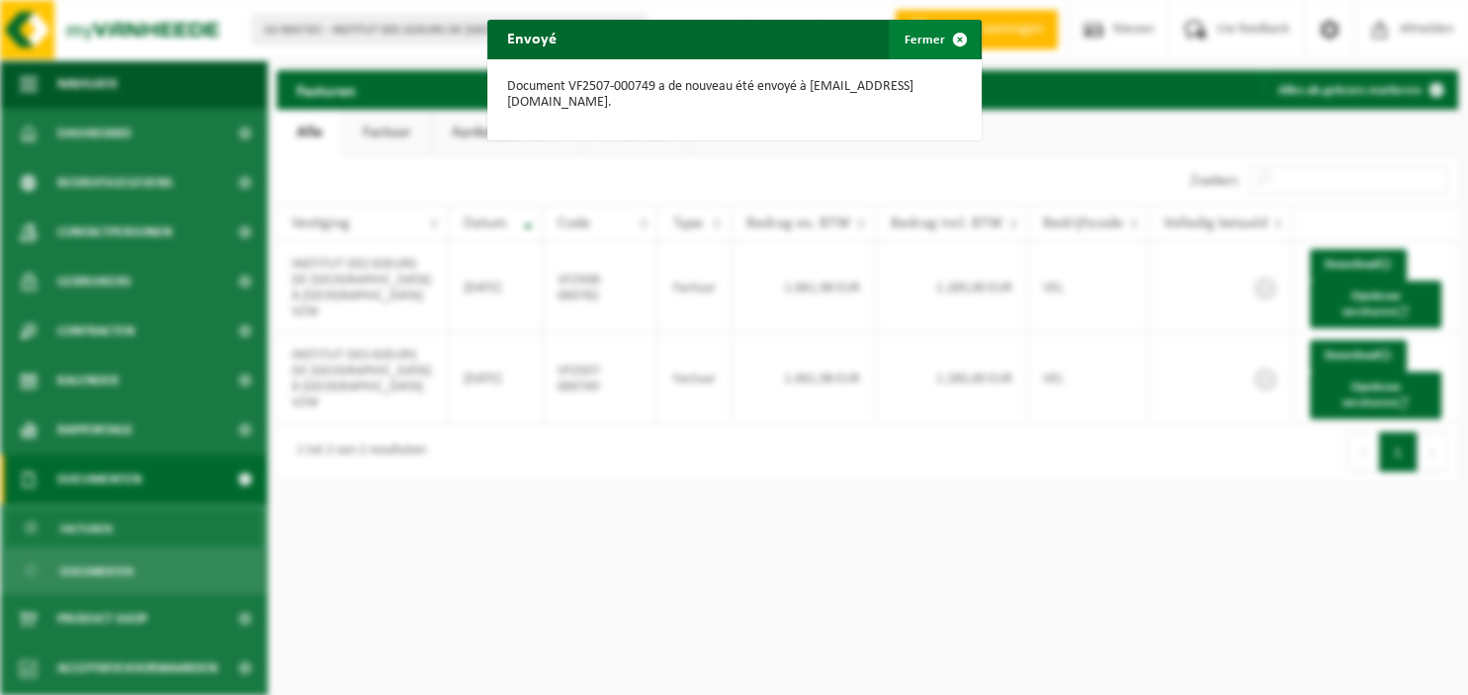
click at [960, 39] on span "button" at bounding box center [960, 40] width 40 height 40
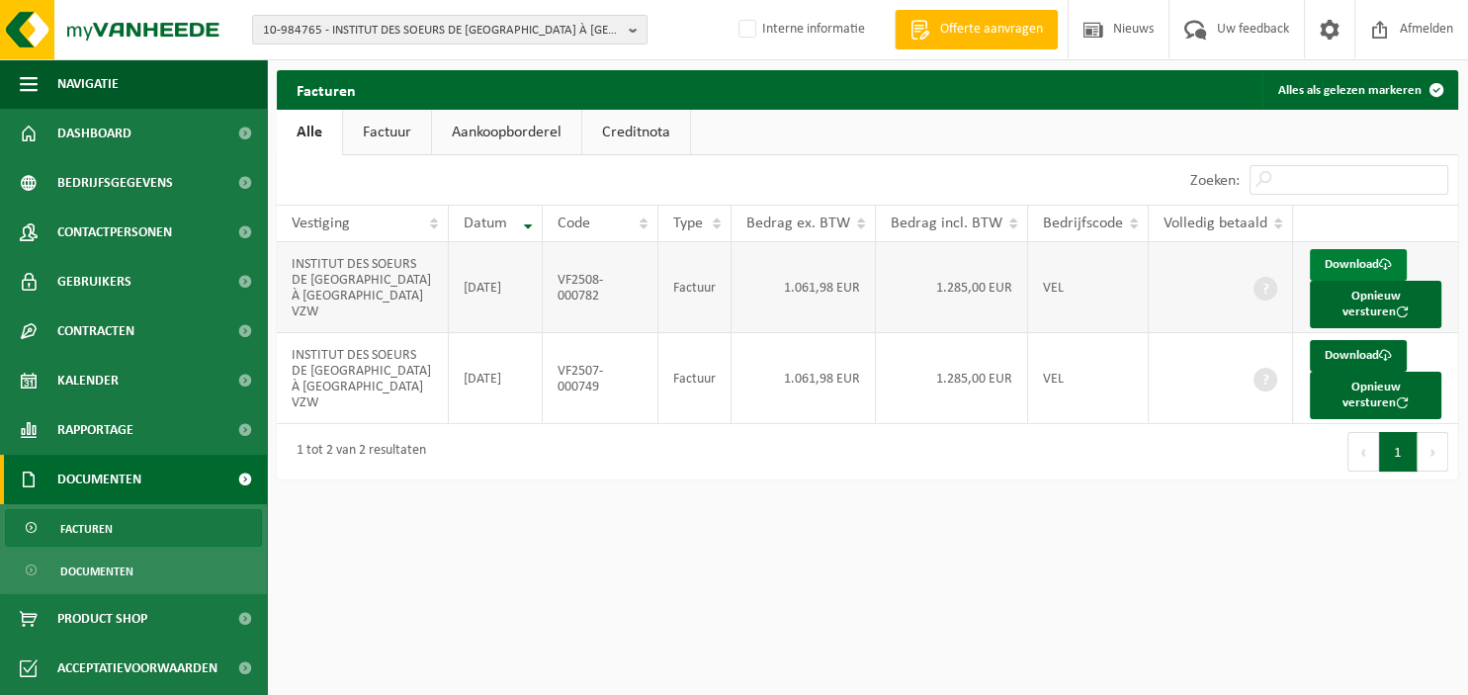
click at [1365, 257] on link "Download" at bounding box center [1357, 265] width 97 height 32
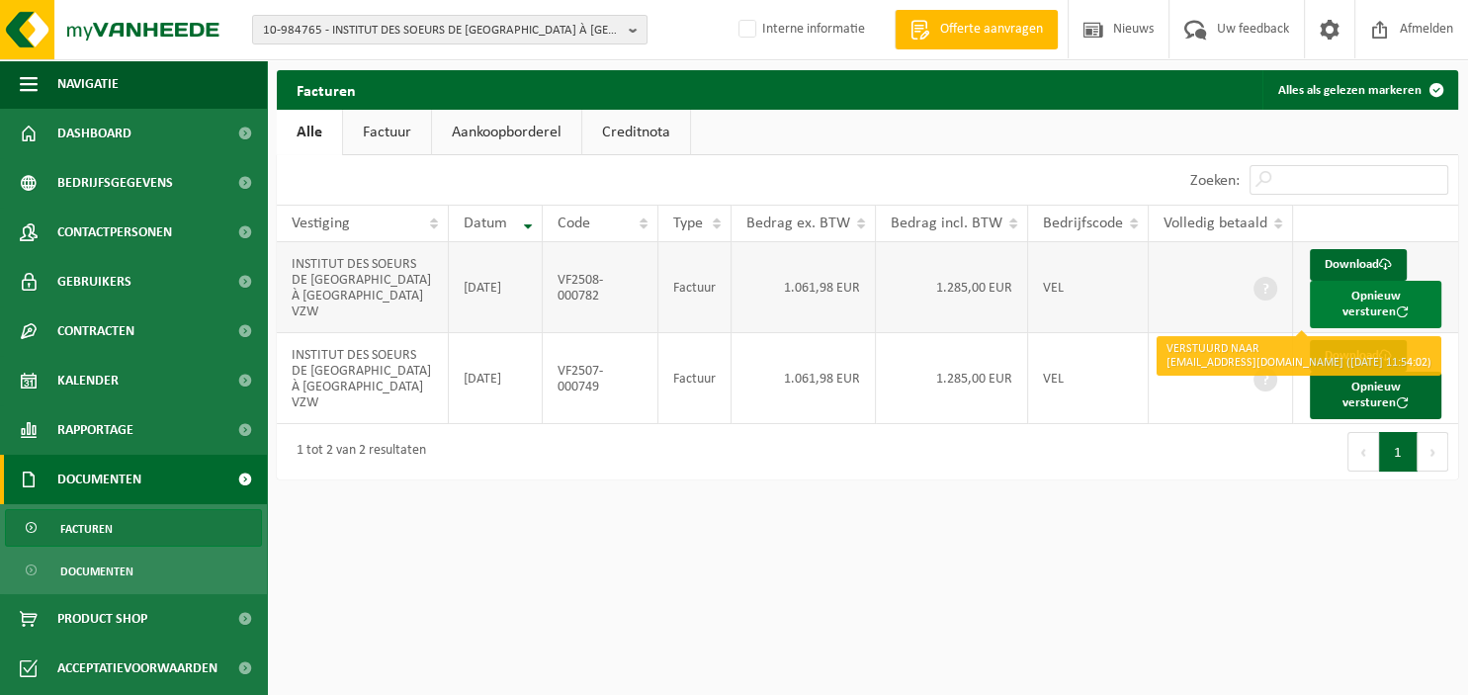
click at [1359, 299] on button "Opnieuw versturen" at bounding box center [1374, 304] width 131 height 47
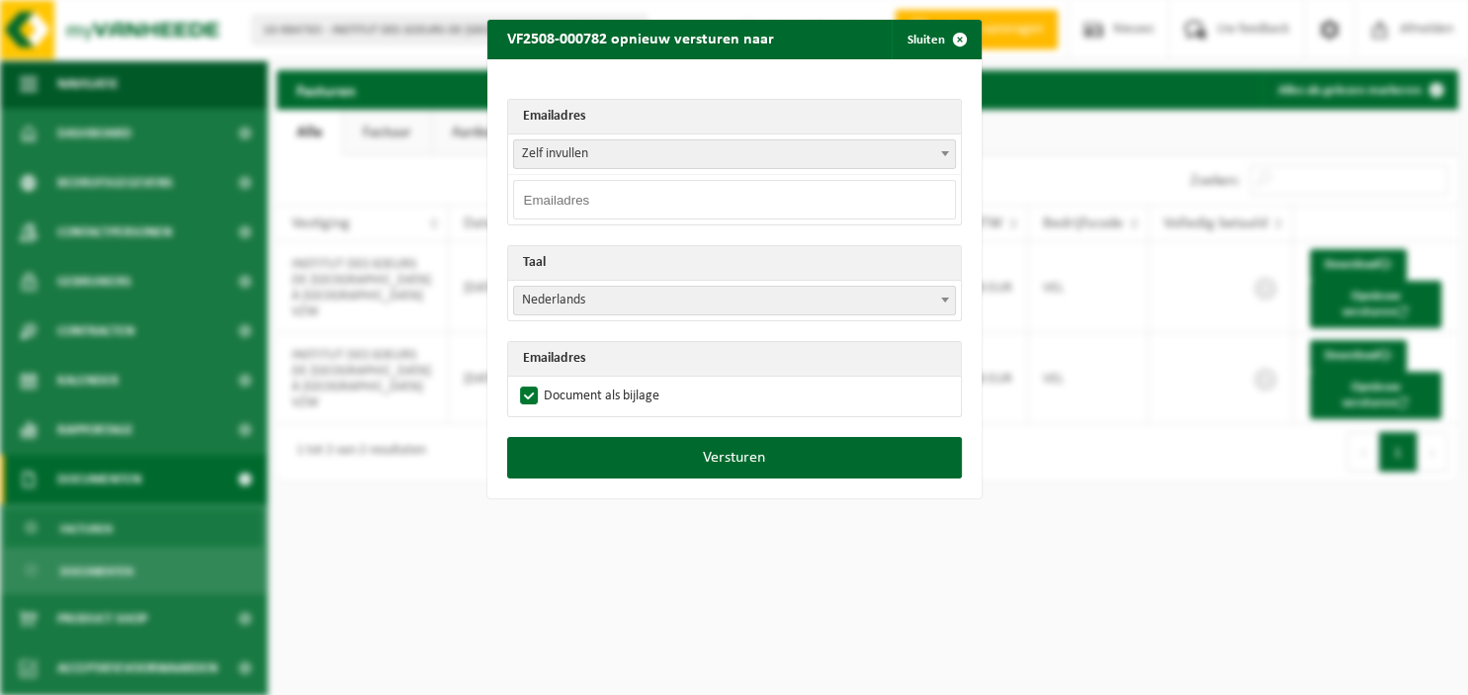
click at [779, 194] on input "email" at bounding box center [734, 200] width 443 height 40
paste input "MALTER@ISND.BE"
type input "MALTER@ISND.BE"
click at [947, 300] on b at bounding box center [945, 299] width 8 height 5
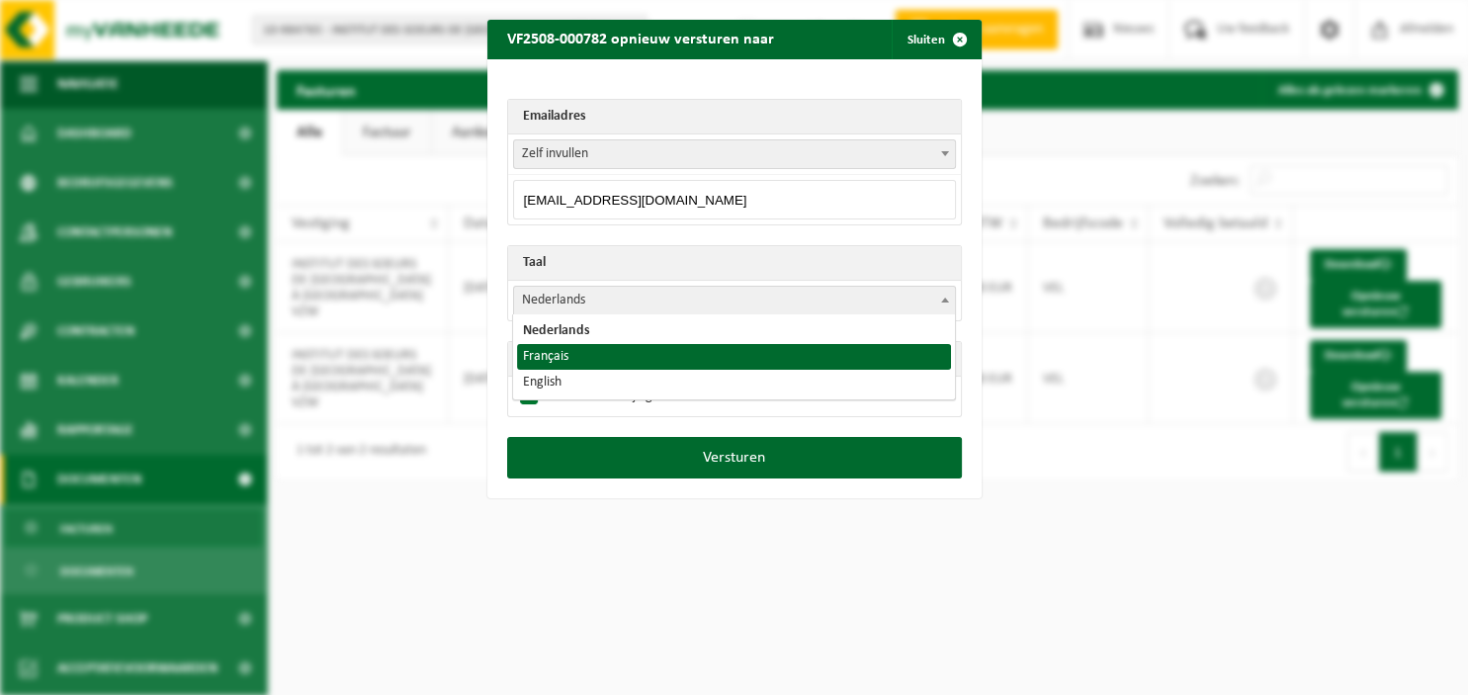
select select "fr"
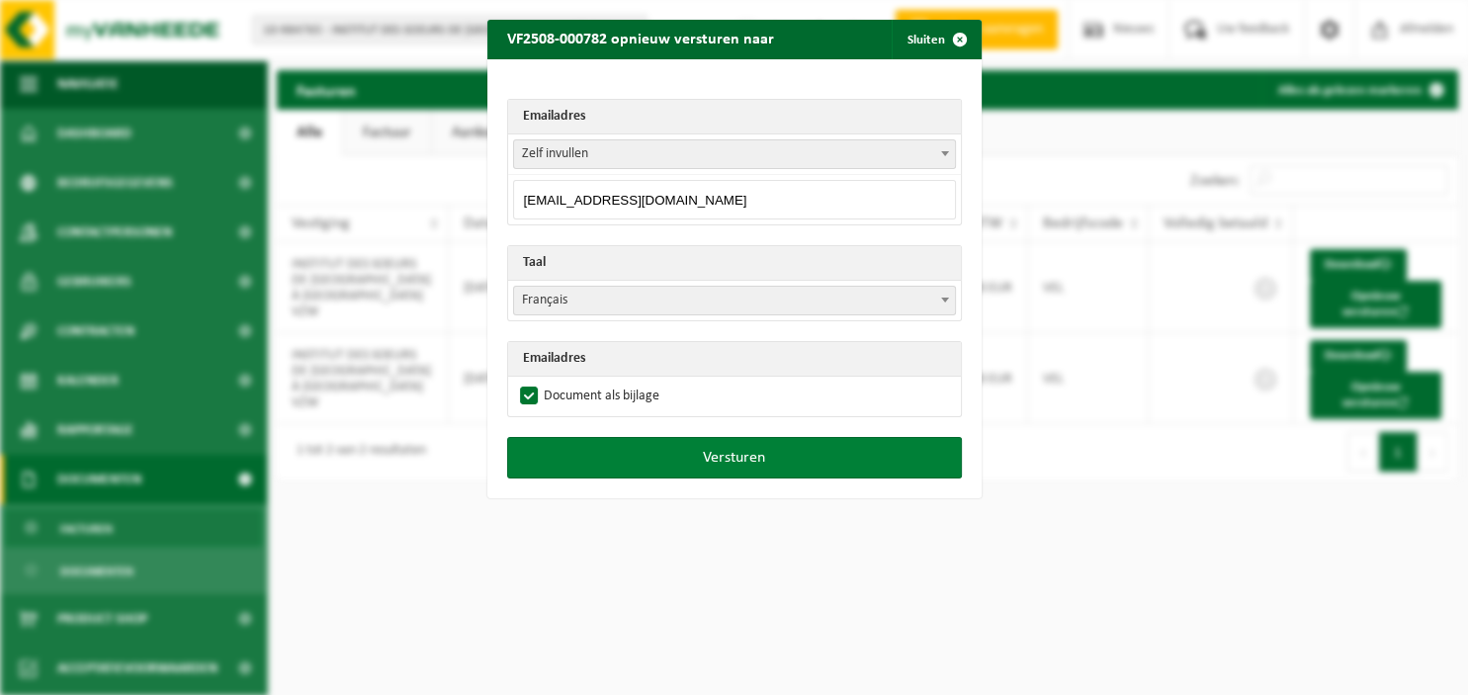
click at [707, 459] on button "Versturen" at bounding box center [734, 458] width 455 height 42
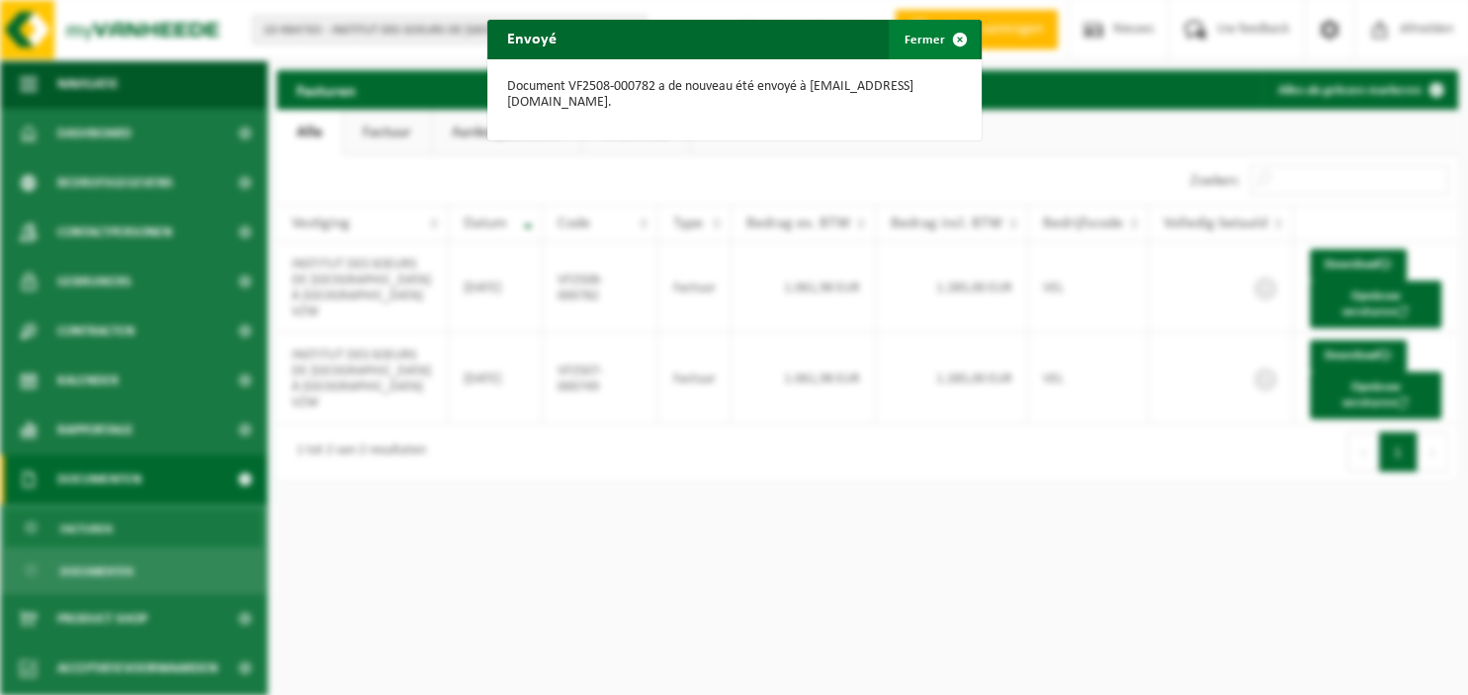
click at [956, 36] on span "button" at bounding box center [960, 40] width 40 height 40
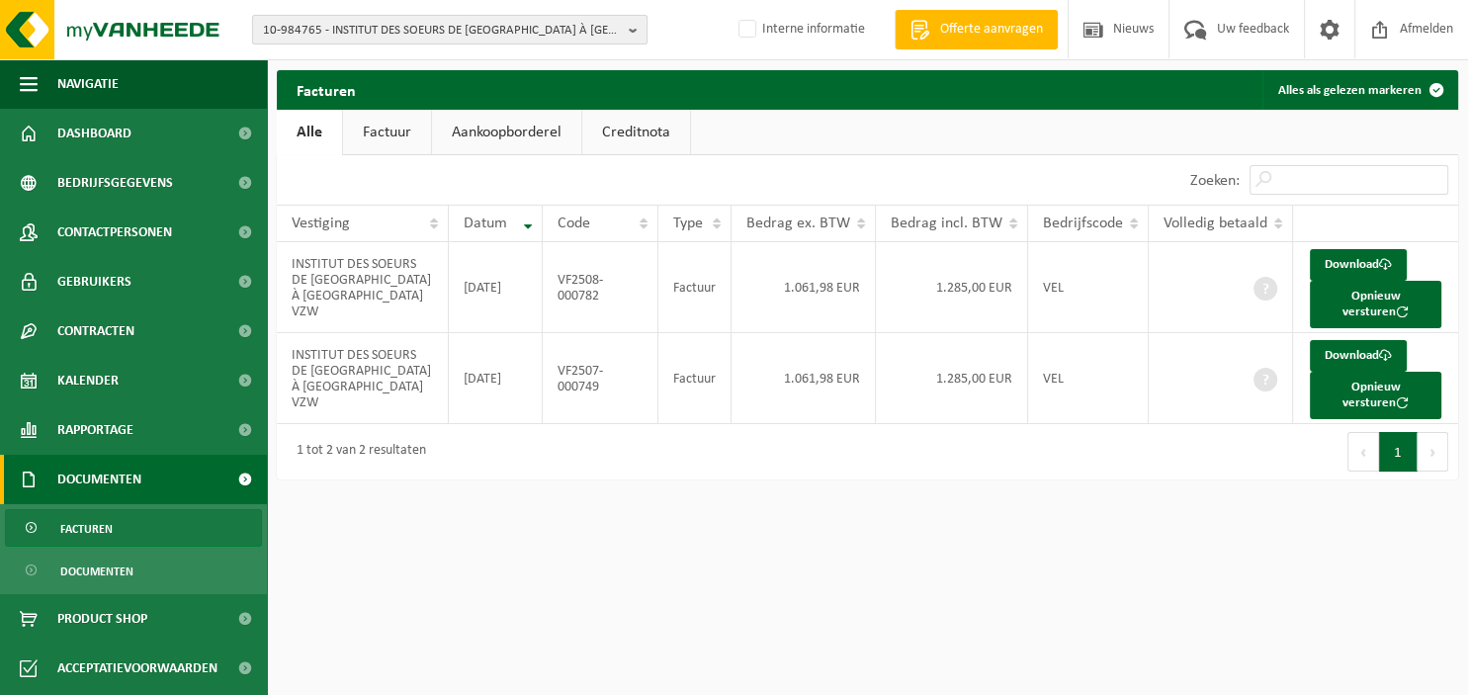
click at [629, 26] on button "10-984765 - INSTITUT DES SOEURS DE NOTRE-DAME À ANDERLECHT VZW" at bounding box center [449, 30] width 395 height 30
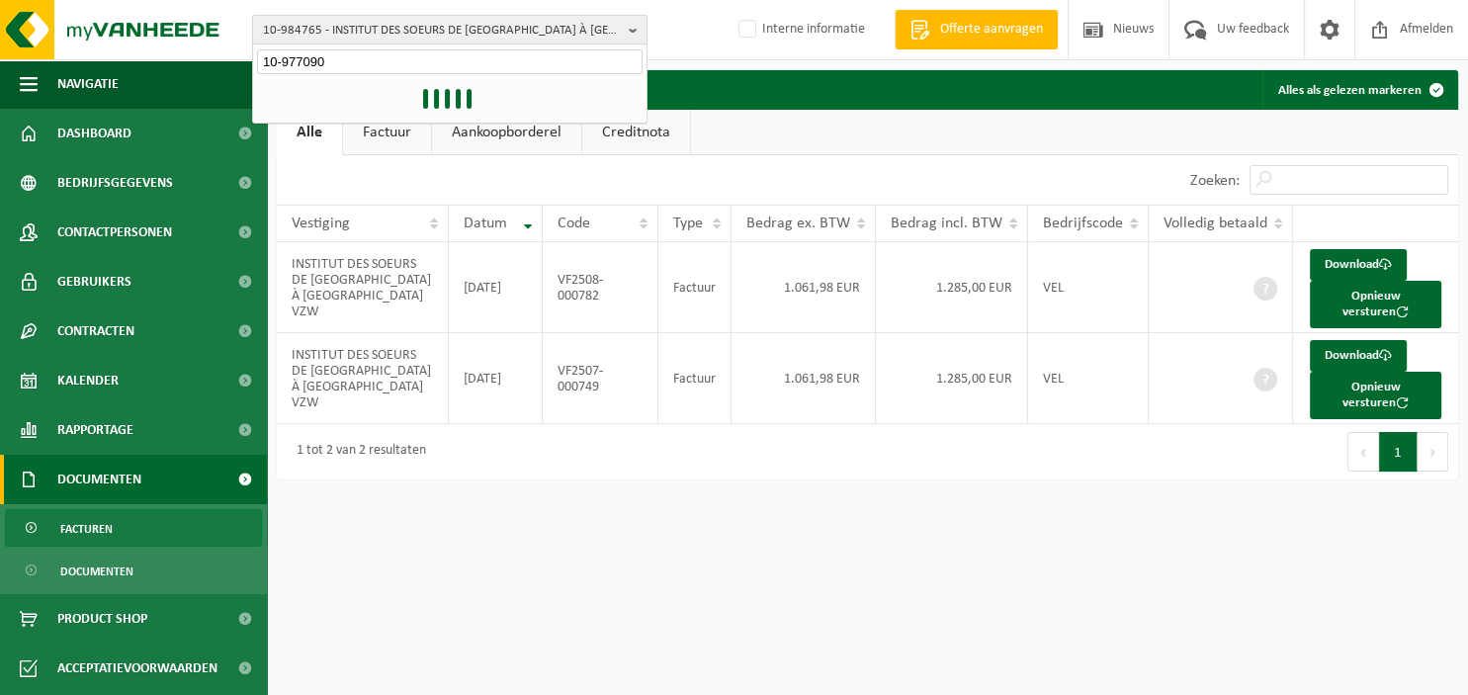
type input "10-977090"
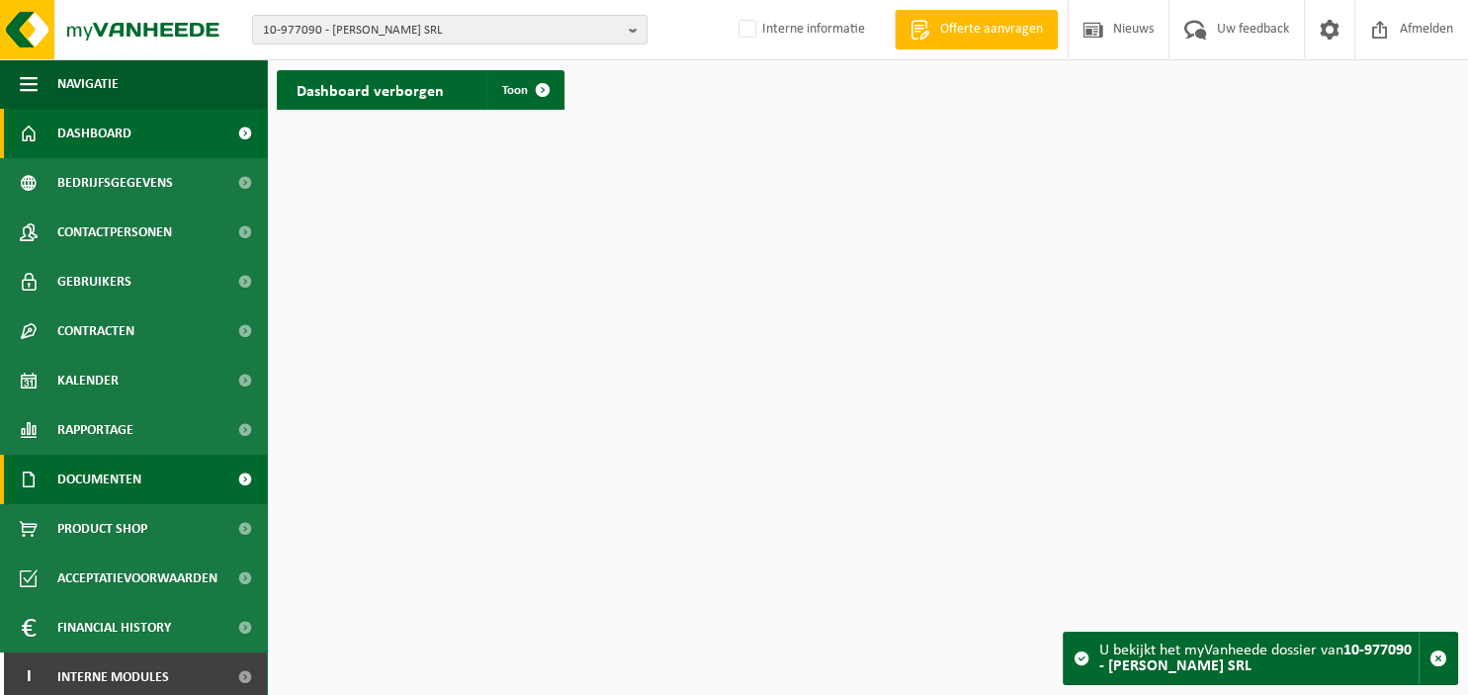
click at [121, 473] on span "Documenten" at bounding box center [99, 479] width 84 height 49
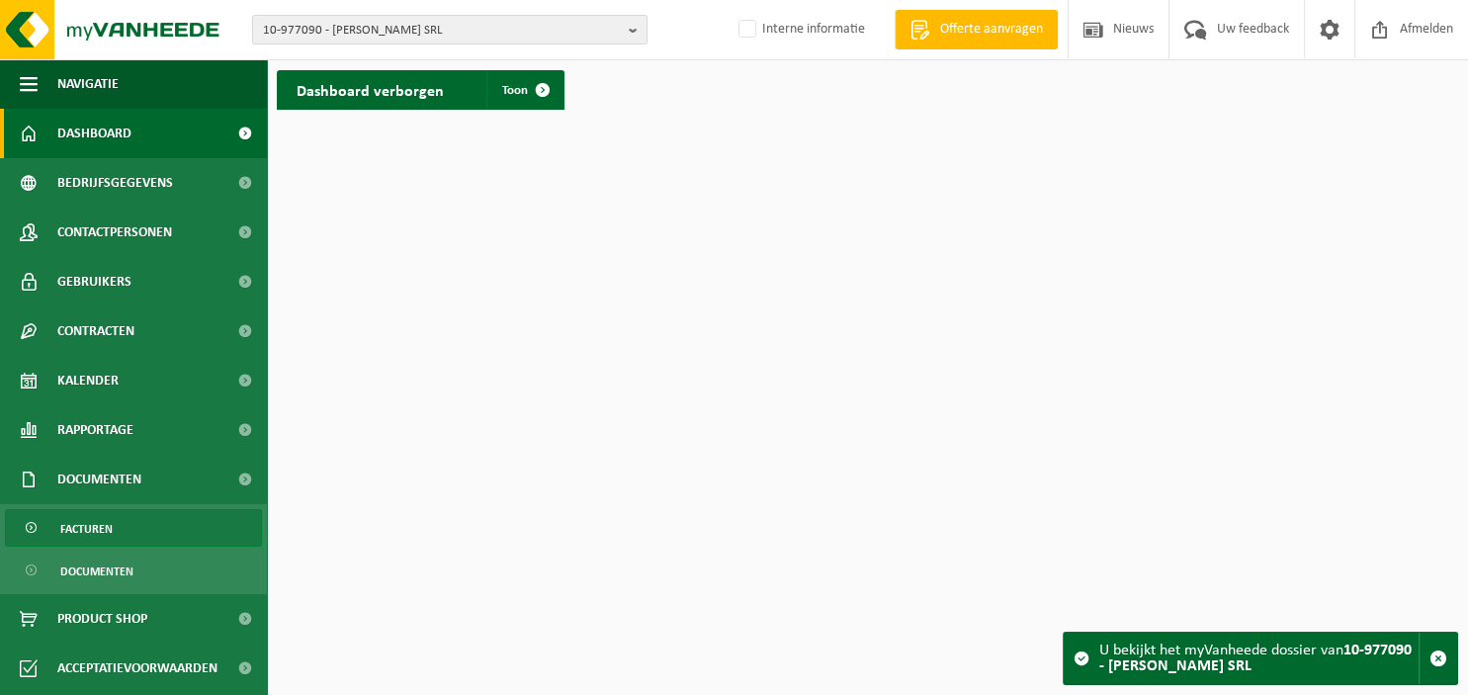
click at [97, 525] on span "Facturen" at bounding box center [86, 529] width 52 height 38
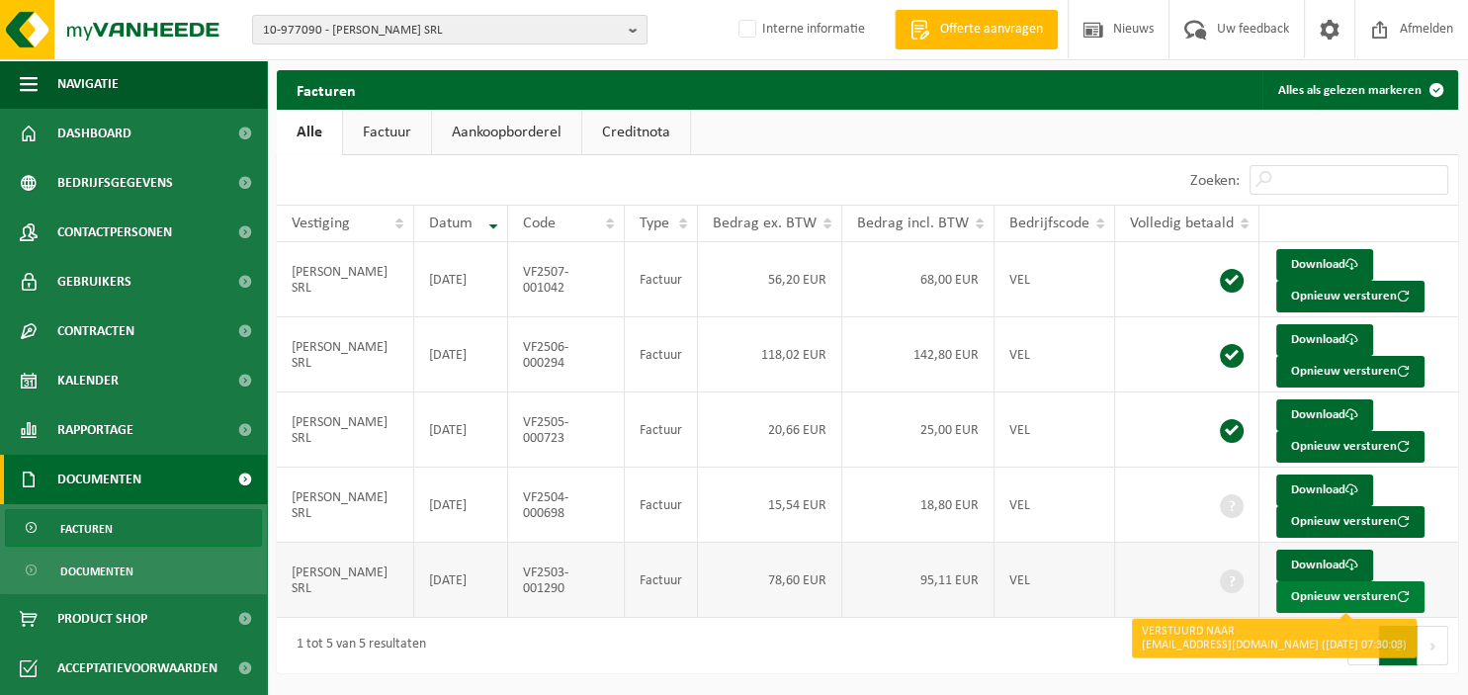
click at [1308, 591] on button "Opnieuw versturen" at bounding box center [1350, 597] width 148 height 32
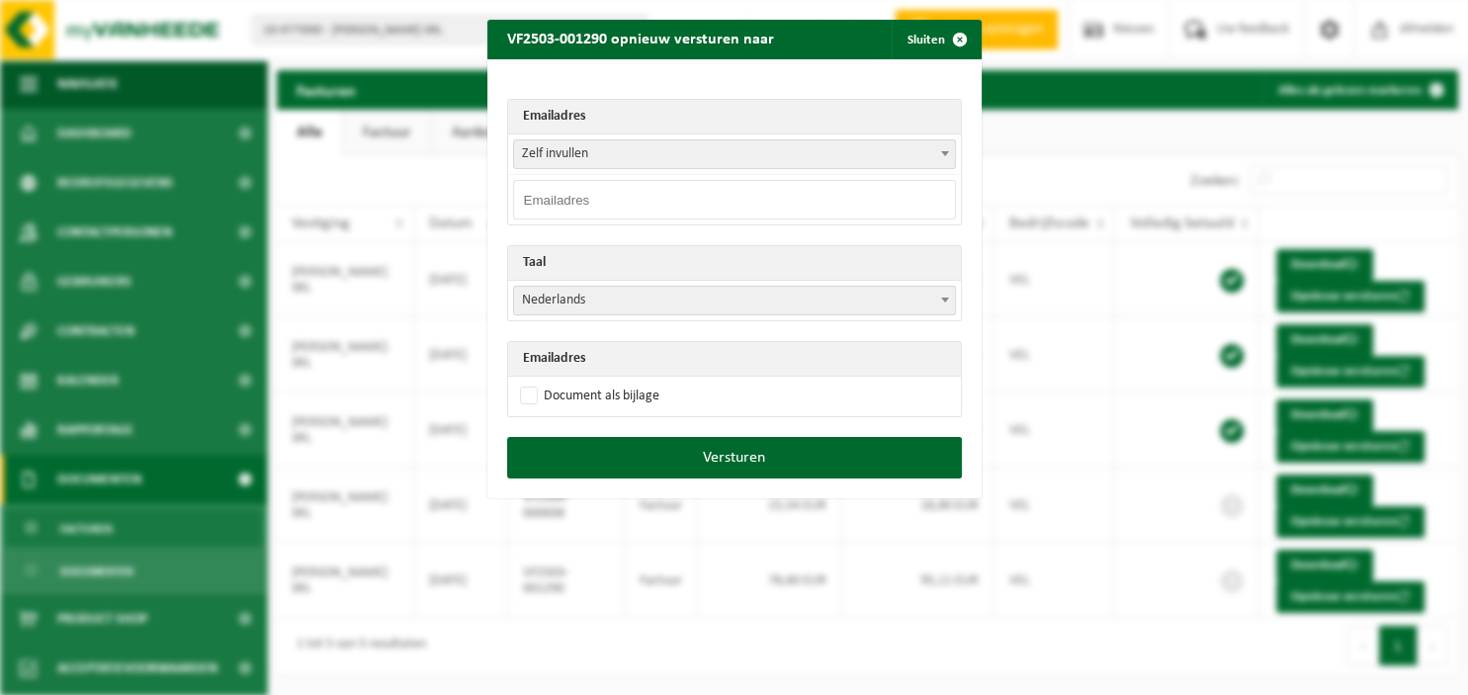
click at [951, 159] on span at bounding box center [945, 153] width 20 height 26
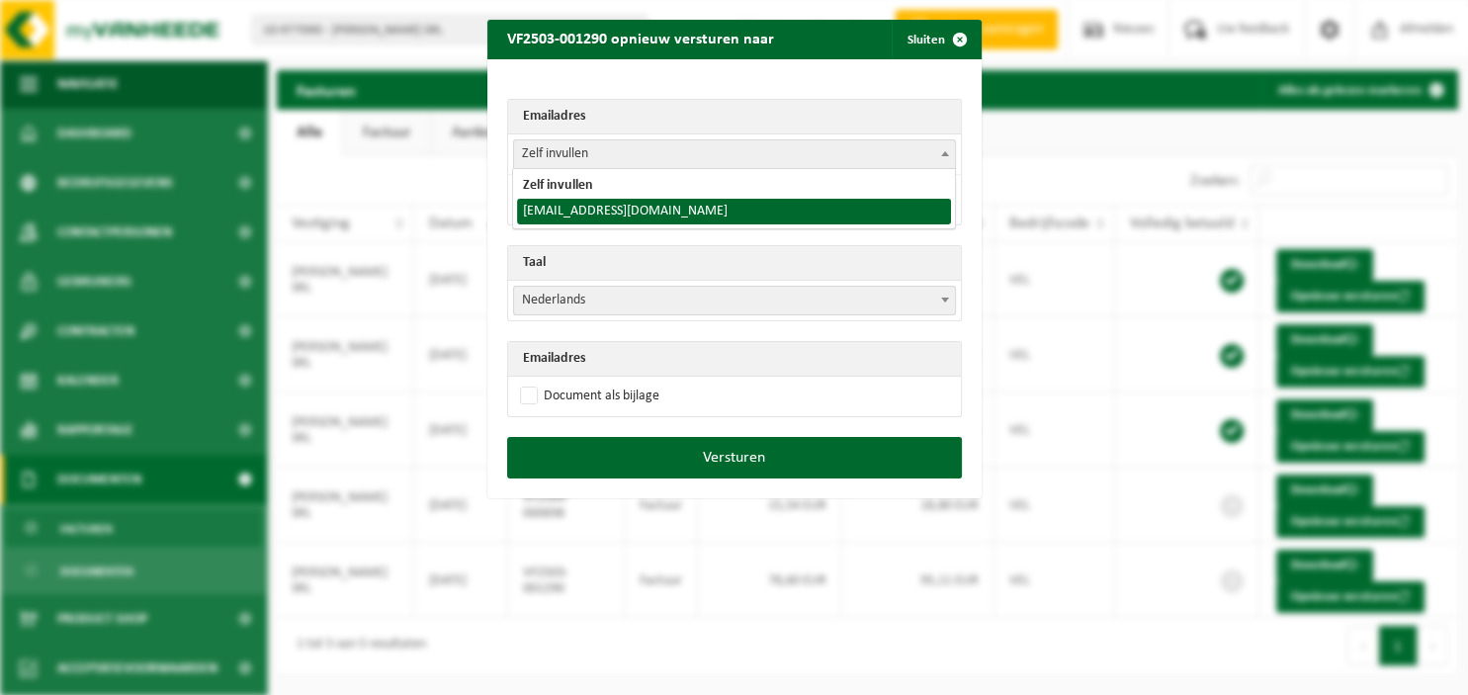
select select "[EMAIL_ADDRESS][DOMAIN_NAME]"
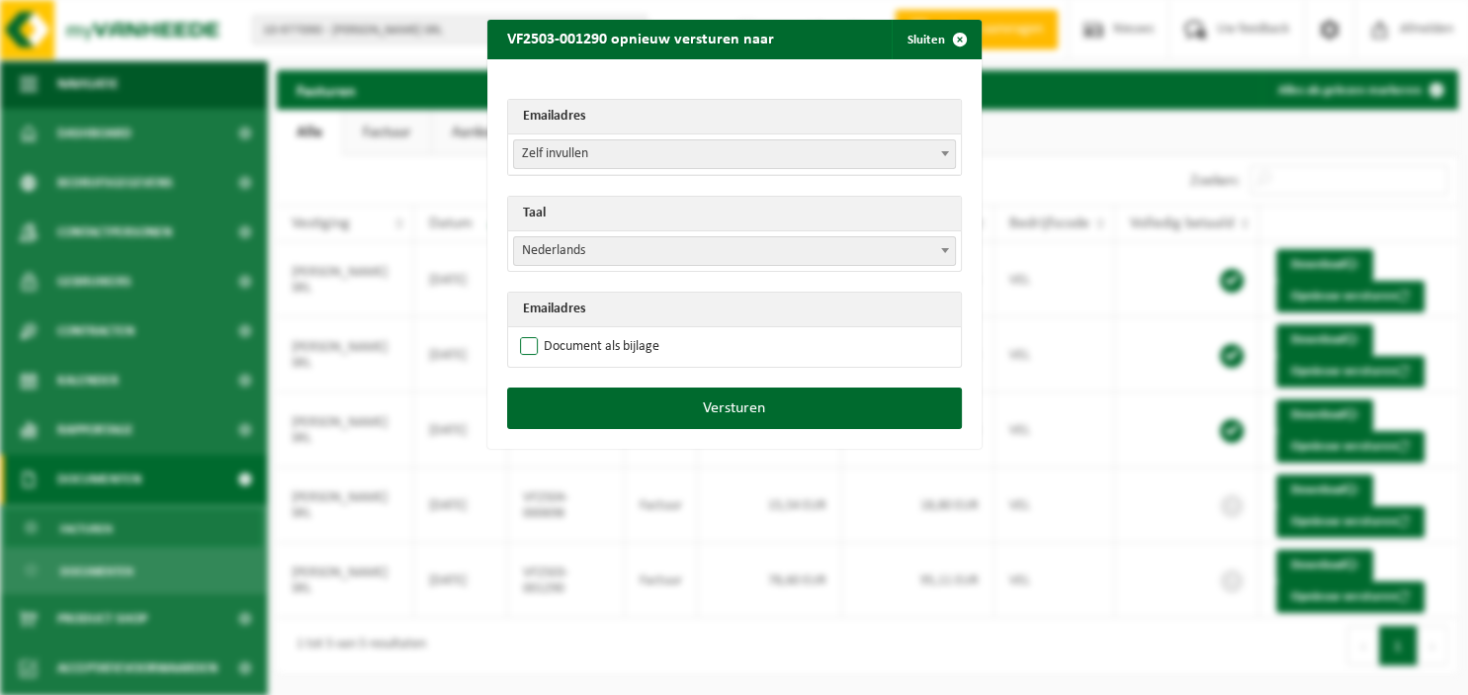
click at [608, 342] on label "Document als bijlage" at bounding box center [587, 347] width 143 height 30
click at [608, 332] on input "Document als bijlage" at bounding box center [759, 331] width 494 height 1
checkbox input "true"
click at [940, 243] on span at bounding box center [945, 250] width 20 height 26
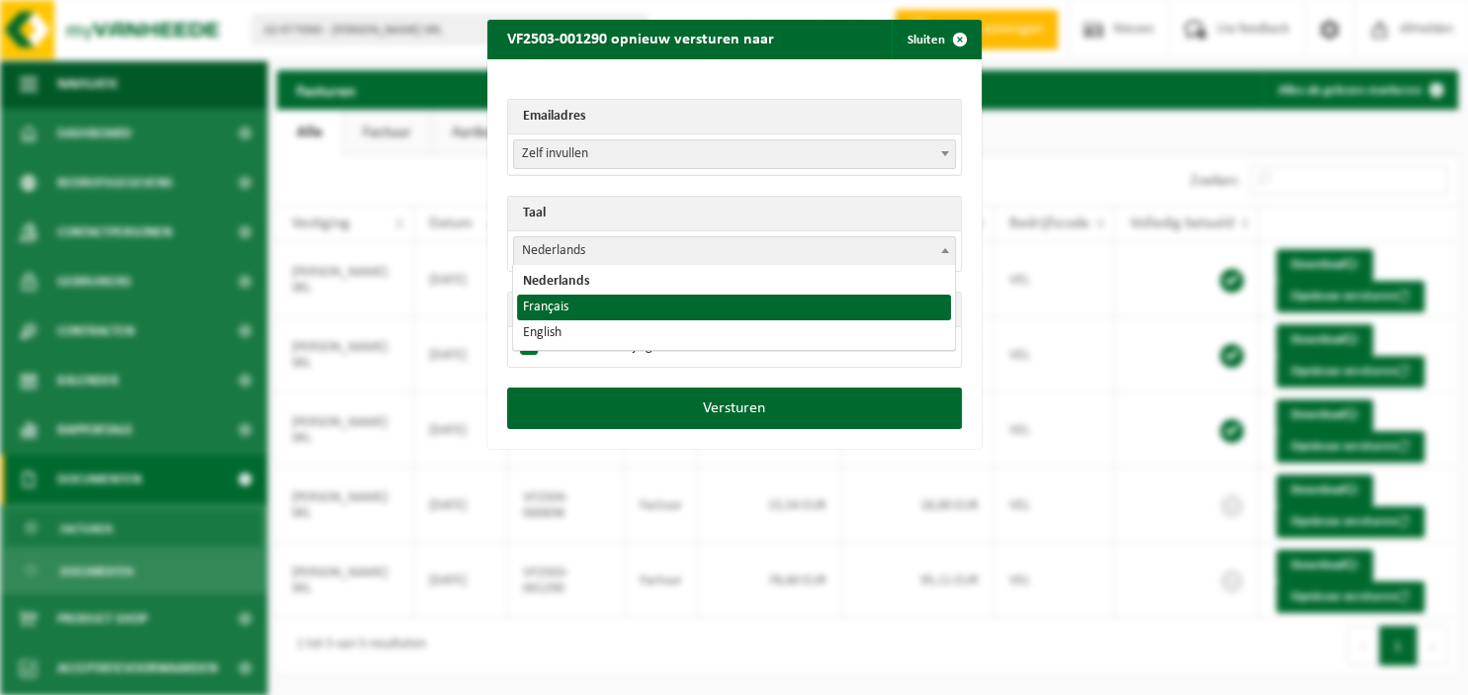
select select "fr"
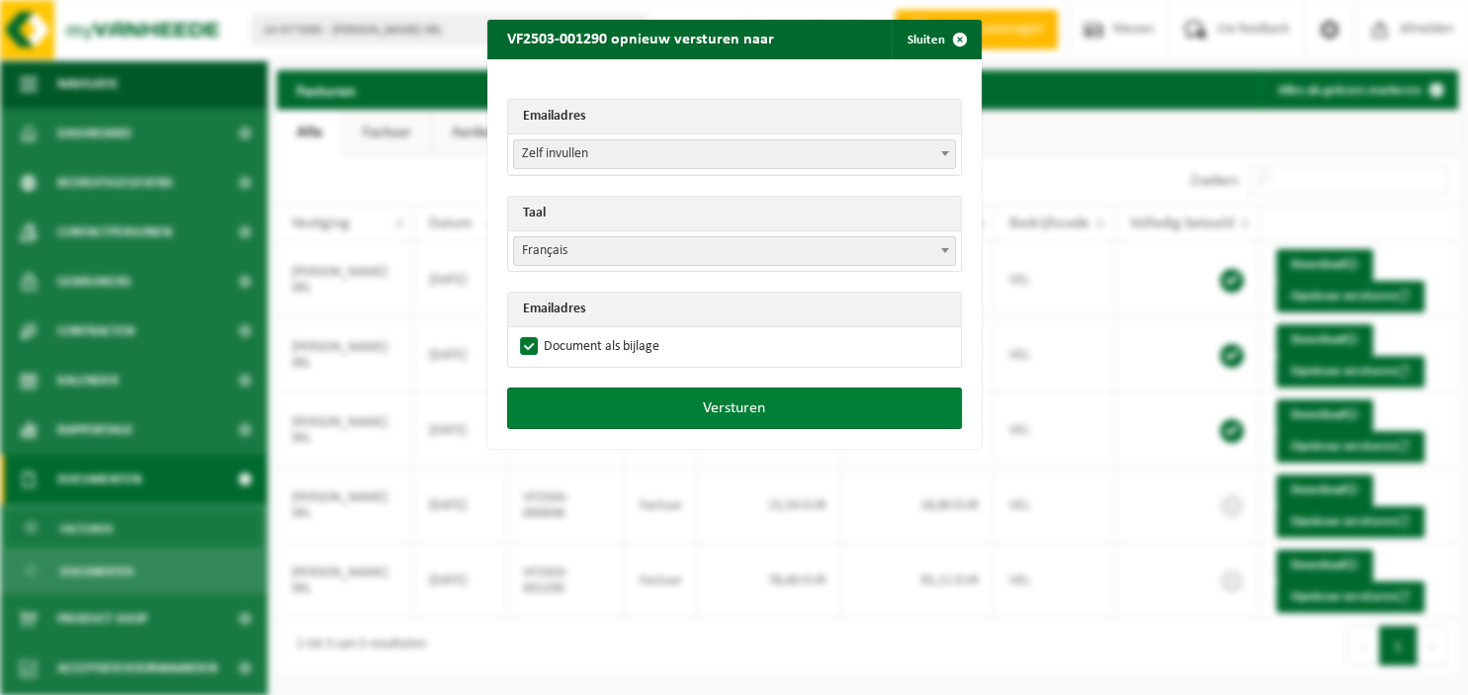
click at [731, 401] on button "Versturen" at bounding box center [734, 408] width 455 height 42
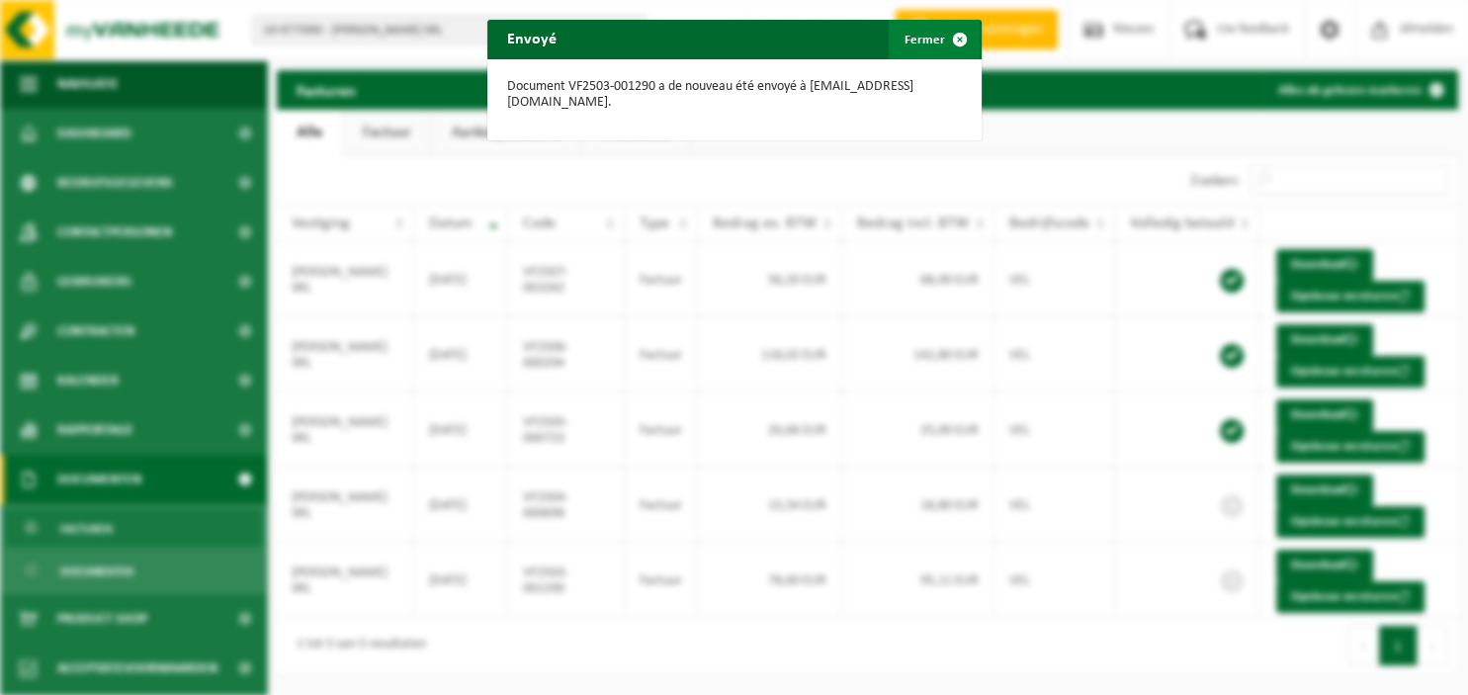
click at [960, 36] on span "button" at bounding box center [960, 40] width 40 height 40
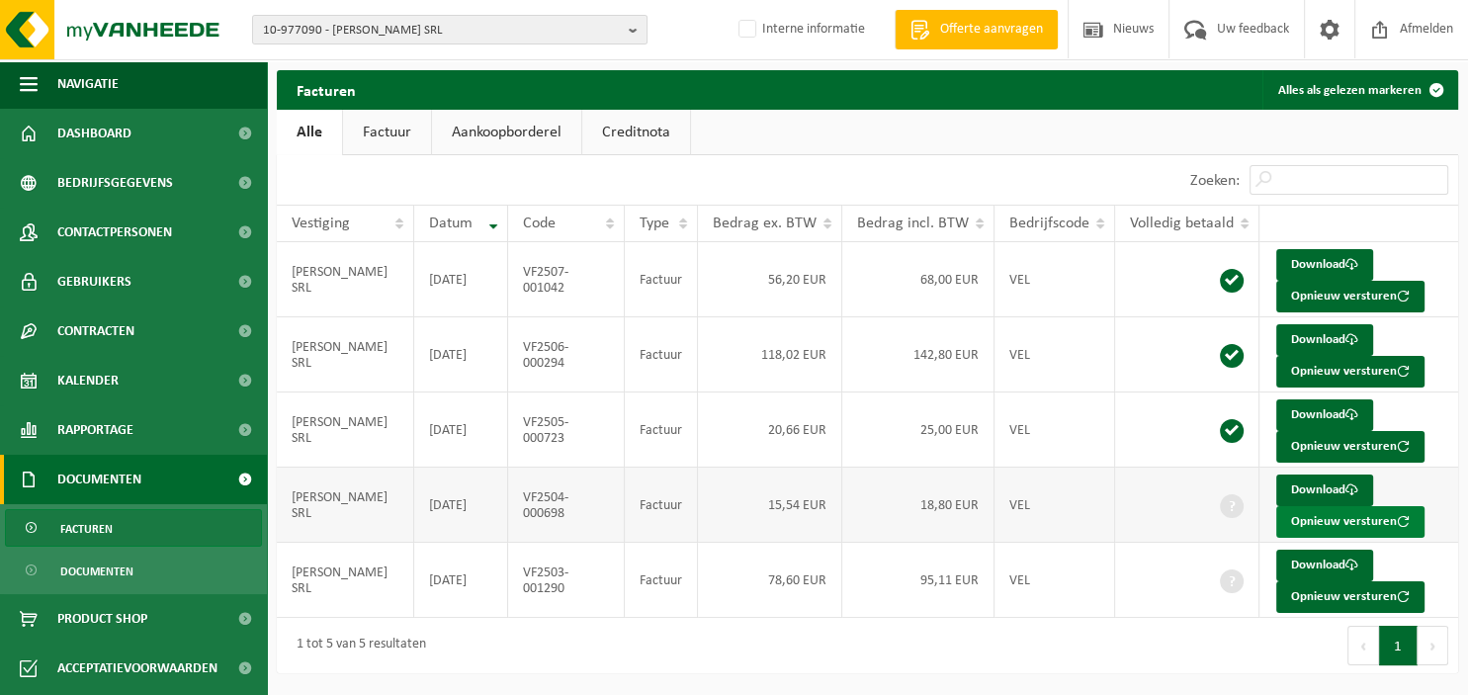
click at [1332, 519] on button "Opnieuw versturen" at bounding box center [1350, 522] width 148 height 32
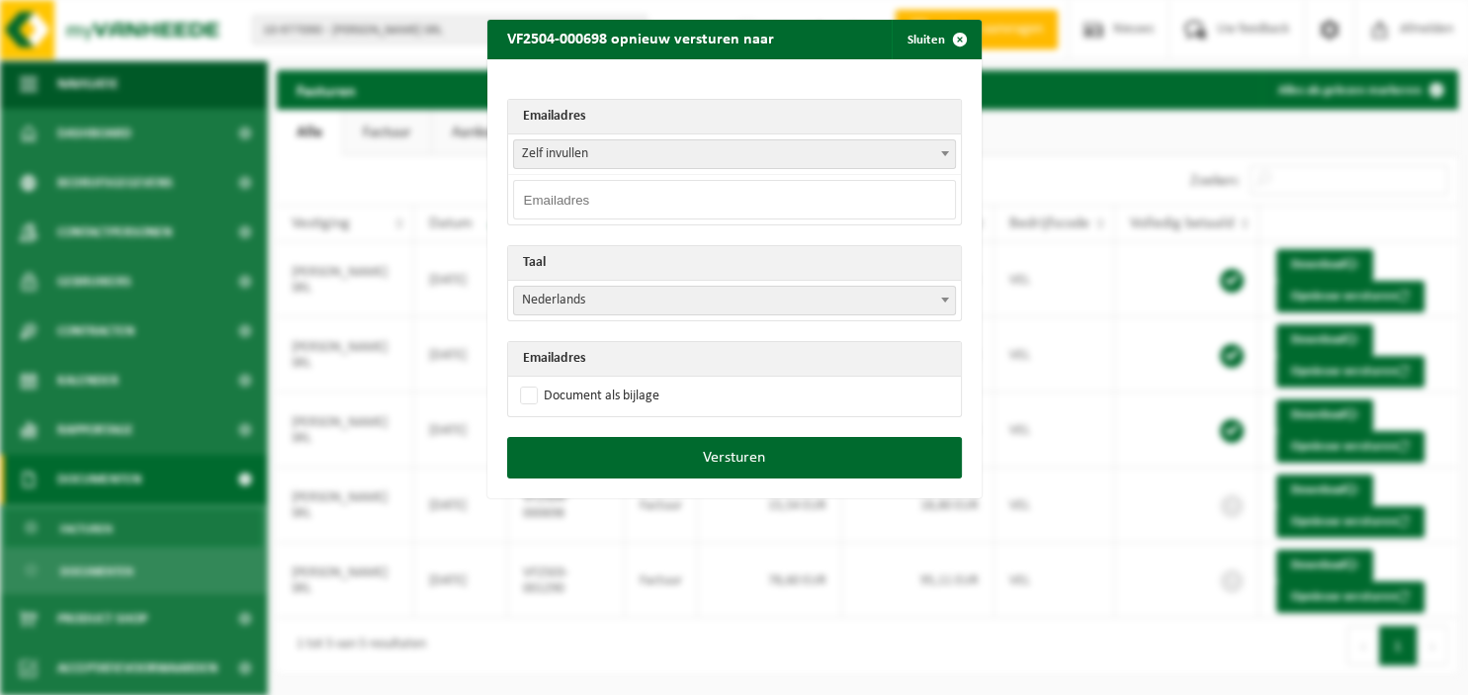
click at [946, 147] on span at bounding box center [945, 153] width 20 height 26
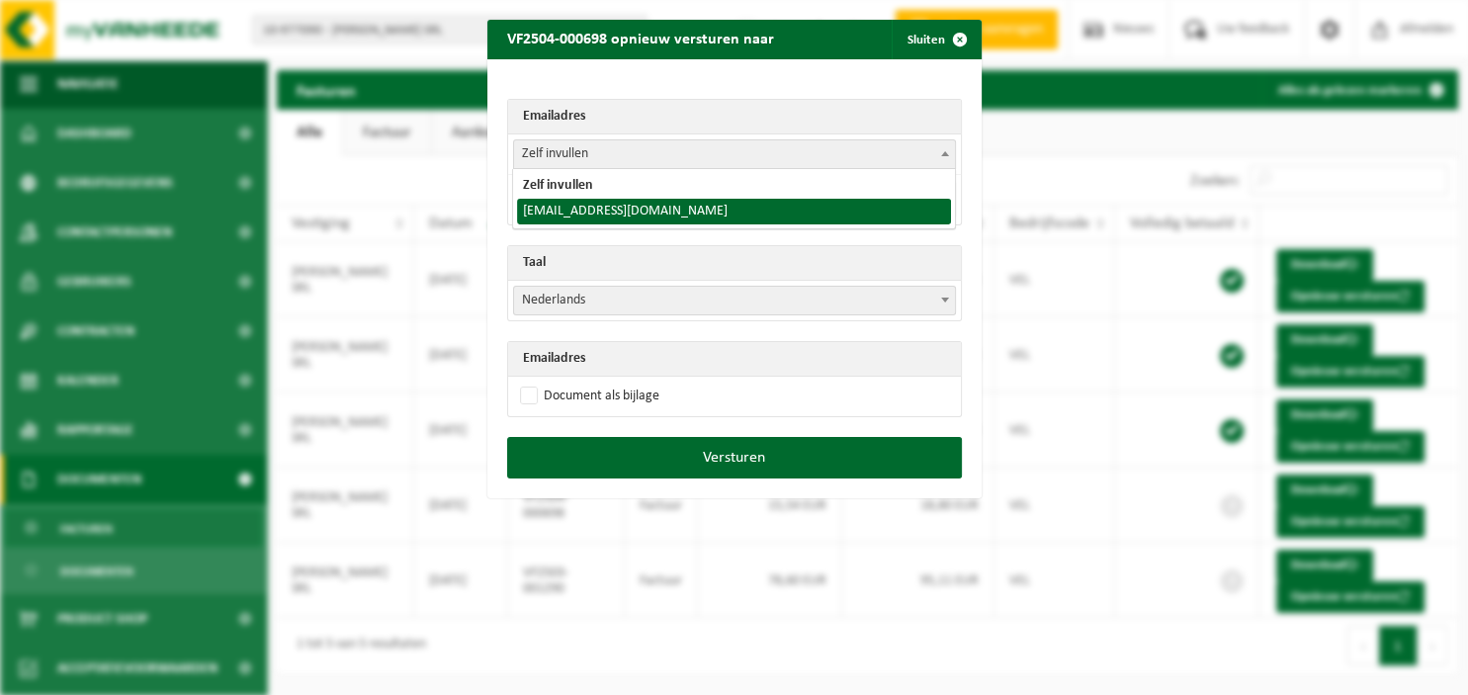
select select "[EMAIL_ADDRESS][DOMAIN_NAME]"
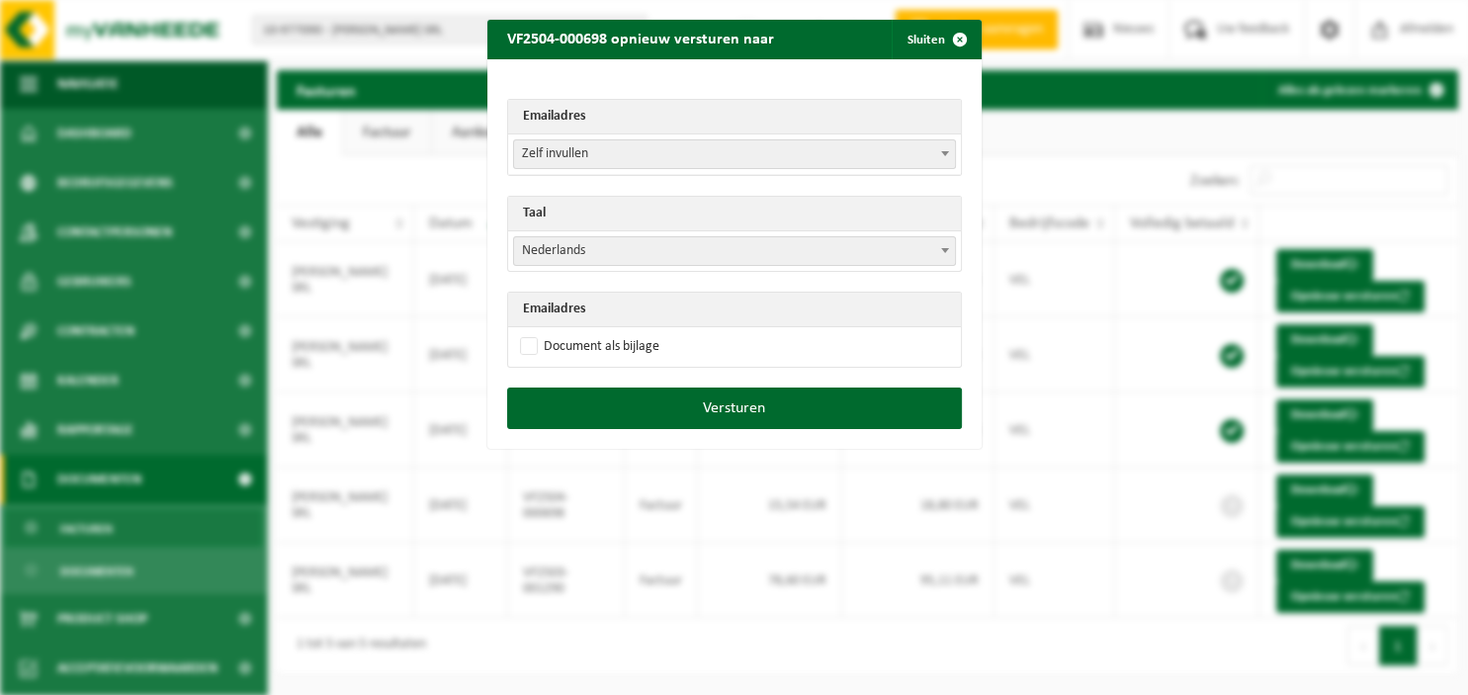
click at [947, 250] on b at bounding box center [945, 250] width 8 height 5
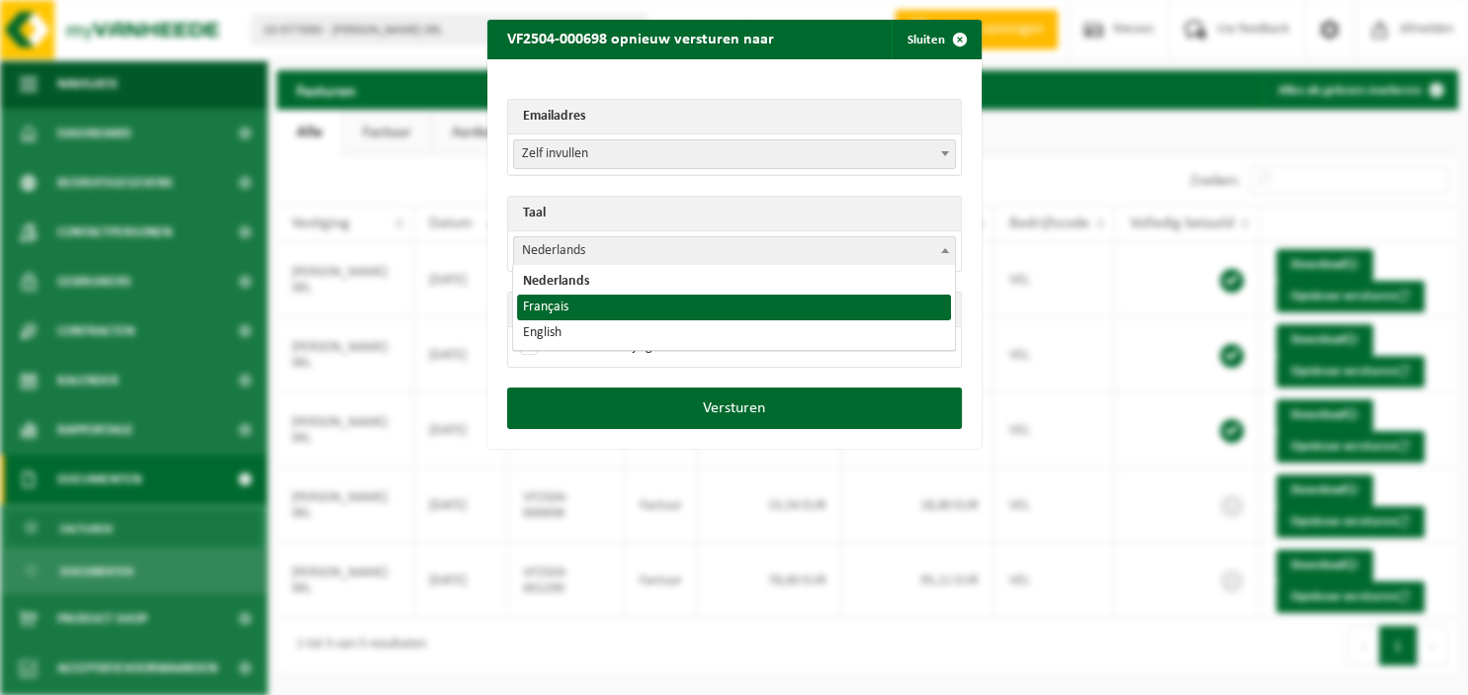
select select "fr"
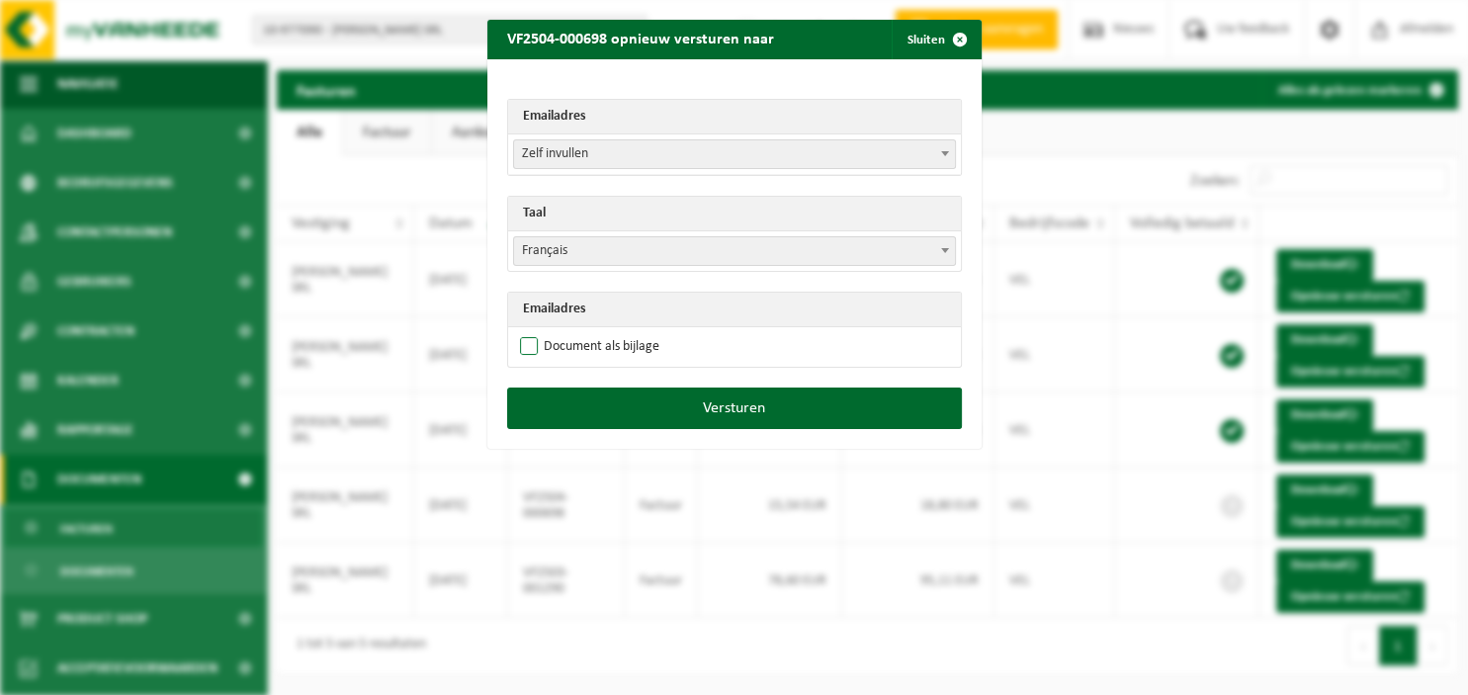
click at [647, 334] on label "Document als bijlage" at bounding box center [587, 347] width 143 height 30
click at [647, 332] on input "Document als bijlage" at bounding box center [759, 331] width 494 height 1
checkbox input "true"
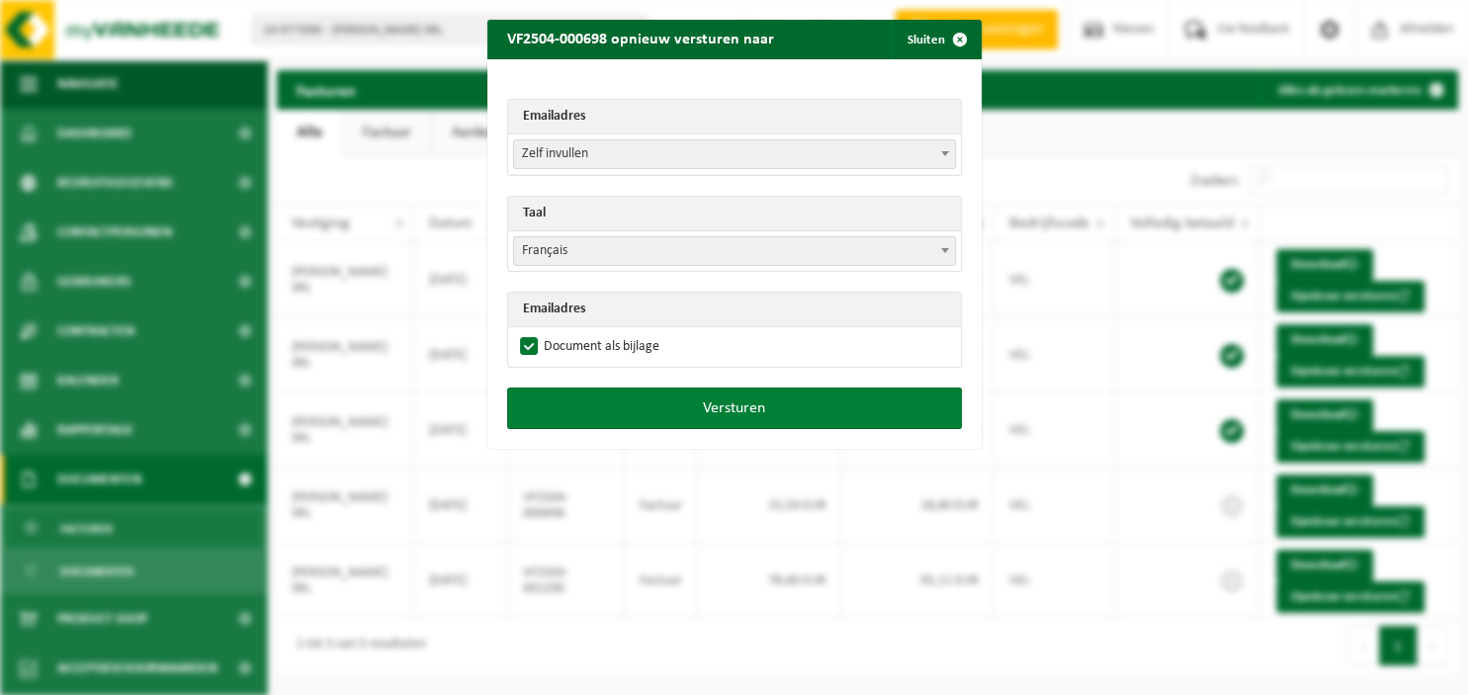
click at [666, 405] on button "Versturen" at bounding box center [734, 408] width 455 height 42
